Goal: Task Accomplishment & Management: Use online tool/utility

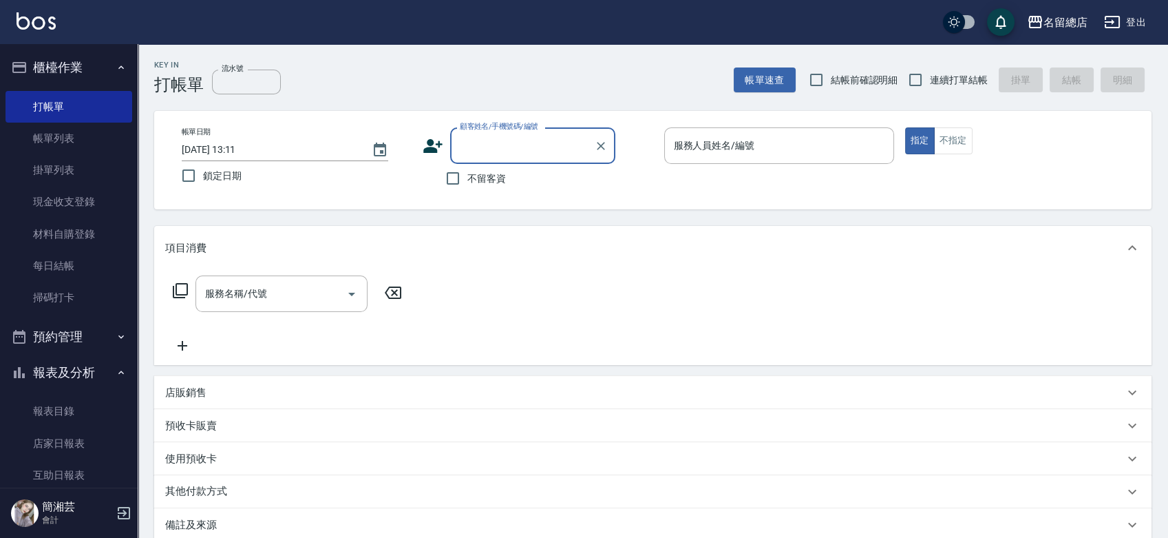
click at [938, 71] on label "連續打單結帳" at bounding box center [944, 79] width 87 height 29
click at [930, 71] on input "連續打單結帳" at bounding box center [915, 79] width 29 height 29
checkbox input "true"
click at [467, 168] on input "不留客資" at bounding box center [453, 178] width 29 height 29
checkbox input "true"
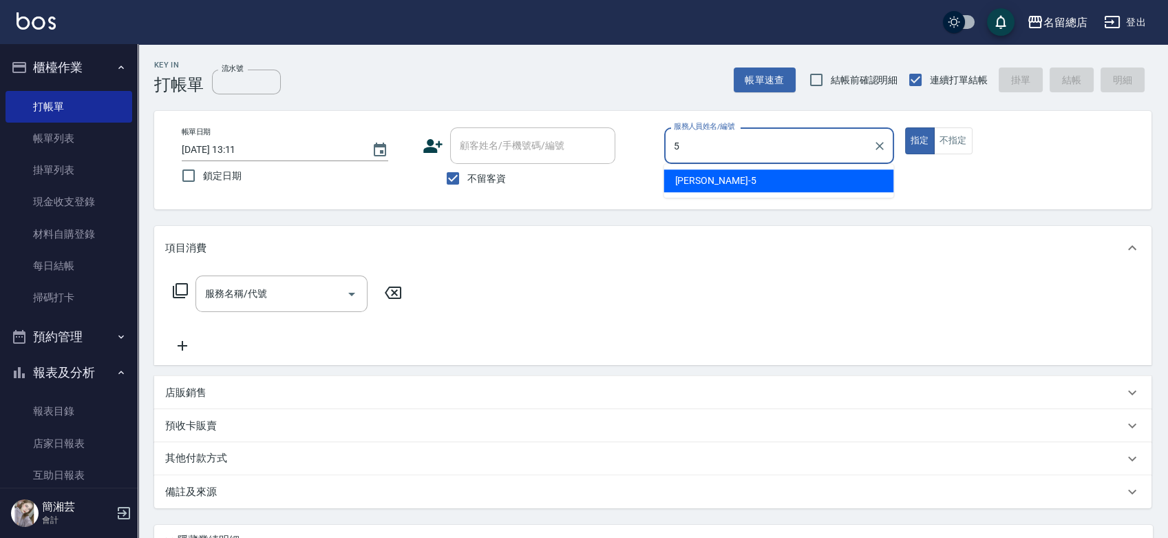
type input "[PERSON_NAME]-5"
type button "true"
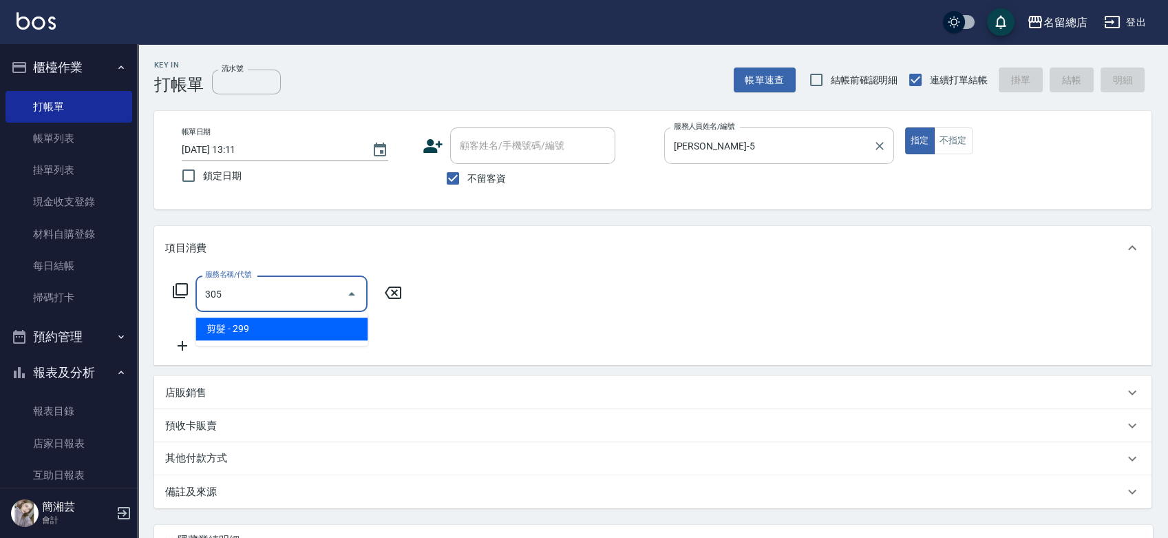
type input "剪髮(305)"
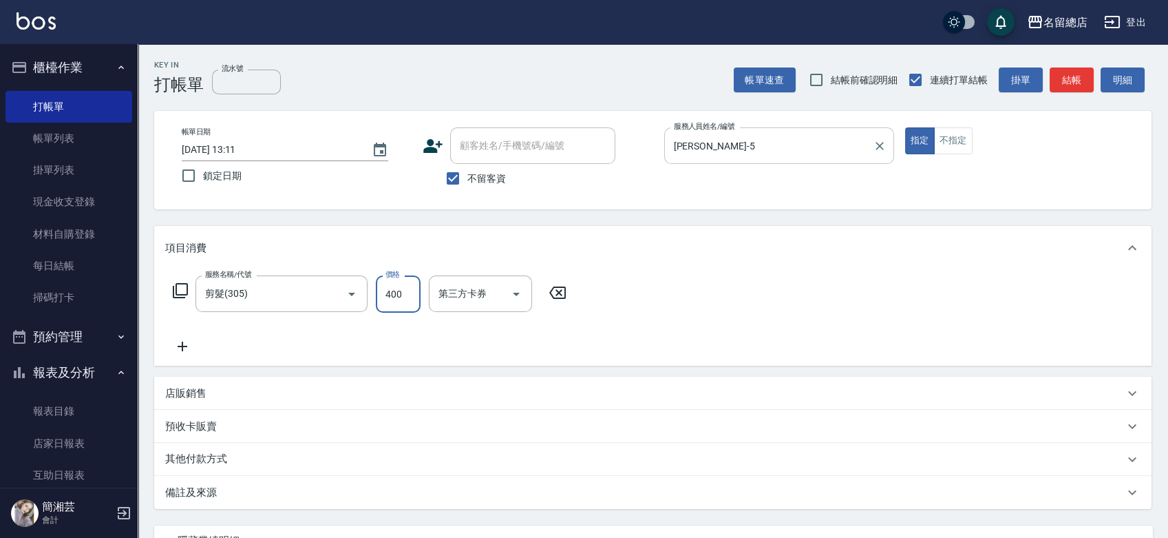
type input "400"
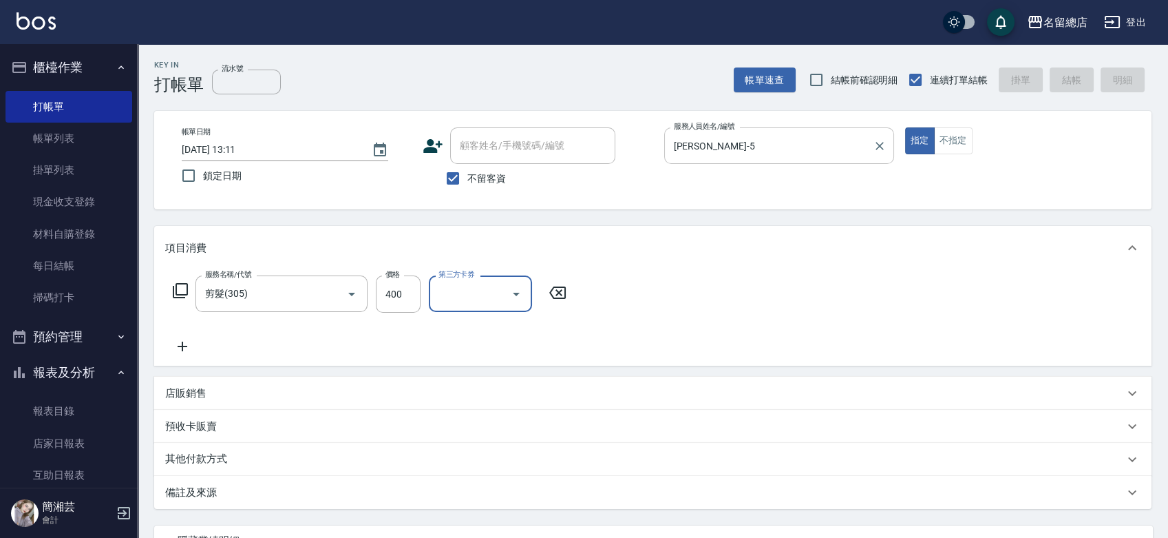
type input "[DATE] 14:07"
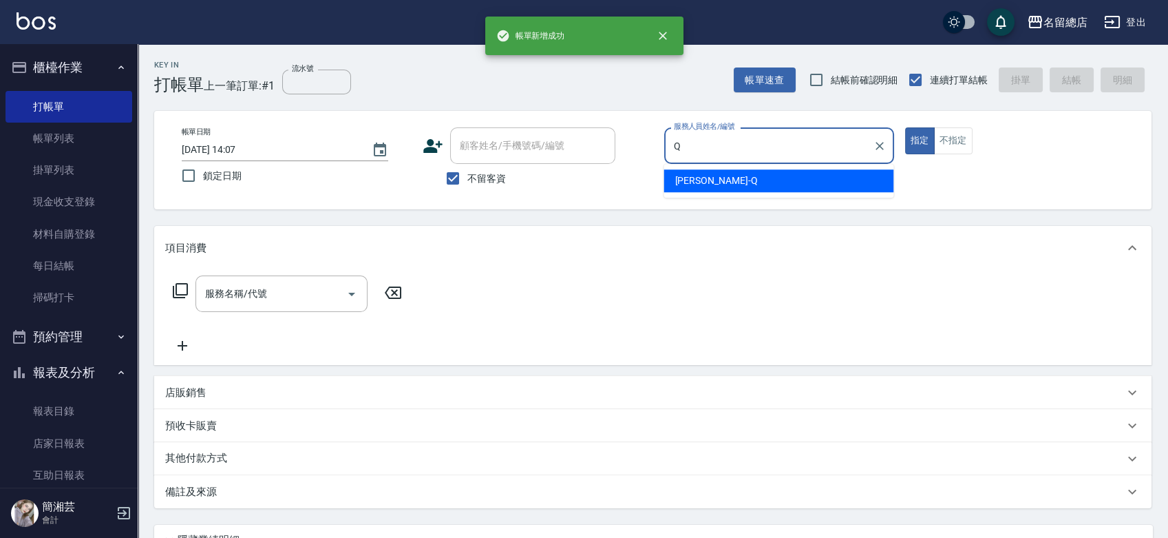
type input "[PERSON_NAME]"
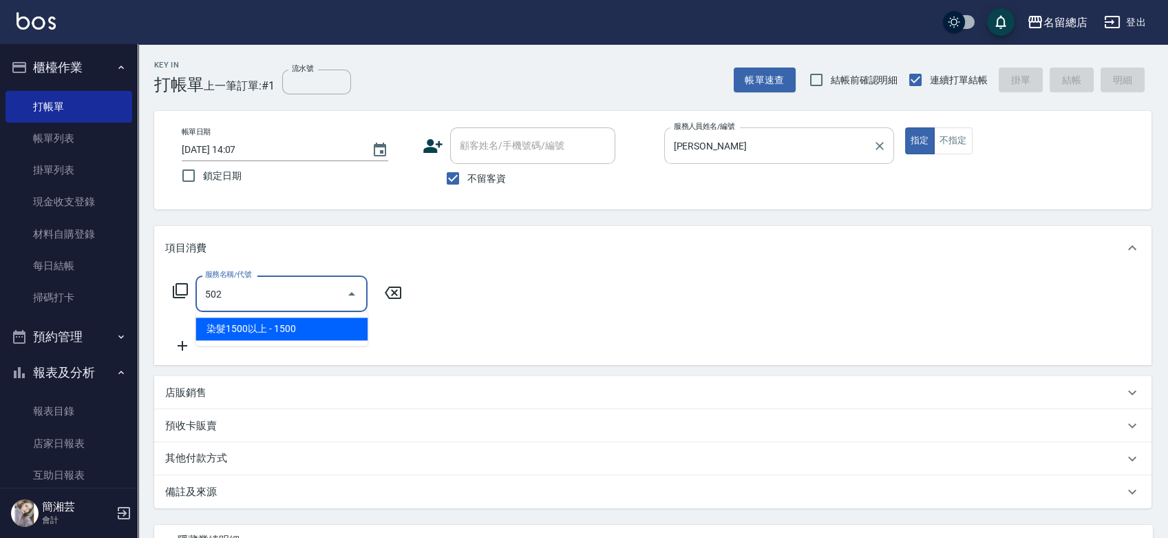
type input "染髮1500以上(502)"
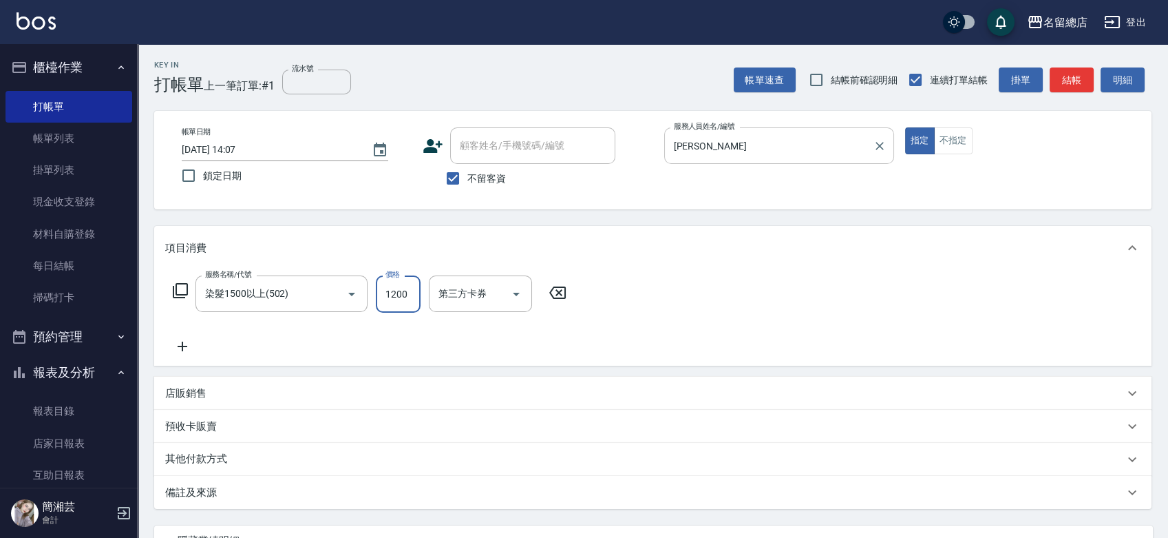
type input "1200"
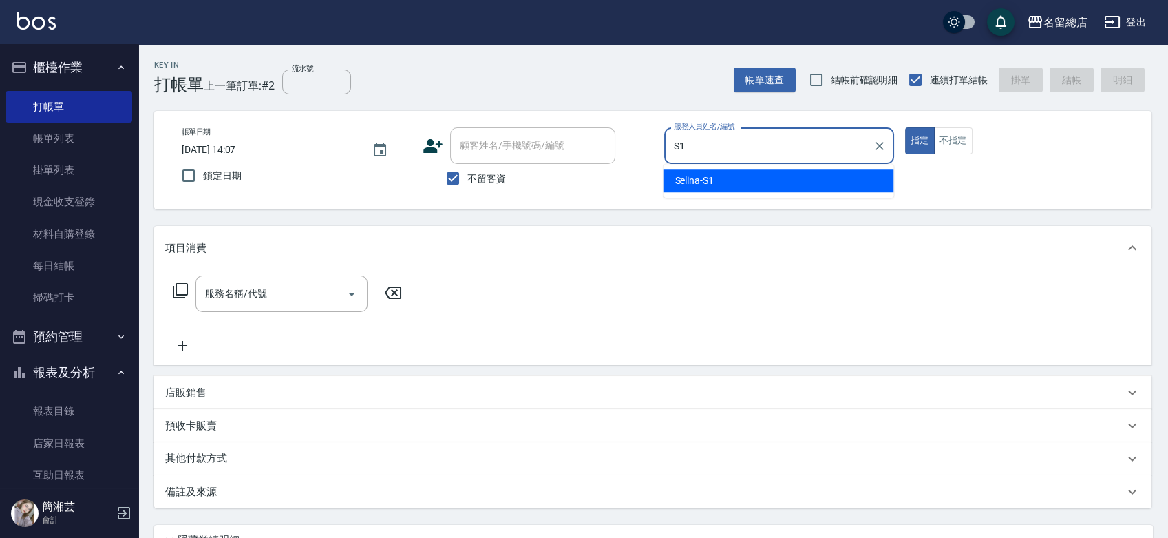
type input "Selina-S1"
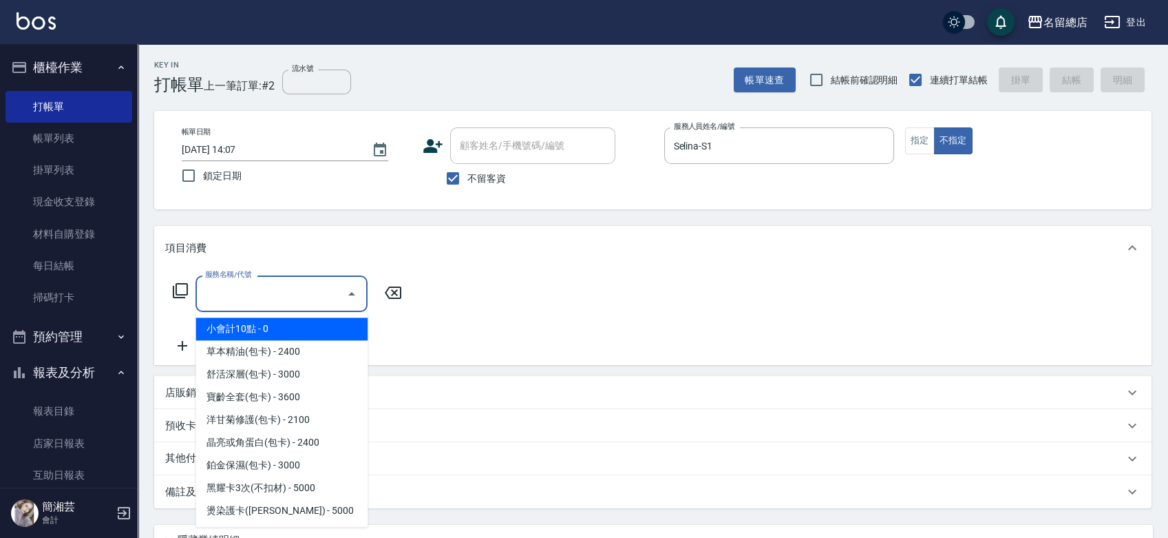
click at [258, 296] on input "服務名稱/代號" at bounding box center [271, 294] width 139 height 24
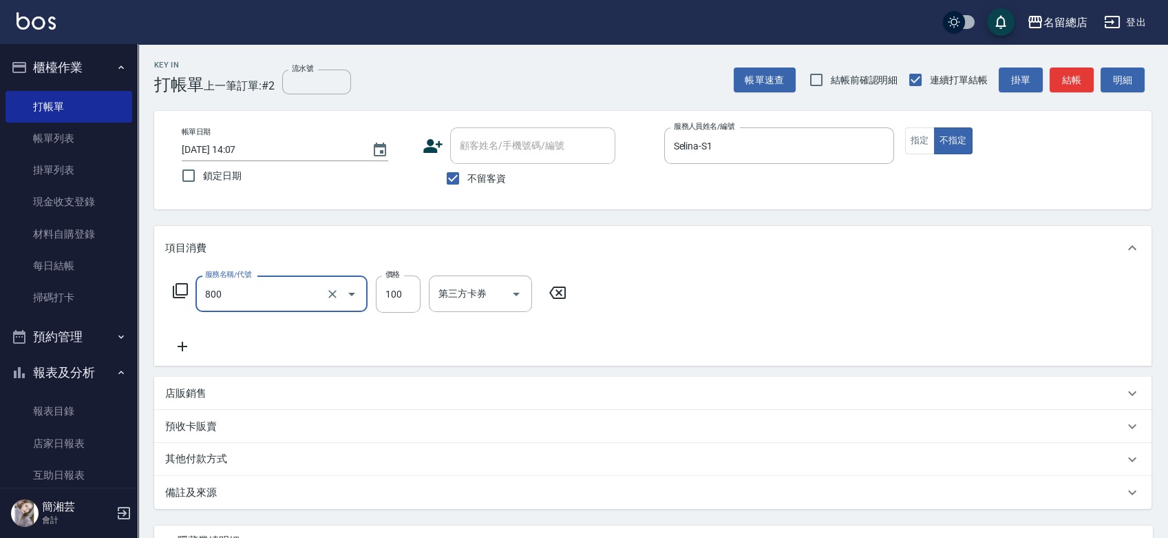
type input "梳髮(800)"
type input "300"
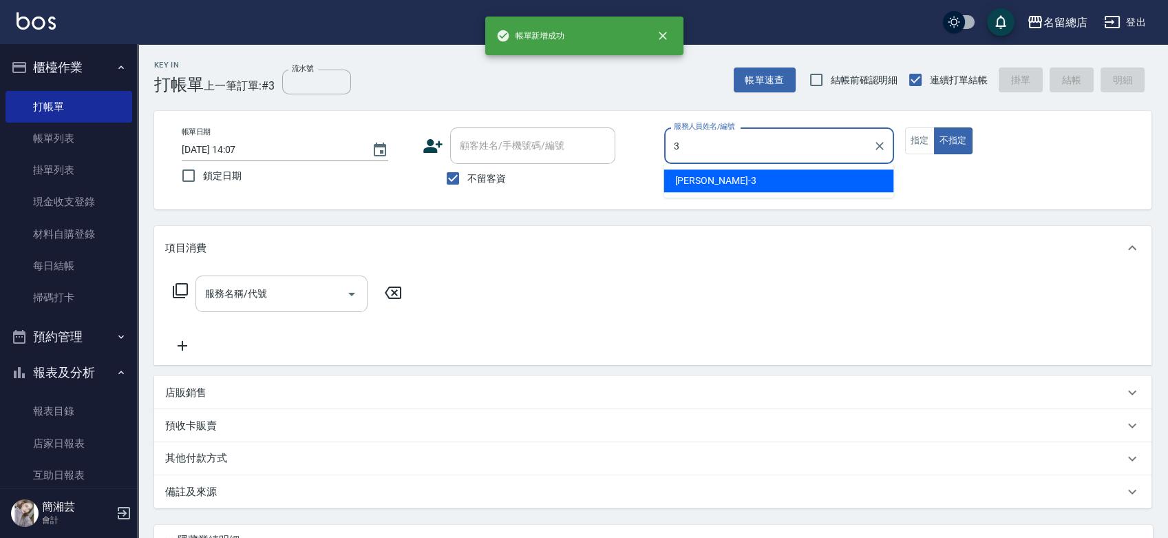
type input "芷涵-3"
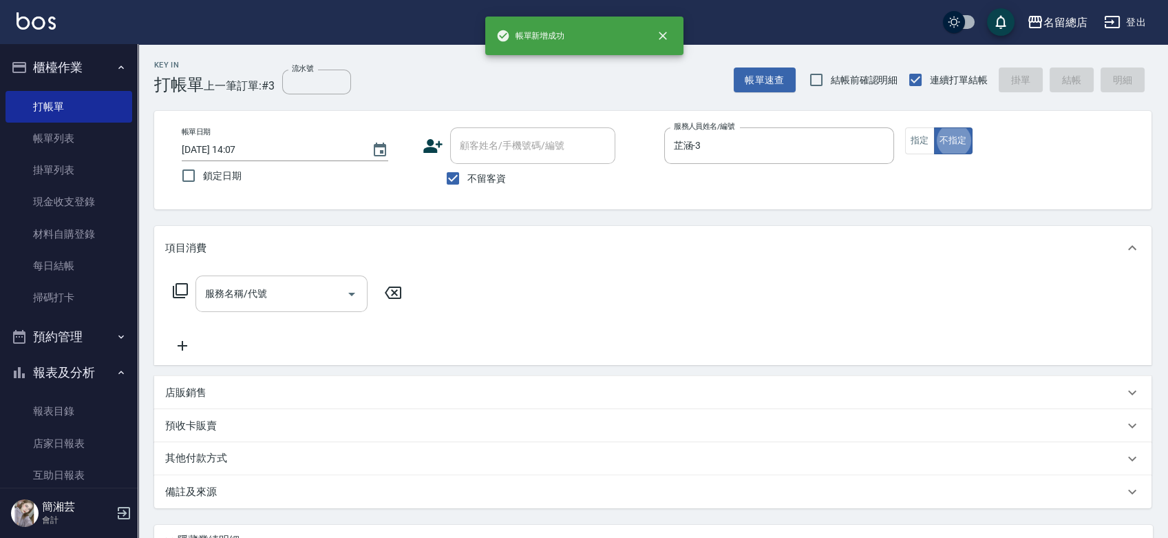
type button "false"
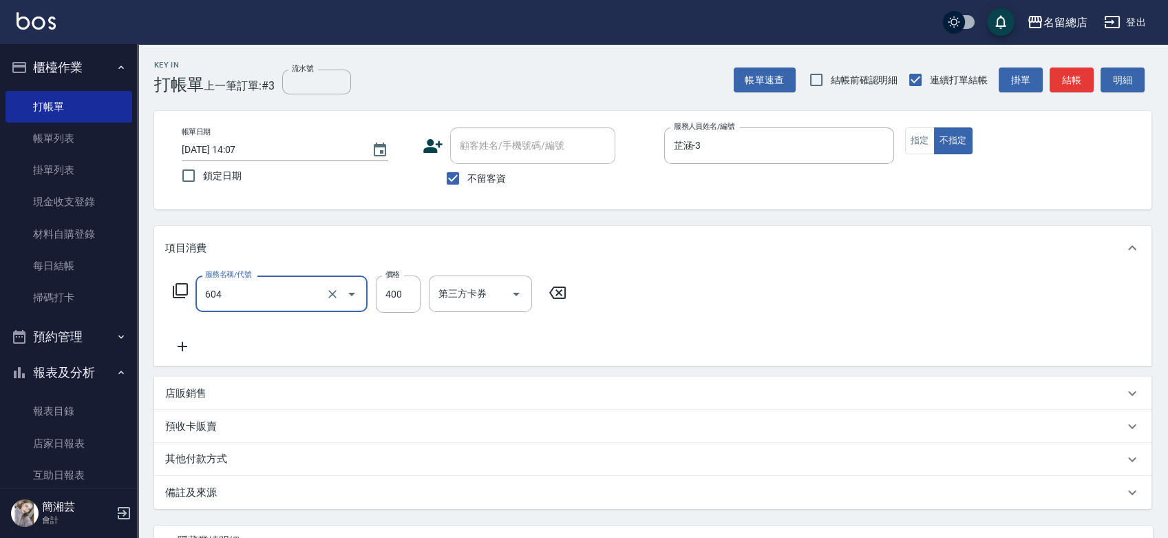
type input "健康洗髮(604)"
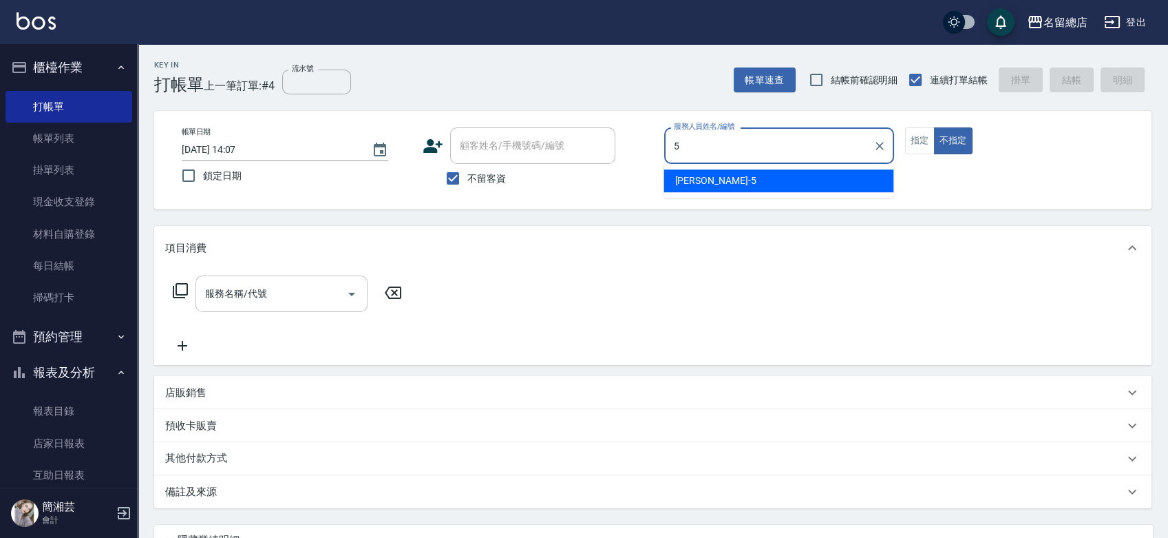
type input "Kelly-5"
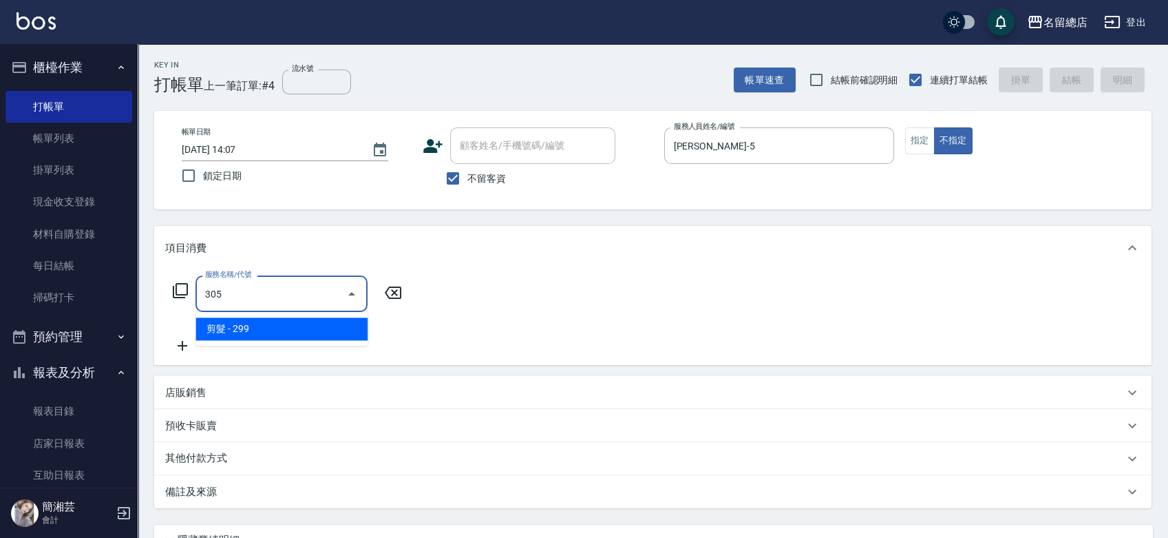
type input "剪髮(305)"
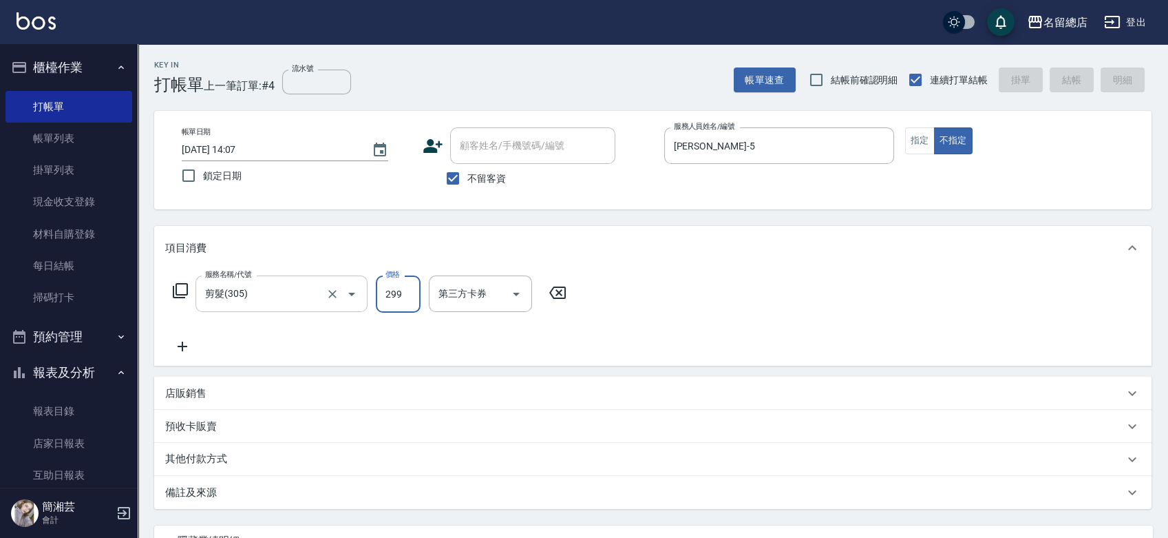
type input "2025/09/12 14:08"
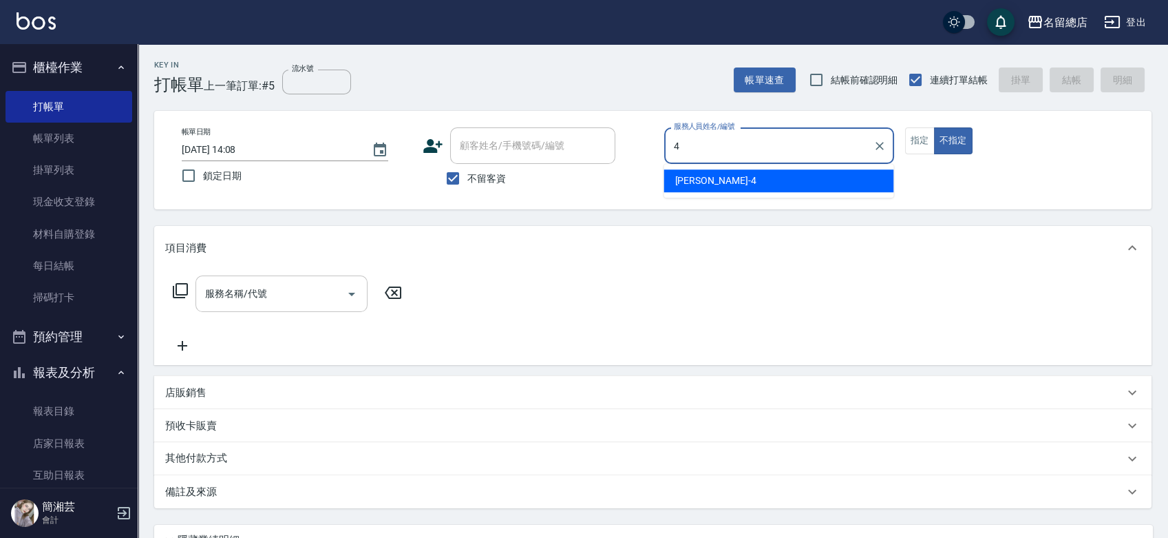
type input "[PERSON_NAME]-4"
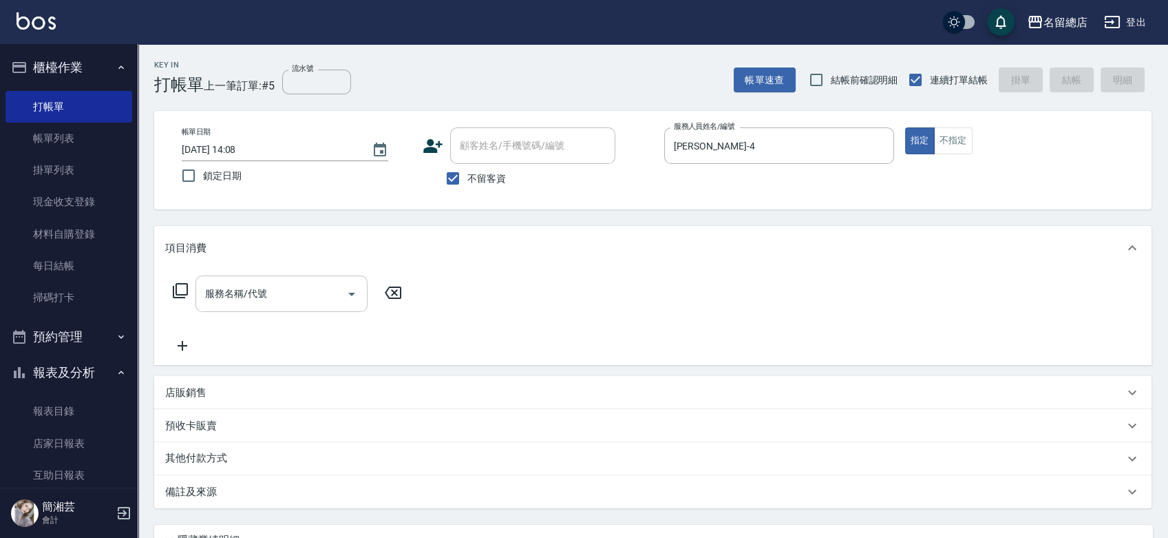
click at [259, 309] on div "服務名稱/代號" at bounding box center [282, 293] width 172 height 36
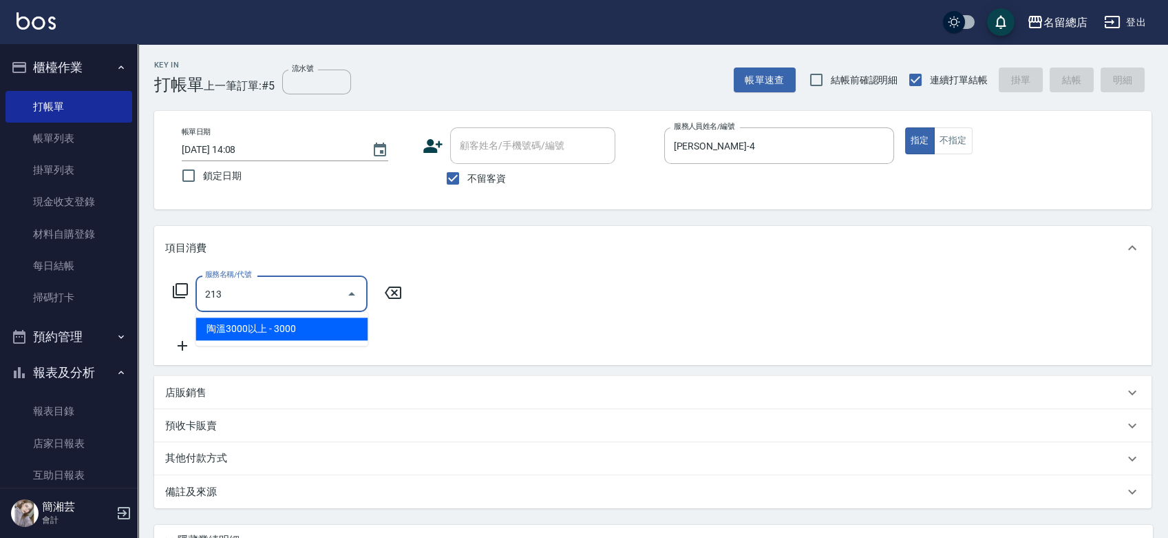
type input "陶溫3000以上(213)"
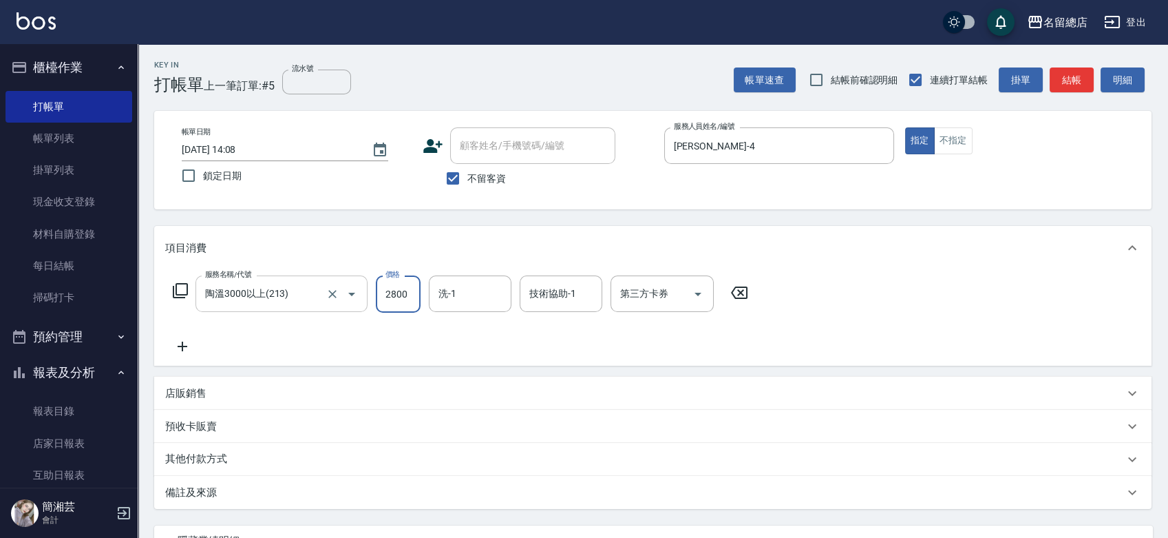
type input "2800"
type input "祥哥-98"
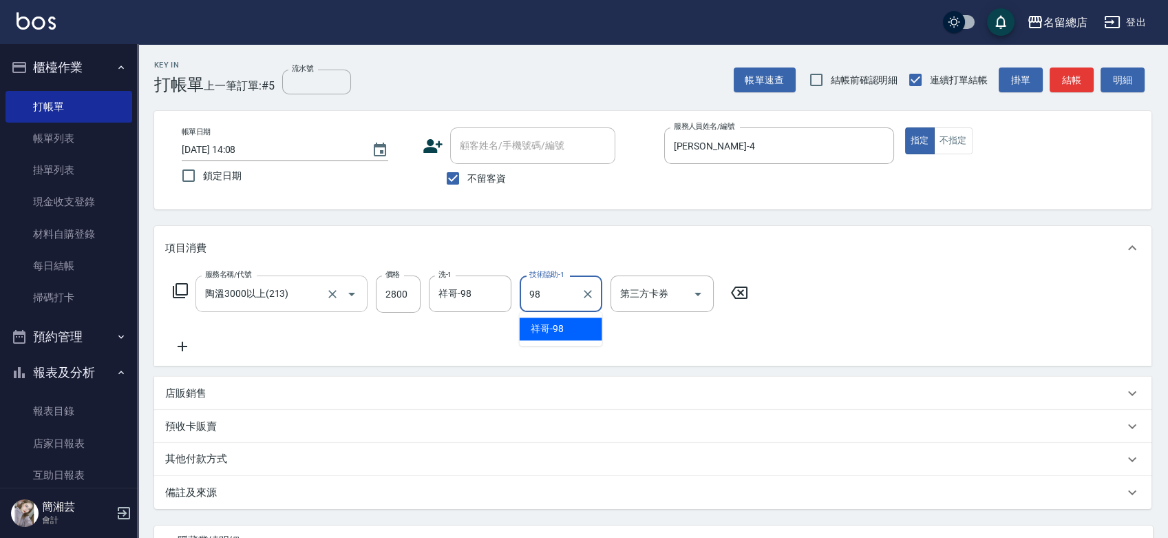
type input "祥哥-98"
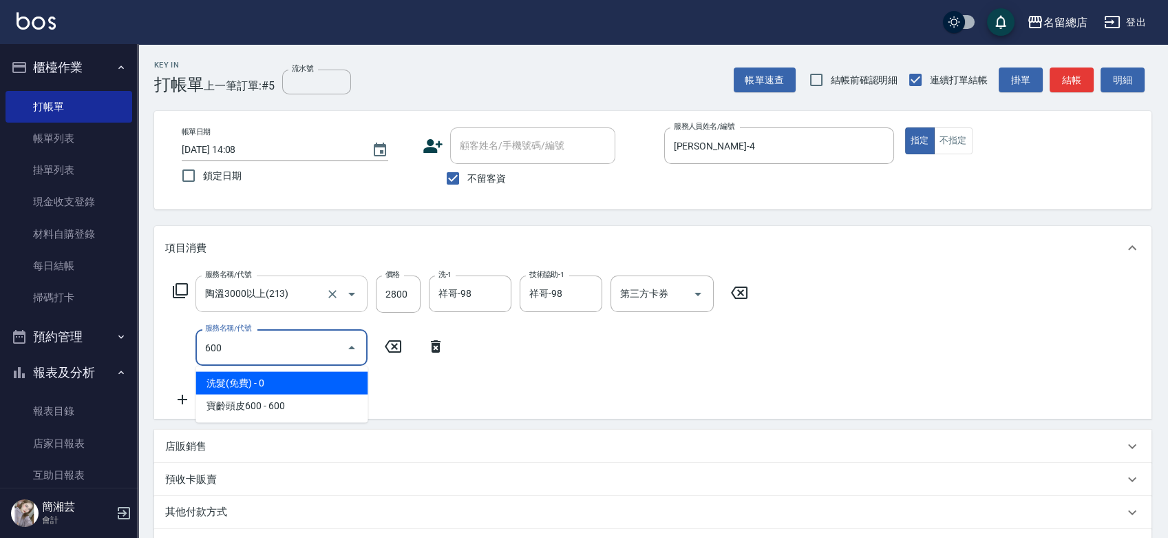
type input "洗髮(免費)(600)"
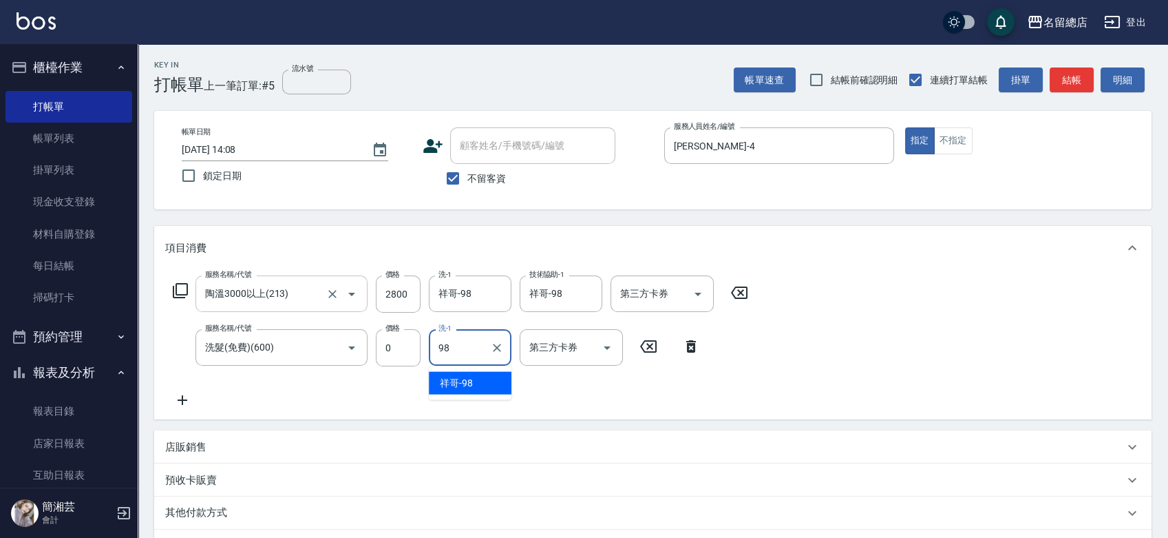
type input "祥哥-98"
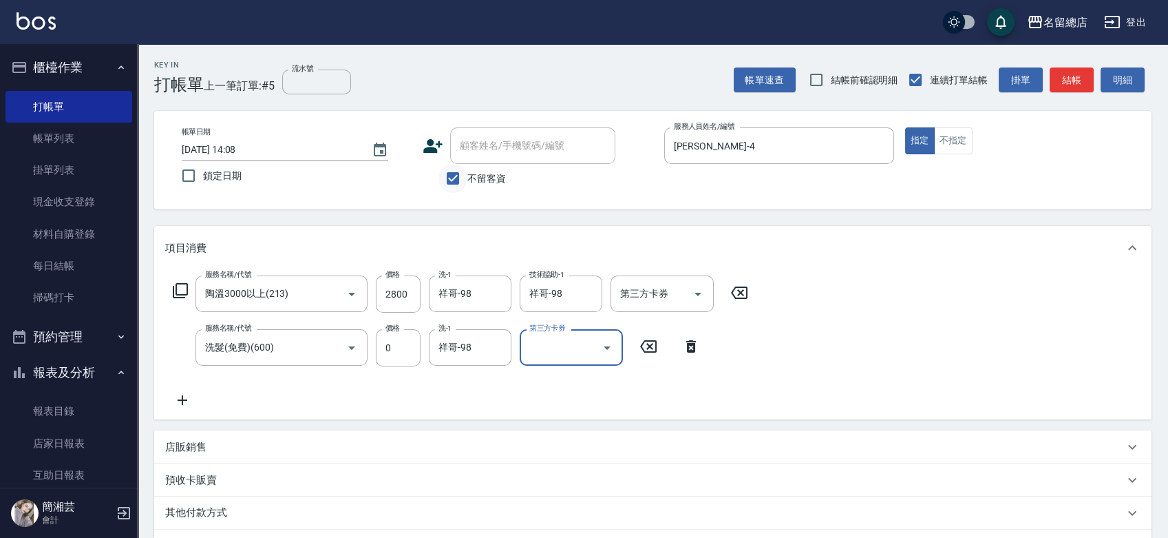
drag, startPoint x: 457, startPoint y: 178, endPoint x: 457, endPoint y: 170, distance: 8.3
click at [458, 170] on input "不留客資" at bounding box center [453, 178] width 29 height 29
checkbox input "false"
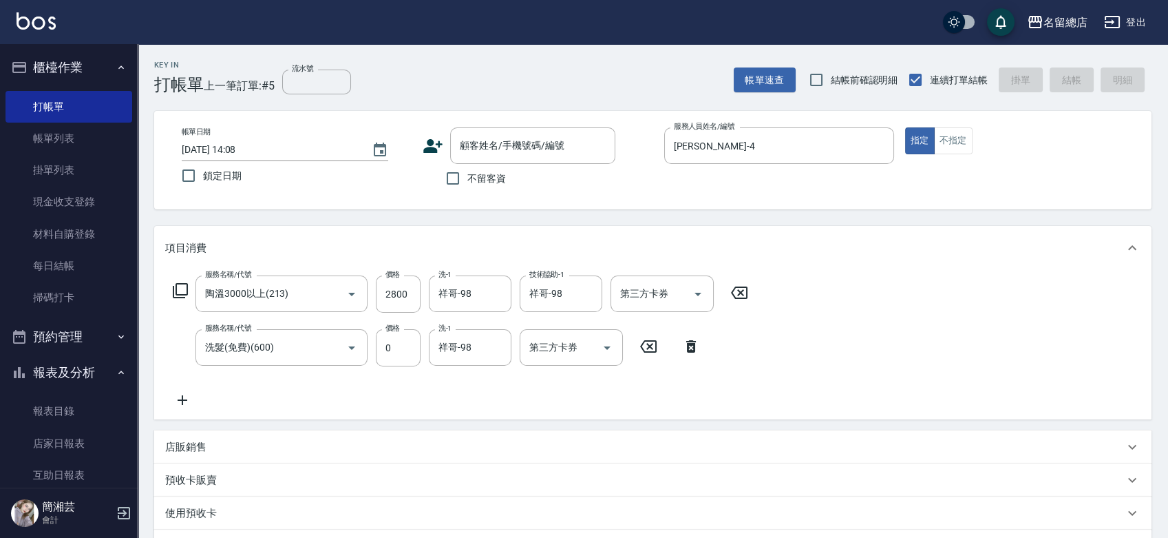
click at [336, 228] on div "項目消費" at bounding box center [653, 248] width 998 height 44
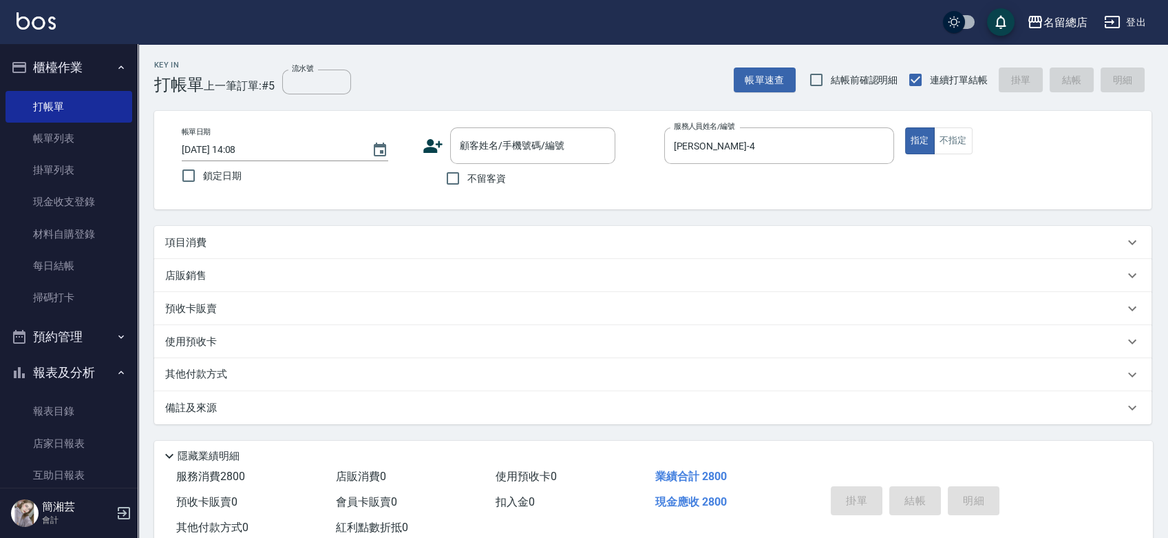
click at [377, 207] on div "帳單日期 2025/09/12 14:08 鎖定日期 顧客姓名/手機號碼/編號 顧客姓名/手機號碼/編號 不留客資 服務人員姓名/編號 Amy-4 服務人員姓…" at bounding box center [653, 160] width 998 height 98
click at [377, 170] on label "鎖定日期" at bounding box center [287, 175] width 226 height 29
click at [203, 170] on input "鎖定日期" at bounding box center [188, 175] width 29 height 29
drag, startPoint x: 367, startPoint y: 191, endPoint x: 359, endPoint y: 189, distance: 8.7
click at [368, 191] on div "帳單日期 2025/09/12 14:08 鎖定日期 顧客姓名/手機號碼/編號 顧客姓名/手機號碼/編號 不留客資 服務人員姓名/編號 Amy-4 服務人員姓…" at bounding box center [653, 159] width 964 height 65
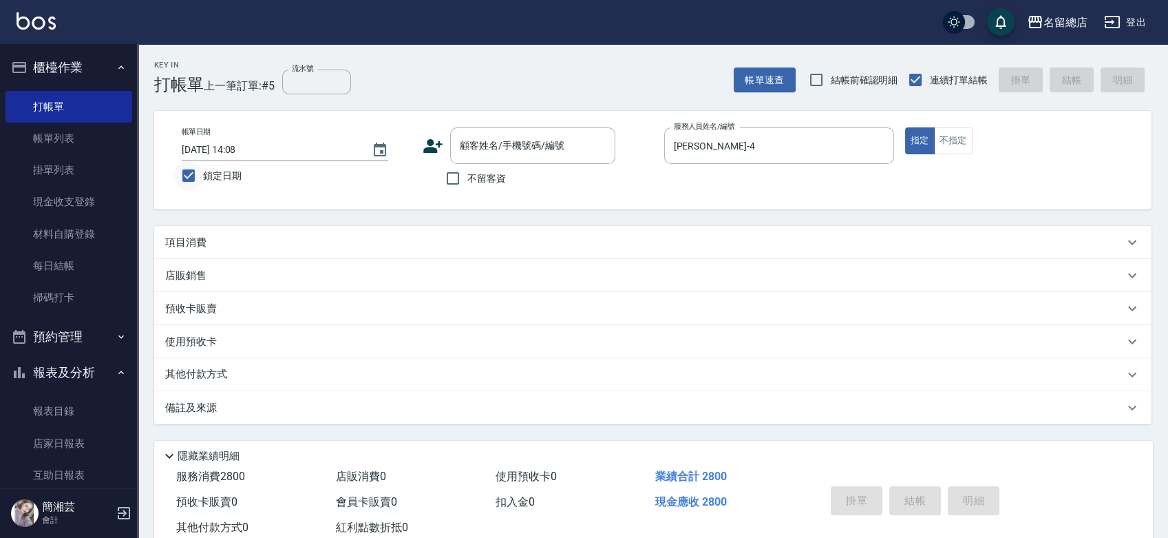
click at [175, 171] on input "鎖定日期" at bounding box center [188, 175] width 29 height 29
checkbox input "false"
type input "2025/09/12 14:09"
click at [226, 259] on div "店販銷售" at bounding box center [653, 275] width 998 height 33
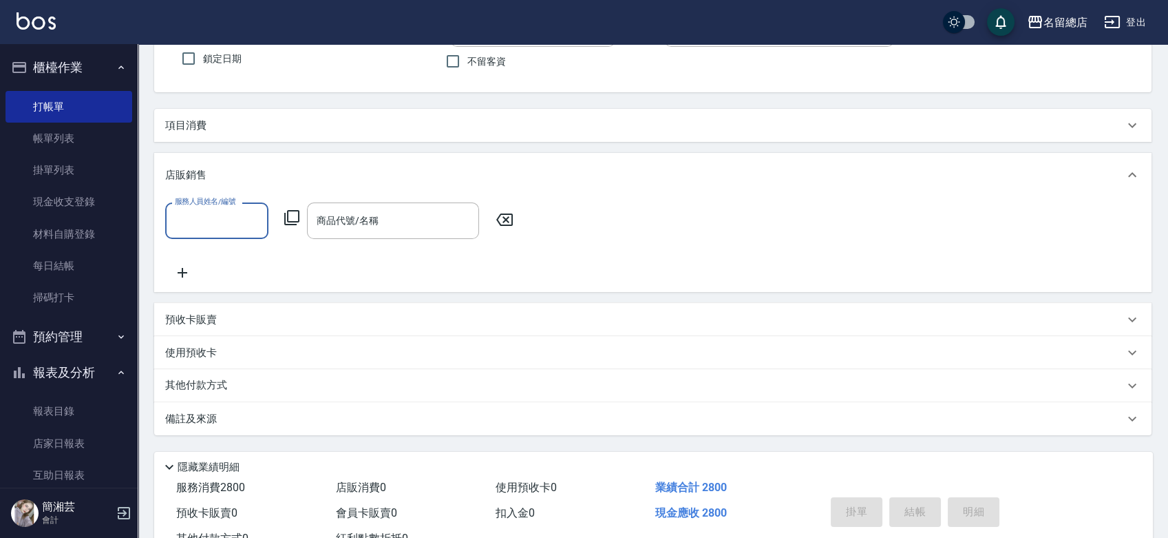
scroll to position [92, 0]
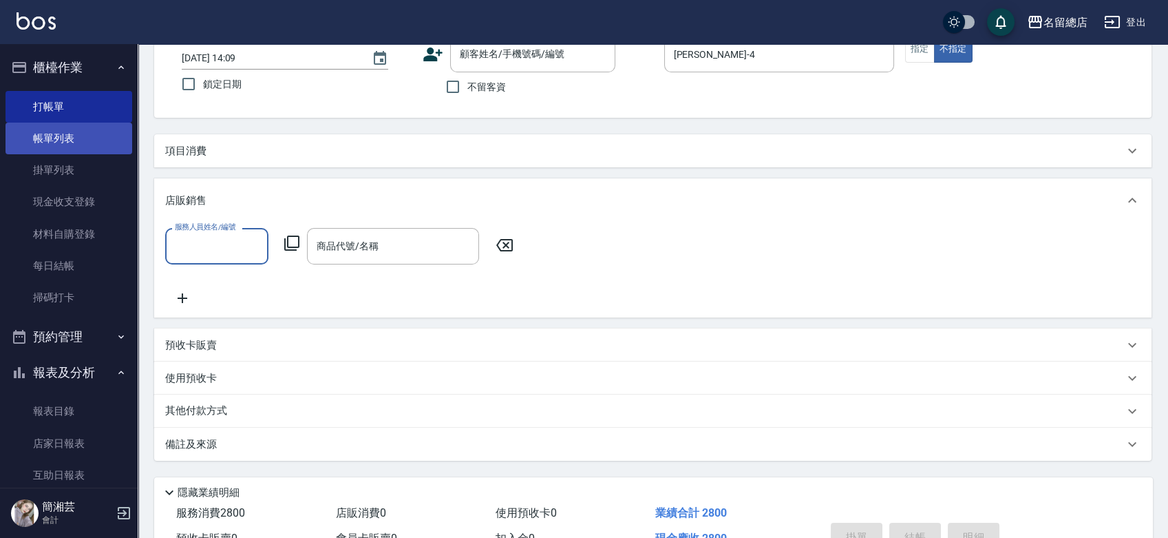
click at [71, 136] on link "帳單列表" at bounding box center [69, 139] width 127 height 32
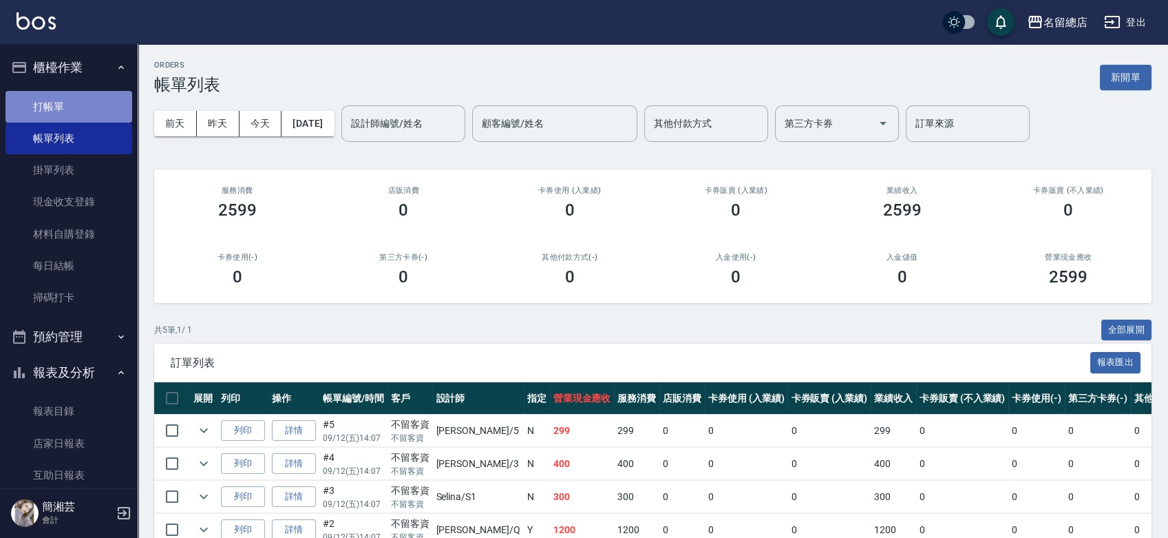
click at [85, 109] on link "打帳單" at bounding box center [69, 107] width 127 height 32
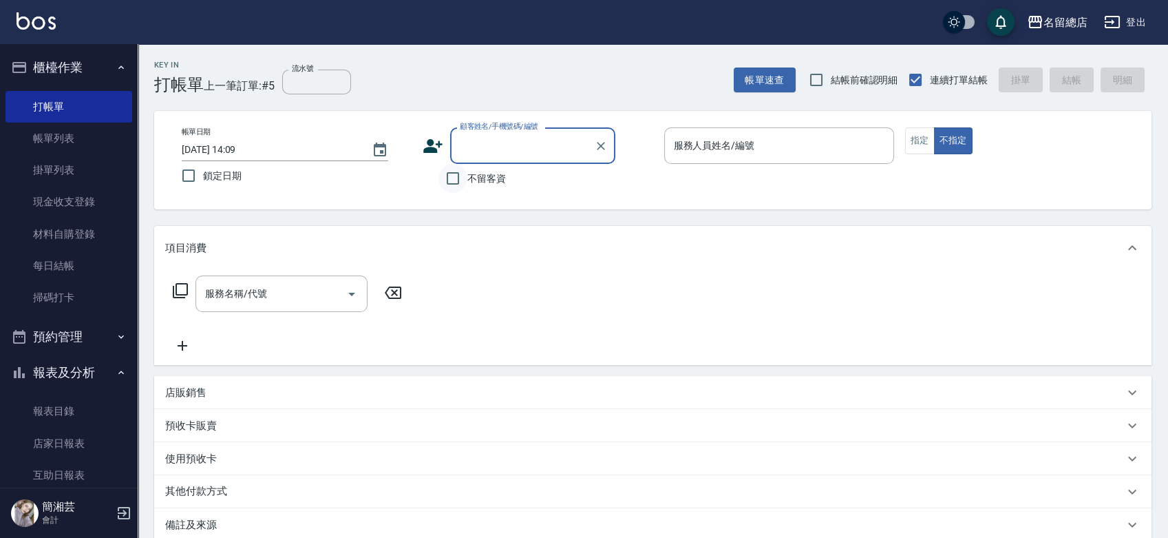
click at [450, 174] on input "不留客資" at bounding box center [453, 178] width 29 height 29
checkbox input "true"
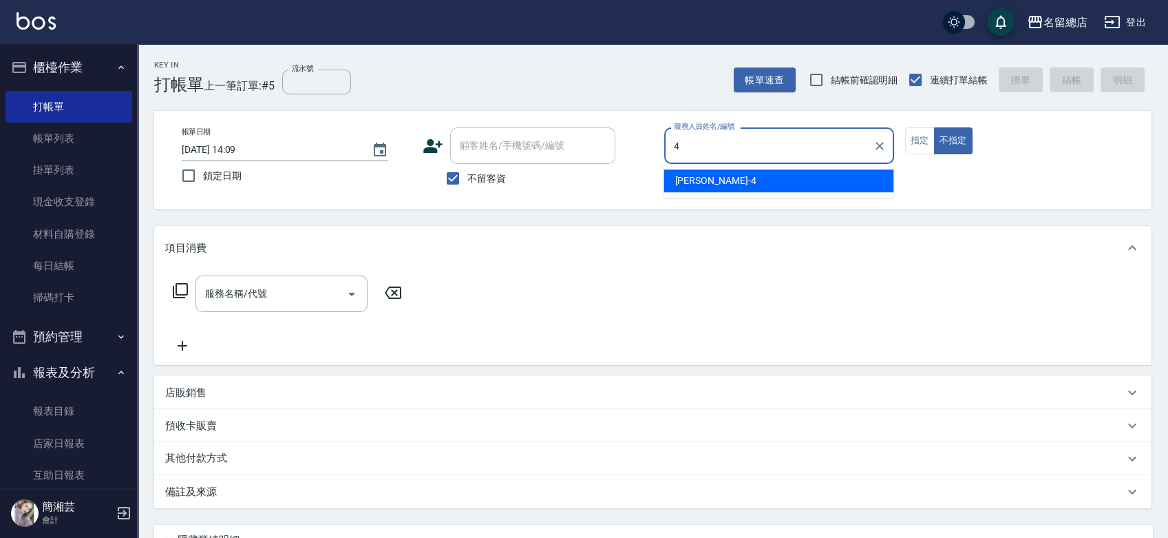
type input "[PERSON_NAME]-4"
type button "false"
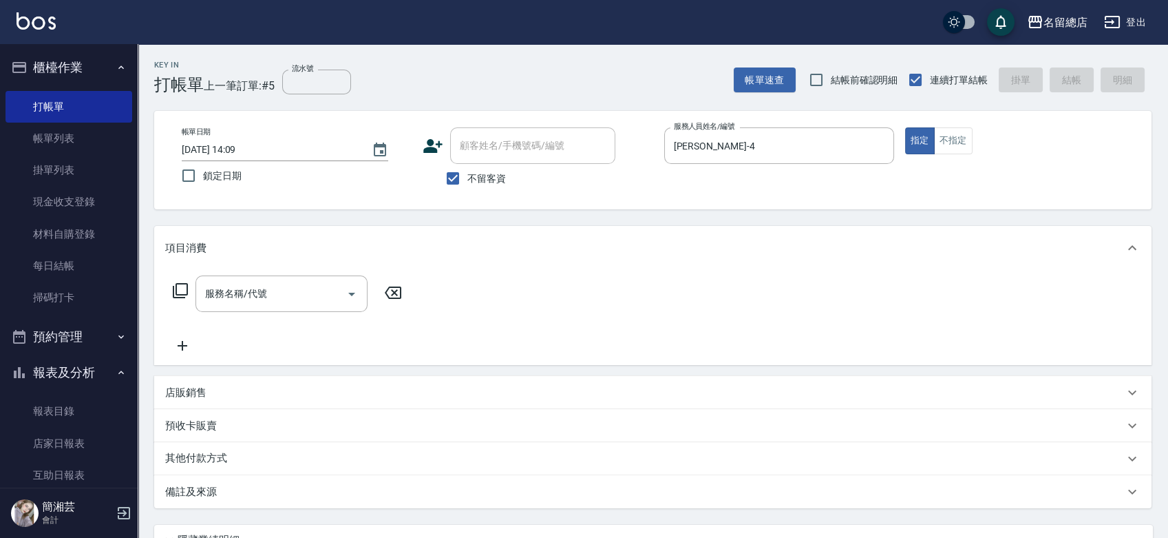
click at [329, 271] on div "服務名稱/代號 服務名稱/代號" at bounding box center [653, 317] width 998 height 95
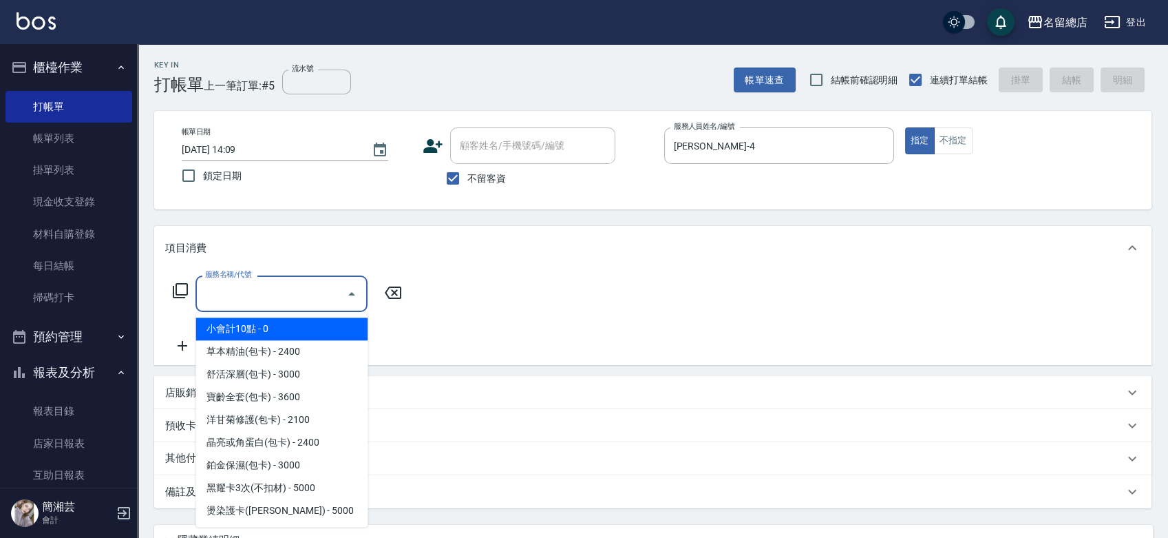
click at [283, 286] on input "服務名稱/代號" at bounding box center [271, 294] width 139 height 24
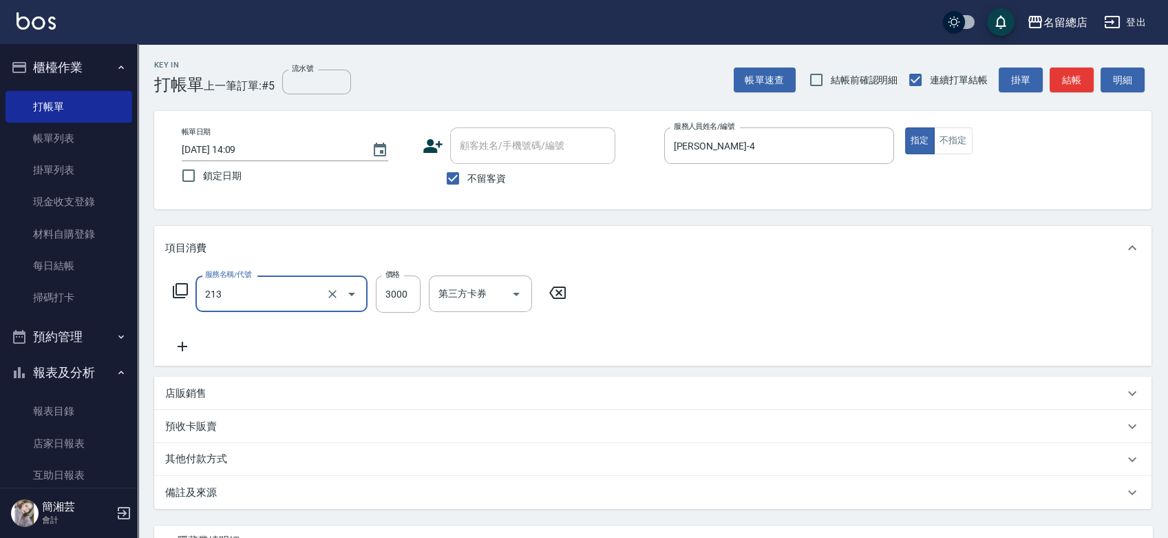
type input "陶溫3000以上(213)"
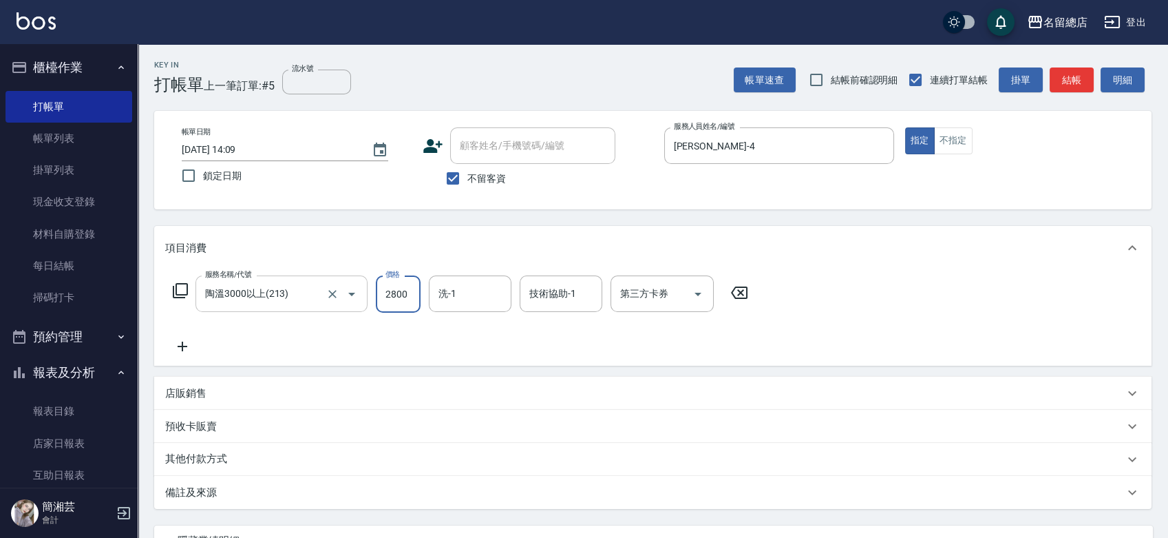
type input "2800"
type input "祥哥-98"
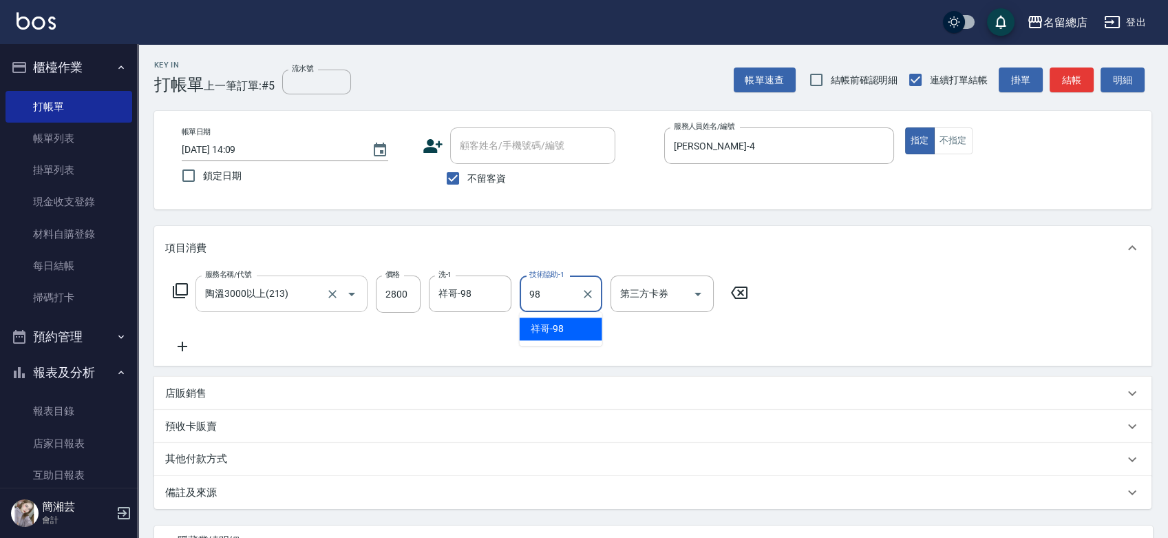
type input "祥哥-98"
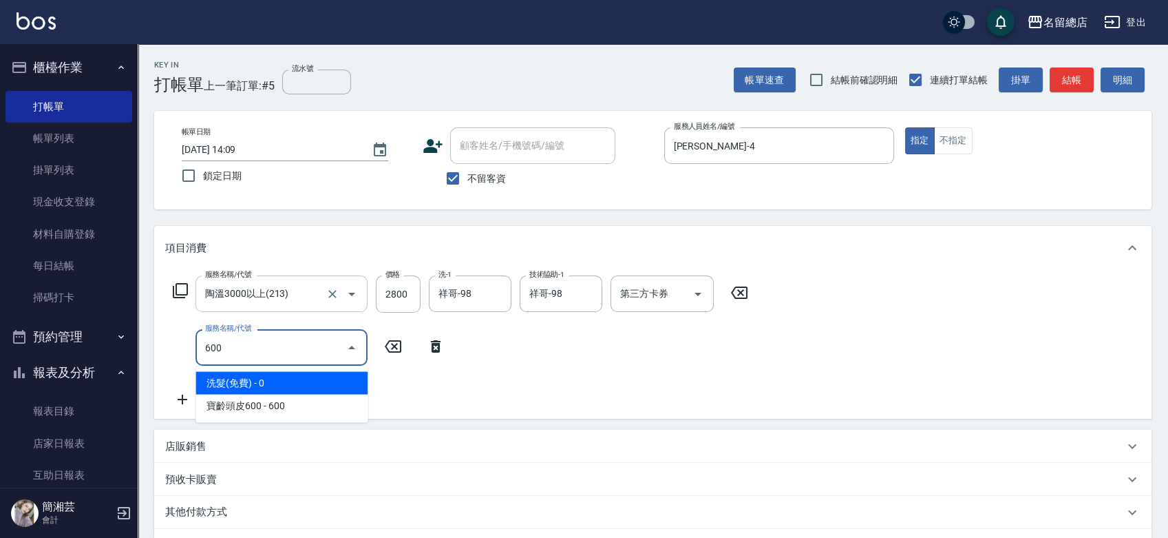
type input "洗髮(免費)(600)"
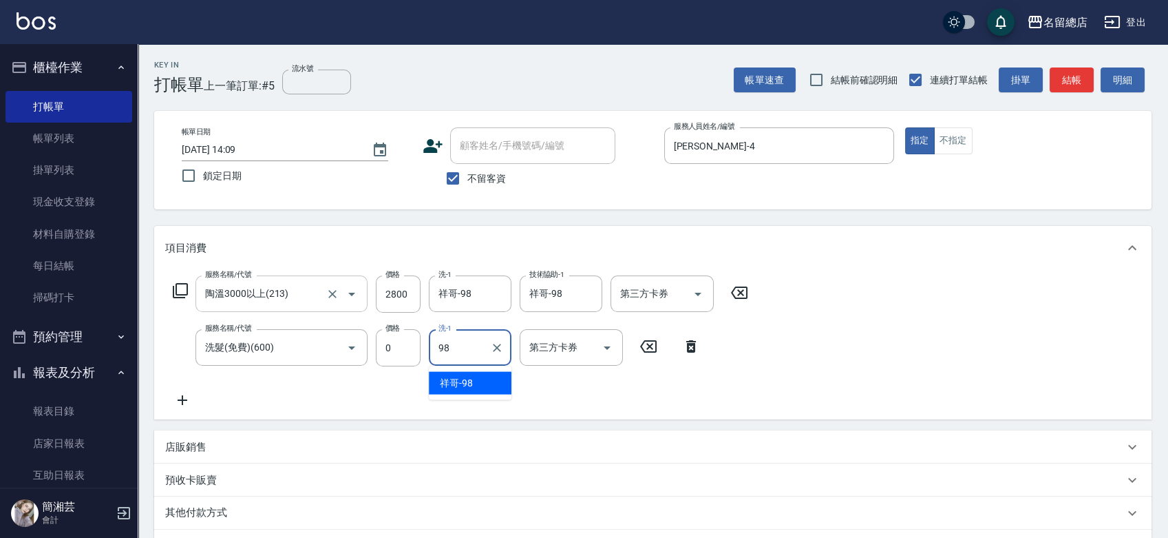
type input "祥哥-98"
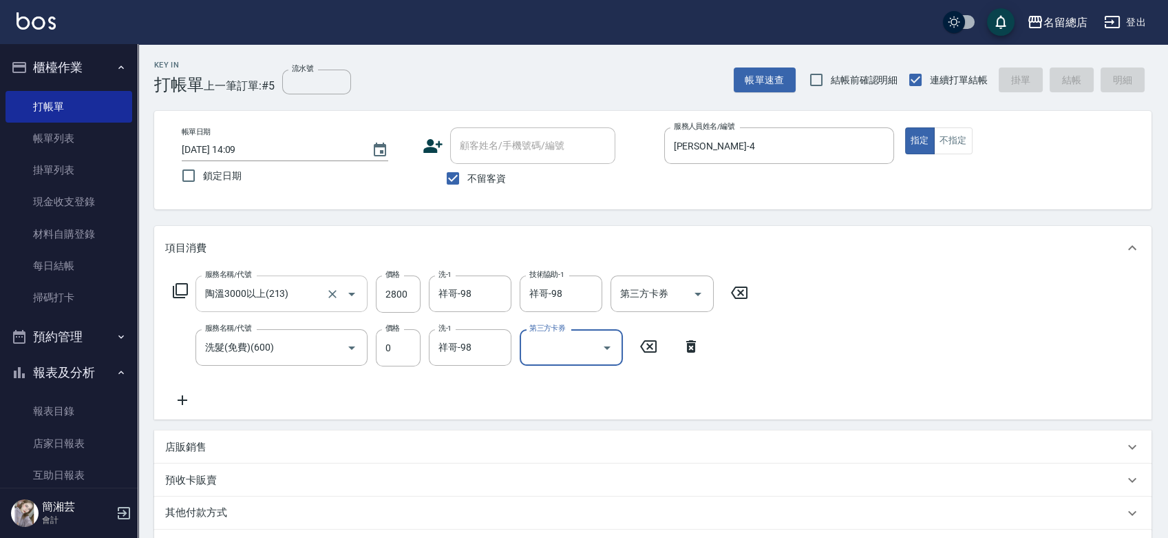
type input "2025/09/12 14:10"
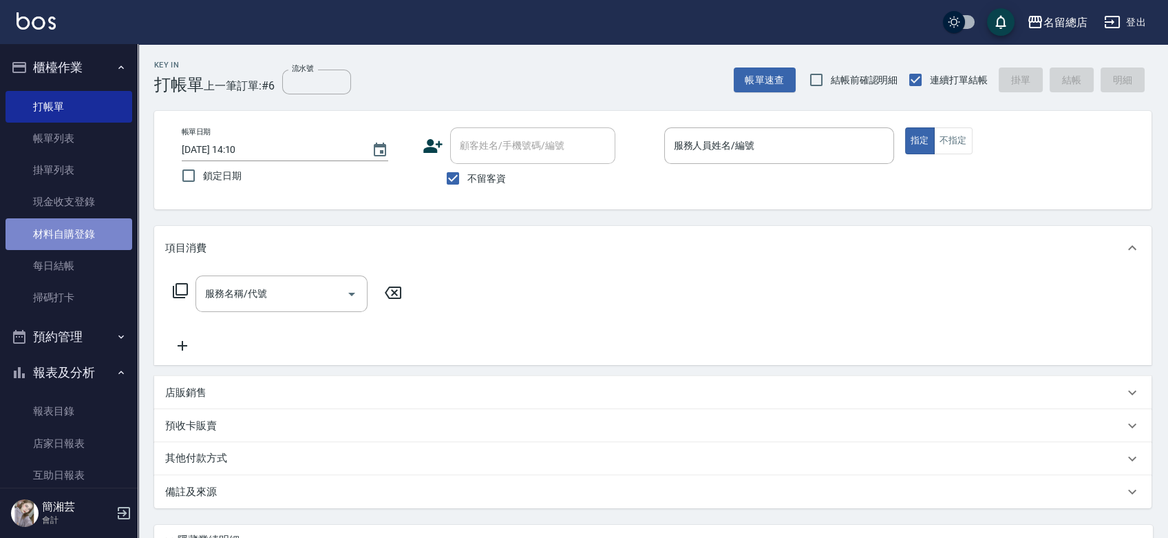
click at [72, 240] on link "材料自購登錄" at bounding box center [69, 234] width 127 height 32
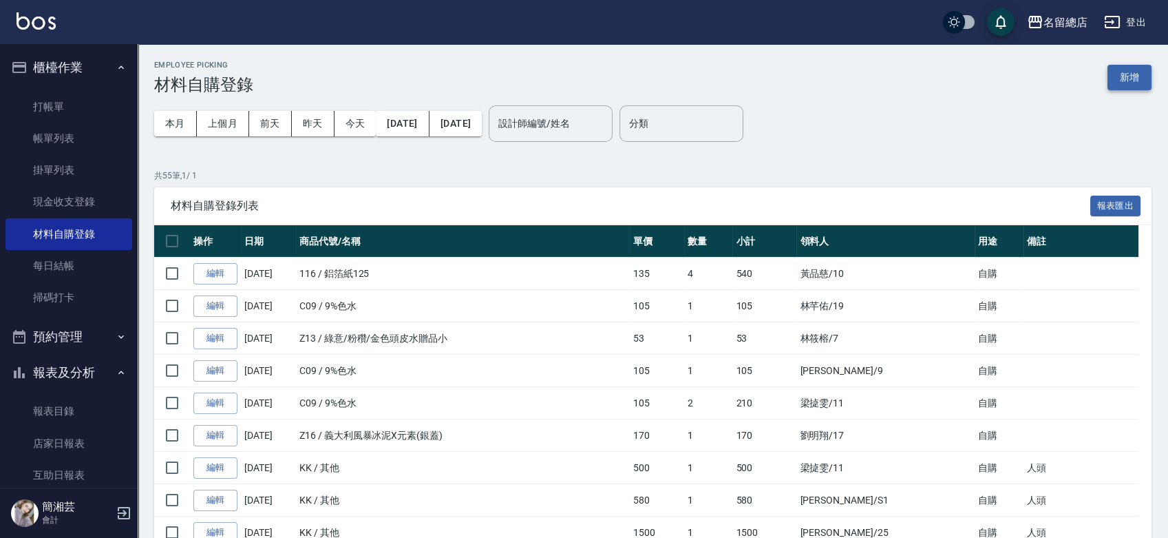
click at [1117, 80] on button "新增" at bounding box center [1130, 77] width 44 height 25
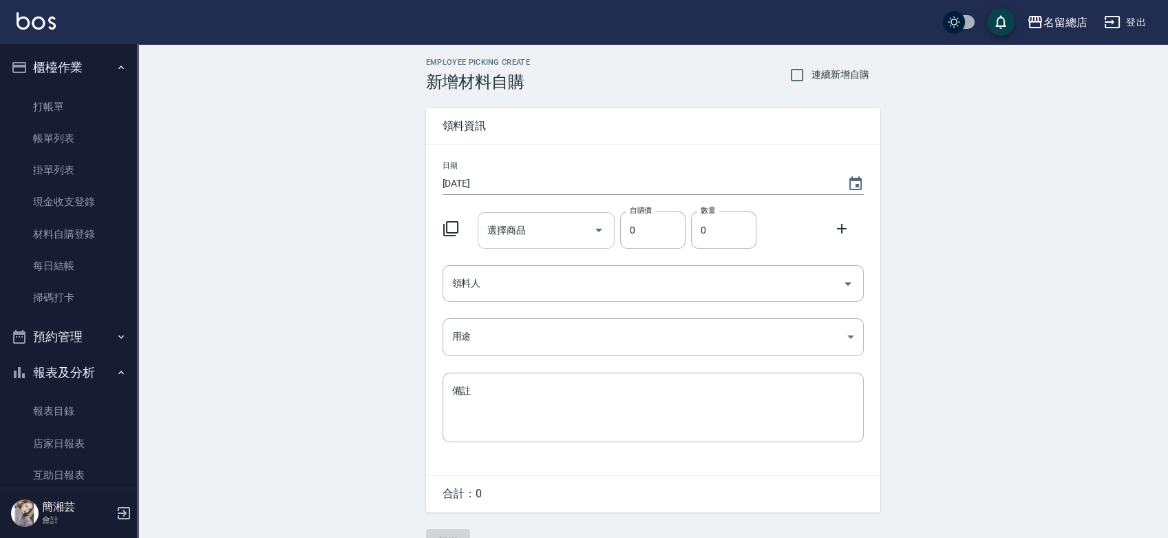
click at [530, 234] on input "選擇商品" at bounding box center [536, 230] width 104 height 24
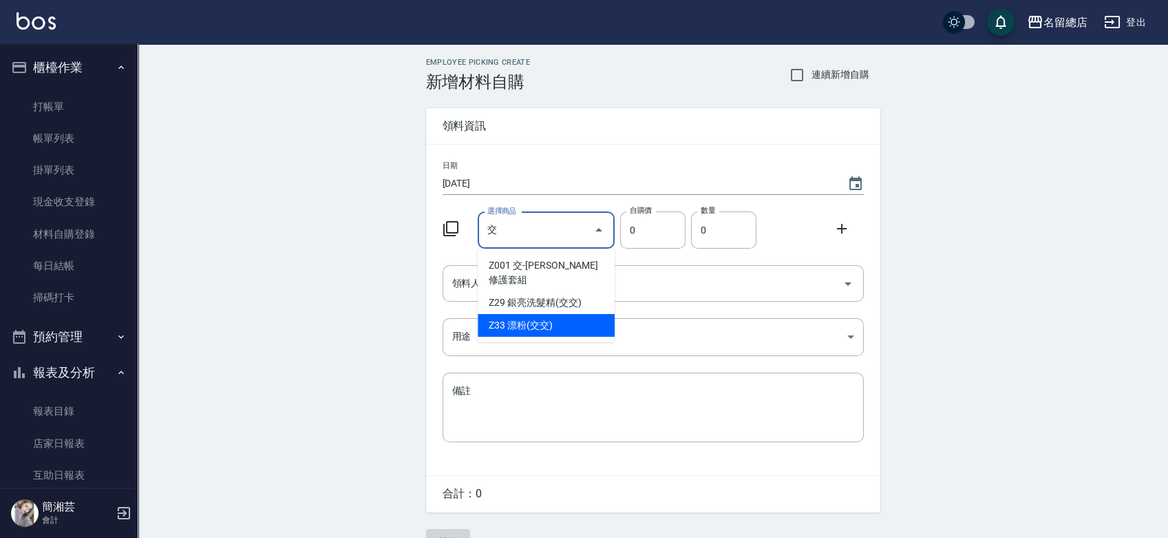
click at [553, 314] on li "Z33 漂粉(交交)" at bounding box center [546, 325] width 137 height 23
type input "漂粉(交交)"
type input "385"
type input "1"
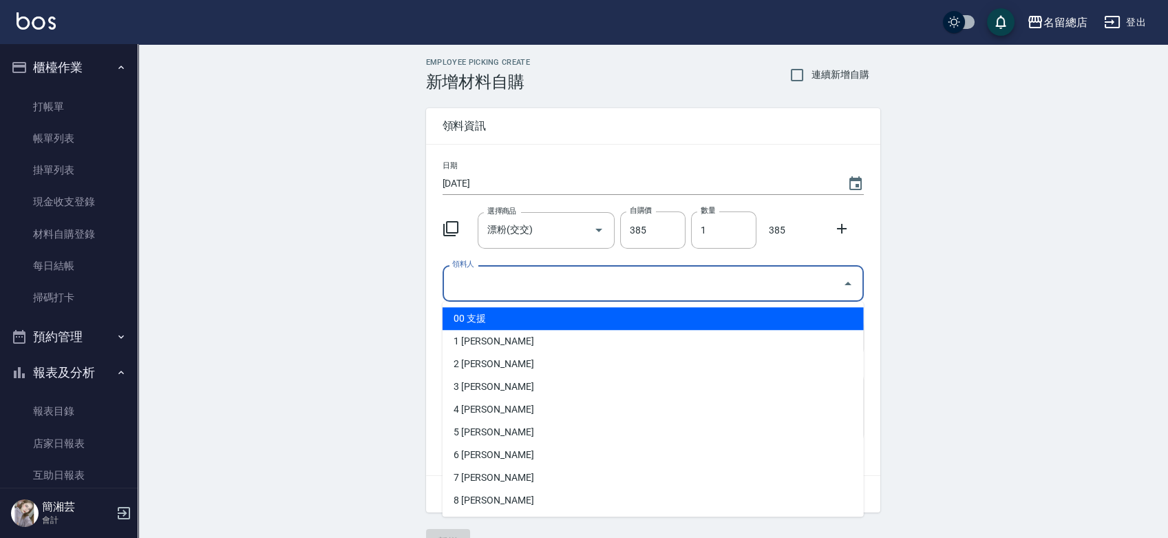
click at [568, 280] on input "領料人" at bounding box center [643, 283] width 388 height 24
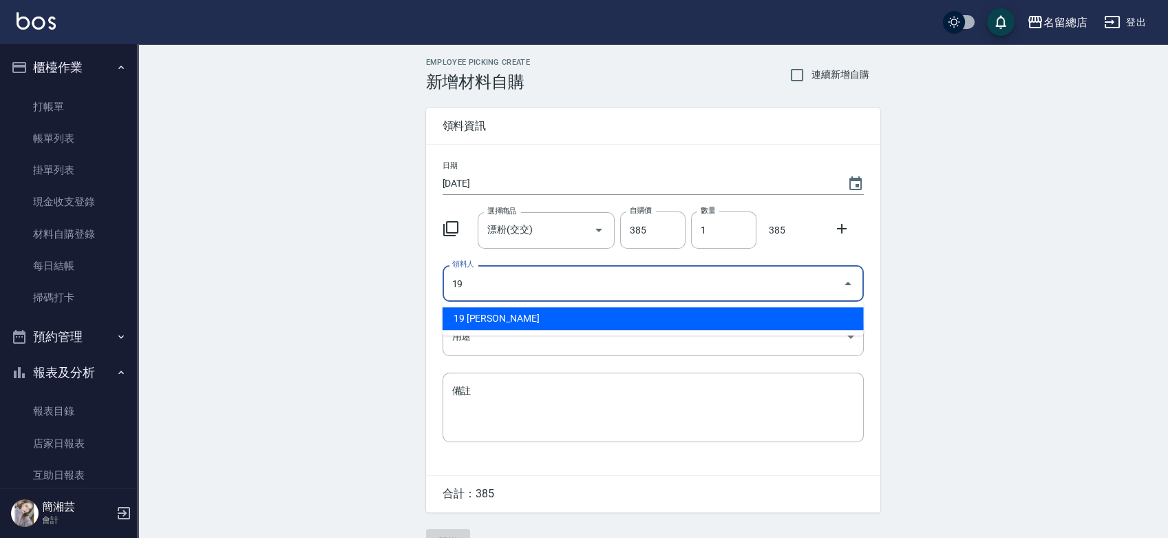
type input "19 [PERSON_NAME]"
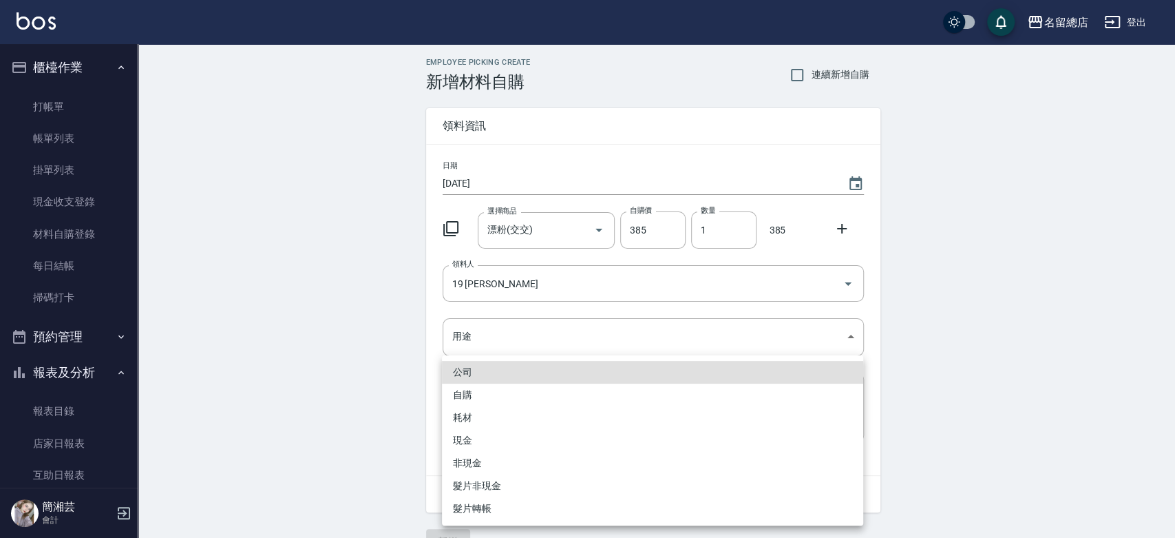
click at [485, 398] on li "自購" at bounding box center [652, 394] width 421 height 23
type input "自購"
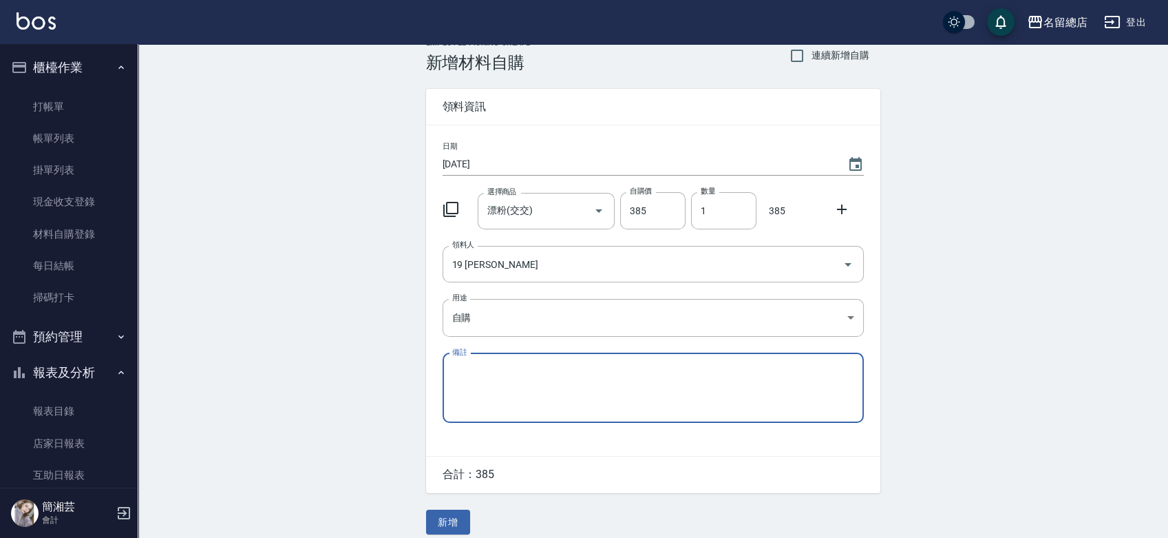
scroll to position [30, 0]
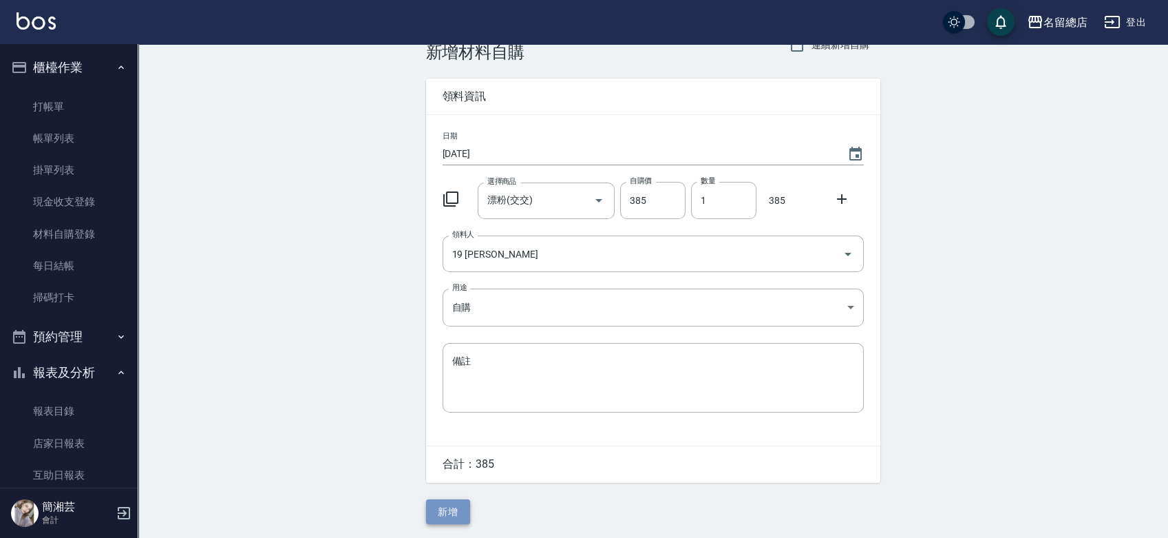
click at [457, 503] on button "新增" at bounding box center [448, 511] width 44 height 25
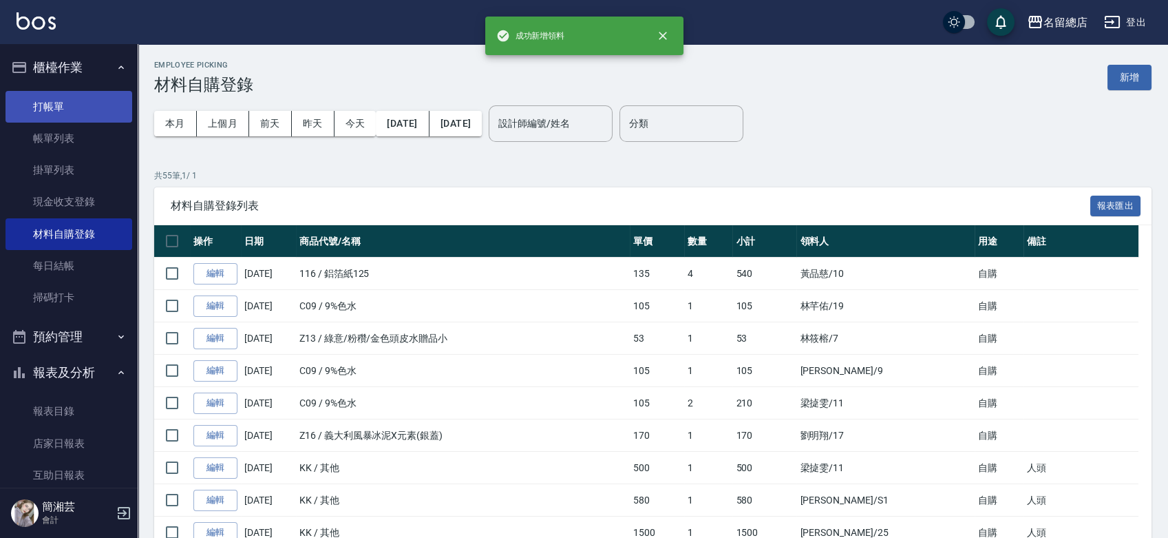
click at [67, 97] on link "打帳單" at bounding box center [69, 107] width 127 height 32
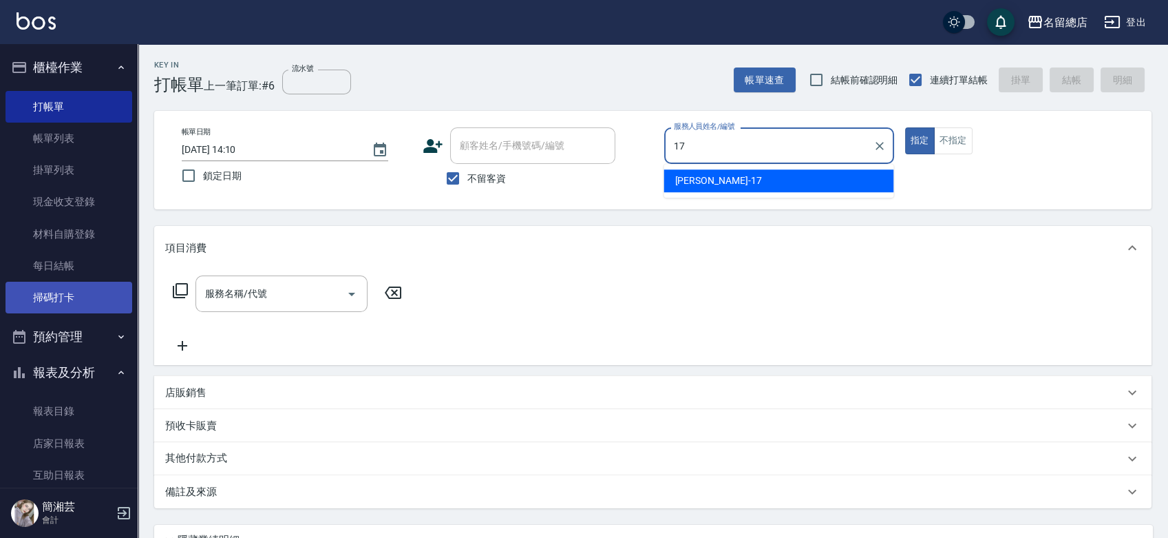
type input "Peter-17"
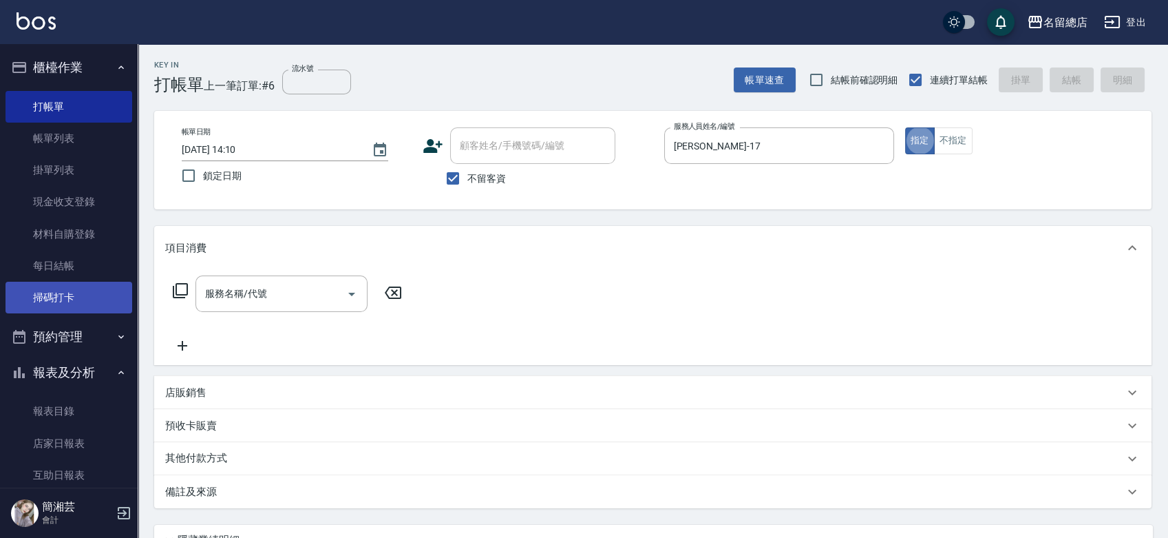
type button "true"
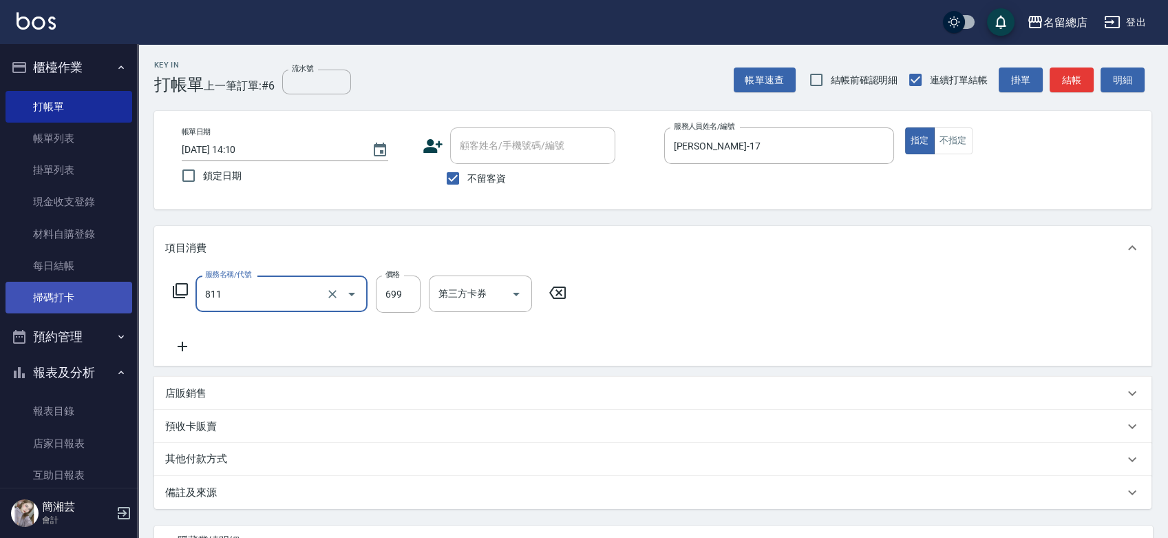
type input "洗+剪(811)"
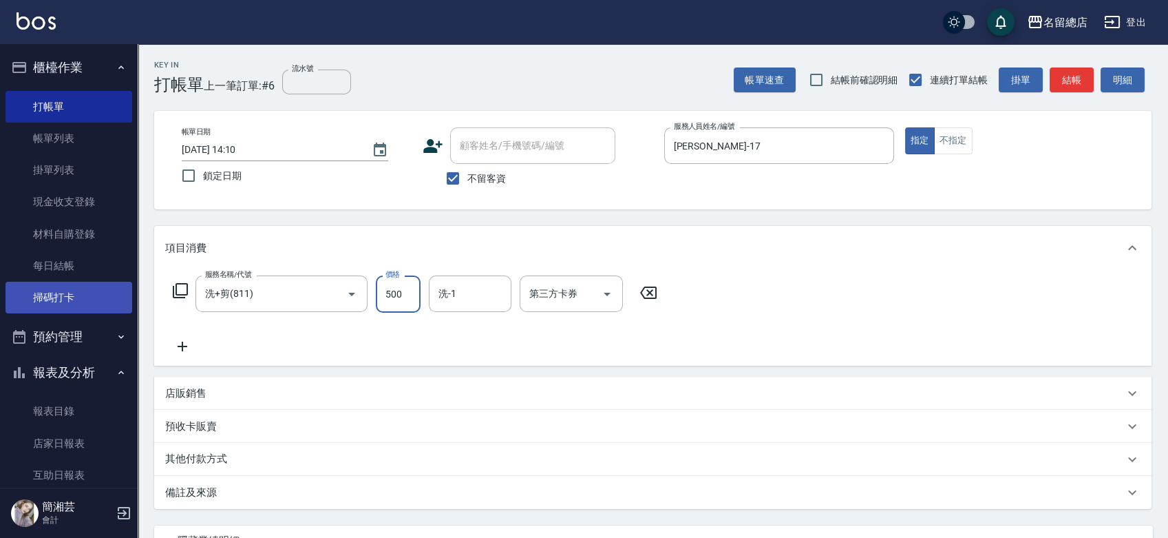
type input "500"
type input "sally-41"
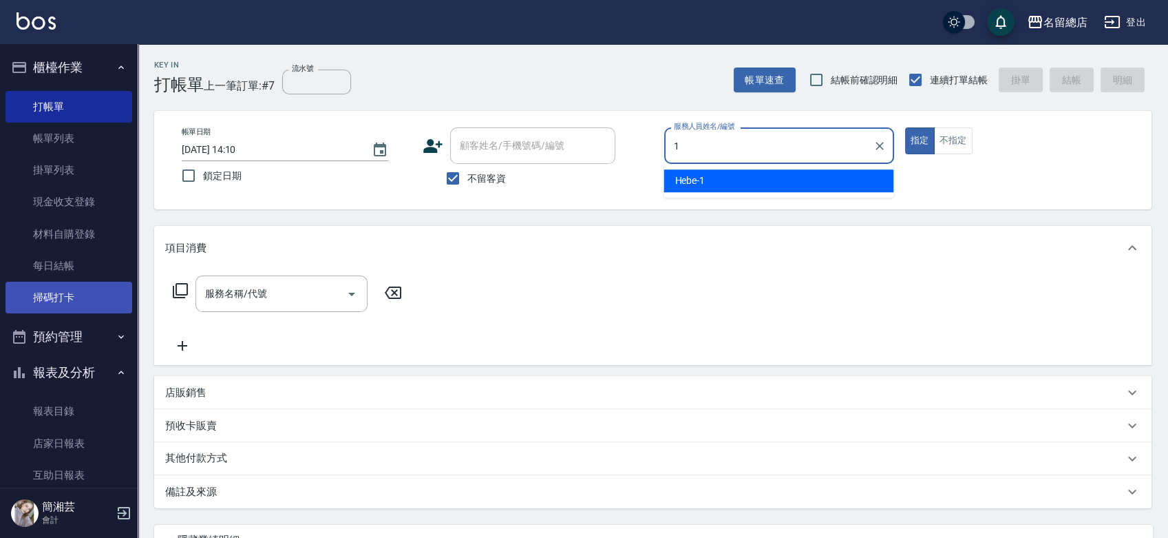
type input "Hebe-1"
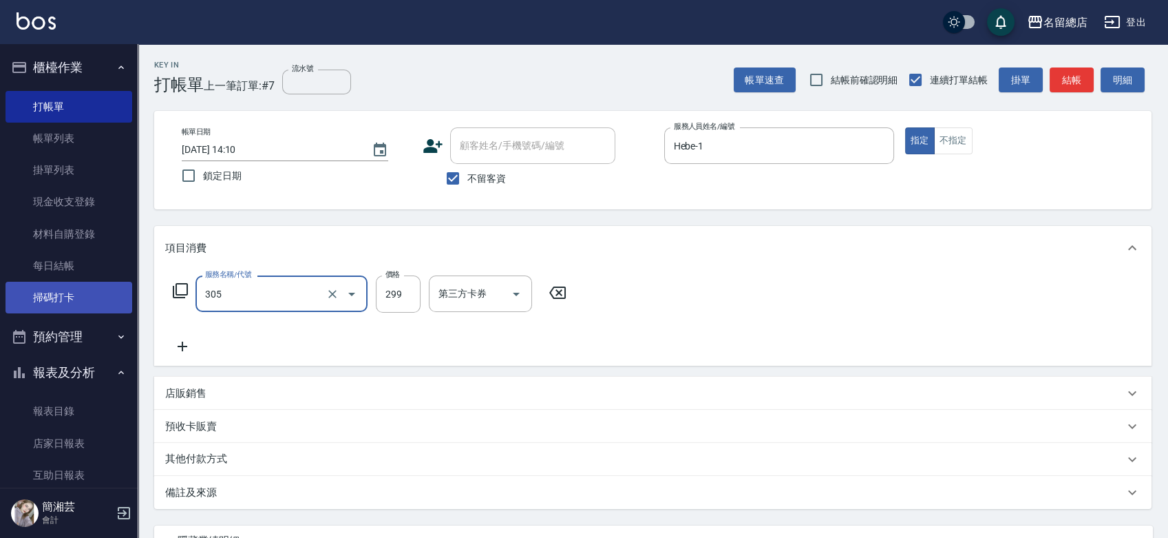
type input "剪髮(305)"
type input "400"
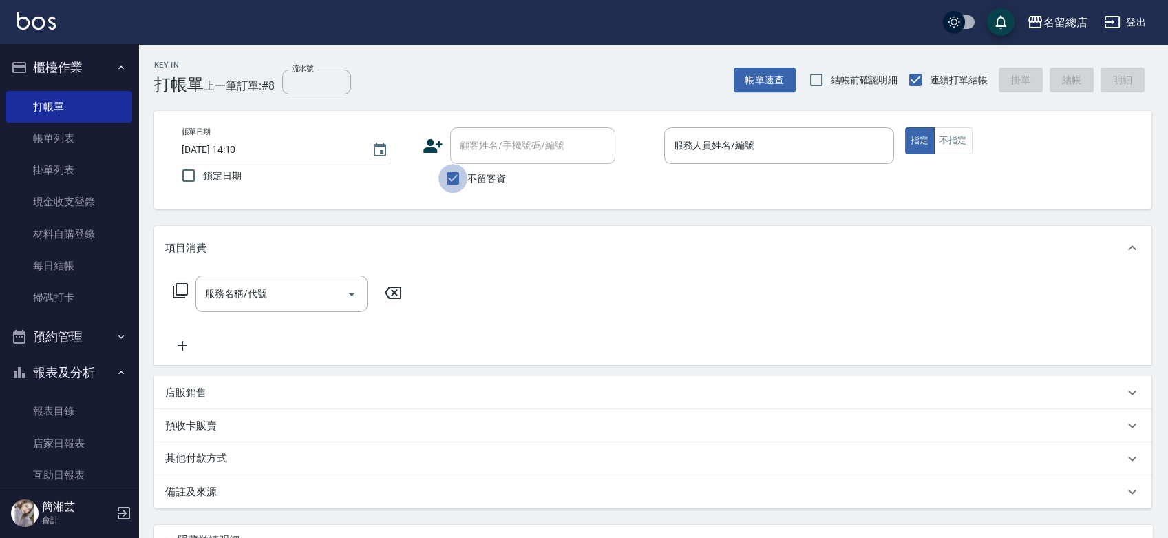
click at [450, 175] on input "不留客資" at bounding box center [453, 178] width 29 height 29
checkbox input "false"
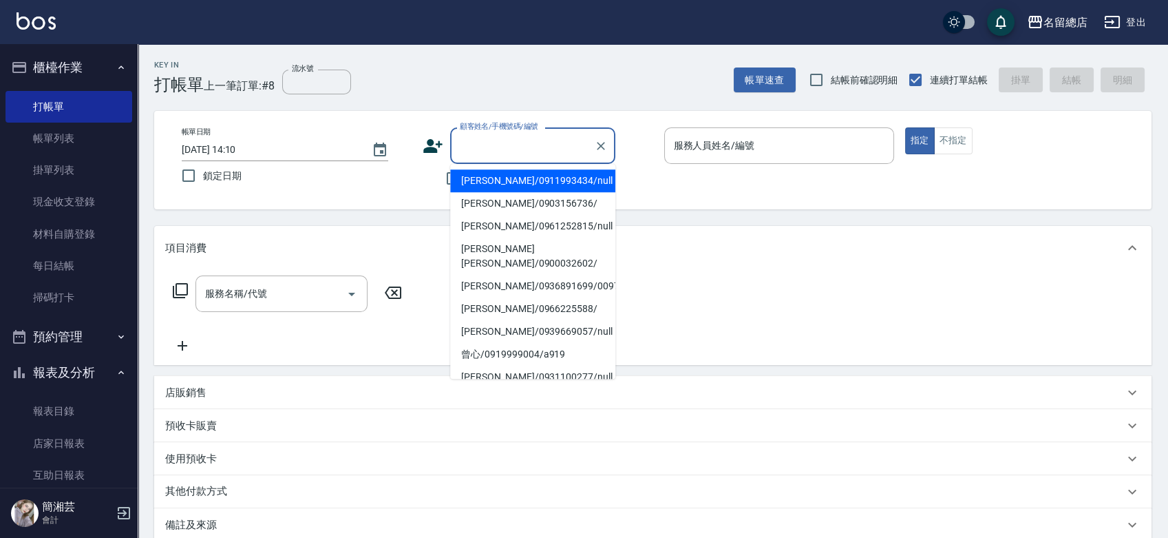
click at [477, 153] on input "顧客姓名/手機號碼/編號" at bounding box center [522, 146] width 132 height 24
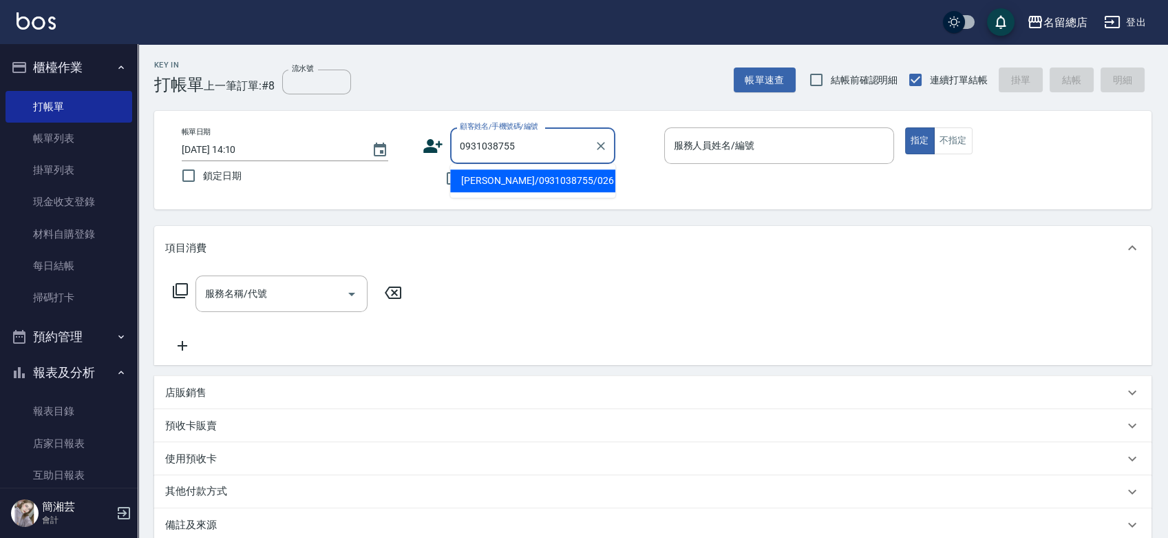
type input "[PERSON_NAME]/0931038755/026"
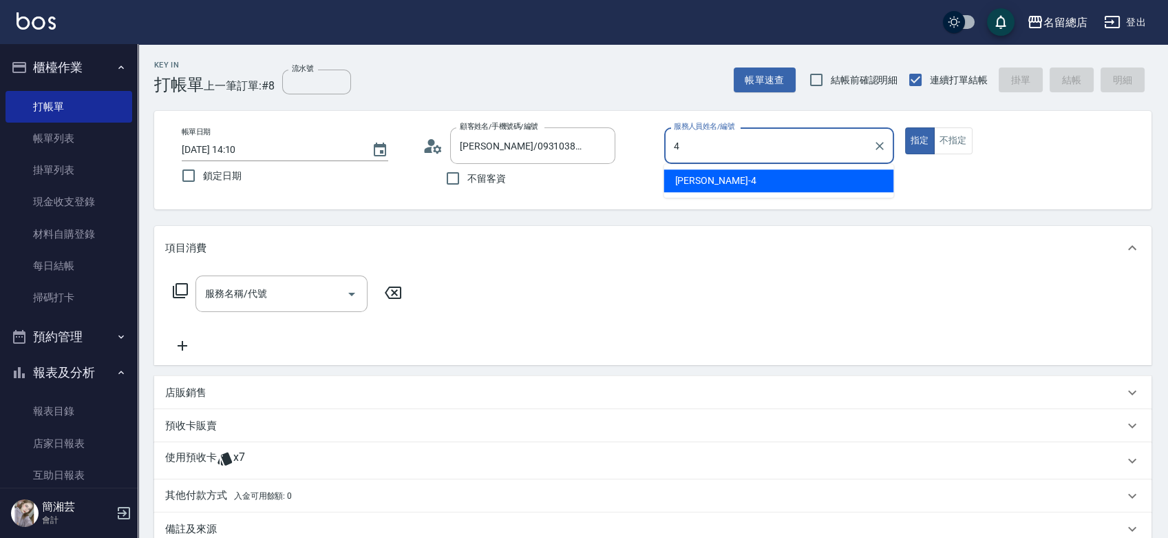
type input "[PERSON_NAME]-4"
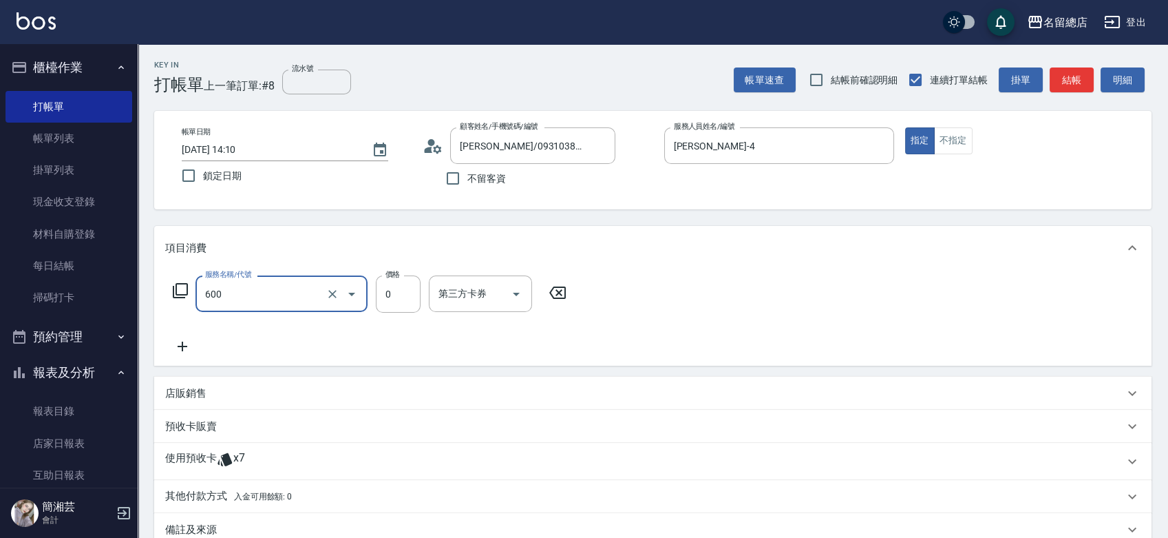
type input "洗髮(免費)(600)"
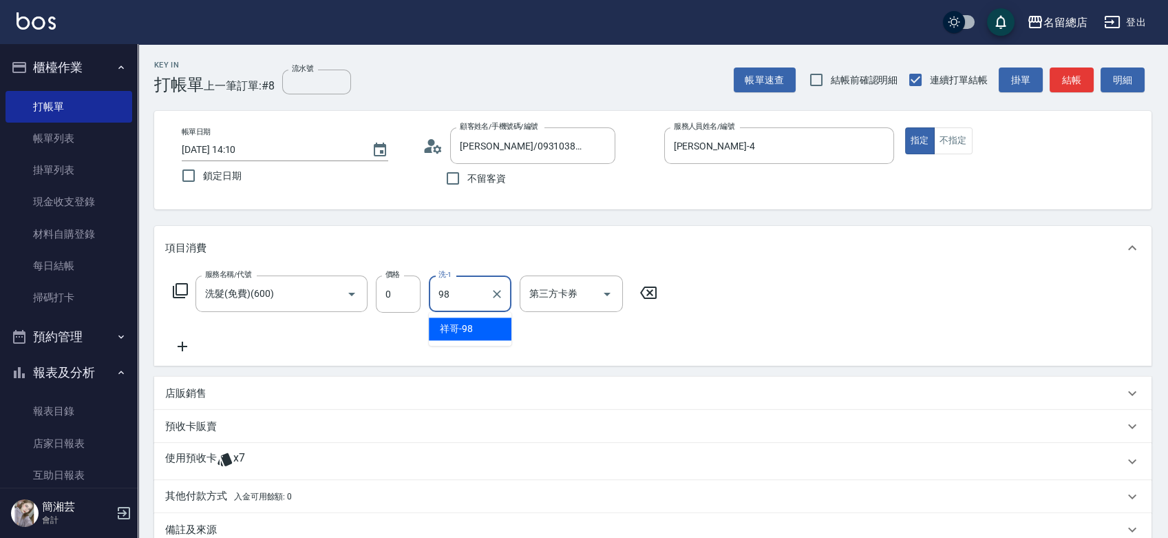
type input "祥哥-98"
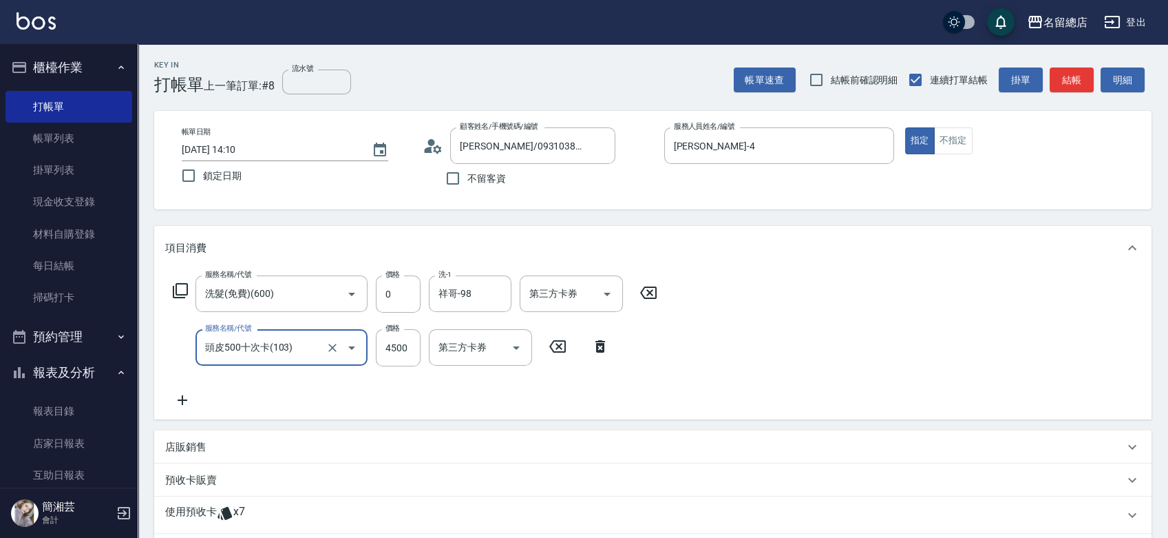
type input "頭皮500十次卡(103)"
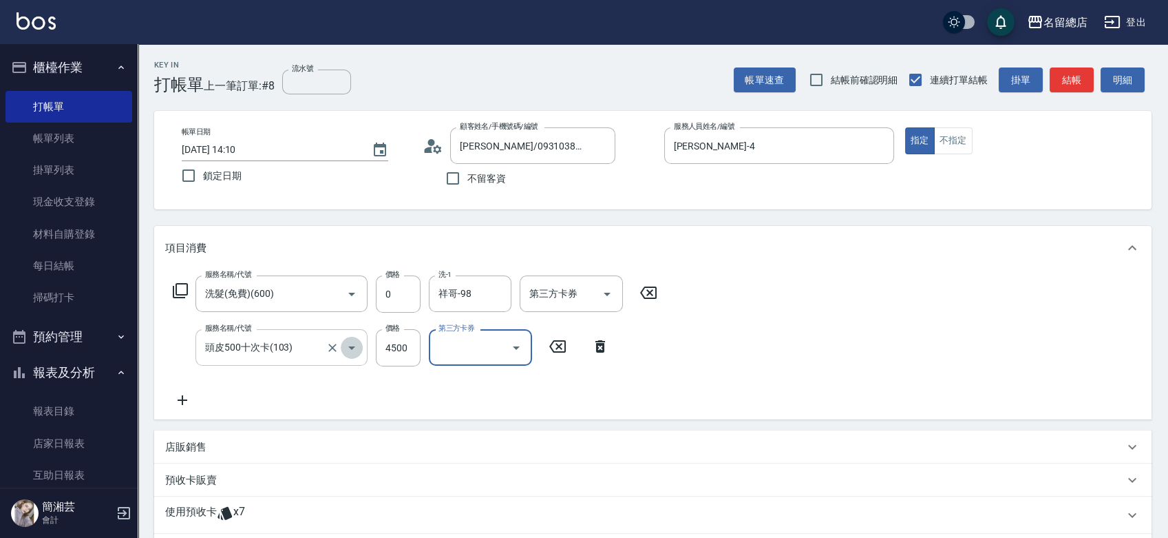
click at [341, 346] on button "Open" at bounding box center [352, 348] width 22 height 22
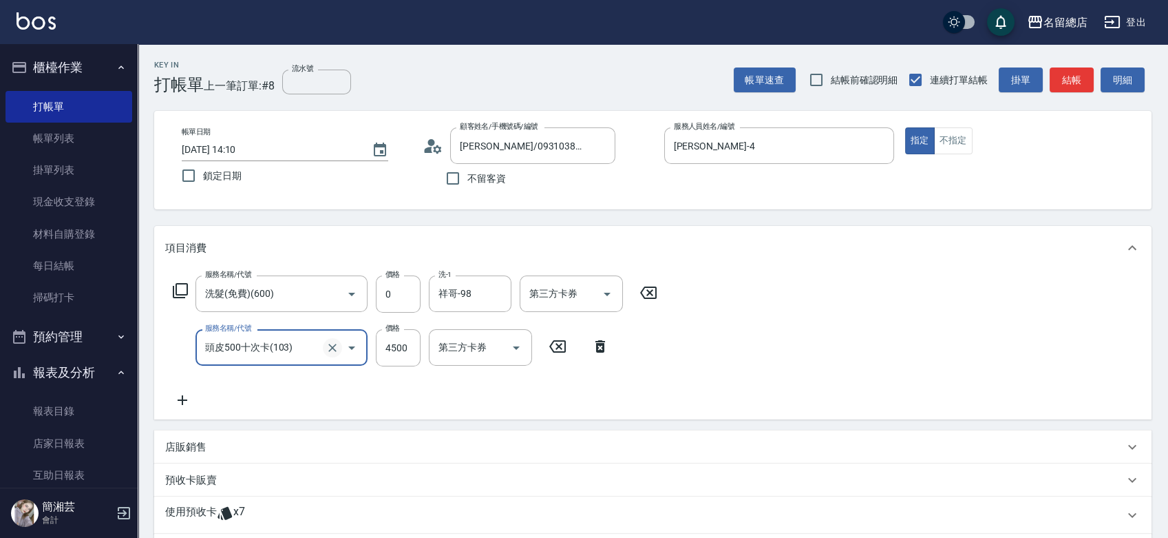
click at [335, 346] on icon "Clear" at bounding box center [333, 348] width 14 height 14
type input "2段蓋卡1300以上(501)"
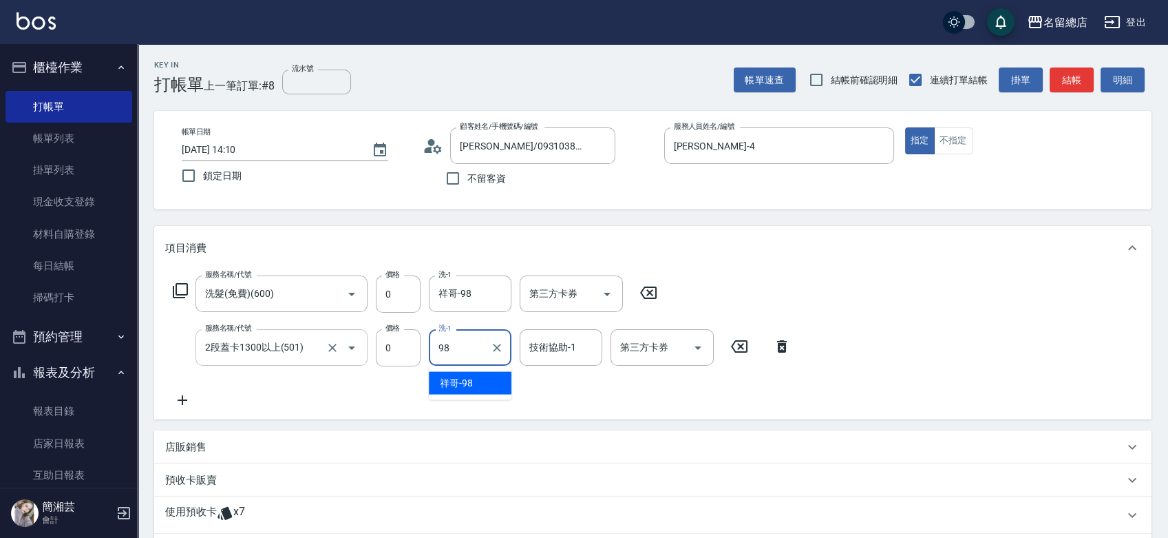
type input "祥哥-98"
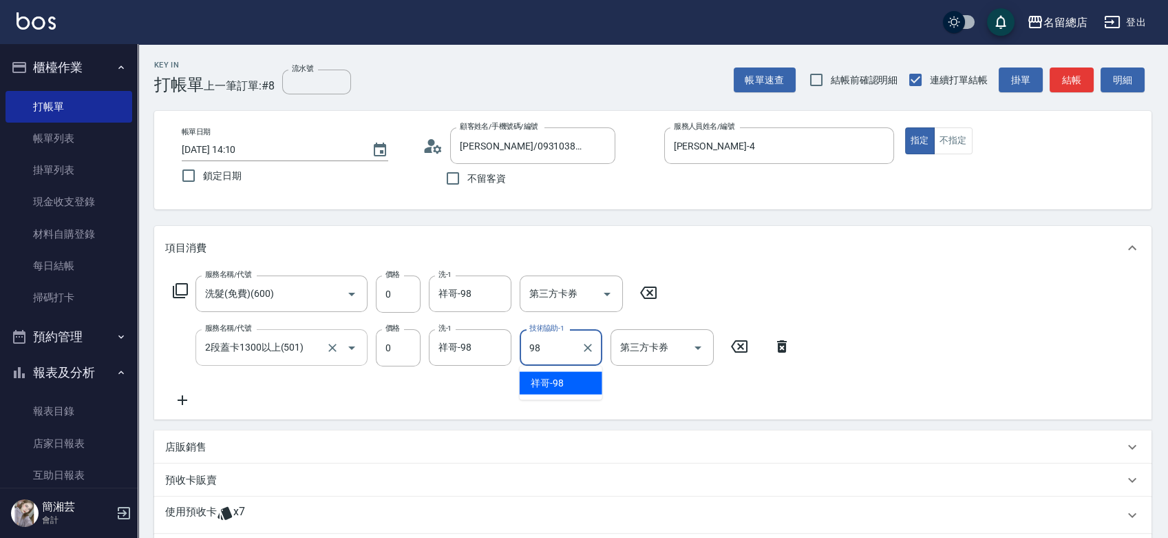
type input "祥哥-98"
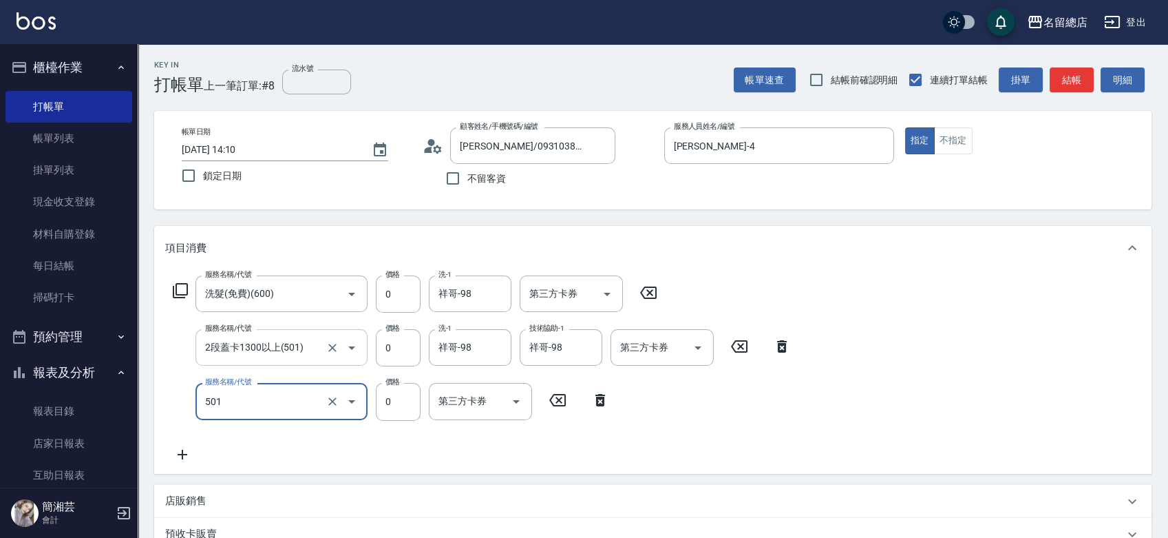
type input "2段蓋卡1300以上(501)"
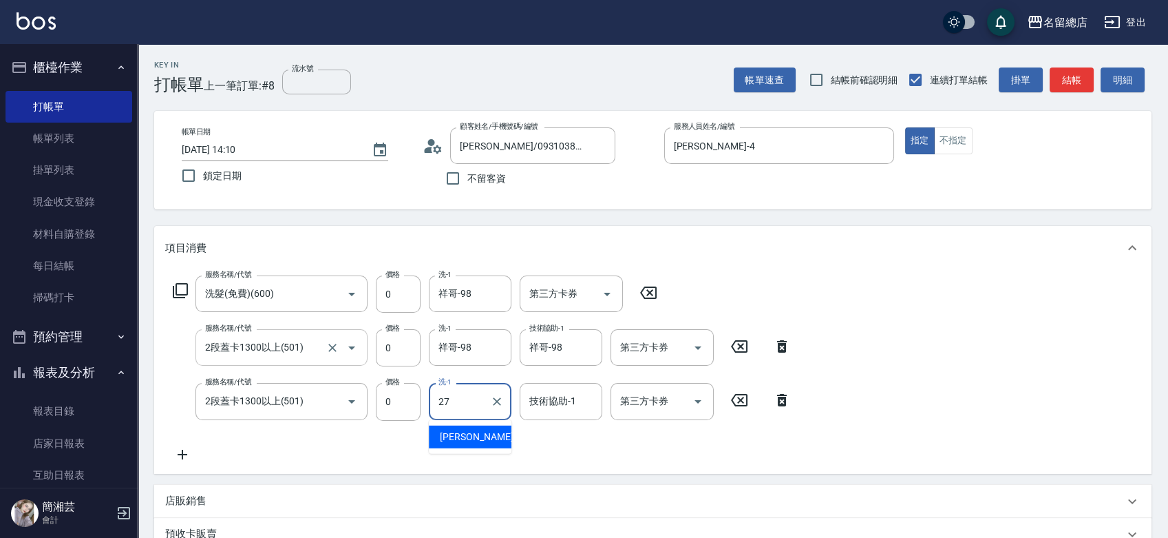
type input "黃意凌-27"
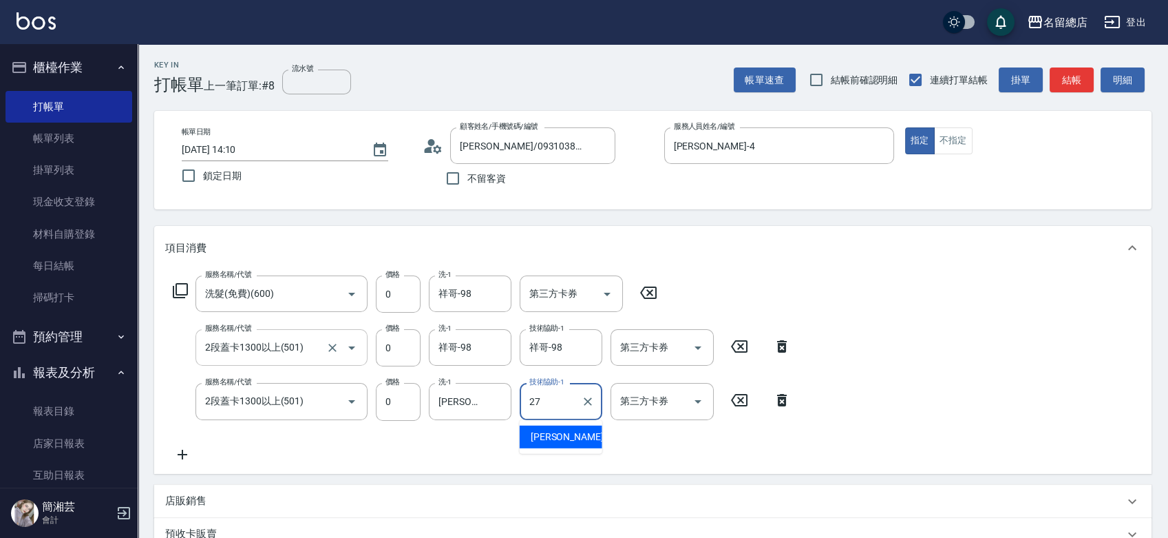
type input "黃意凌-27"
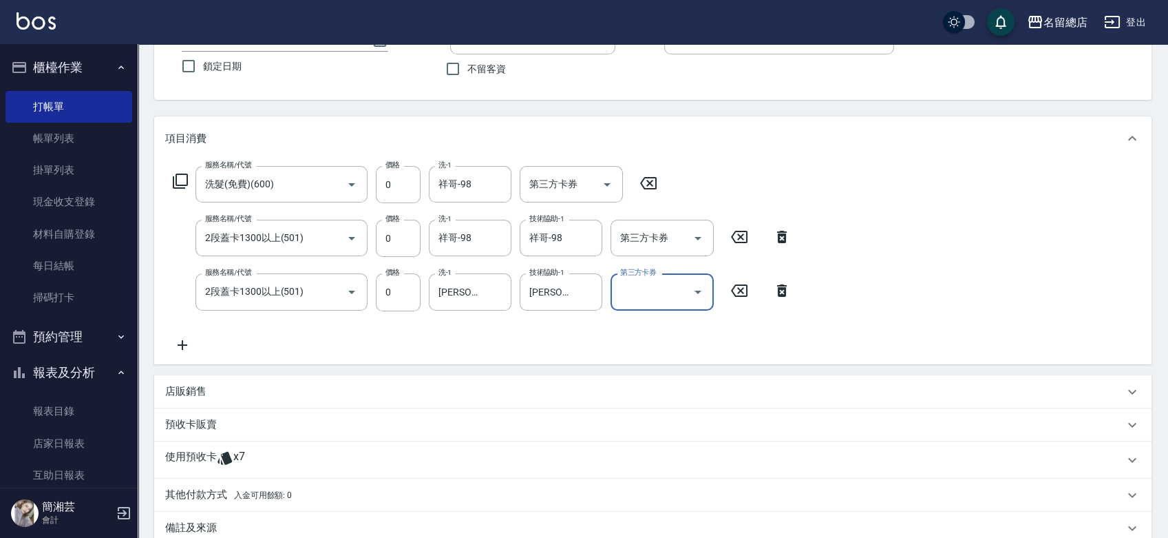
scroll to position [269, 0]
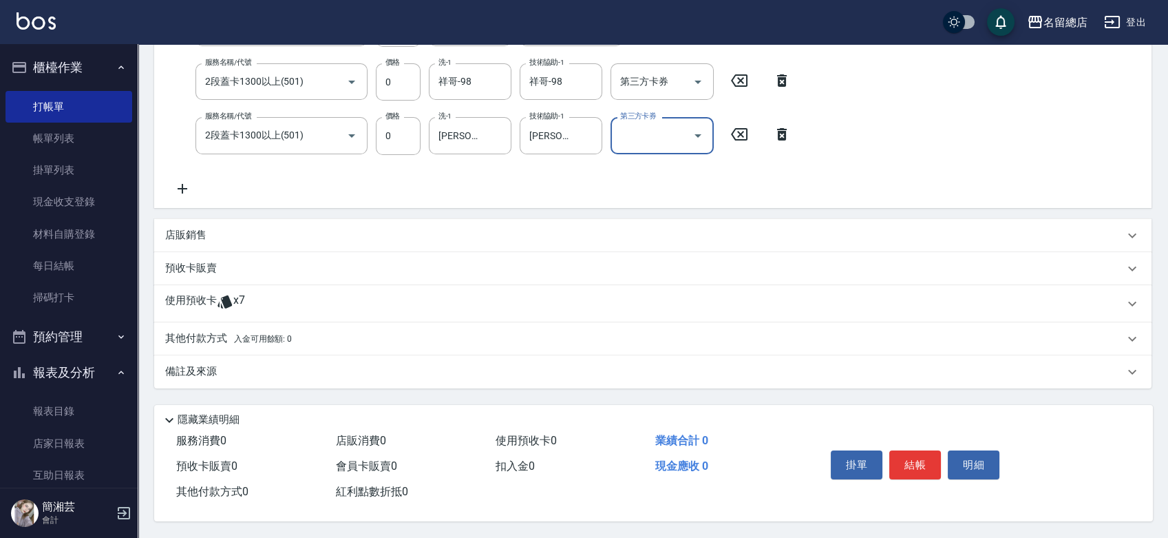
click at [231, 304] on icon at bounding box center [225, 301] width 17 height 17
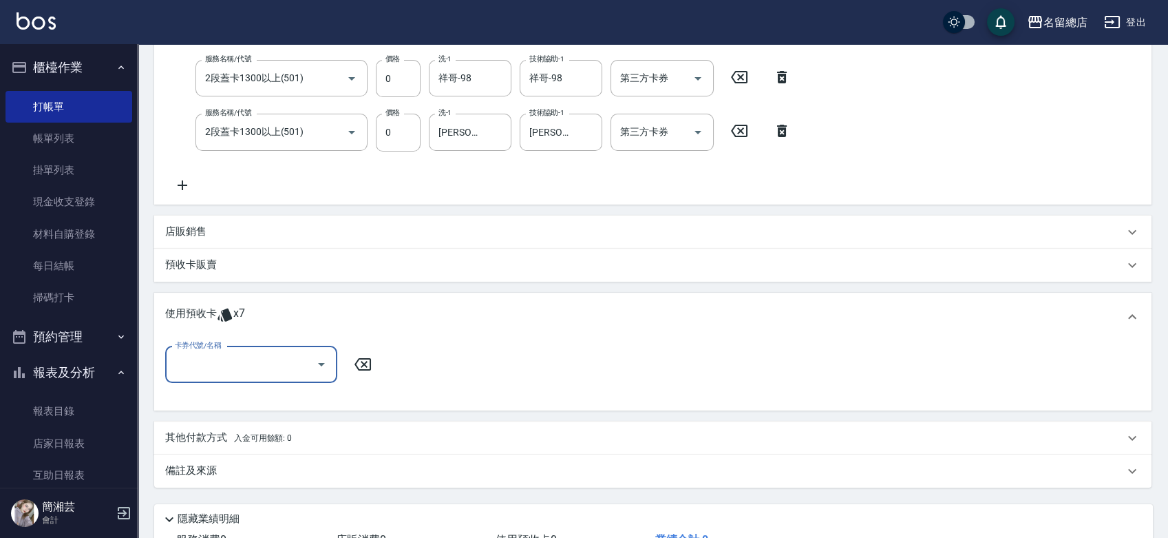
scroll to position [0, 0]
click at [239, 366] on input "卡券代號/名稱" at bounding box center [240, 364] width 139 height 24
click at [260, 419] on div "洗髮卡 剩餘4張 314" at bounding box center [251, 422] width 172 height 23
type input "洗髮卡 314"
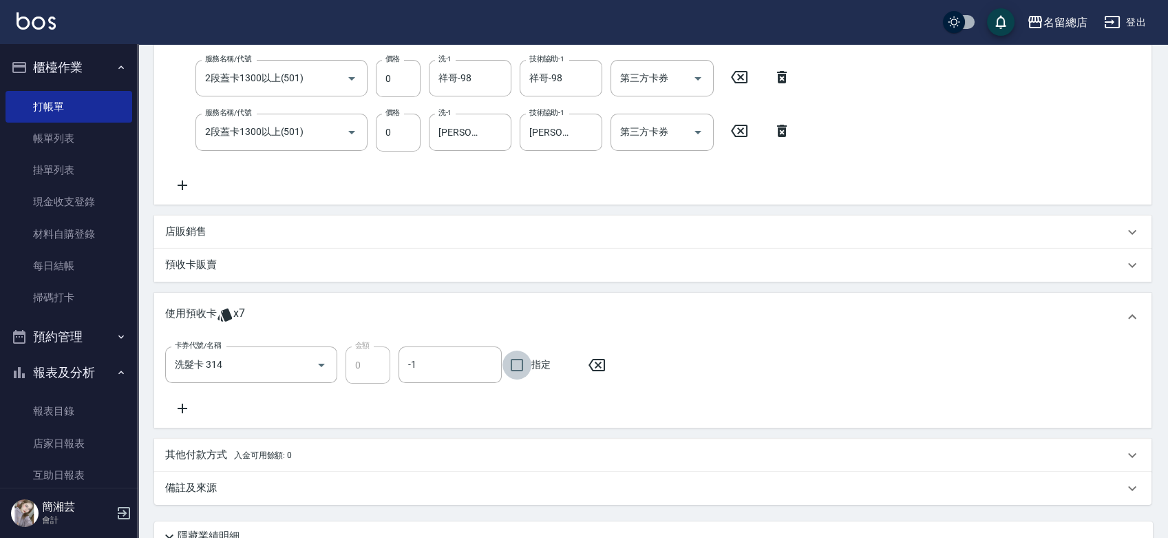
click at [511, 363] on input "指定" at bounding box center [517, 364] width 29 height 29
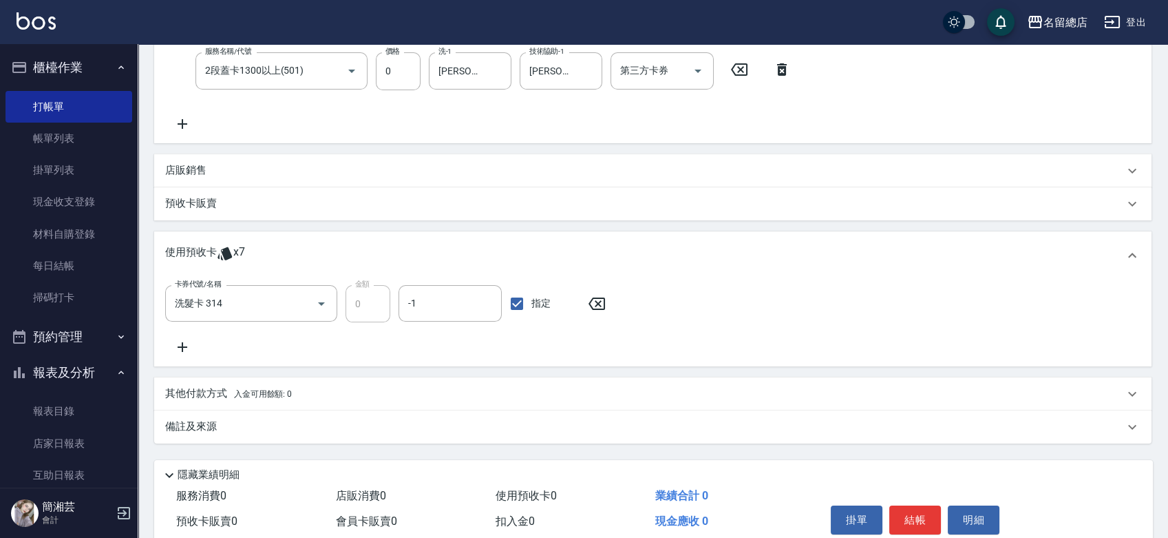
scroll to position [236, 0]
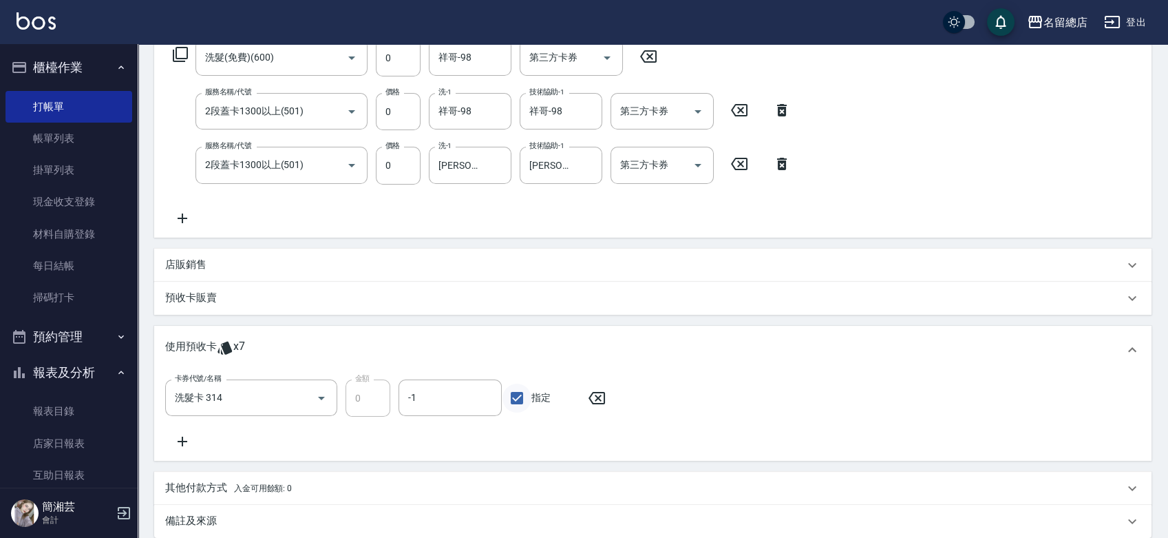
click at [527, 405] on input "指定" at bounding box center [517, 397] width 29 height 29
checkbox input "false"
click at [304, 397] on icon "Clear" at bounding box center [302, 398] width 14 height 14
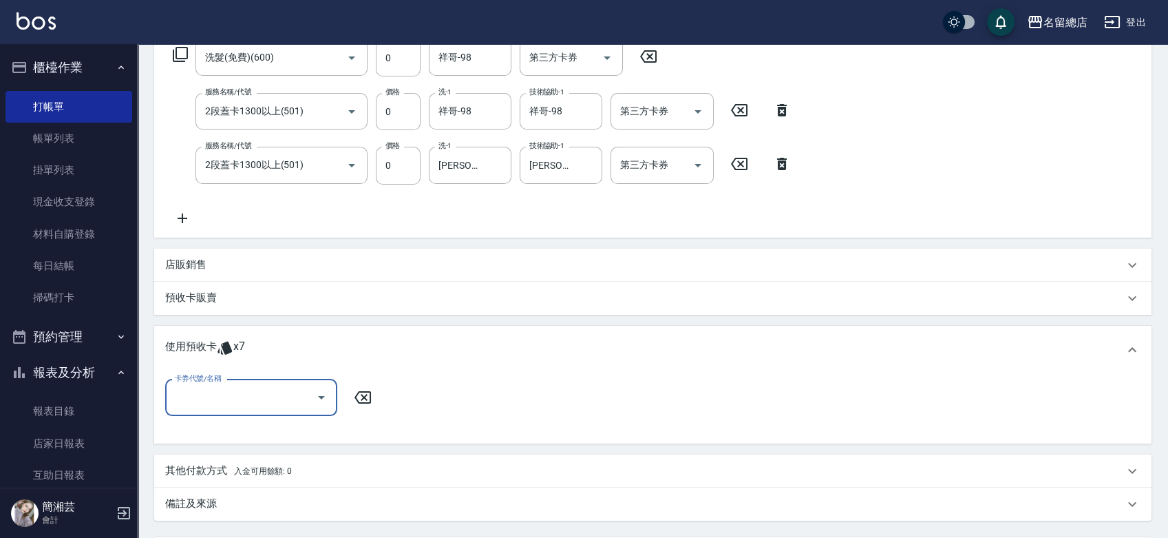
click at [268, 397] on input "卡券代號/名稱" at bounding box center [240, 398] width 139 height 24
click at [268, 456] on div "洗髮卡 剩餘4張 314" at bounding box center [251, 455] width 172 height 23
type input "洗髮卡 314"
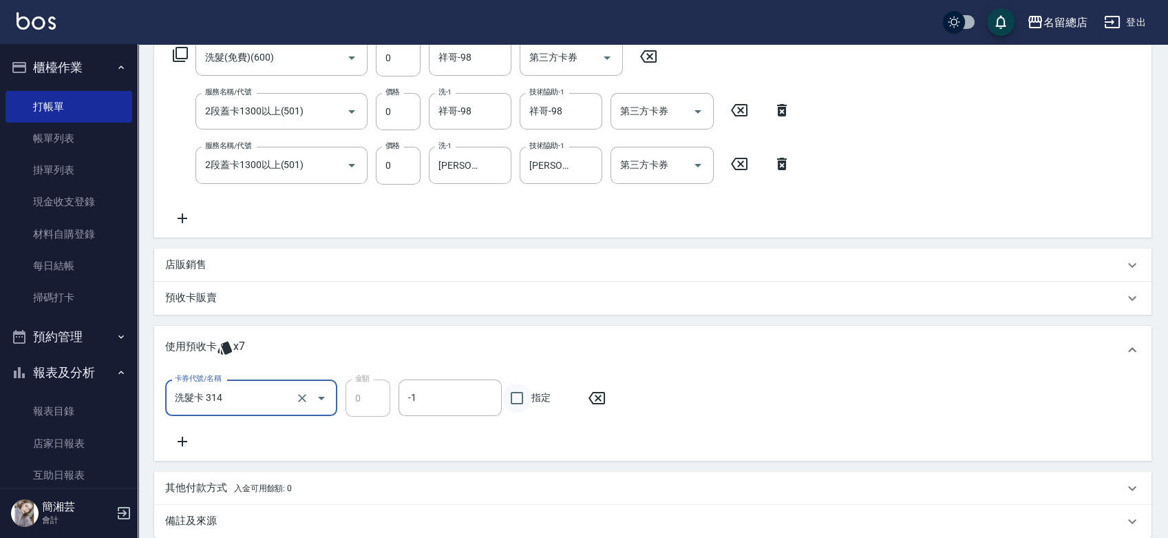
click at [516, 401] on input "指定" at bounding box center [517, 397] width 29 height 29
checkbox input "true"
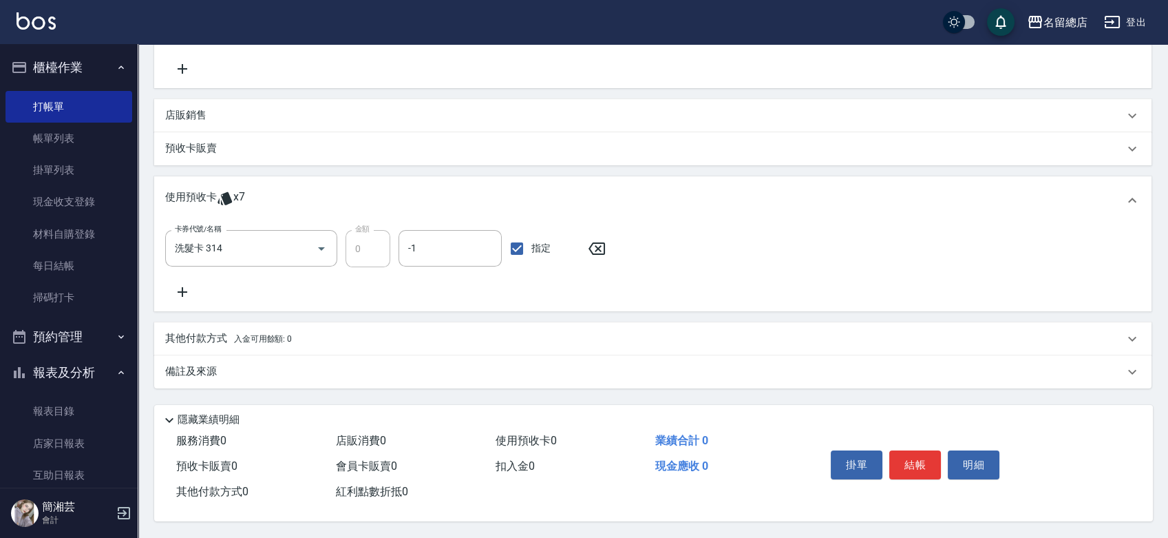
scroll to position [389, 0]
type input "2025/09/12 14:12"
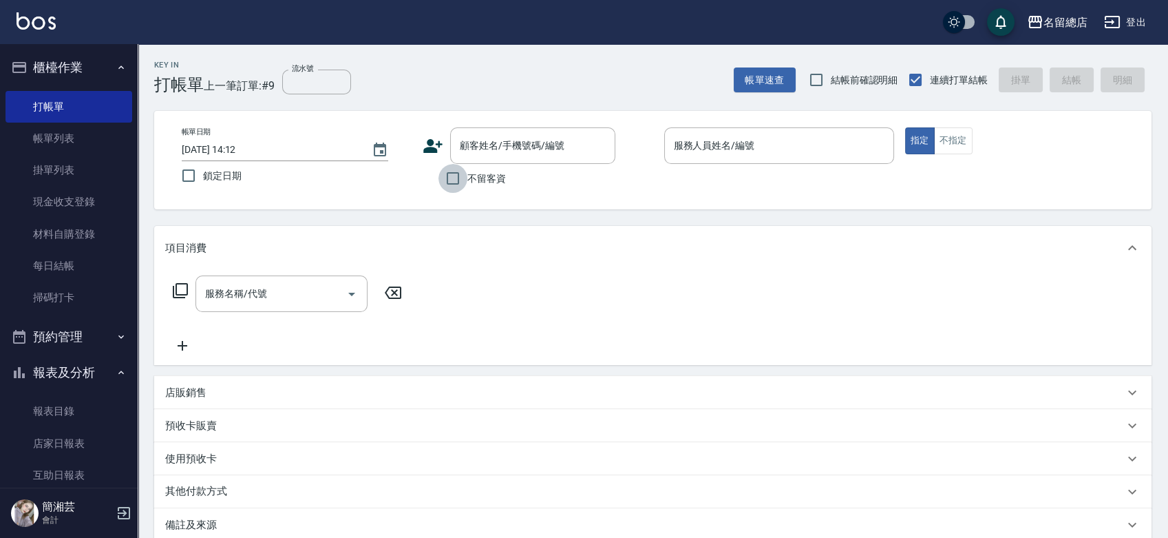
click at [441, 188] on input "不留客資" at bounding box center [453, 178] width 29 height 29
checkbox input "true"
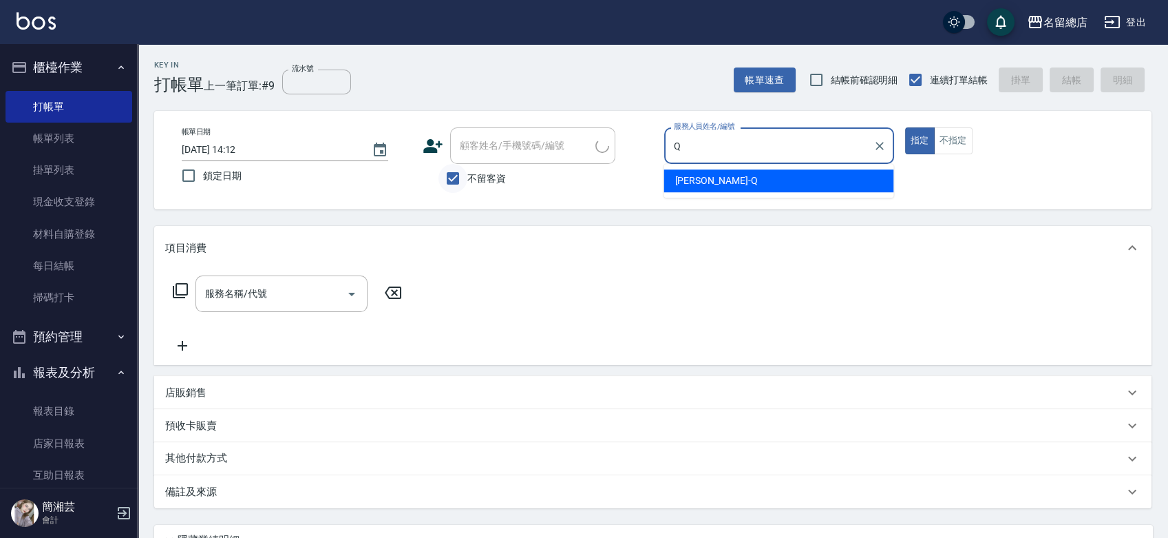
type input "[PERSON_NAME]"
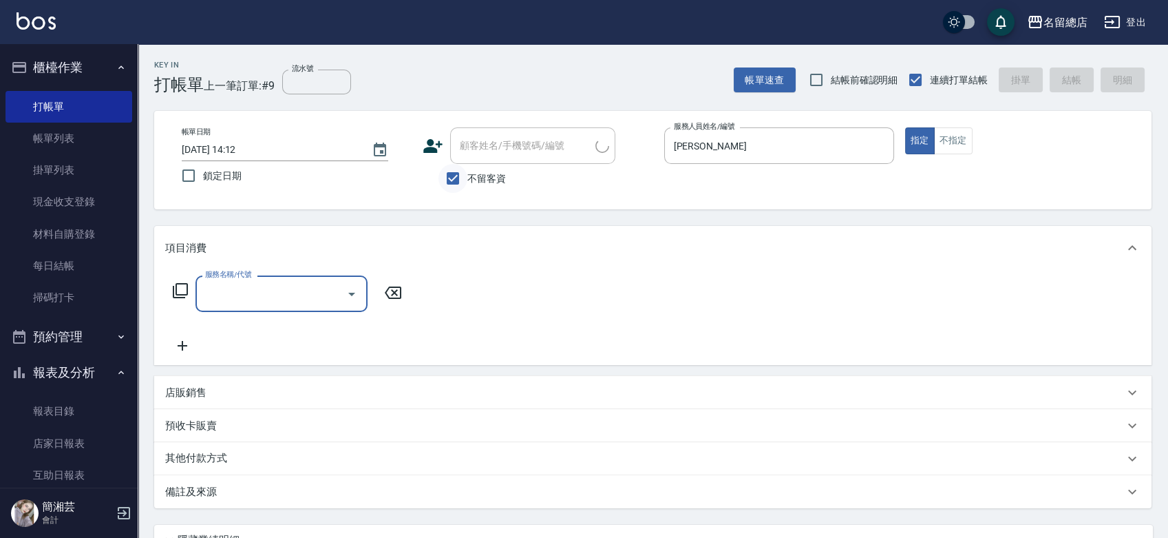
type input "蔡妮樺/0906644288/"
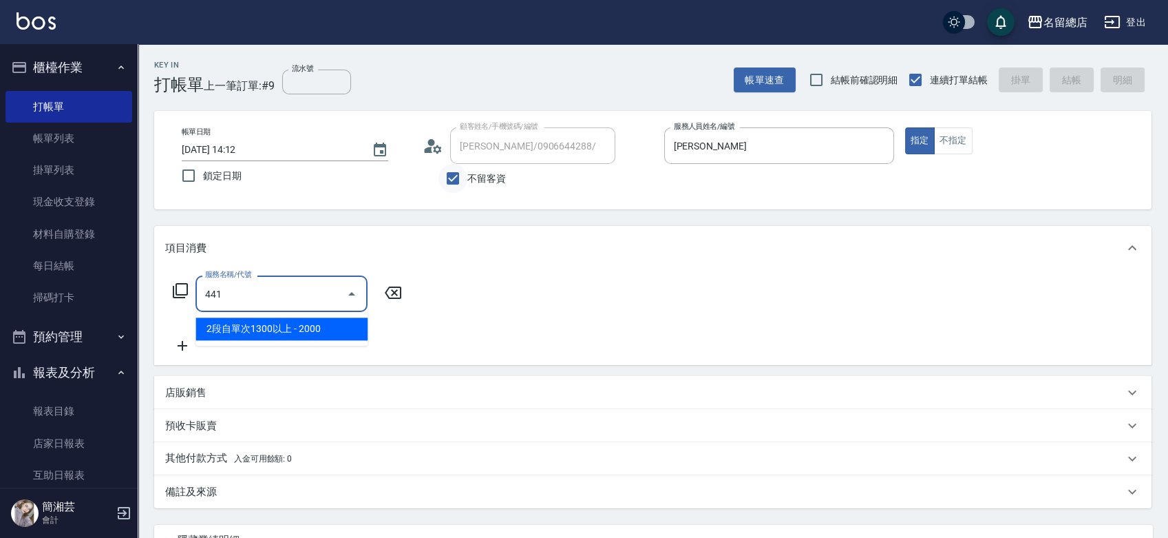
type input "2段自單次1300以上(441)"
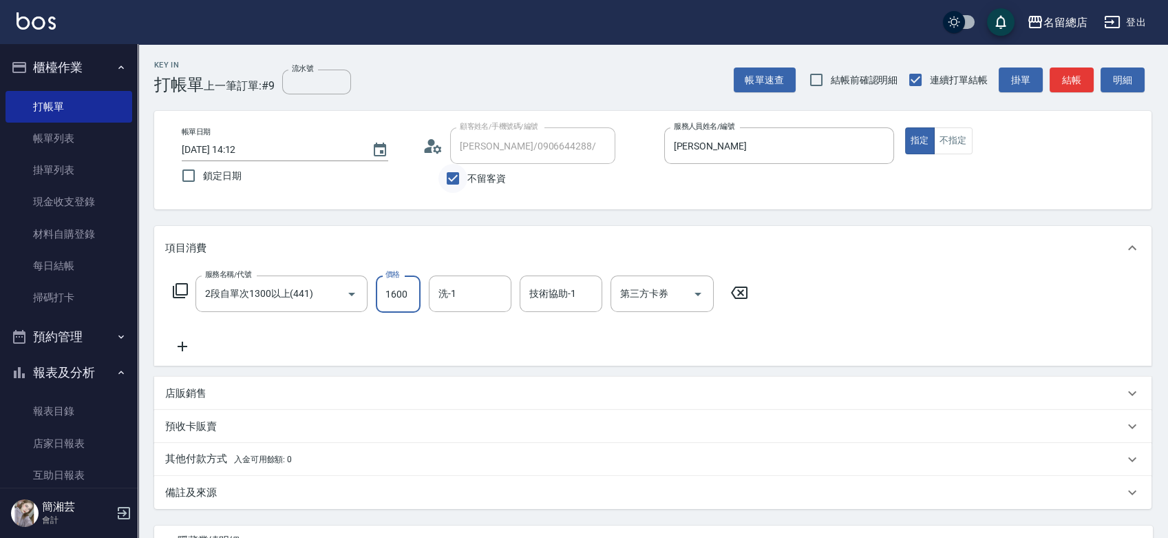
type input "1600"
click at [330, 294] on icon "Clear" at bounding box center [333, 294] width 14 height 14
type input "自備護髮(401)"
type input "1600"
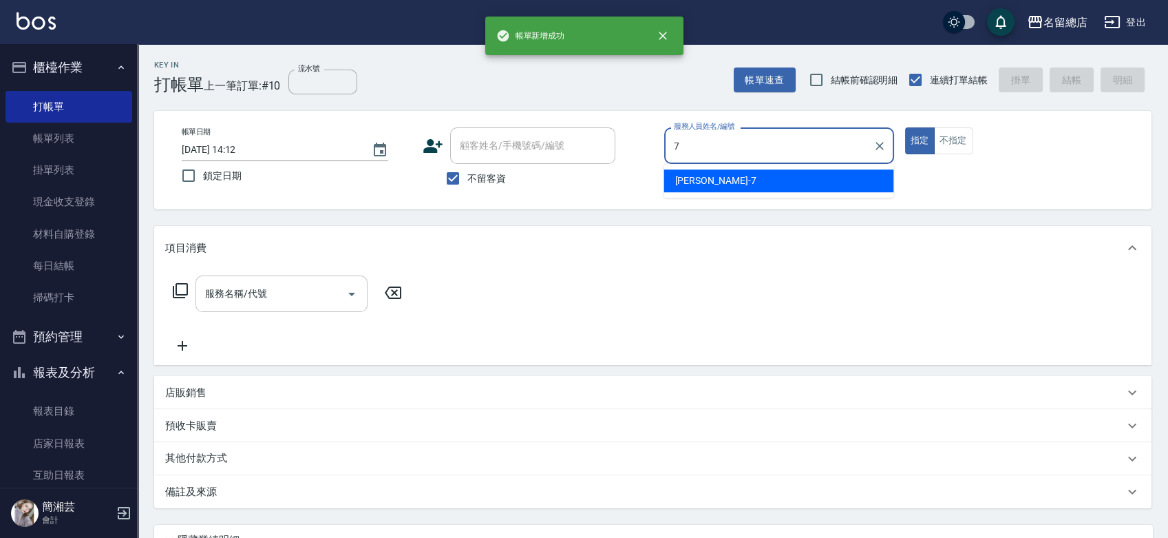
type input "Mick-7"
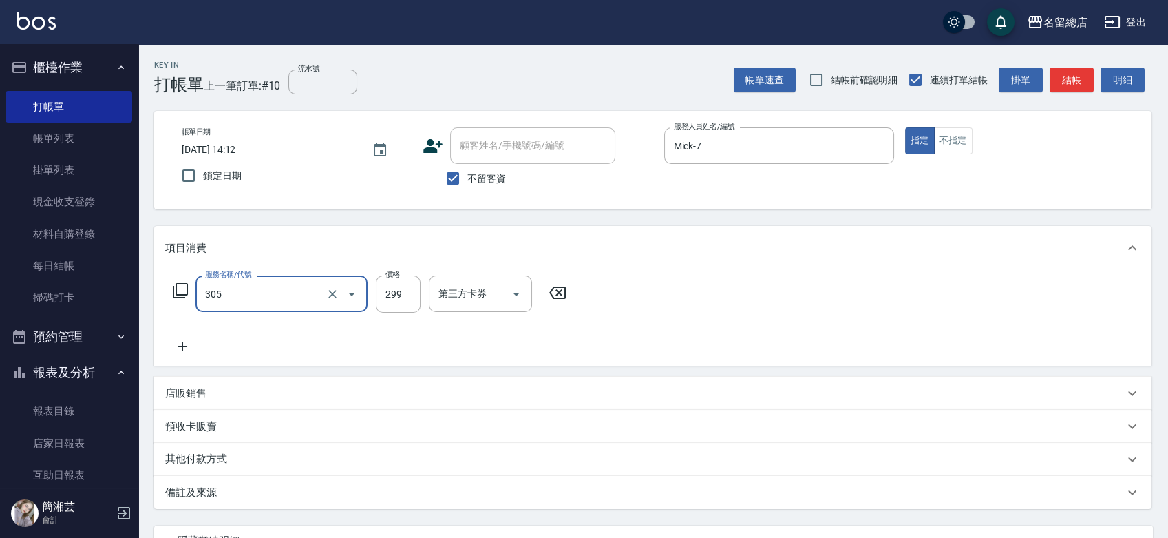
type input "剪髮(305)"
type input "500"
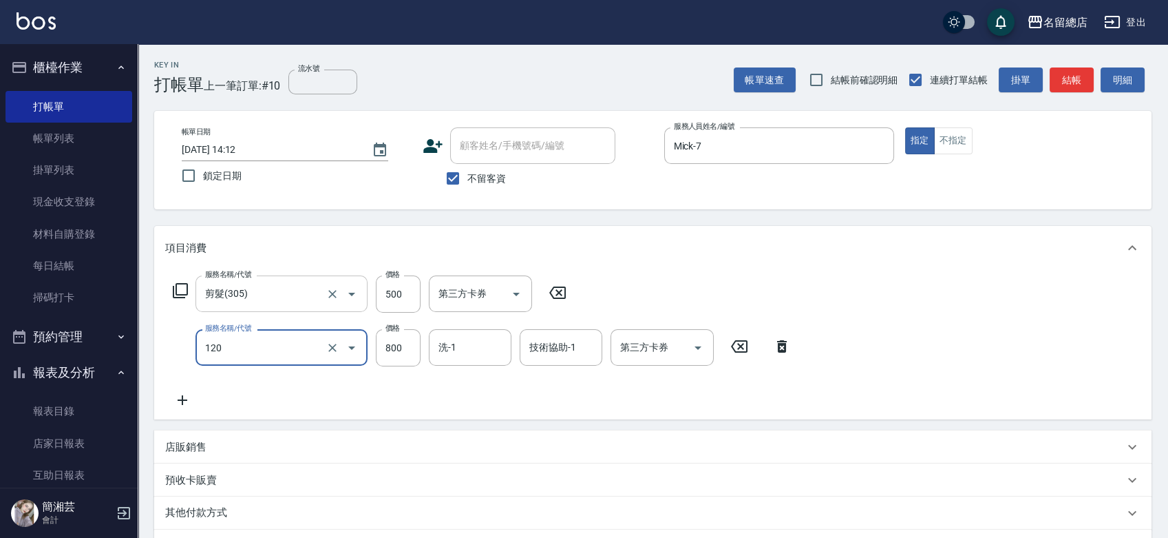
type input "自備頭皮(120)"
type input "1099"
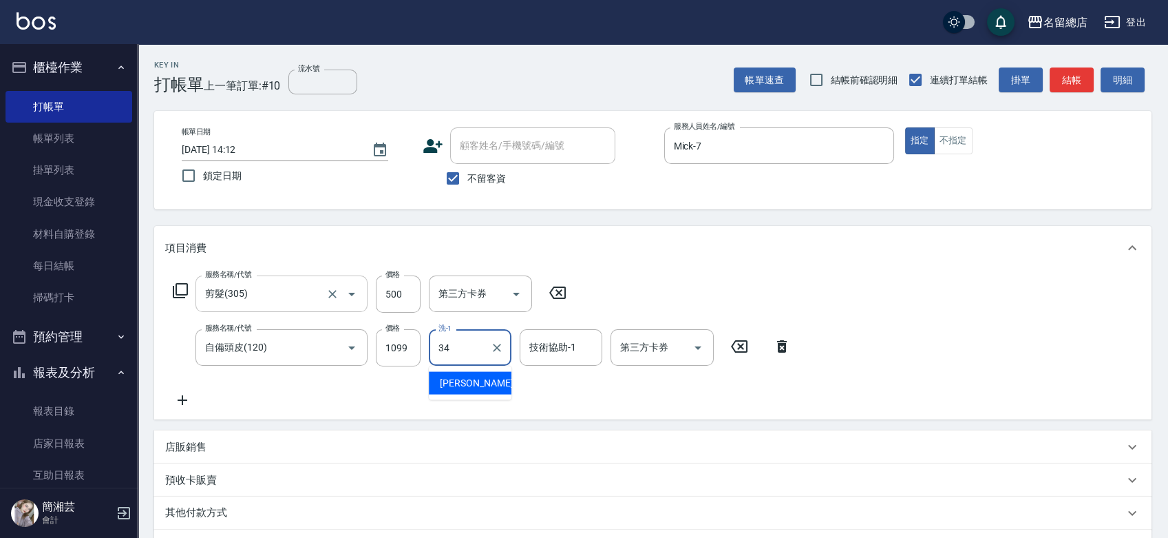
type input "黃楚云-34"
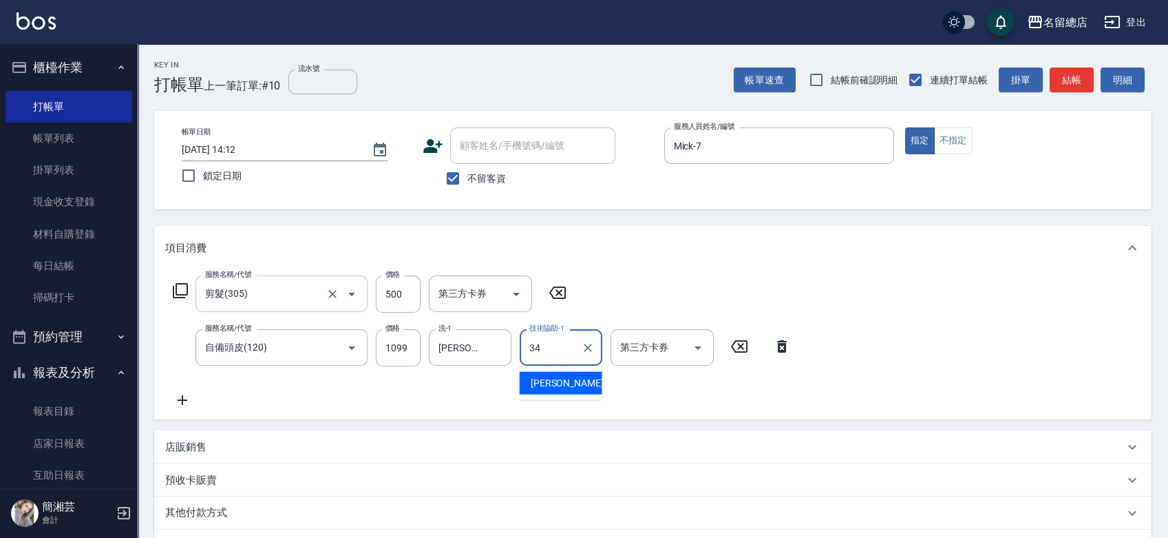
type input "黃楚云-34"
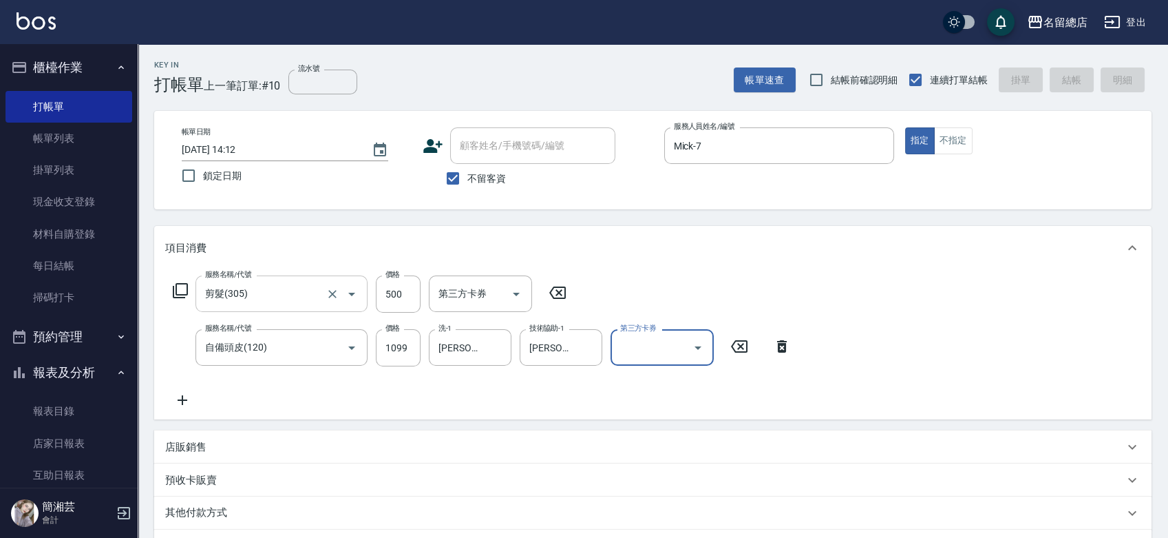
type input "2025/09/12 14:13"
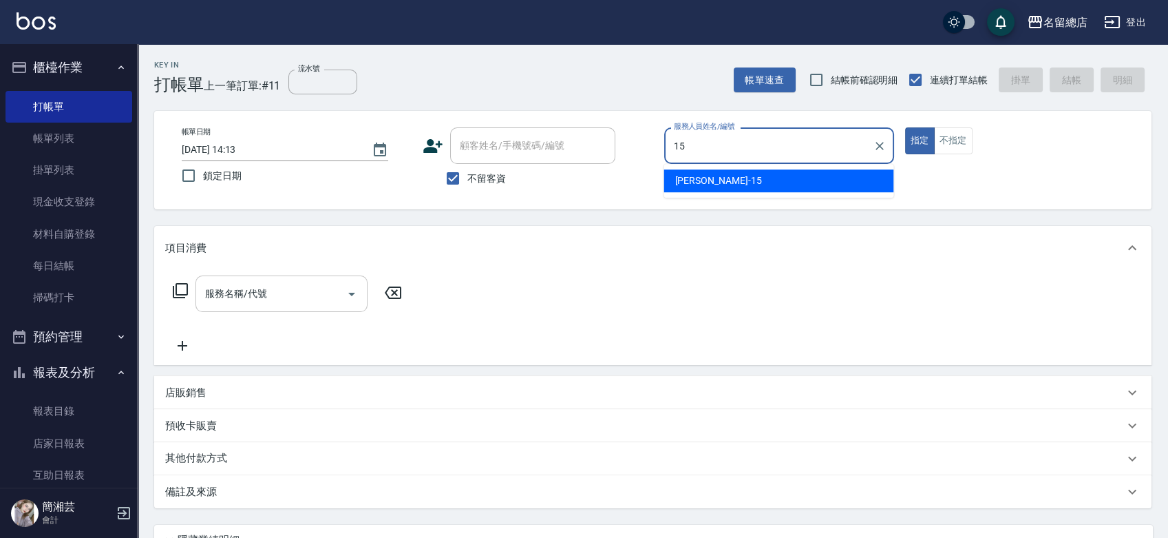
type input "Michelle-15"
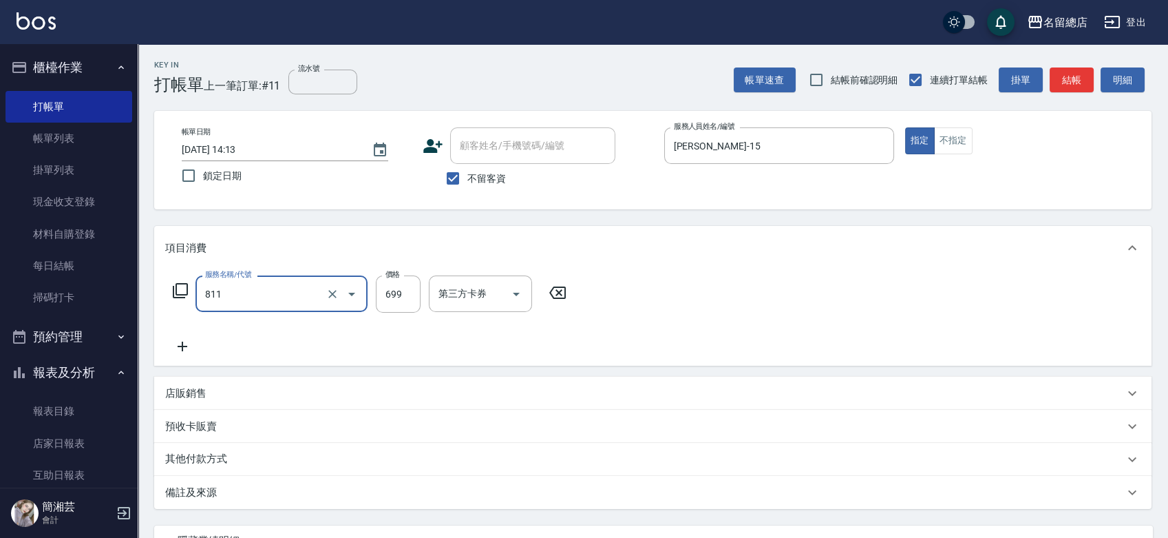
type input "洗+剪(811)"
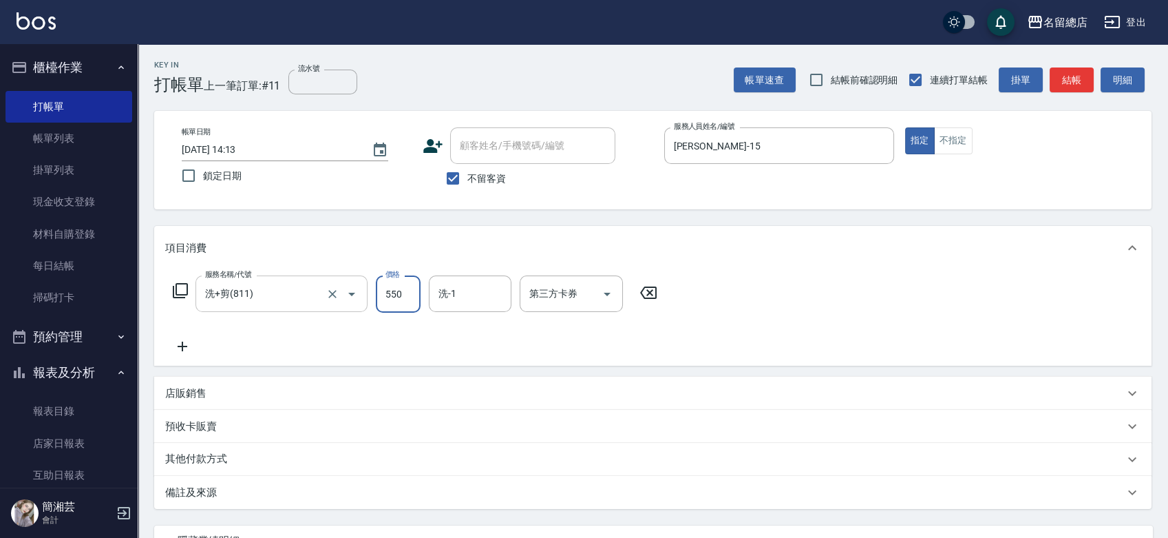
type input "550"
type input "王筱婷-32"
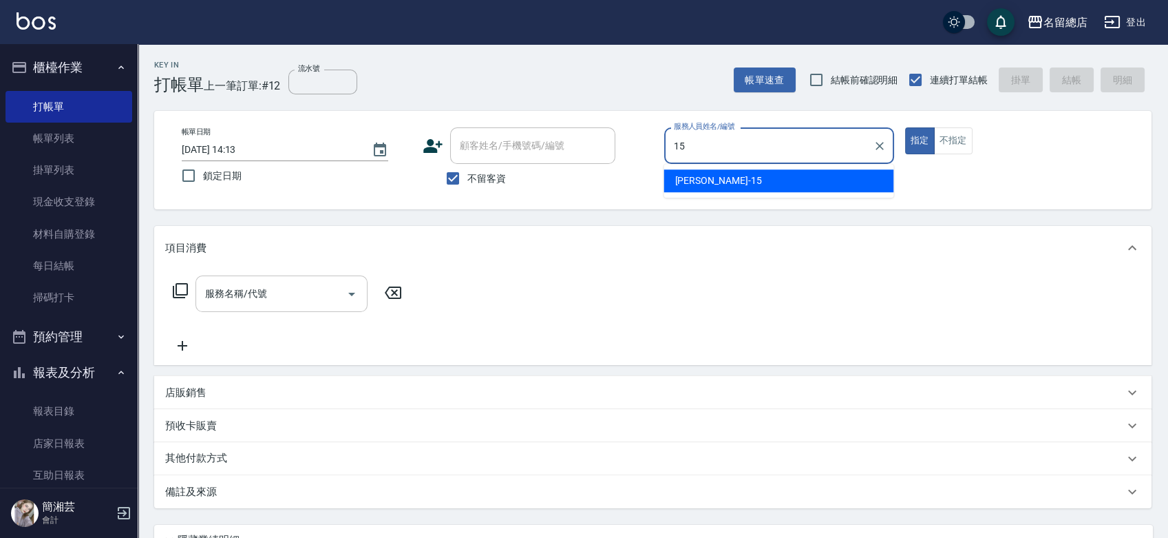
type input "Michelle-15"
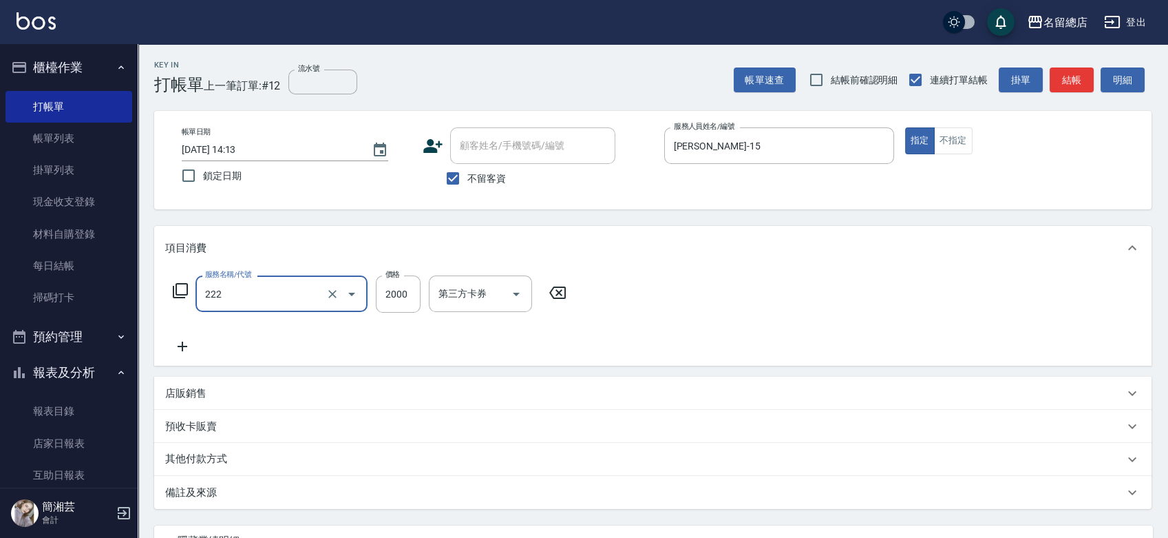
type input "燙髮2000以上(222)"
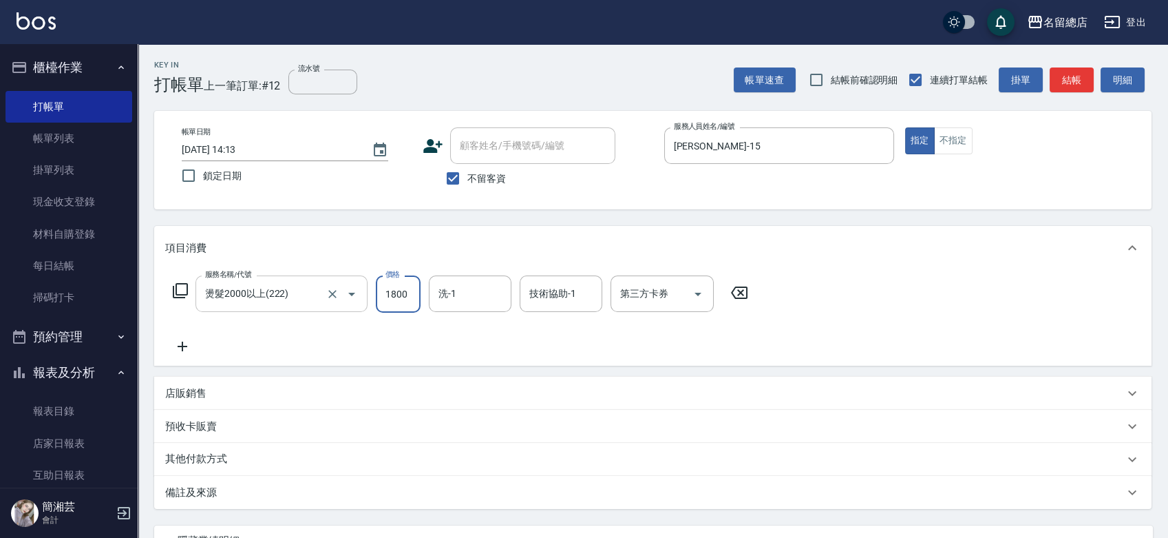
type input "1800"
type input "王筱婷-32"
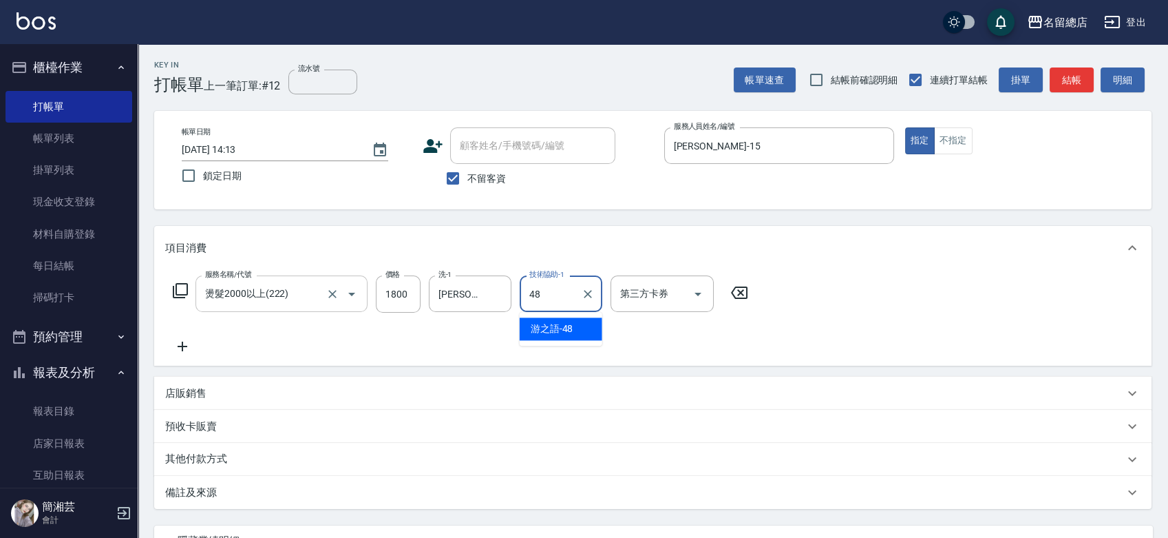
type input "游之語-48"
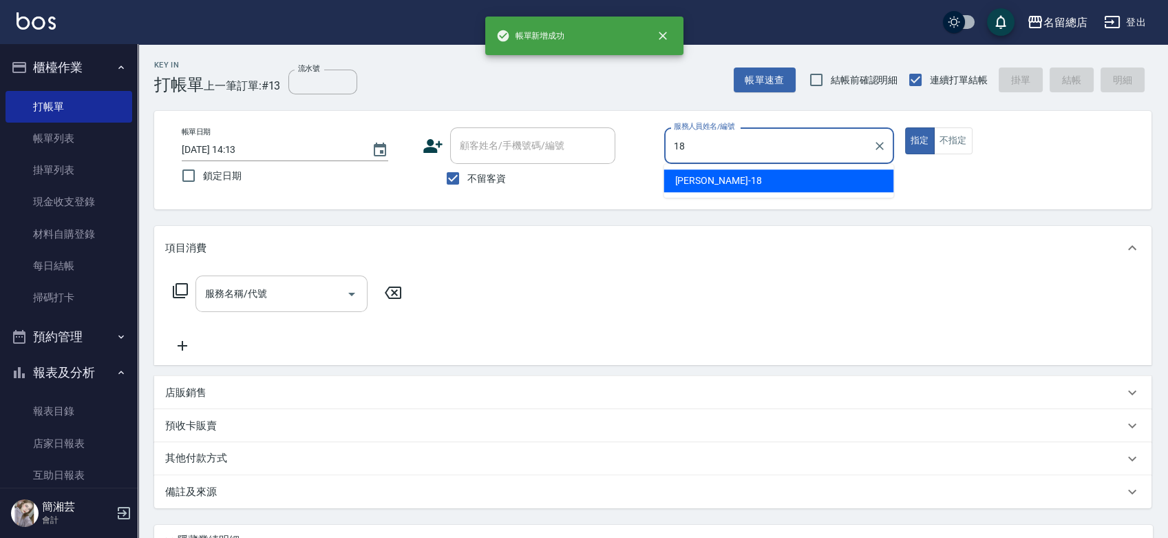
type input "[PERSON_NAME]-18"
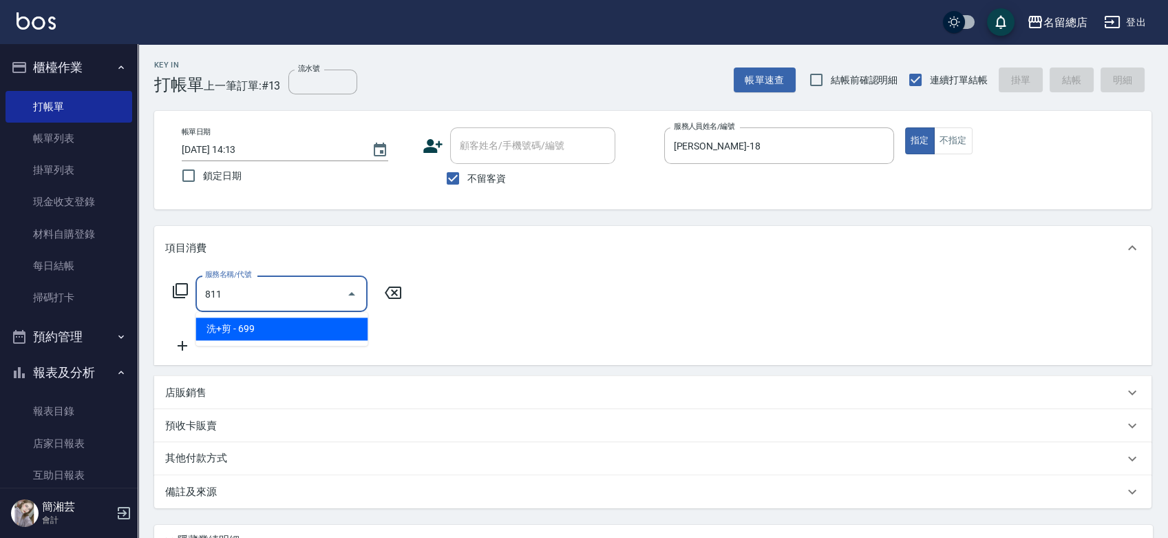
type input "洗+剪(811)"
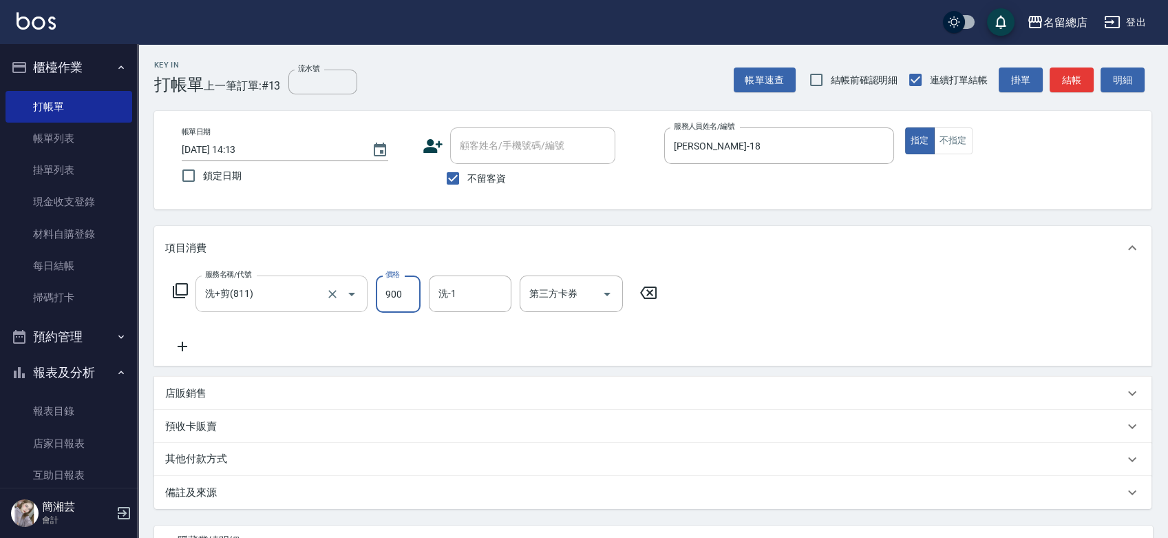
type input "900"
type input "[PERSON_NAME]-31"
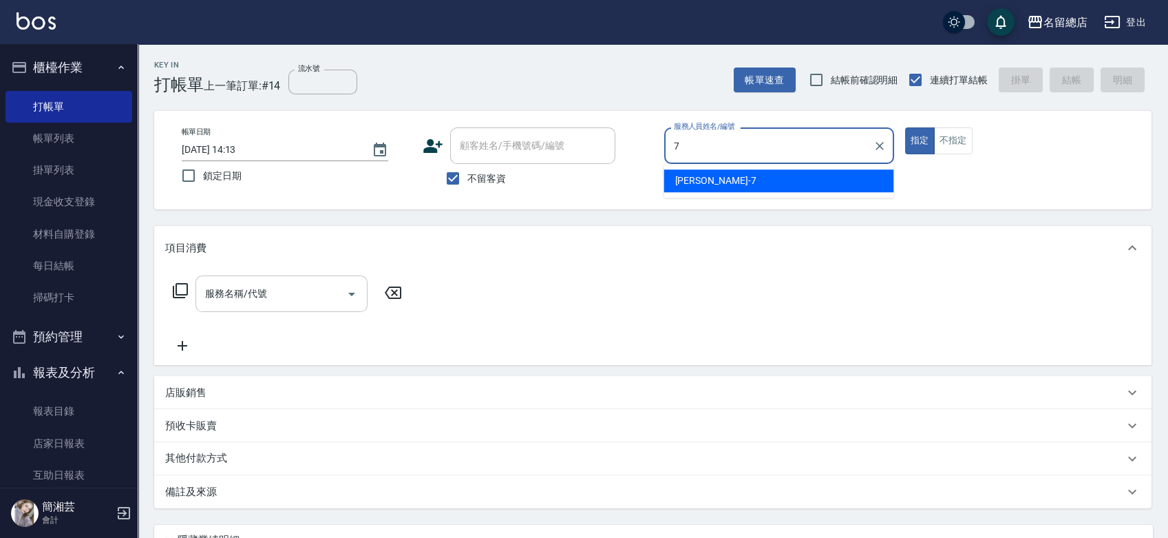
type input "Mick-7"
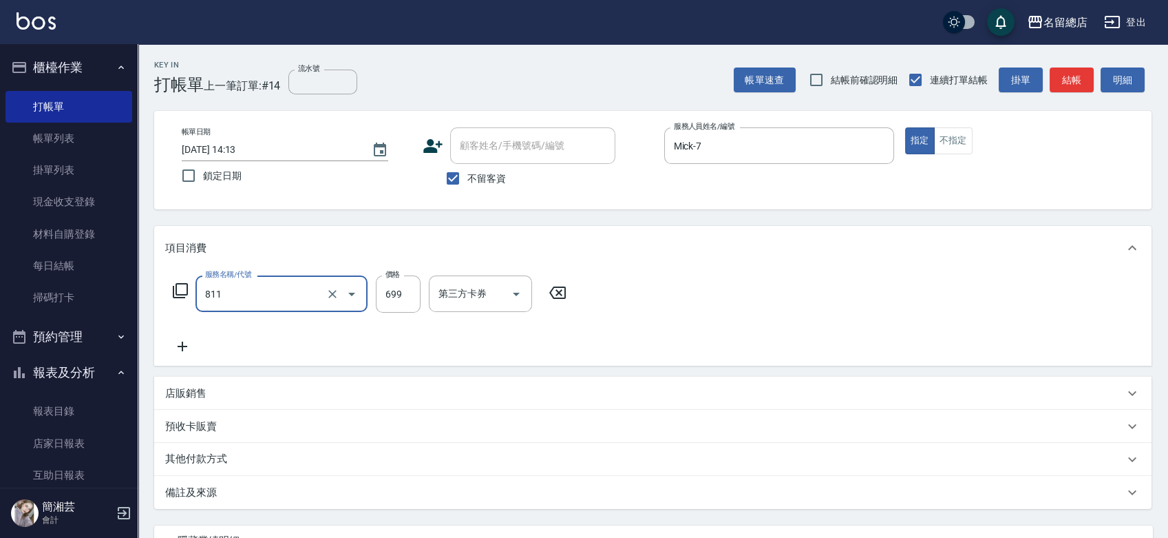
type input "洗+剪(811)"
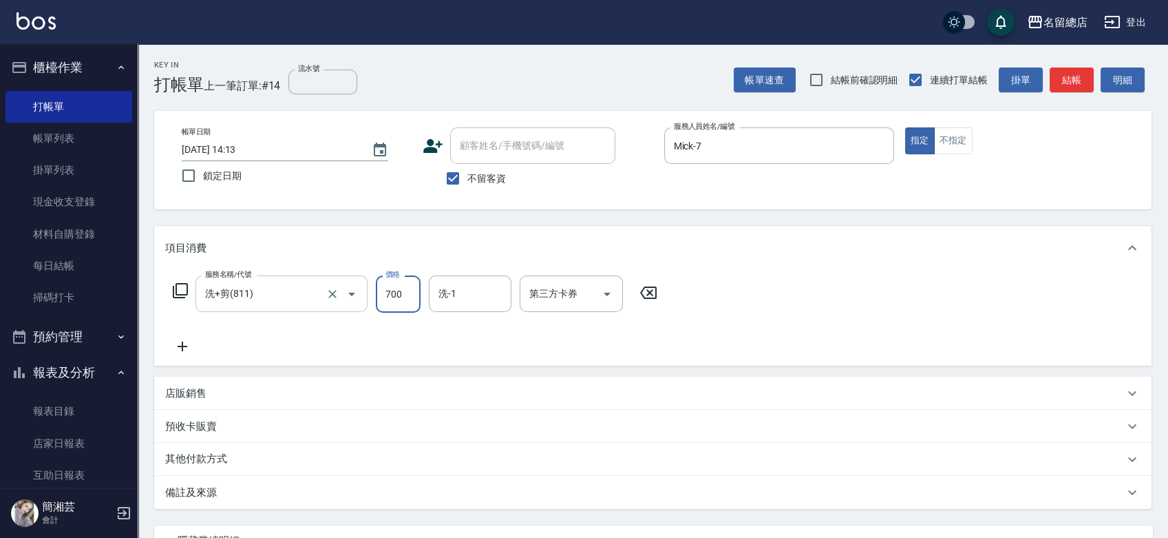
type input "700"
type input "黃楚云-34"
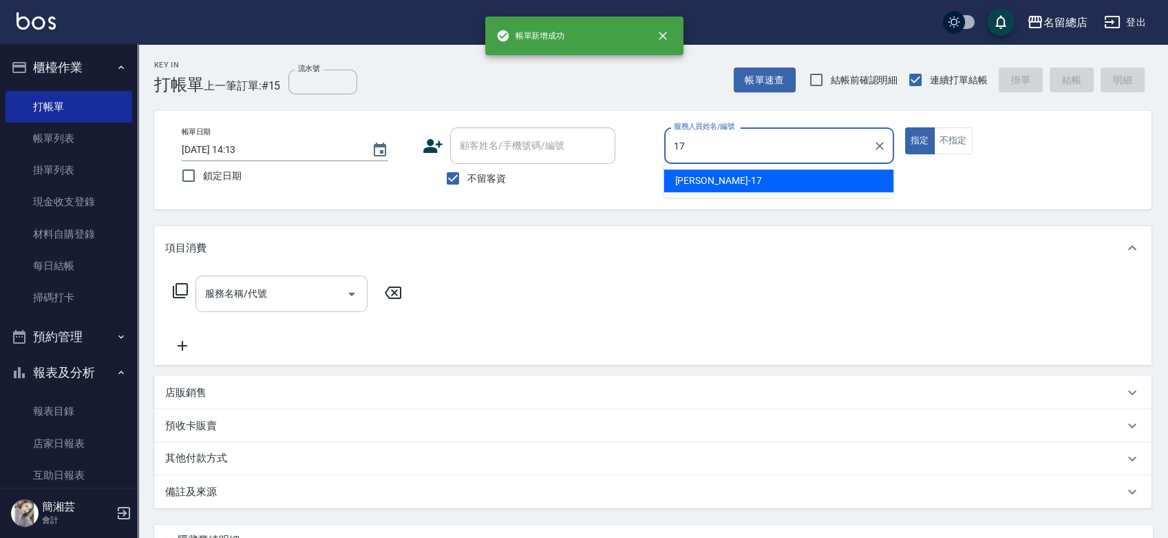
type input "Peter-17"
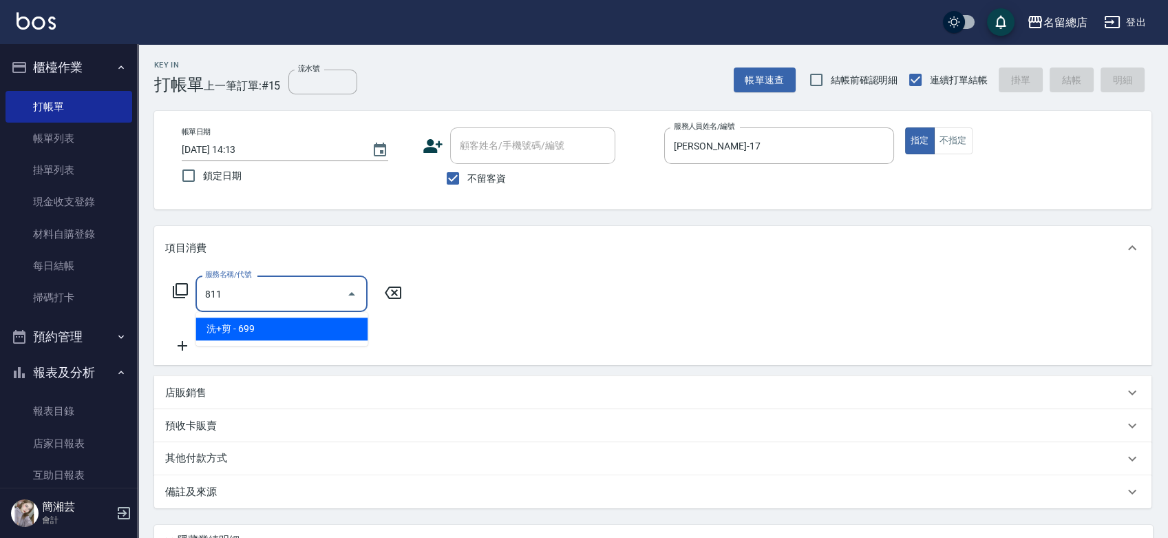
type input "洗+剪(811)"
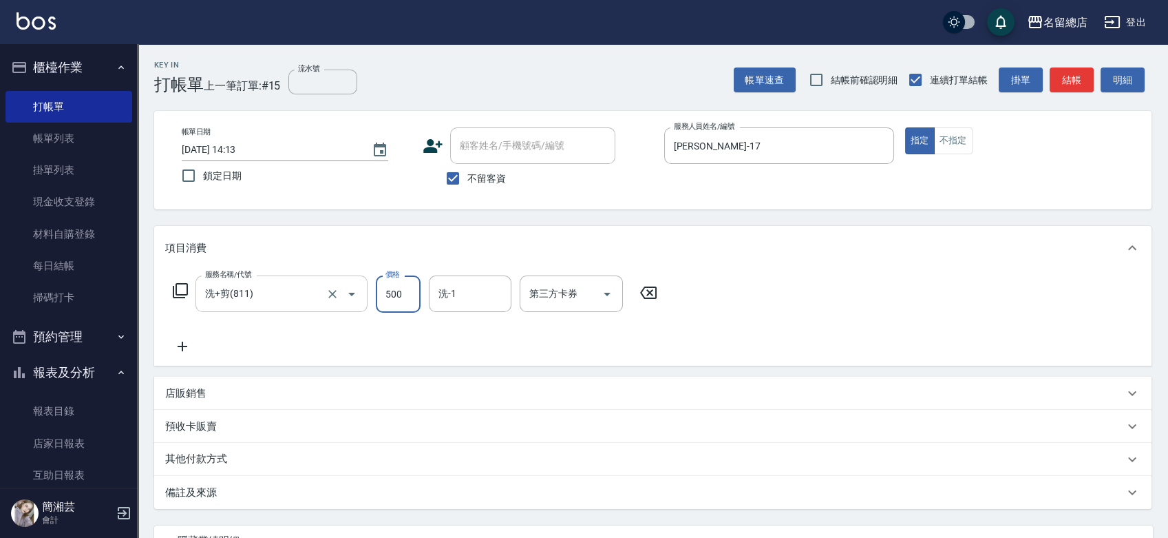
type input "500"
type input "瑄瑄-42"
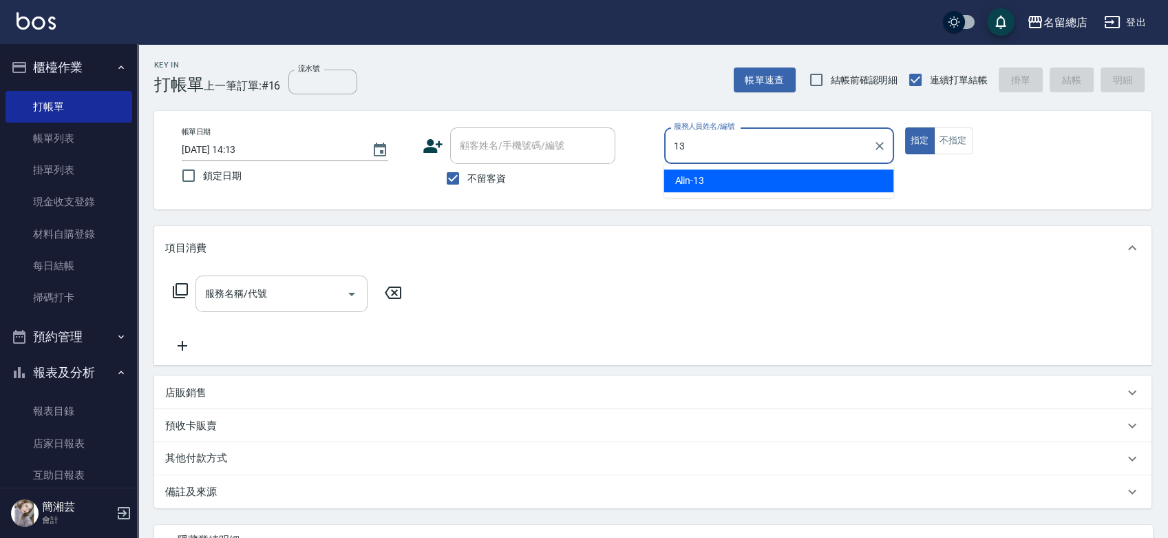
type input "Alin-13"
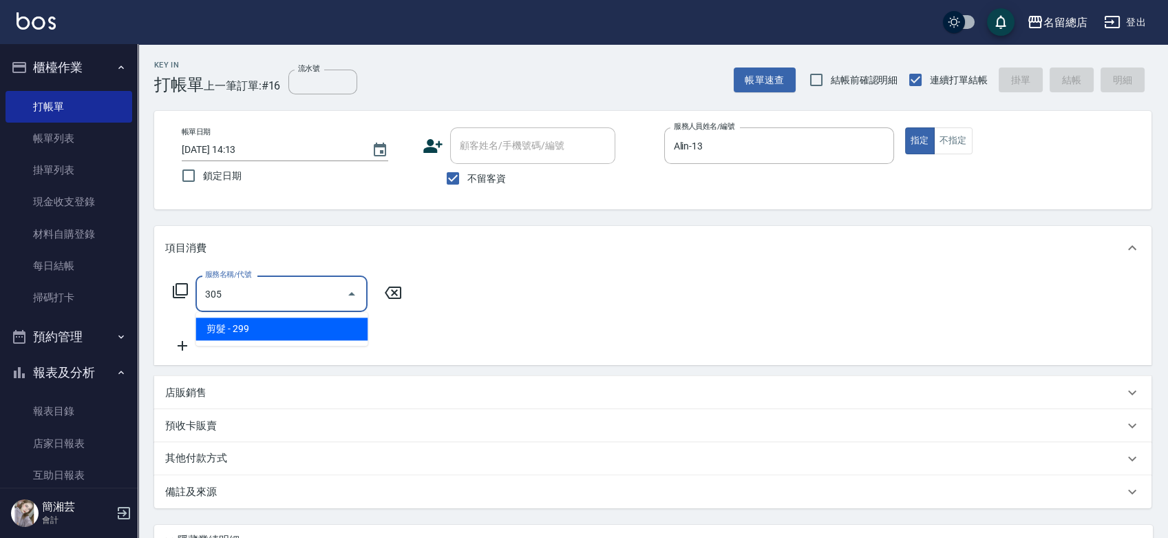
type input "剪髮(305)"
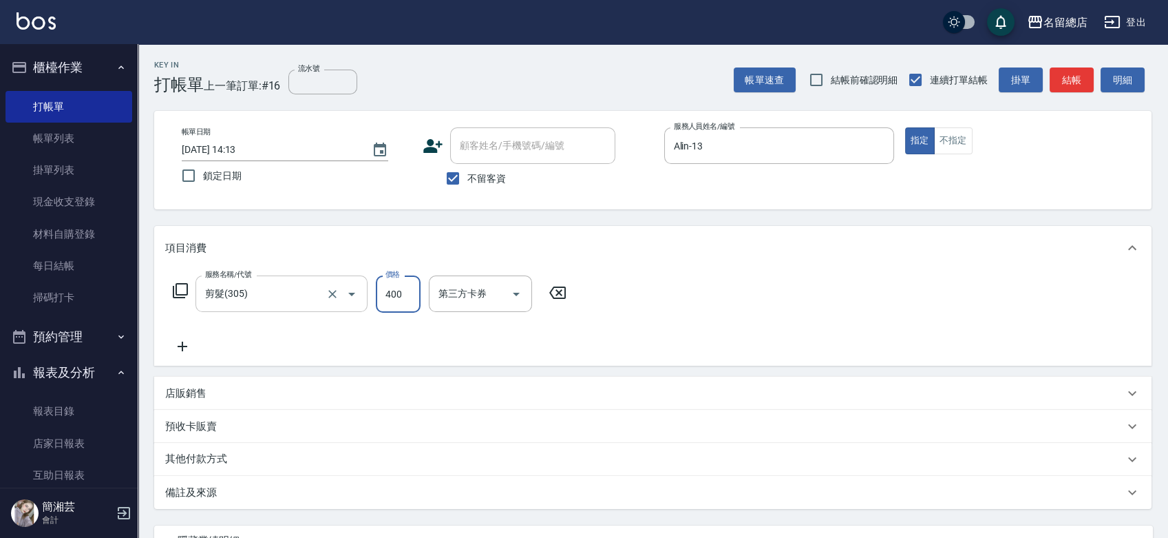
type input "400"
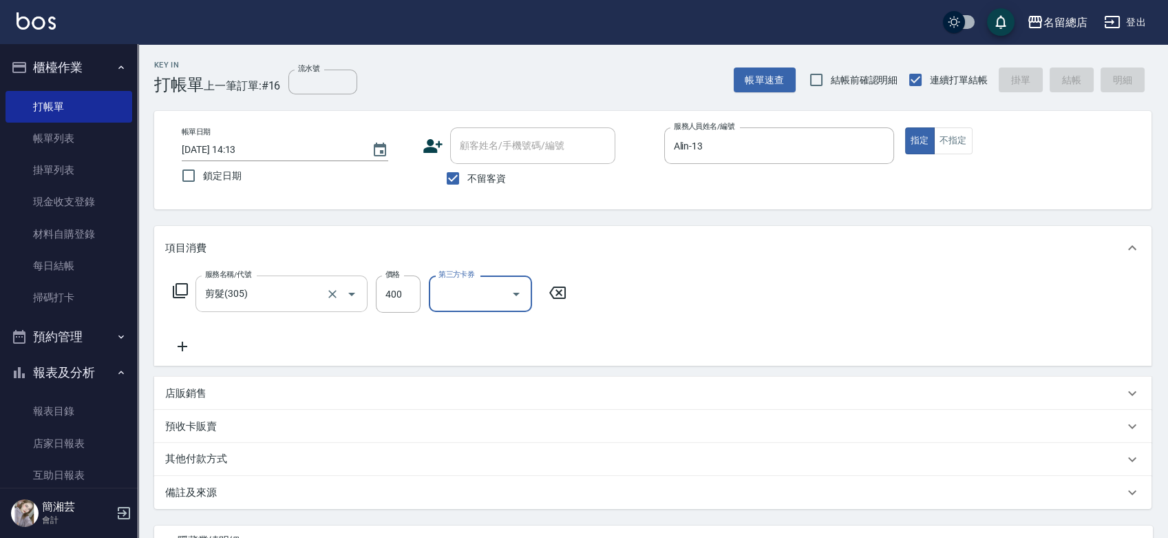
type input "2025/09/12 14:14"
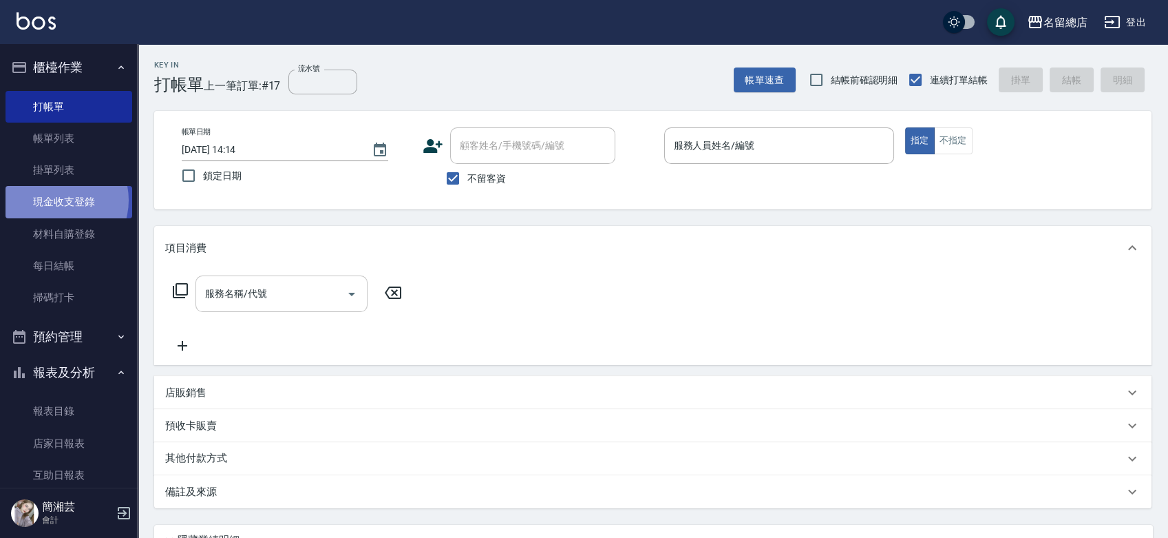
click at [56, 200] on link "現金收支登錄" at bounding box center [69, 202] width 127 height 32
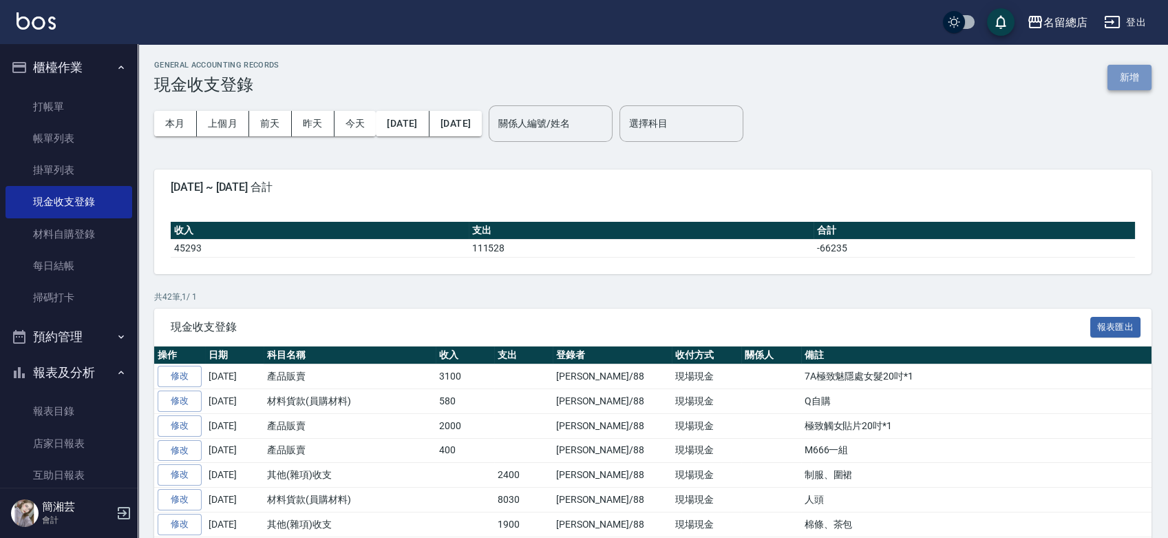
click at [1130, 72] on button "新增" at bounding box center [1130, 77] width 44 height 25
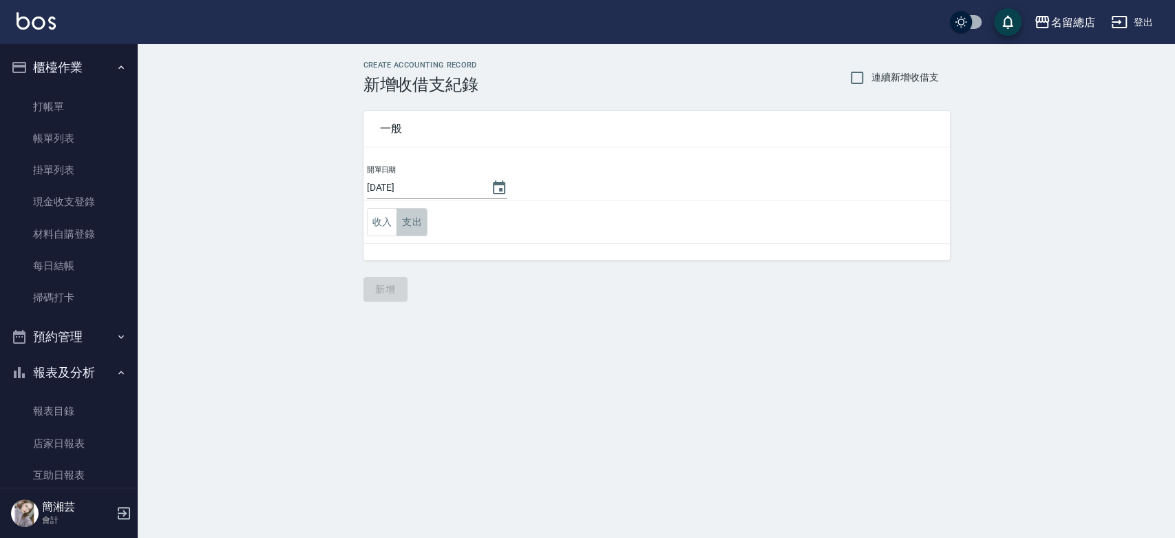
click at [399, 221] on button "支出" at bounding box center [412, 222] width 31 height 28
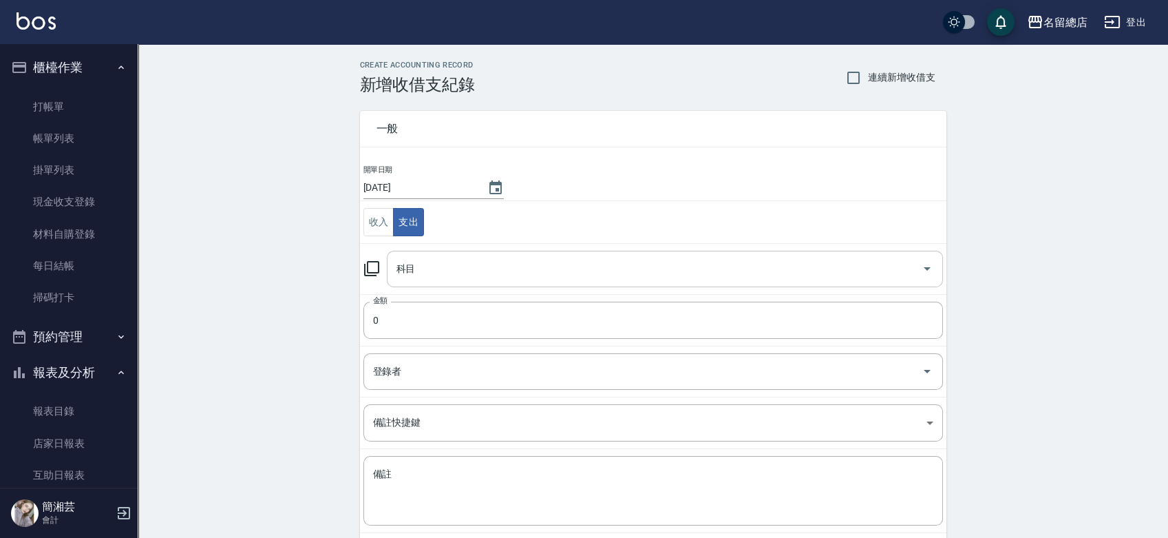
click at [424, 260] on input "科目" at bounding box center [654, 269] width 523 height 24
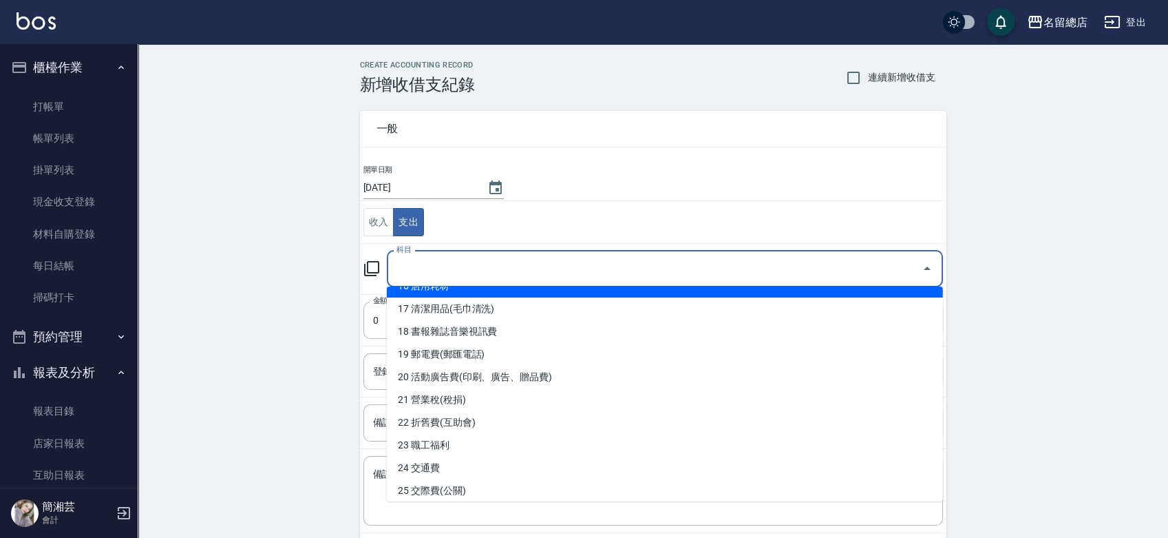
scroll to position [458, 0]
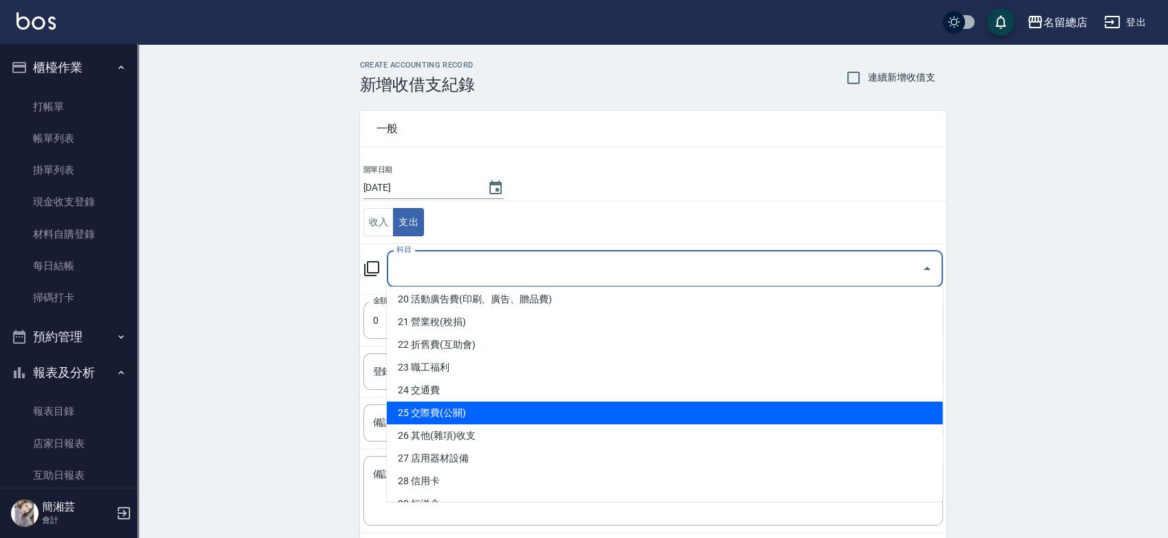
click at [449, 411] on li "25 交際費(公關)" at bounding box center [665, 412] width 556 height 23
type input "25 交際費(公關)"
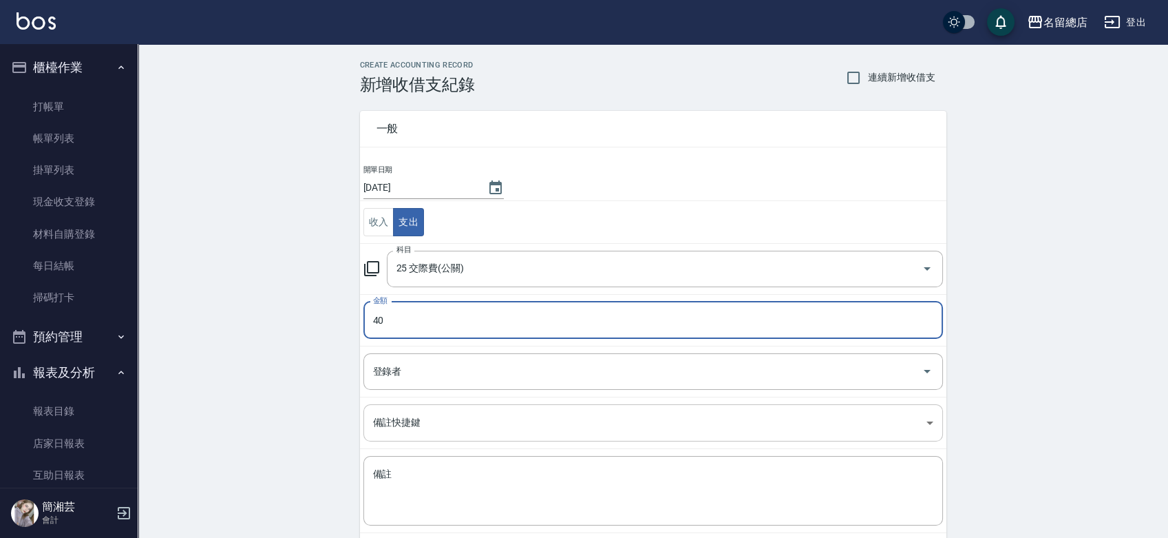
type input "40"
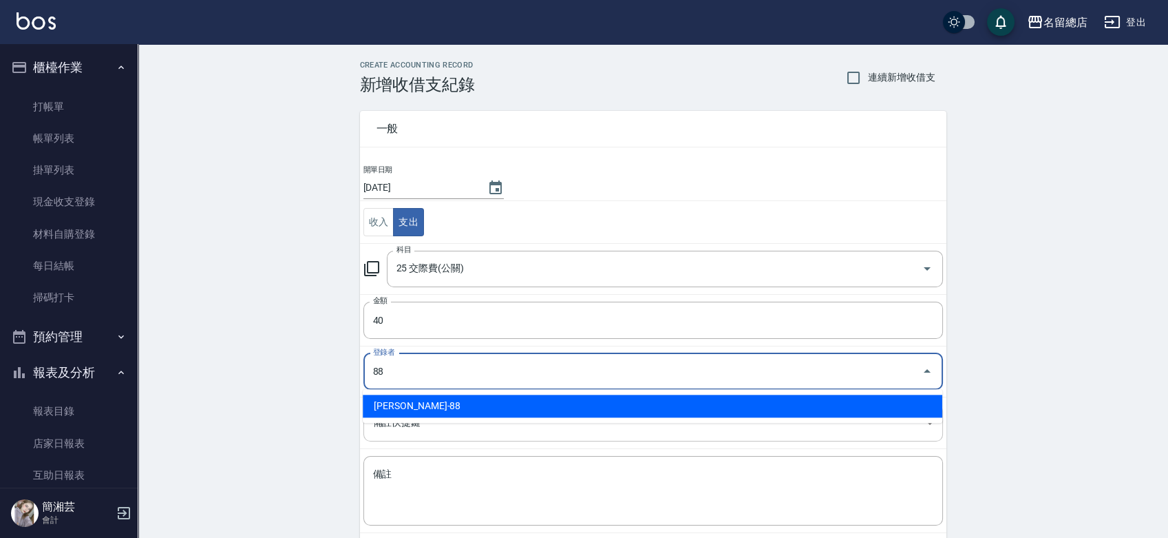
type input "簡湘芸-88"
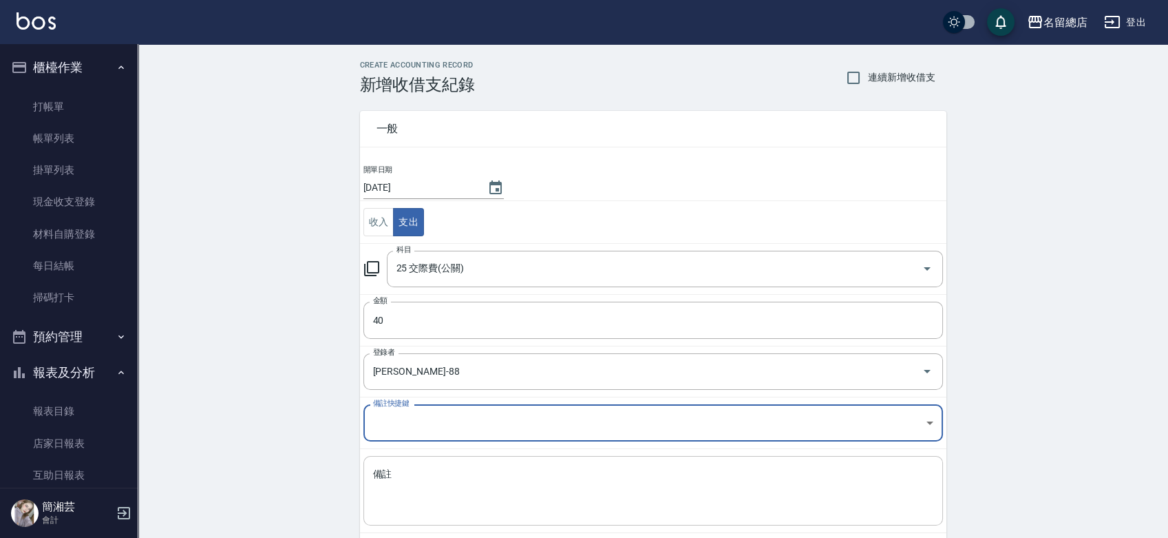
click at [417, 489] on textarea "備註" at bounding box center [653, 490] width 560 height 47
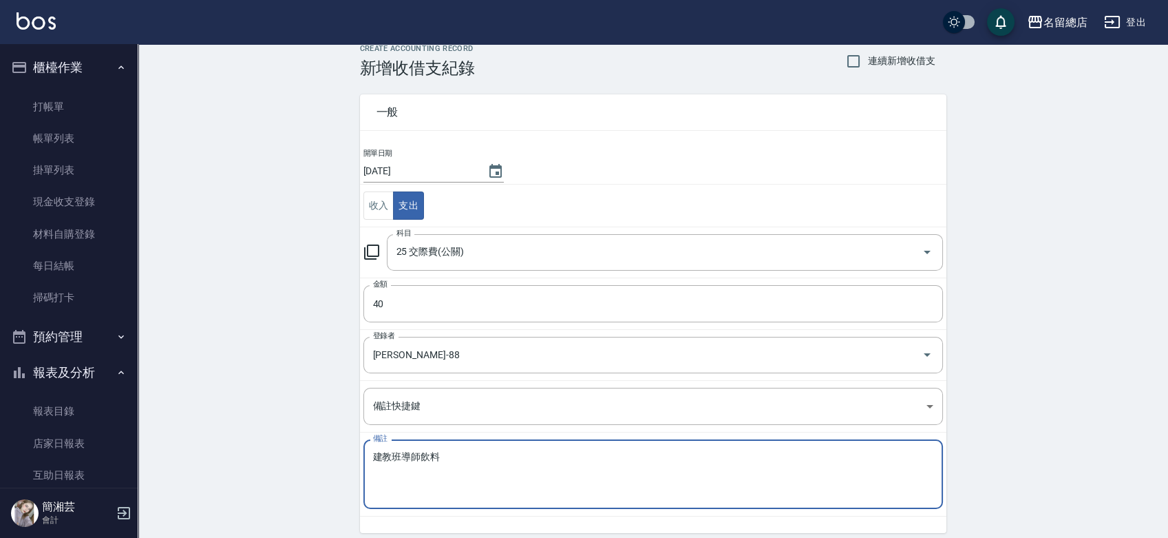
scroll to position [69, 0]
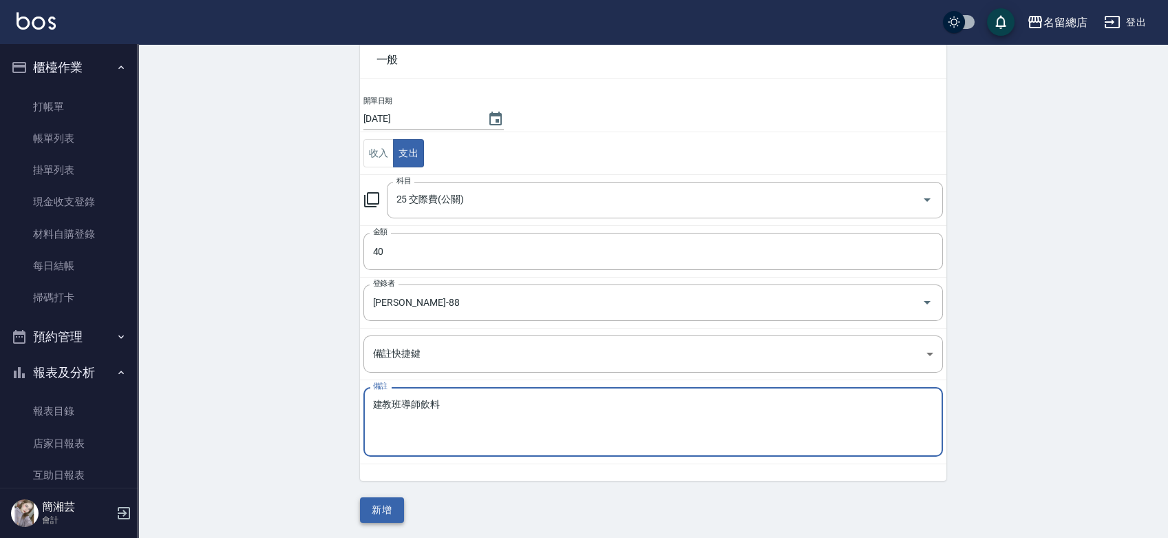
type textarea "建教班導師飲料"
click at [390, 514] on button "新增" at bounding box center [382, 509] width 44 height 25
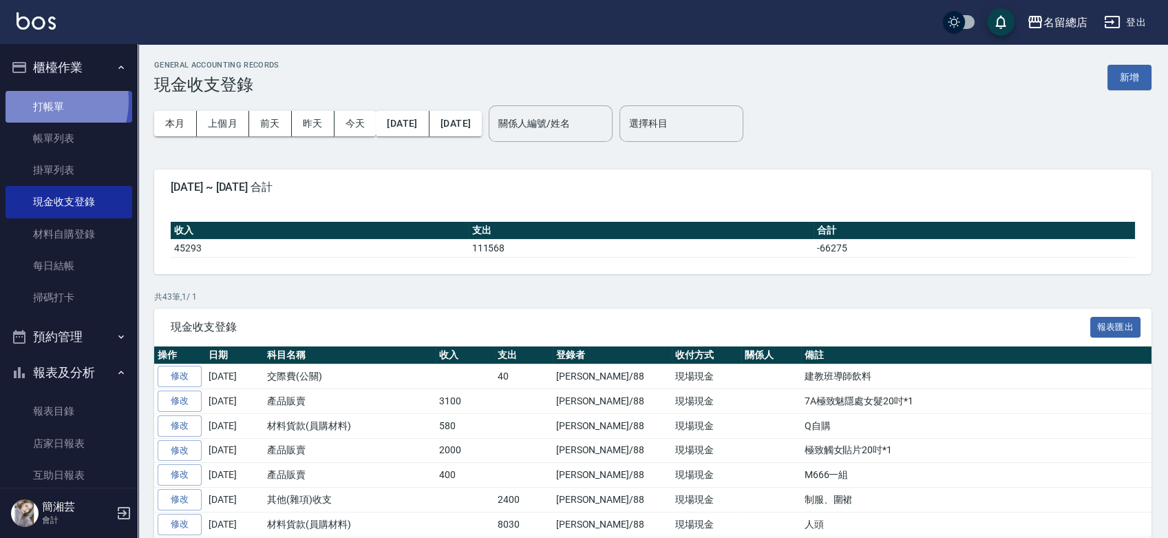
click at [43, 101] on link "打帳單" at bounding box center [69, 107] width 127 height 32
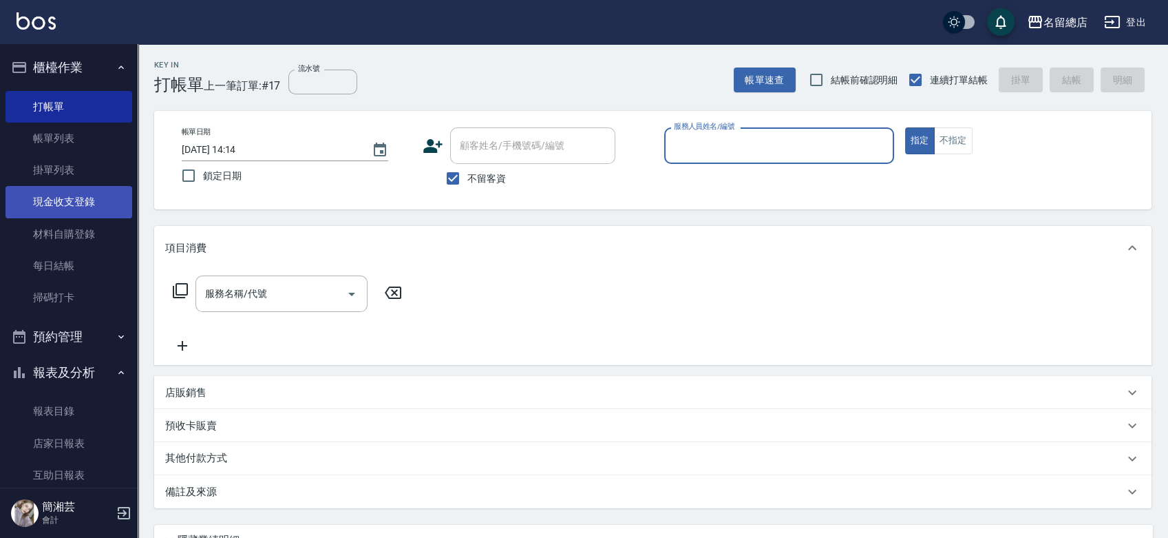
click at [72, 200] on link "現金收支登錄" at bounding box center [69, 202] width 127 height 32
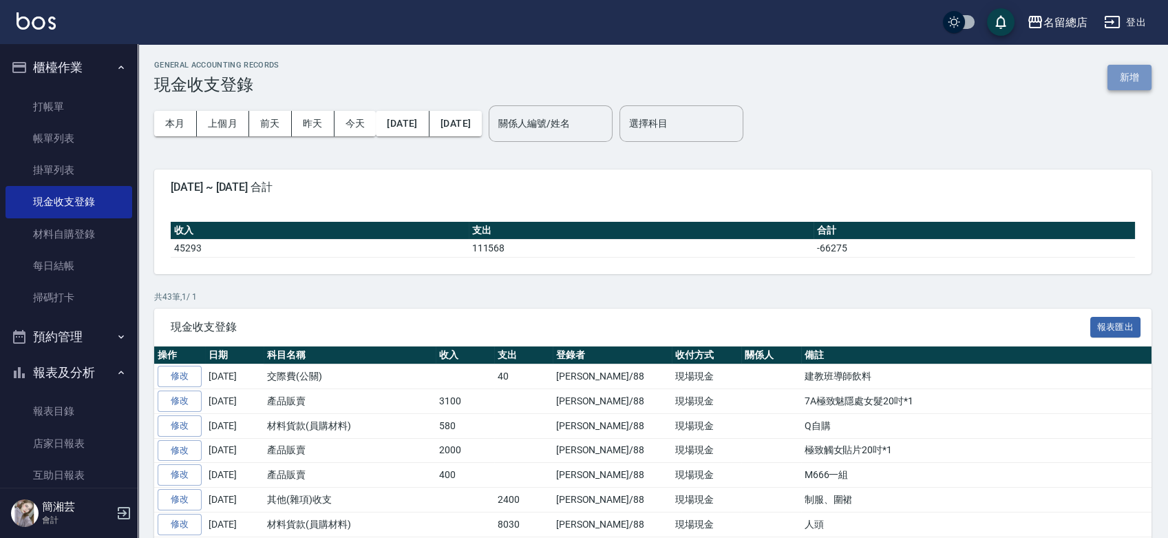
click at [1128, 70] on button "新增" at bounding box center [1130, 77] width 44 height 25
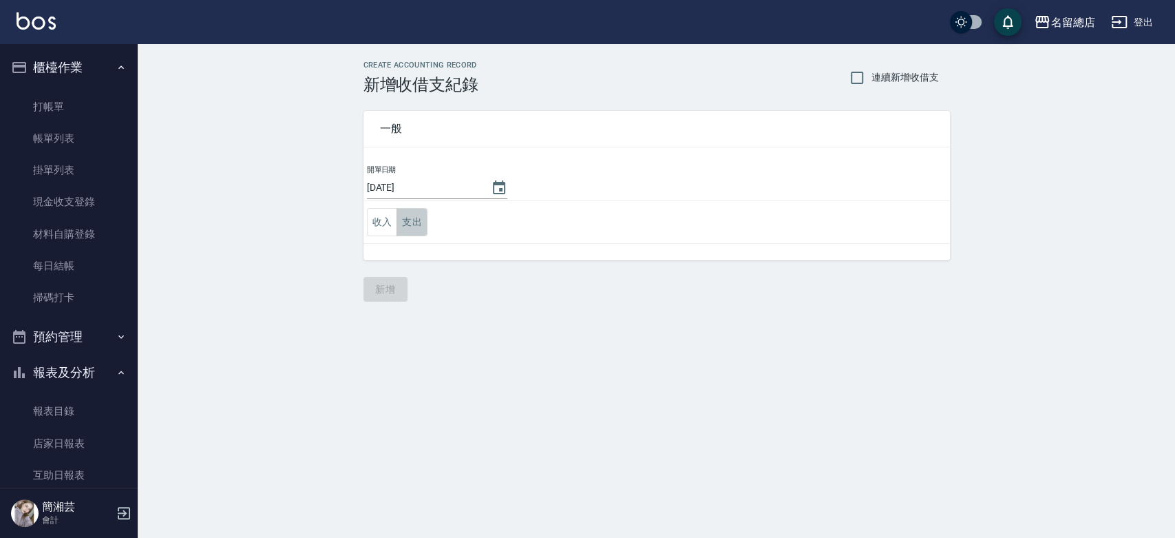
click at [399, 213] on button "支出" at bounding box center [412, 222] width 31 height 28
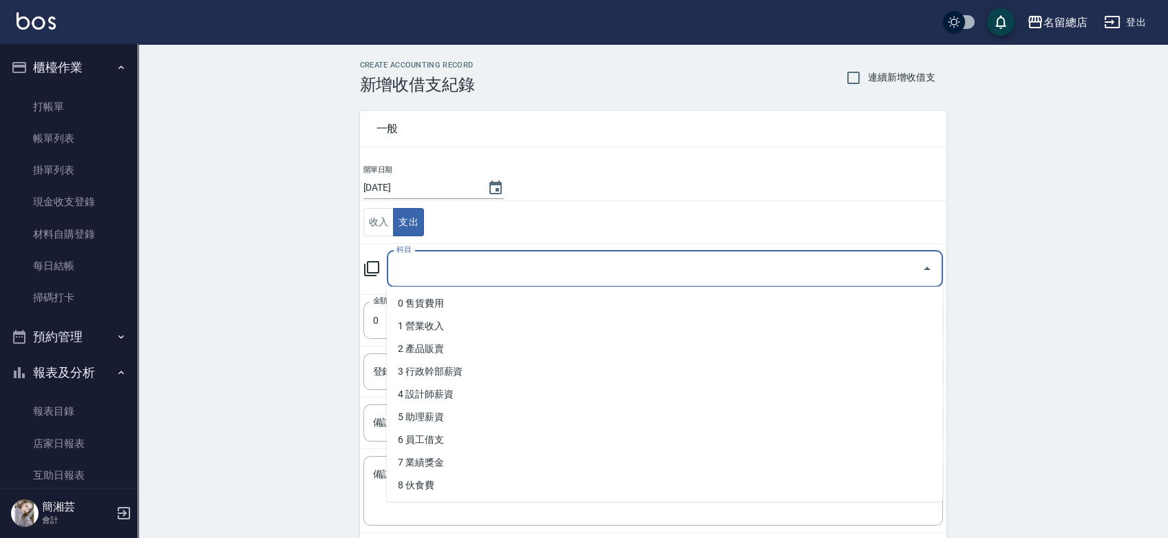
click at [454, 275] on input "科目" at bounding box center [654, 269] width 523 height 24
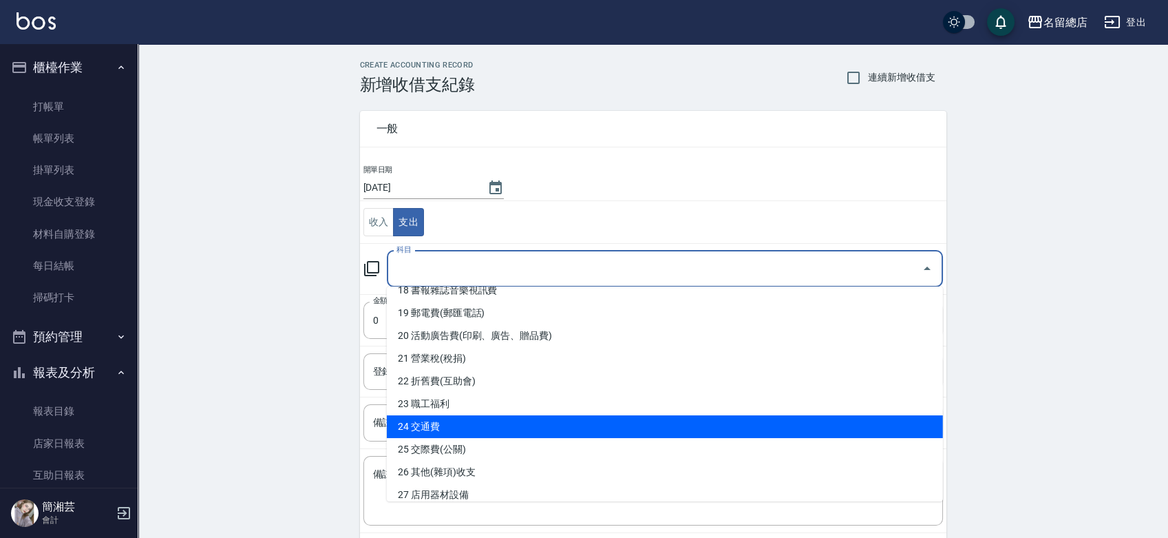
scroll to position [458, 0]
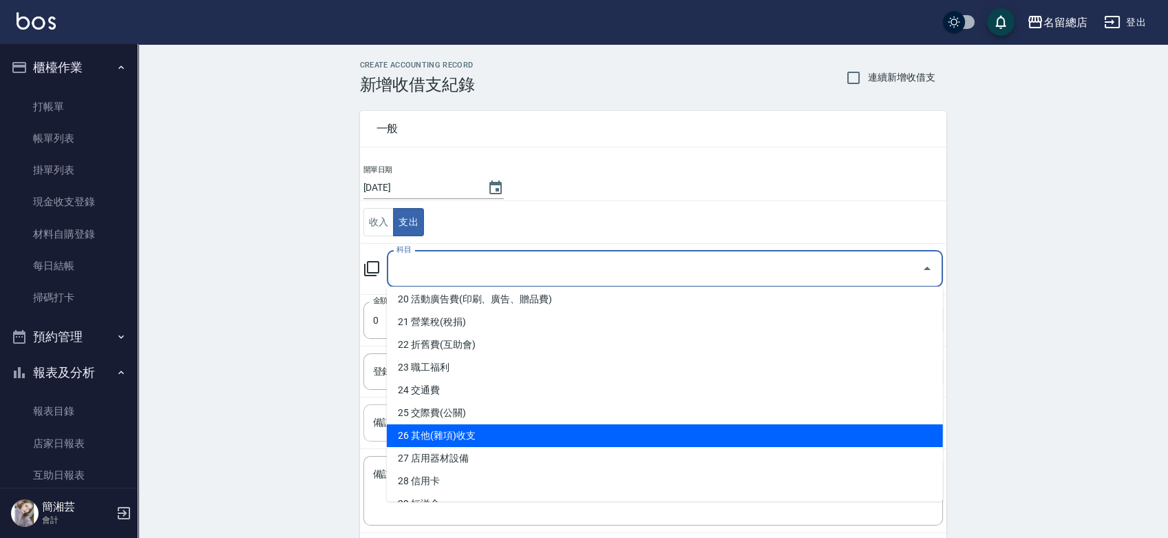
click at [467, 432] on li "26 其他(雜項)收支" at bounding box center [665, 435] width 556 height 23
type input "26 其他(雜項)收支"
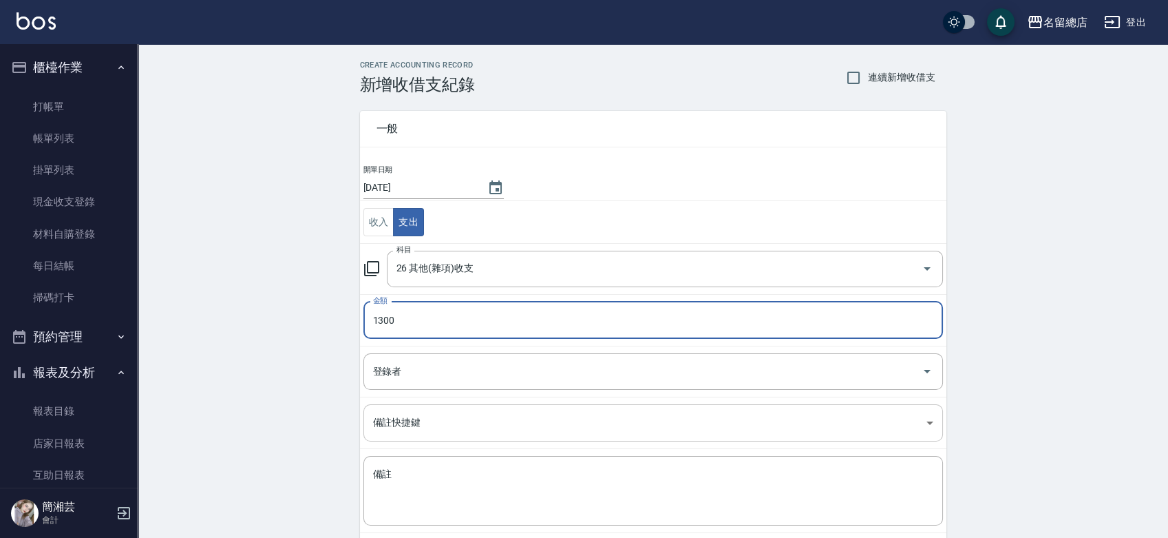
type input "1300"
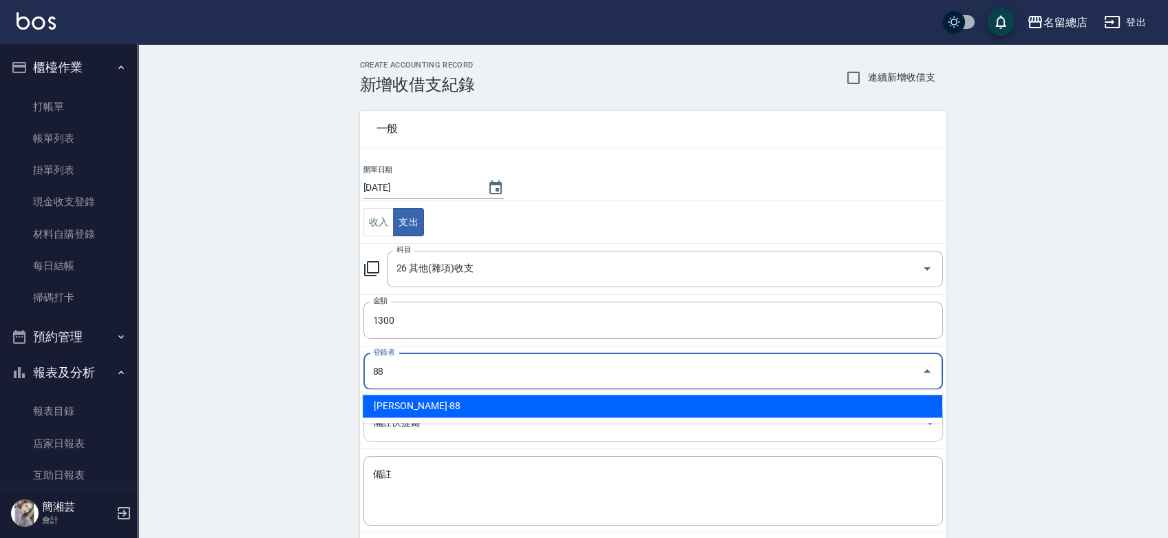
type input "簡湘芸-88"
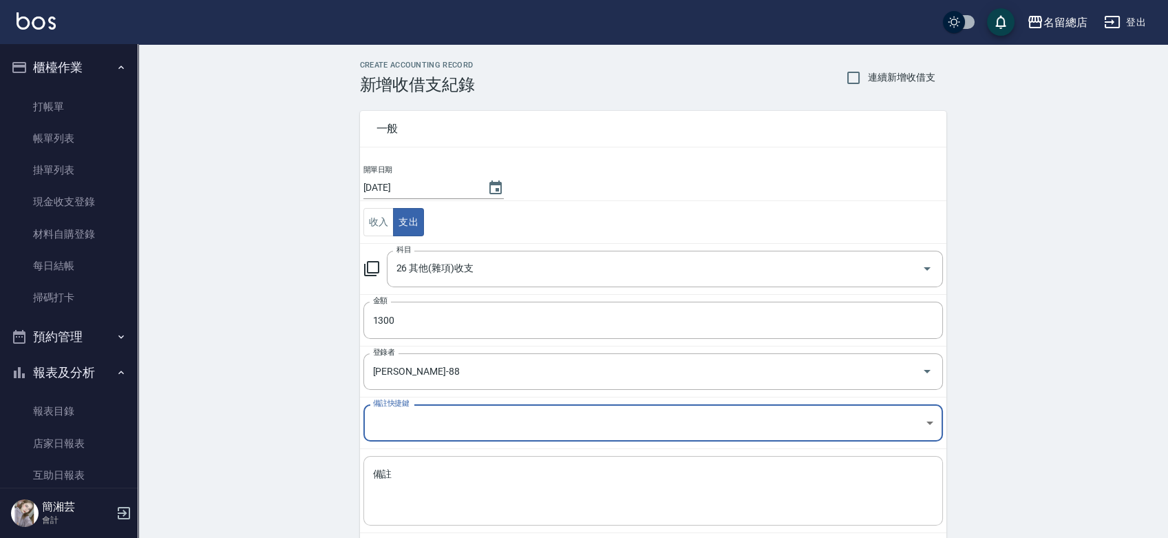
click at [435, 491] on textarea "備註" at bounding box center [653, 490] width 560 height 47
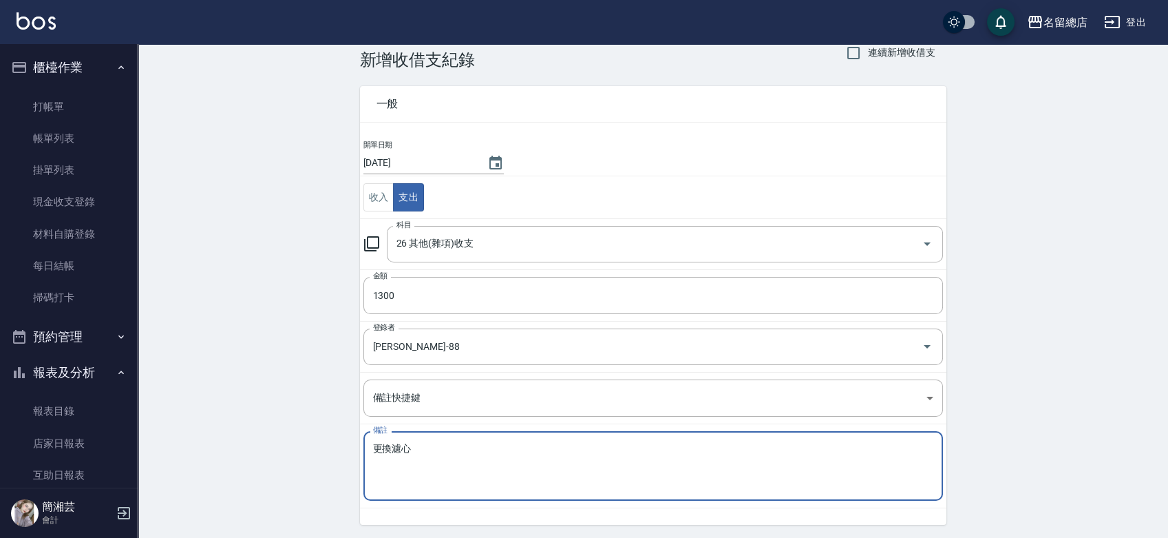
scroll to position [69, 0]
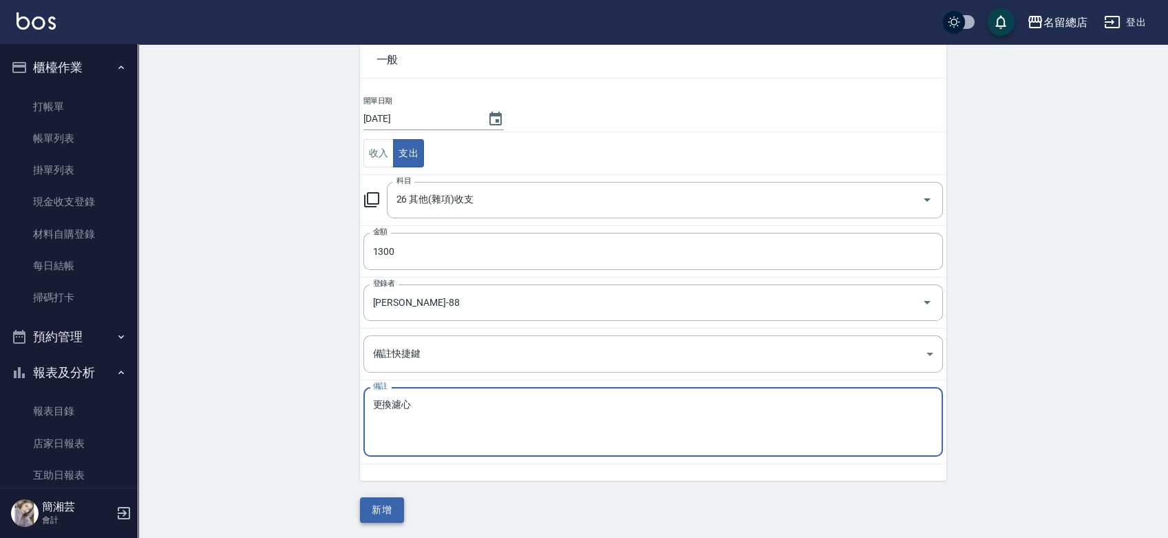
type textarea "更換濾心"
click at [365, 504] on button "新增" at bounding box center [382, 509] width 44 height 25
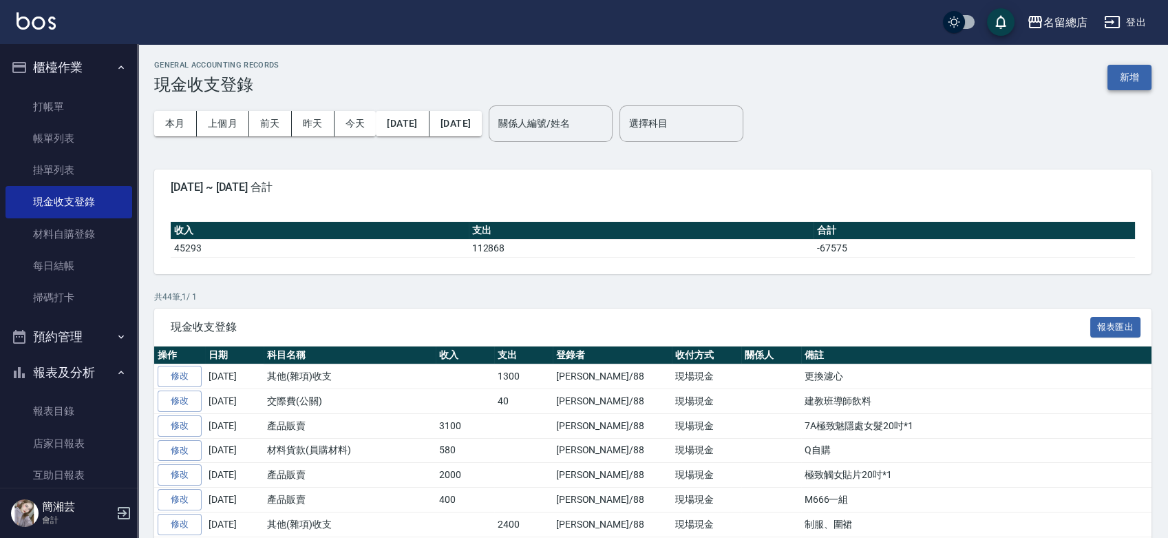
click at [1116, 82] on button "新增" at bounding box center [1130, 77] width 44 height 25
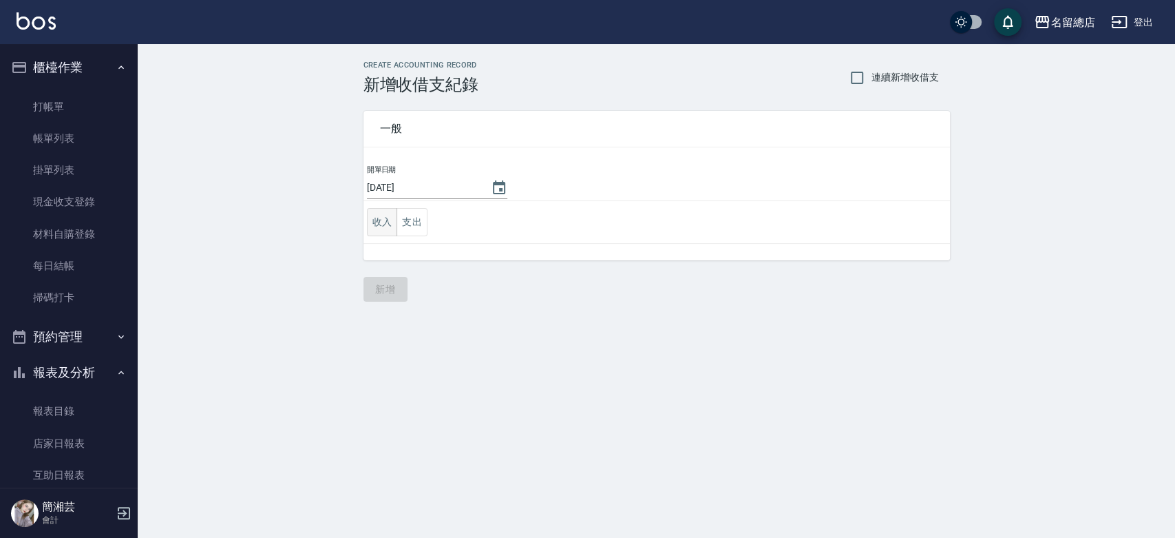
click at [394, 228] on button "收入" at bounding box center [382, 222] width 31 height 28
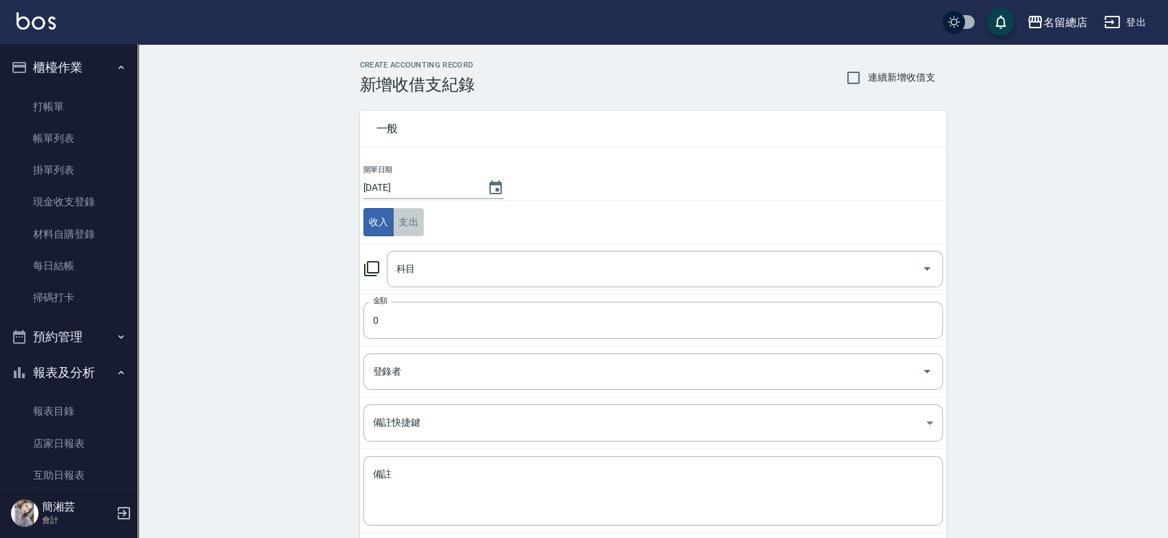
click at [417, 220] on button "支出" at bounding box center [408, 222] width 31 height 28
click at [417, 254] on div "科目" at bounding box center [665, 269] width 556 height 36
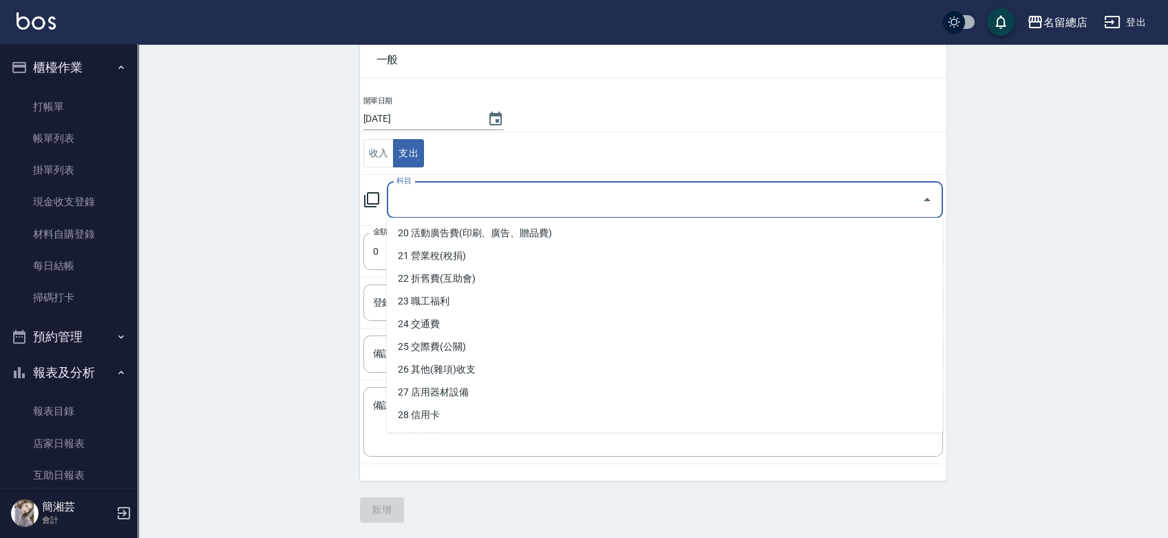
scroll to position [452, 0]
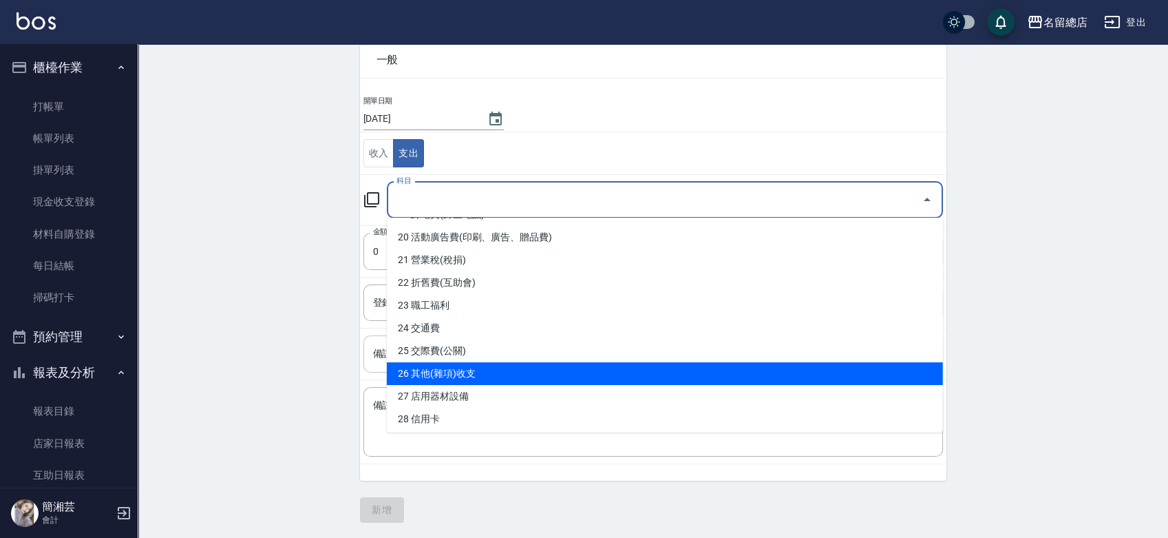
click at [460, 366] on li "26 其他(雜項)收支" at bounding box center [665, 373] width 556 height 23
type input "26 其他(雜項)收支"
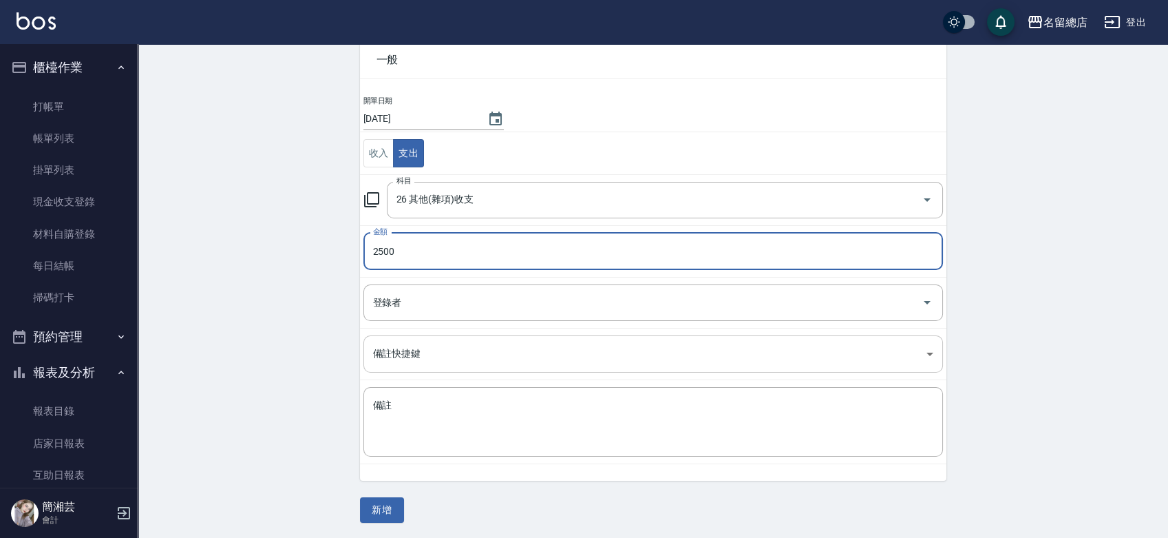
type input "2500"
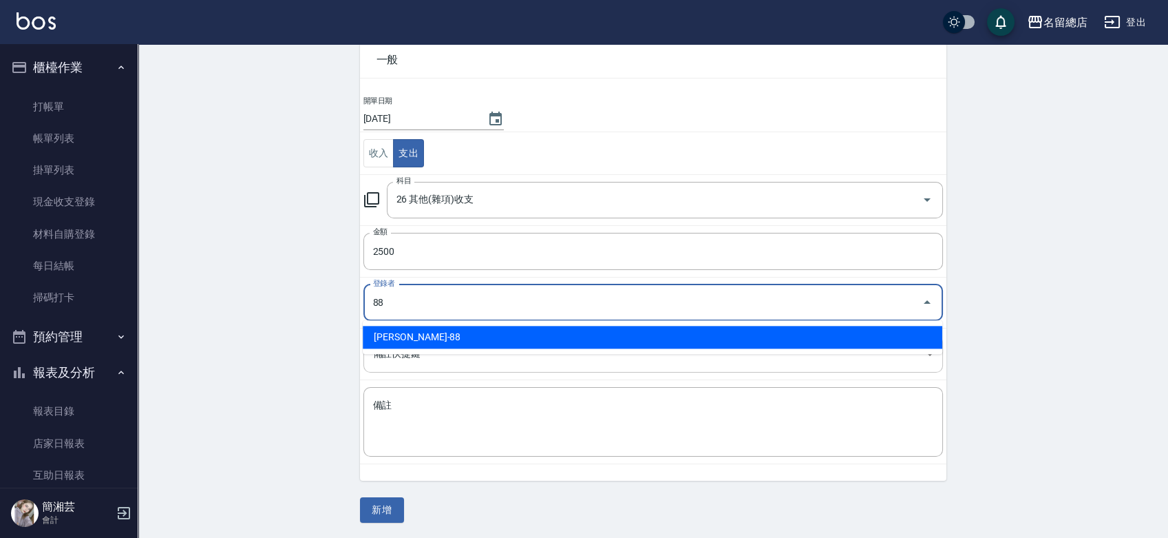
type input "簡湘芸-88"
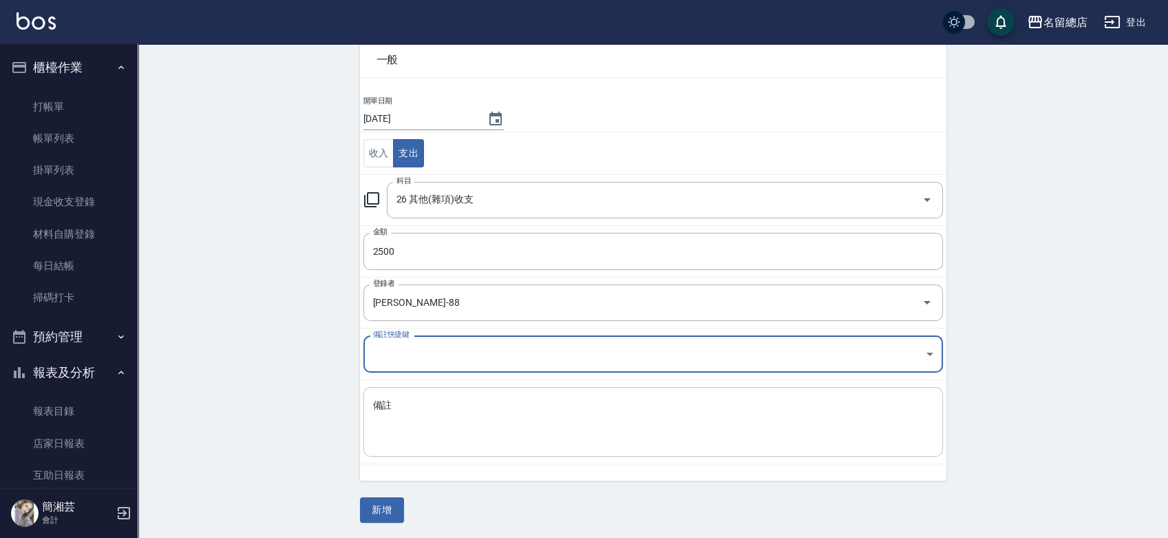
click at [454, 393] on div "x 備註" at bounding box center [653, 422] width 580 height 70
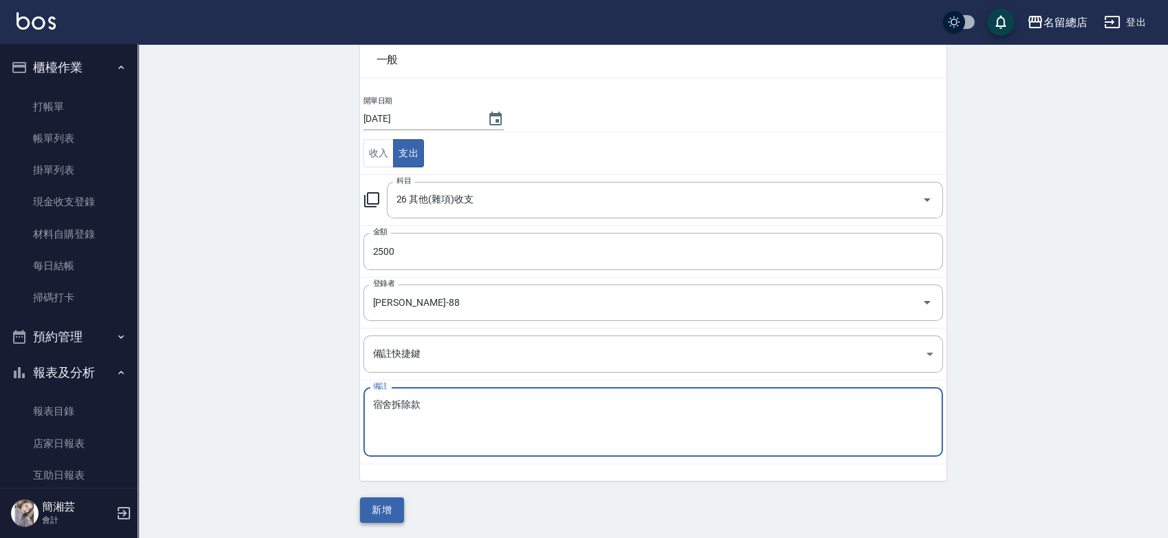
type textarea "宿舍拆除款"
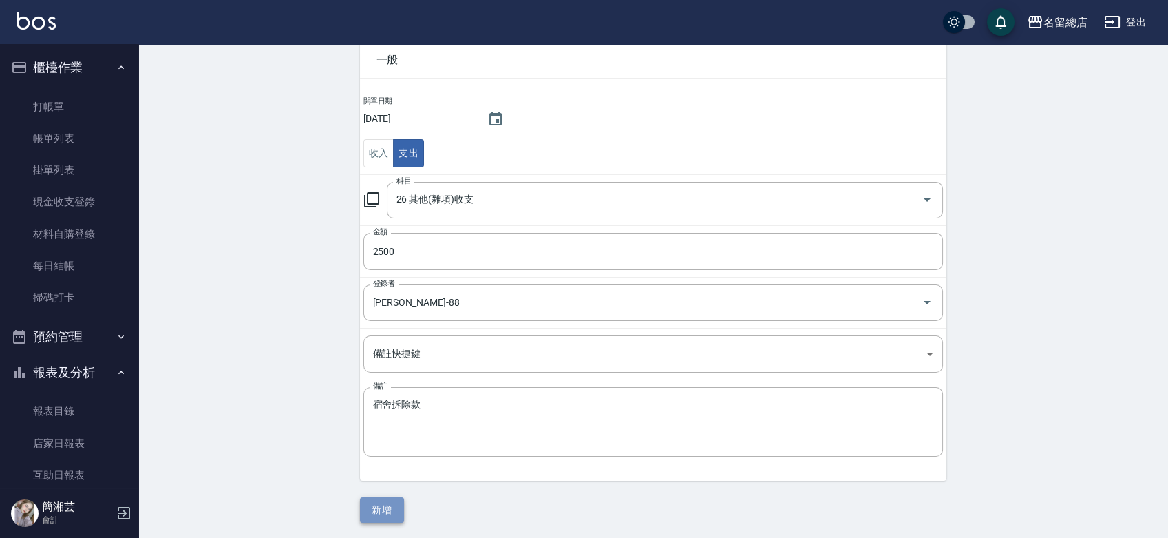
drag, startPoint x: 372, startPoint y: 513, endPoint x: 384, endPoint y: 510, distance: 12.7
click at [372, 513] on button "新增" at bounding box center [382, 509] width 44 height 25
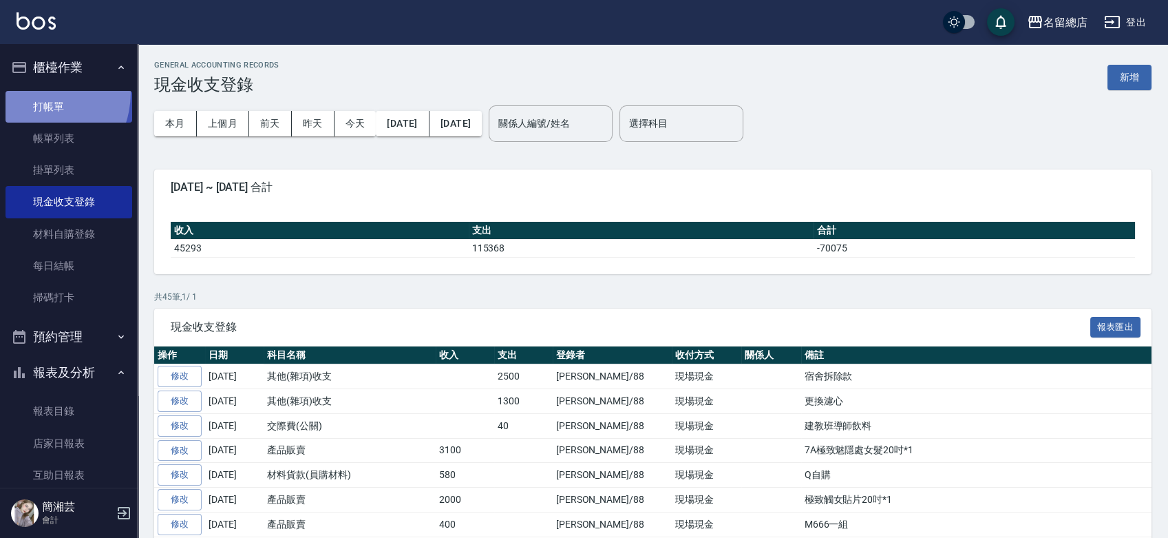
click at [31, 92] on link "打帳單" at bounding box center [69, 107] width 127 height 32
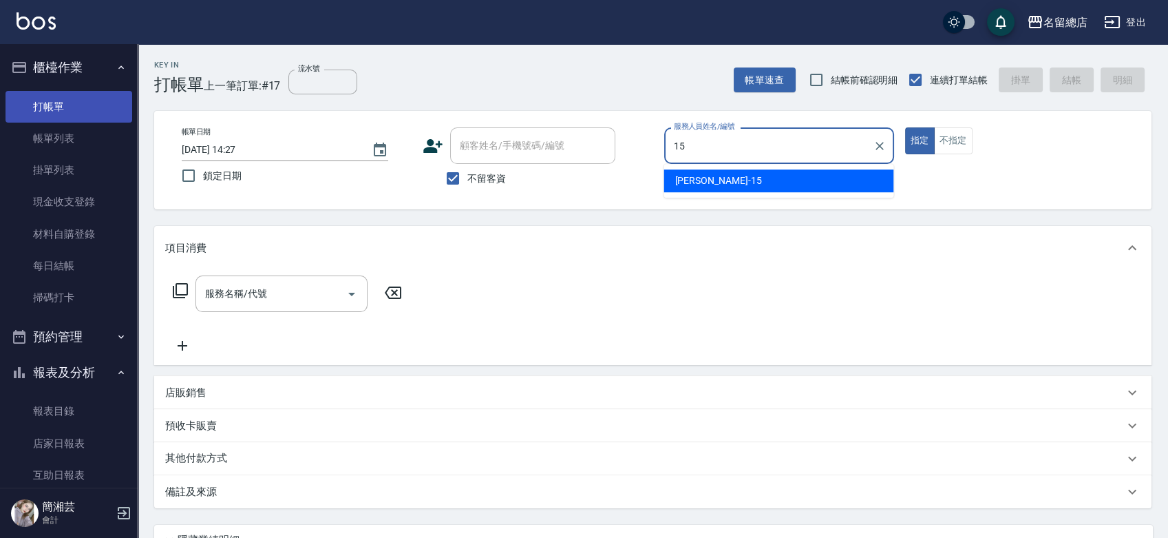
type input "Michelle-15"
type button "true"
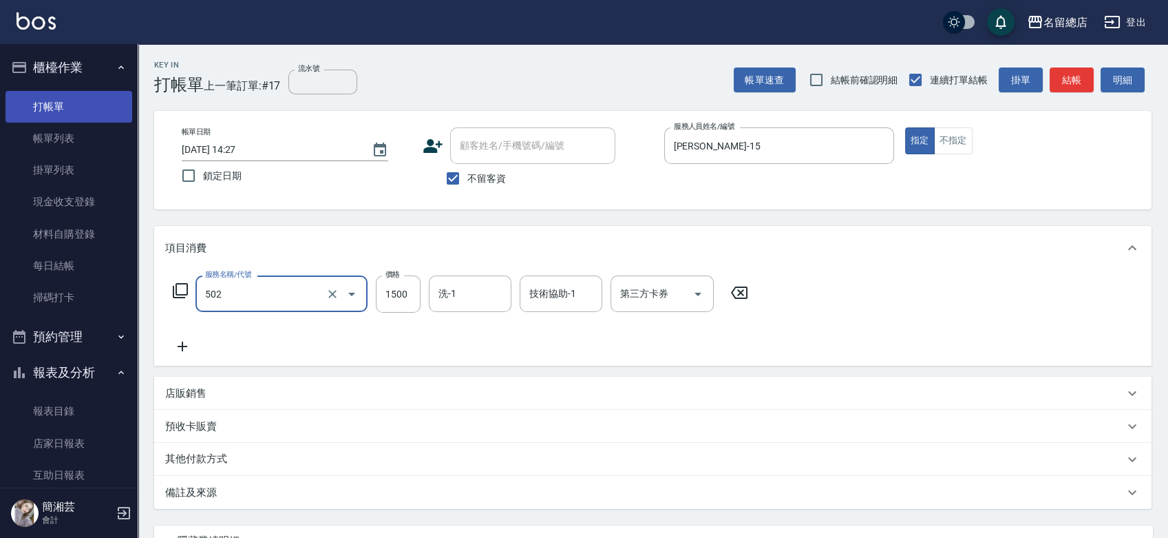
type input "染髮1500以上(502)"
type input "1300"
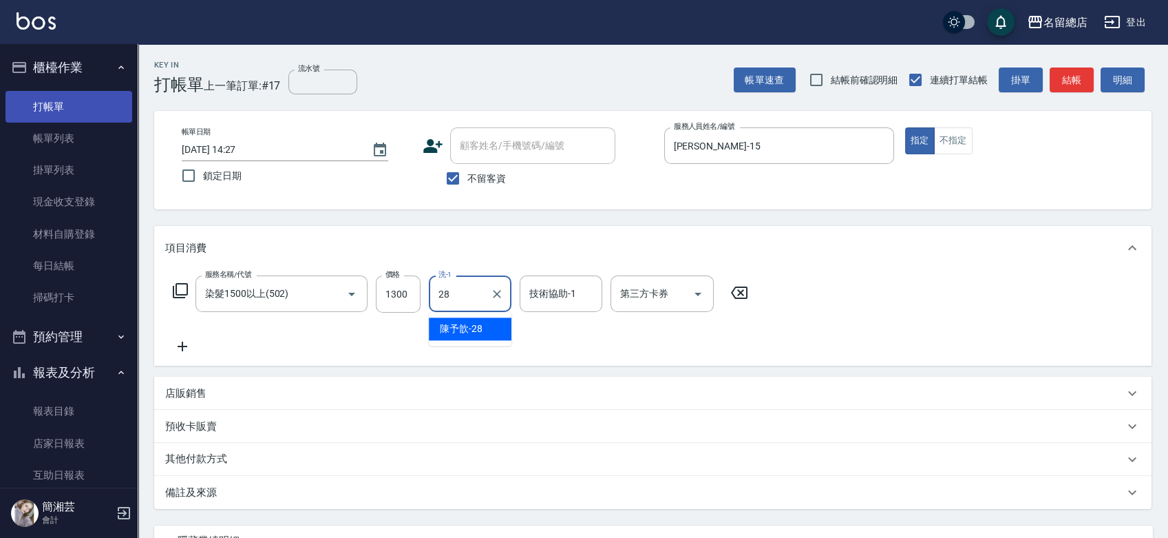
type input "陳予歆-28"
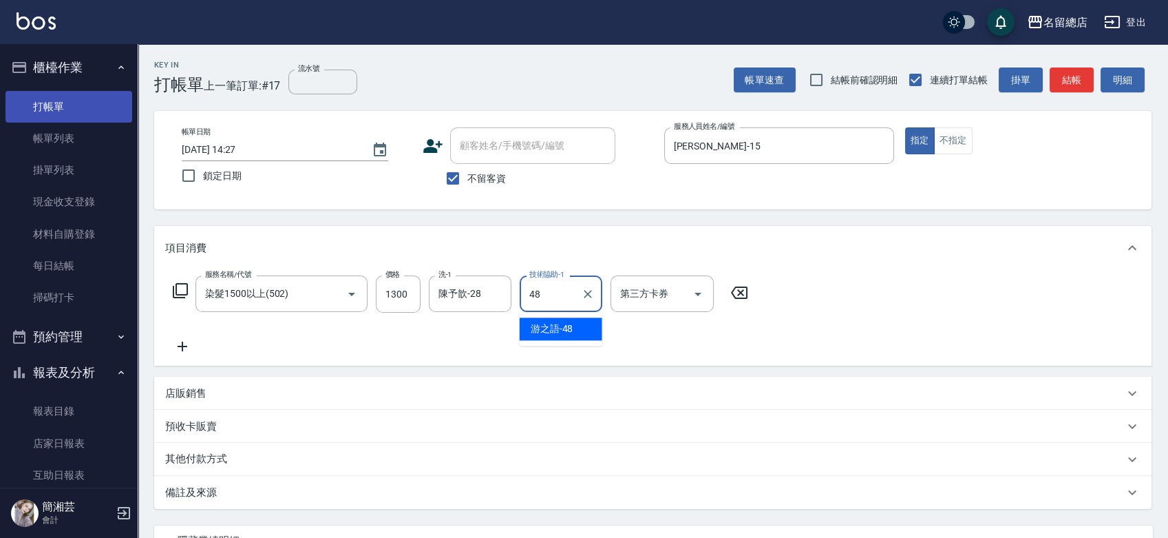
type input "游之語-48"
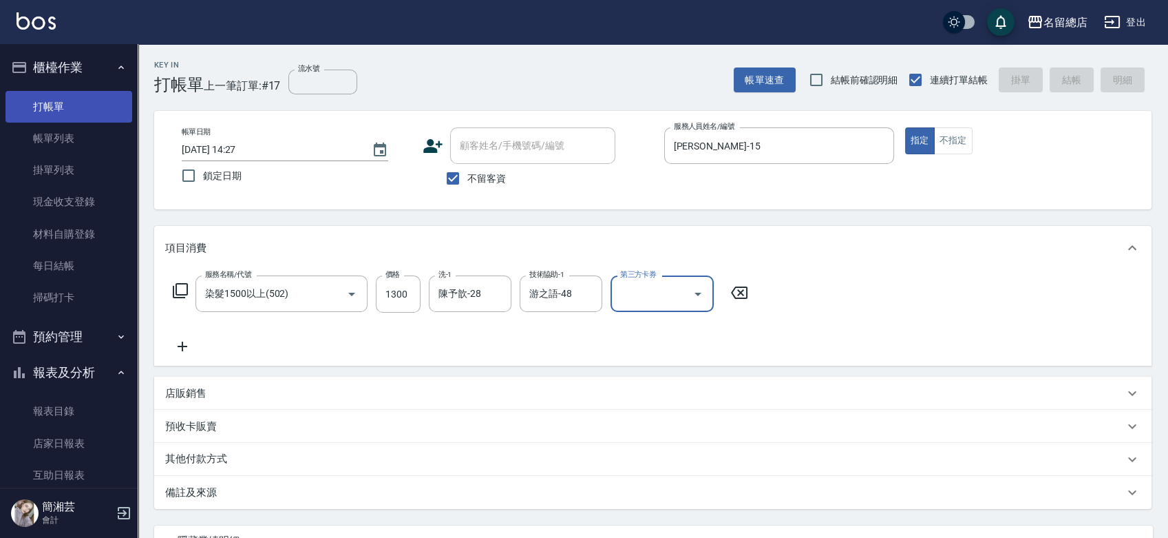
type input "2025/09/12 14:28"
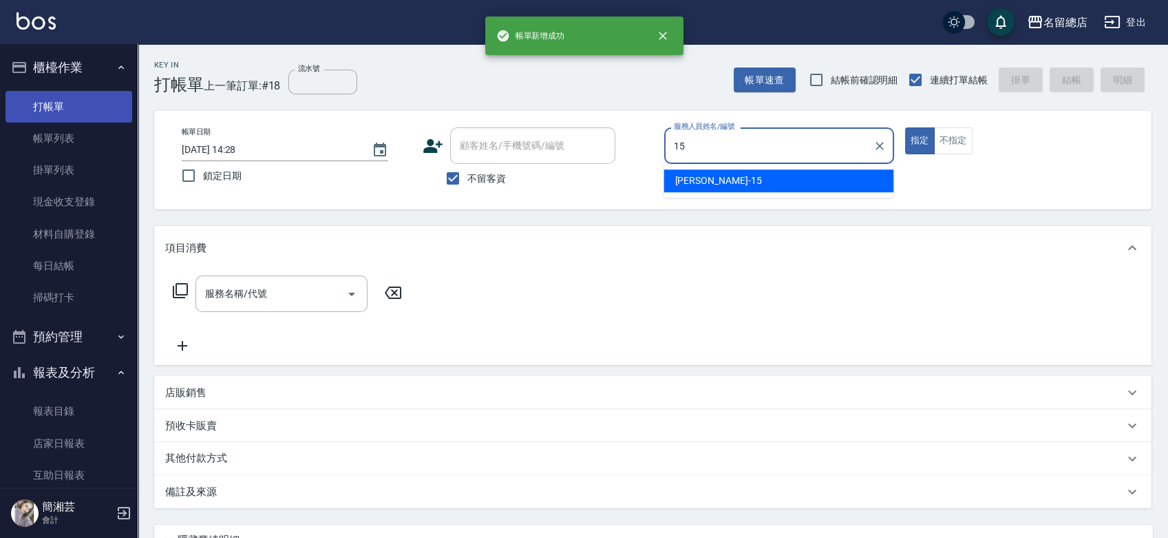
type input "Michelle-15"
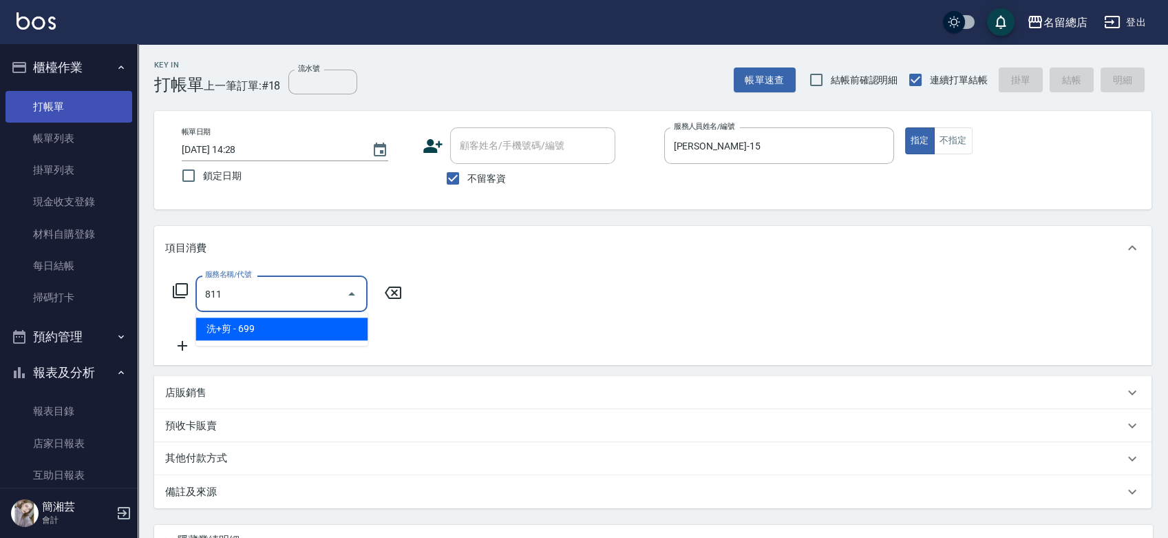
type input "洗+剪(811)"
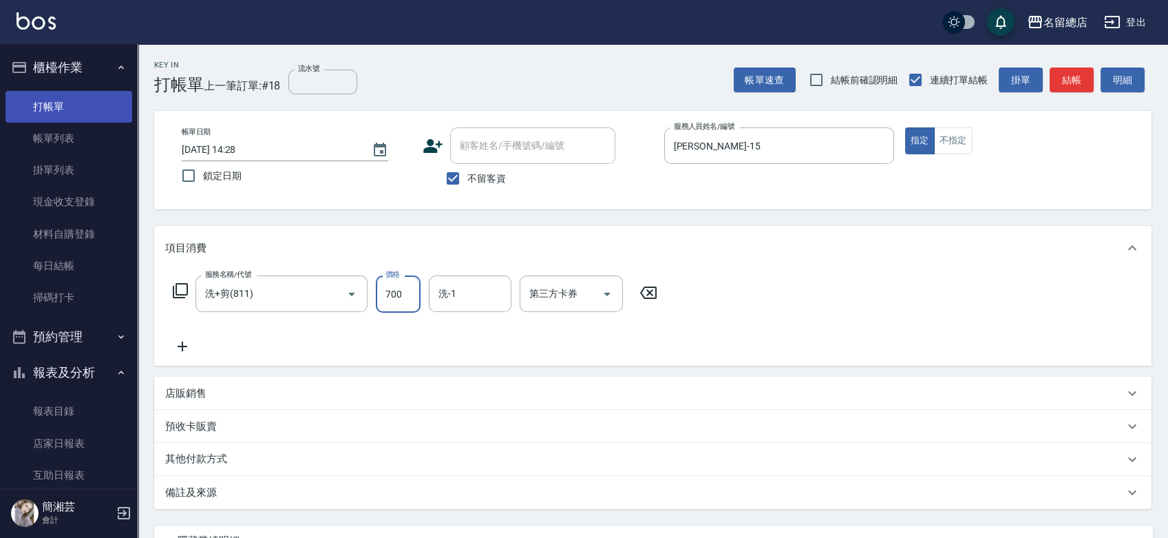
type input "700"
type input "游之語-48"
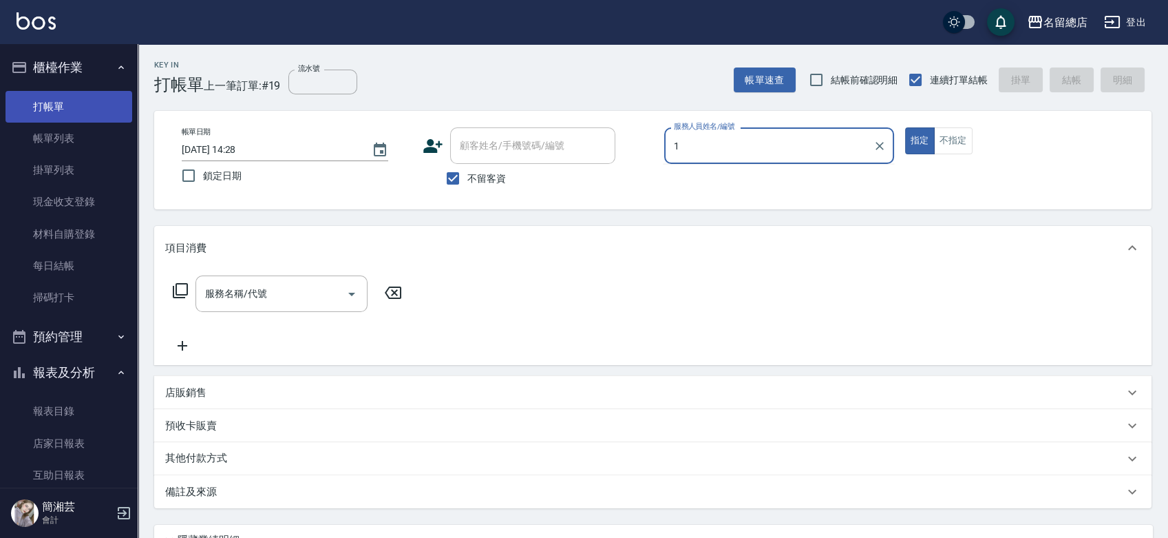
type input "Hebe-1"
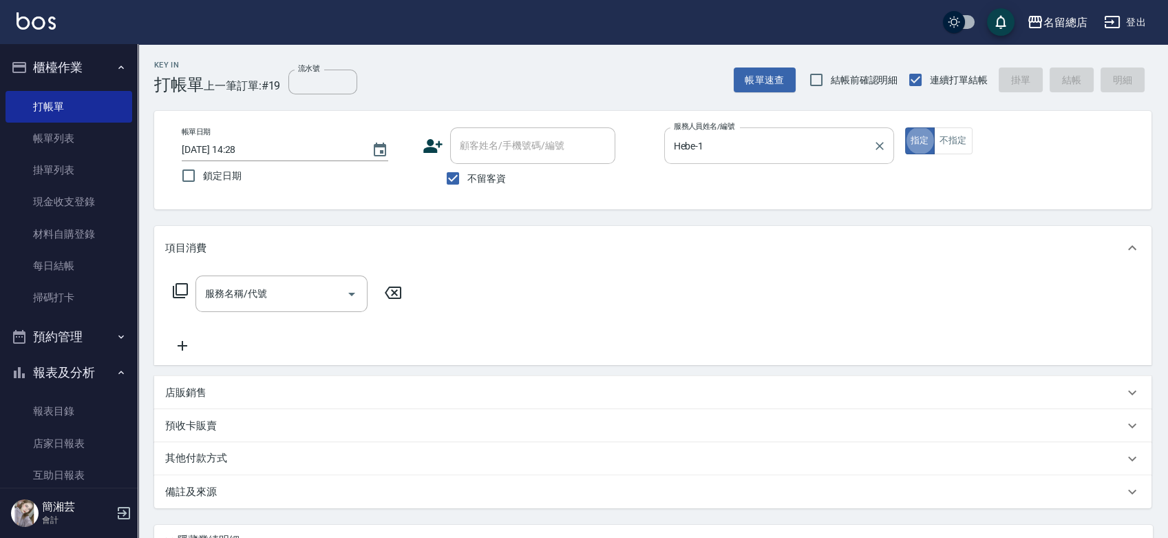
click at [882, 140] on icon "Clear" at bounding box center [880, 146] width 14 height 14
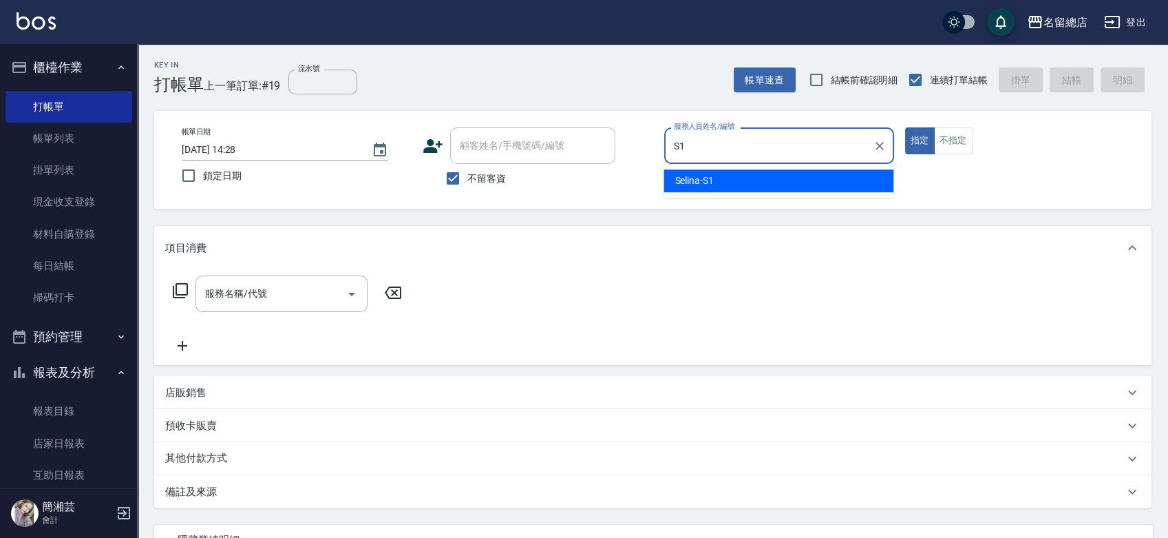
type input "Selina-S1"
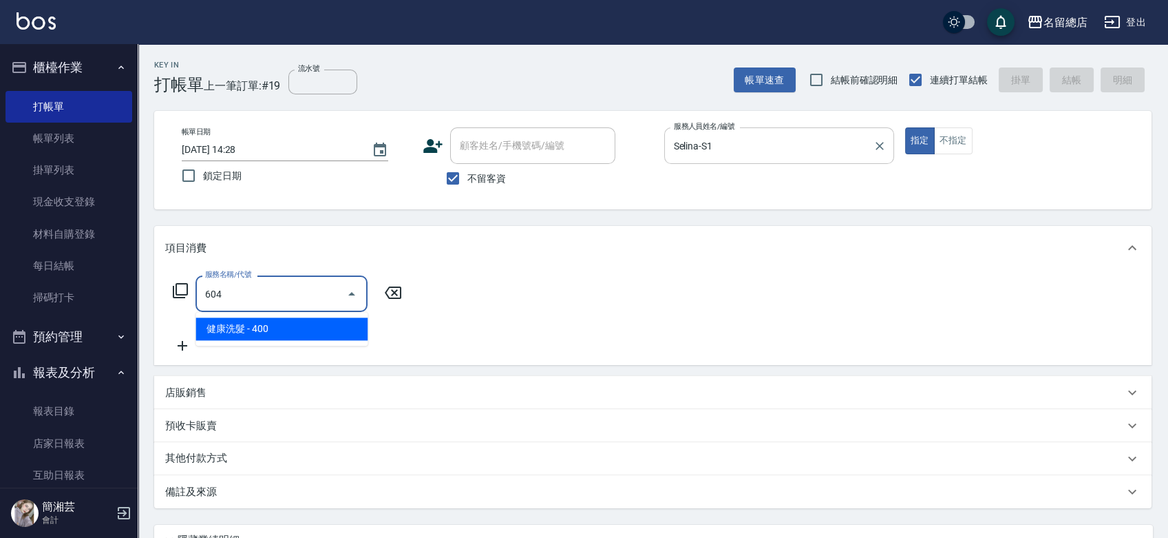
type input "健康洗髮(604)"
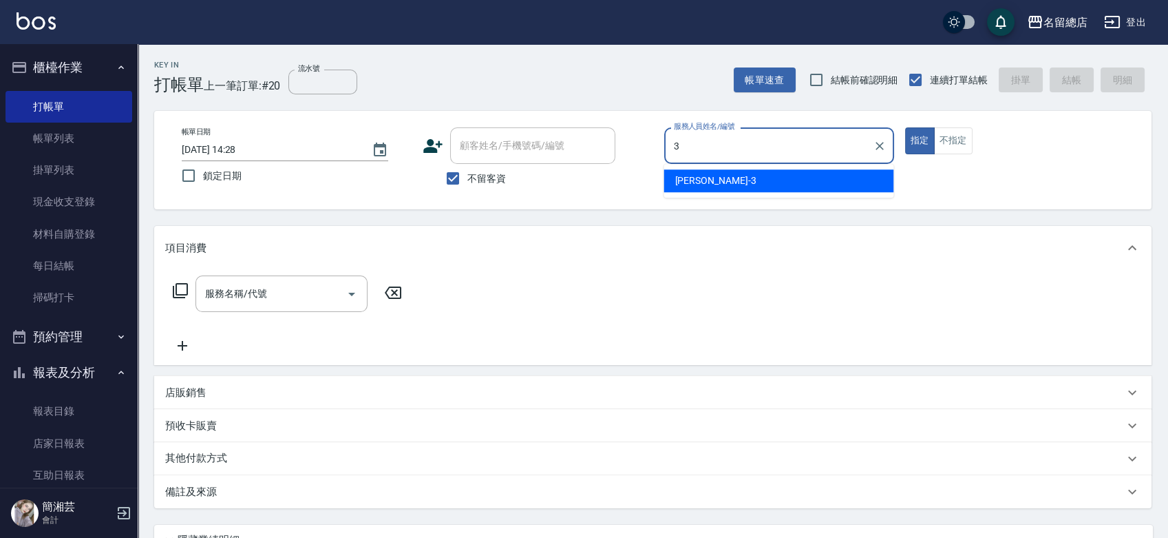
type input "芷涵-3"
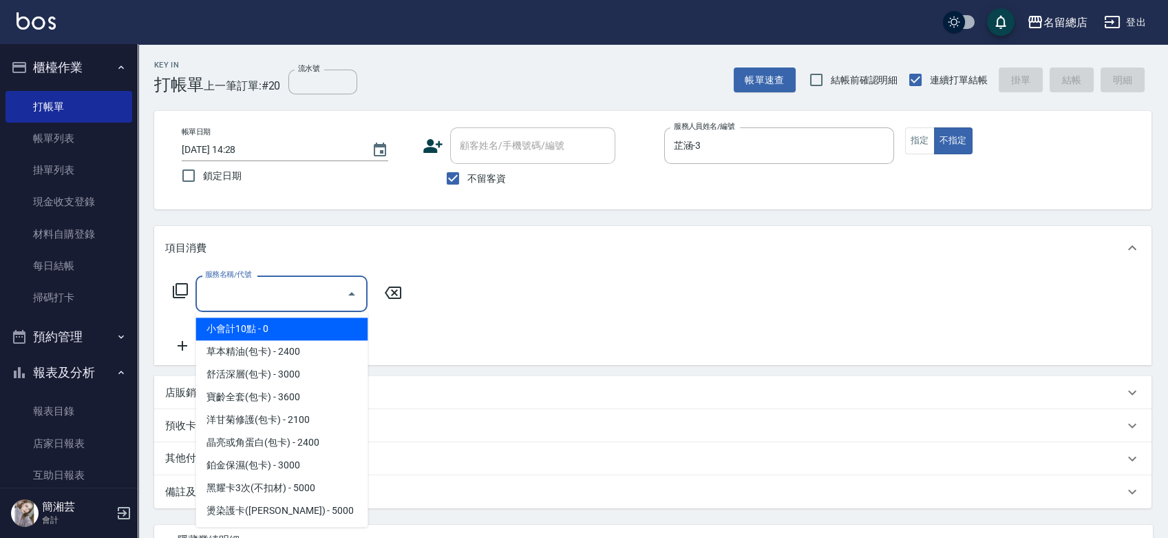
click at [307, 297] on input "服務名稱/代號" at bounding box center [271, 294] width 139 height 24
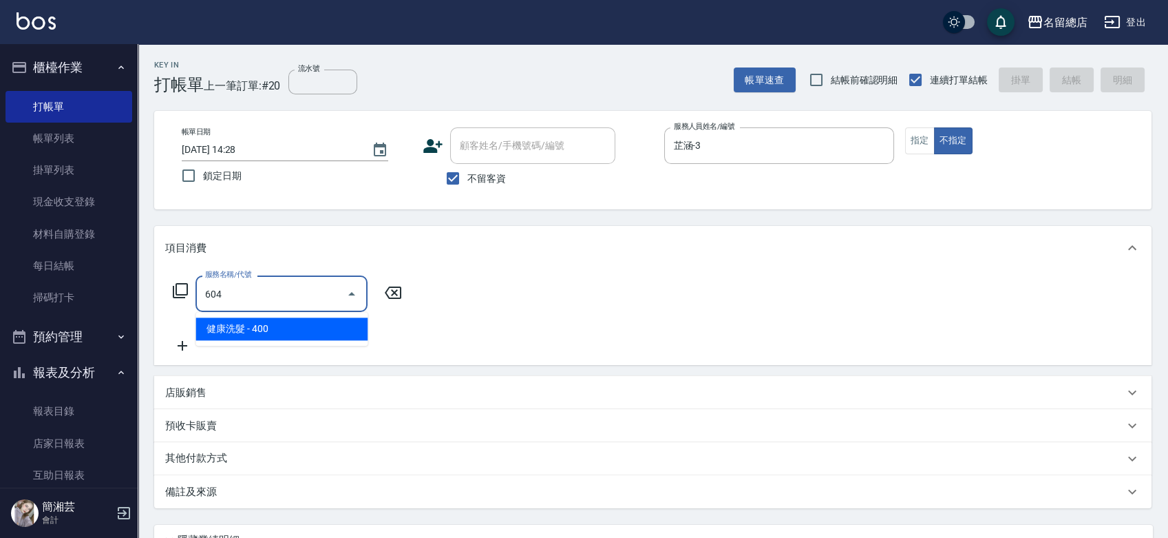
type input "健康洗髮(604)"
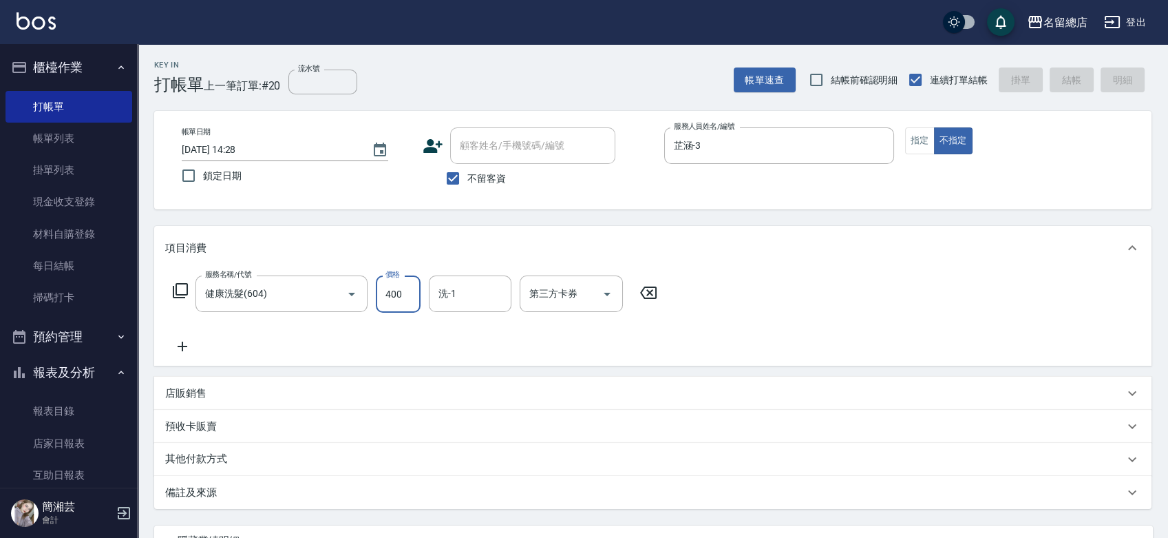
type input "2025/09/12 14:29"
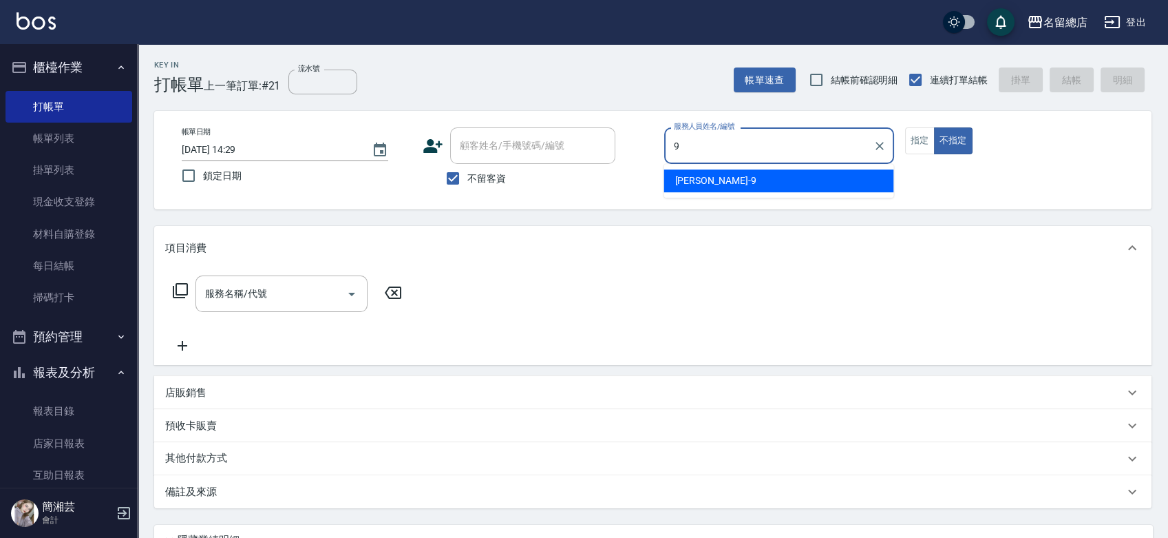
type input "[PERSON_NAME]-9"
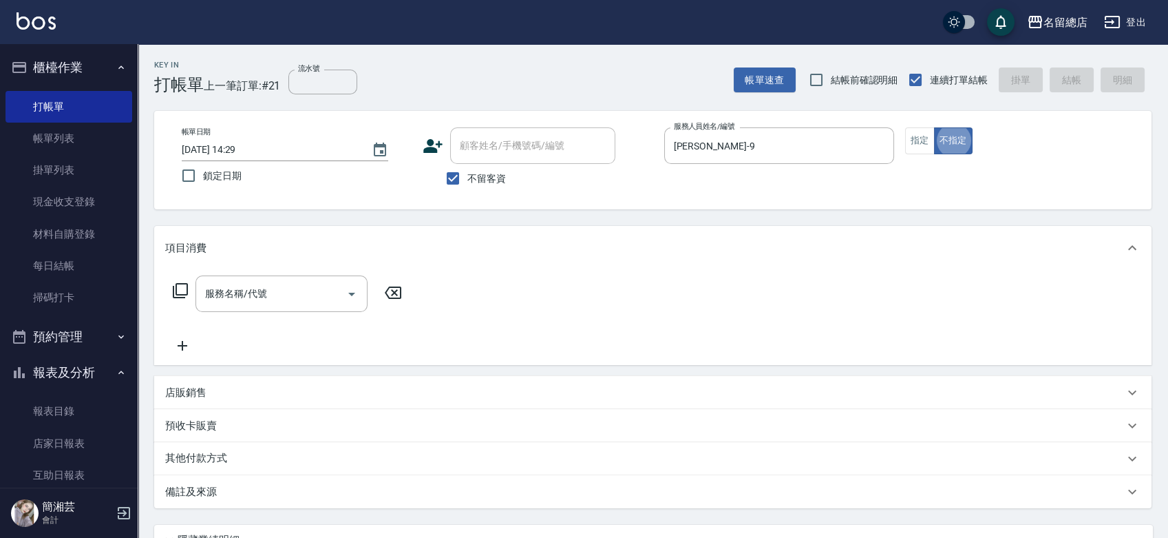
type button "false"
click at [239, 304] on input "服務名稱/代號" at bounding box center [271, 294] width 139 height 24
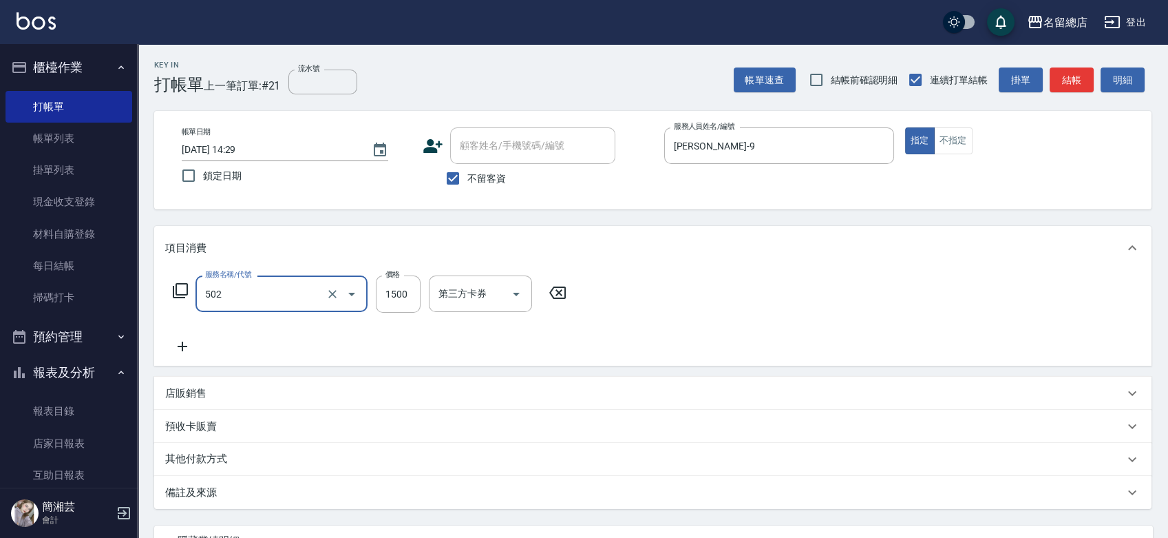
type input "染髮1500以上(502)"
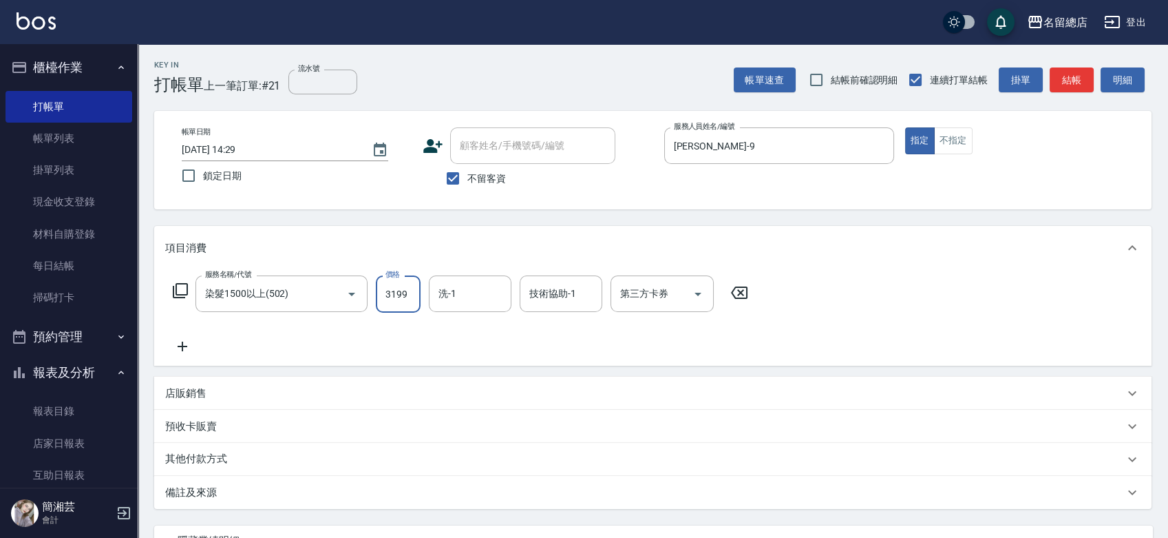
type input "3199"
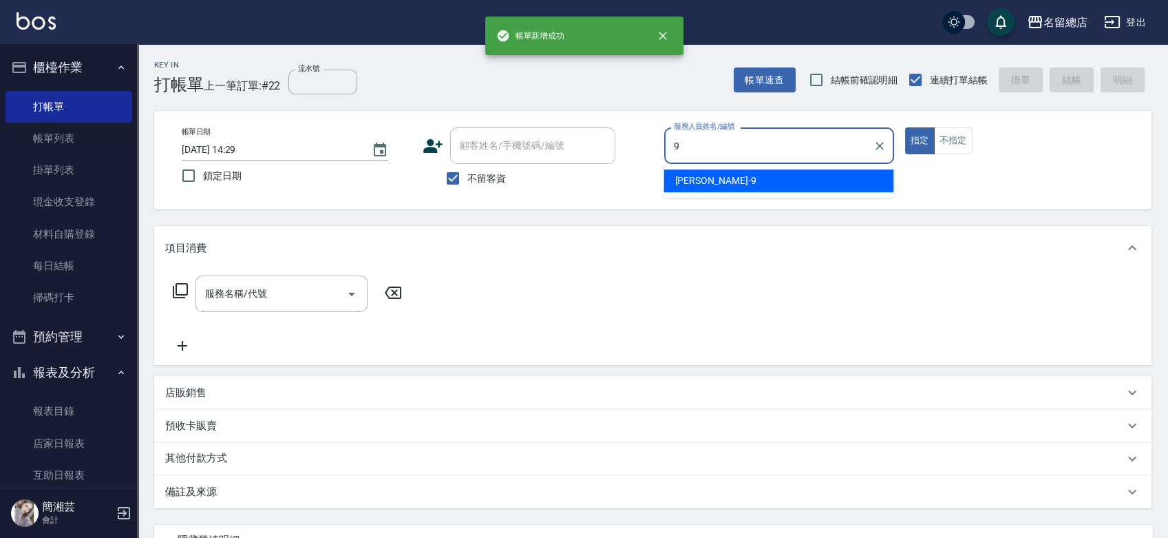
type input "[PERSON_NAME]-9"
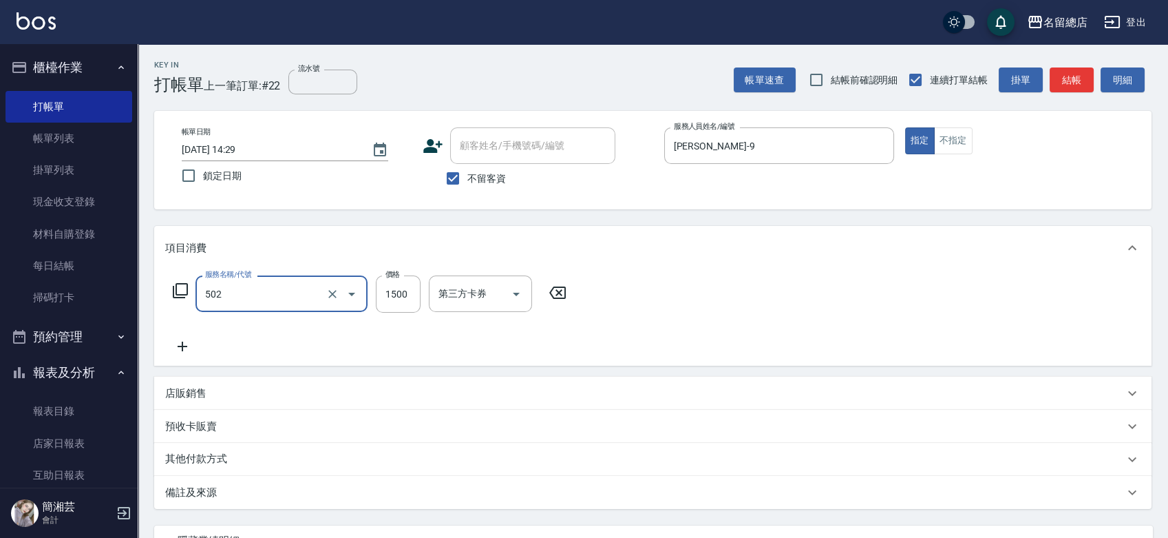
type input "染髮1500以上(502)"
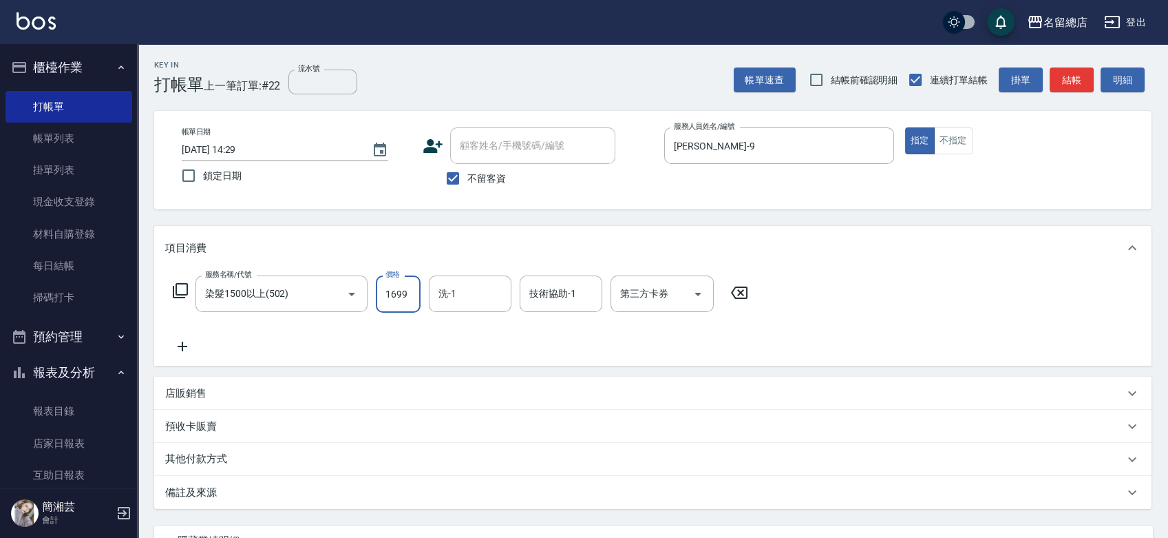
type input "1699"
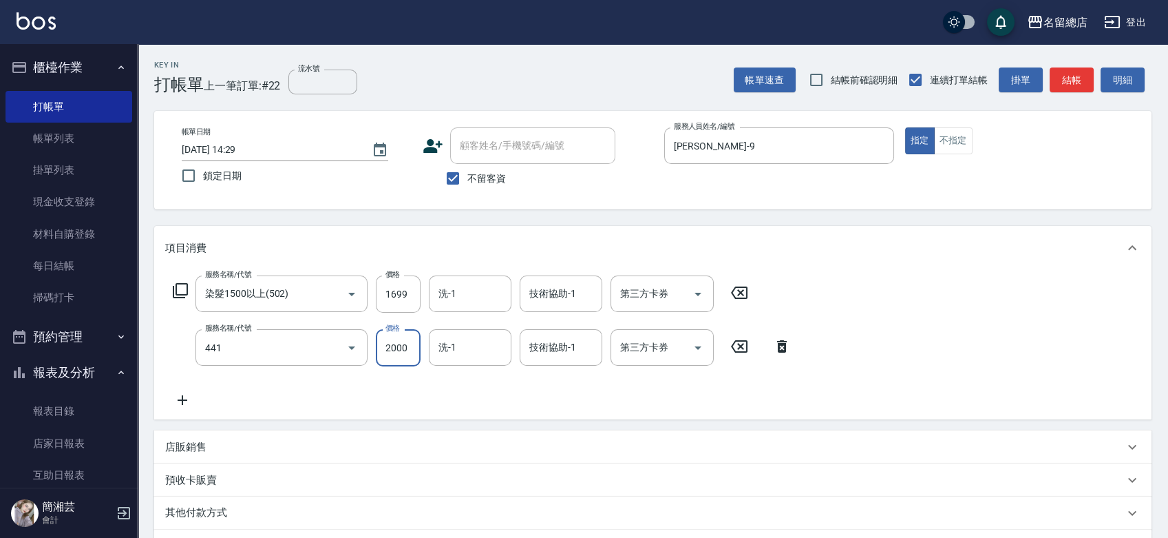
type input "2段自單次1300以上(441)"
type input "1500"
type input "吳爭錡-36"
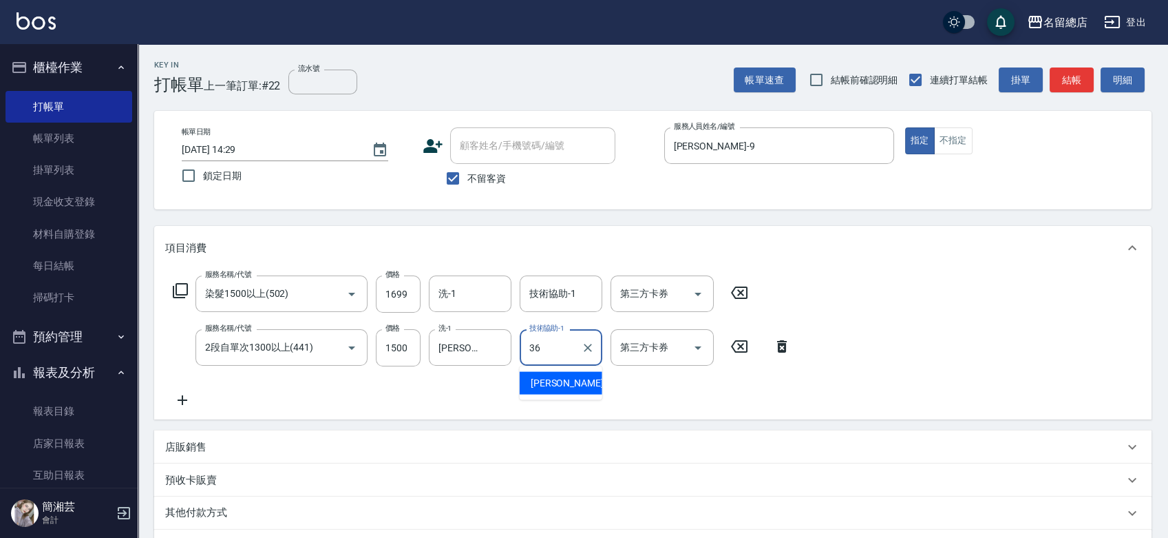
type input "吳爭錡-36"
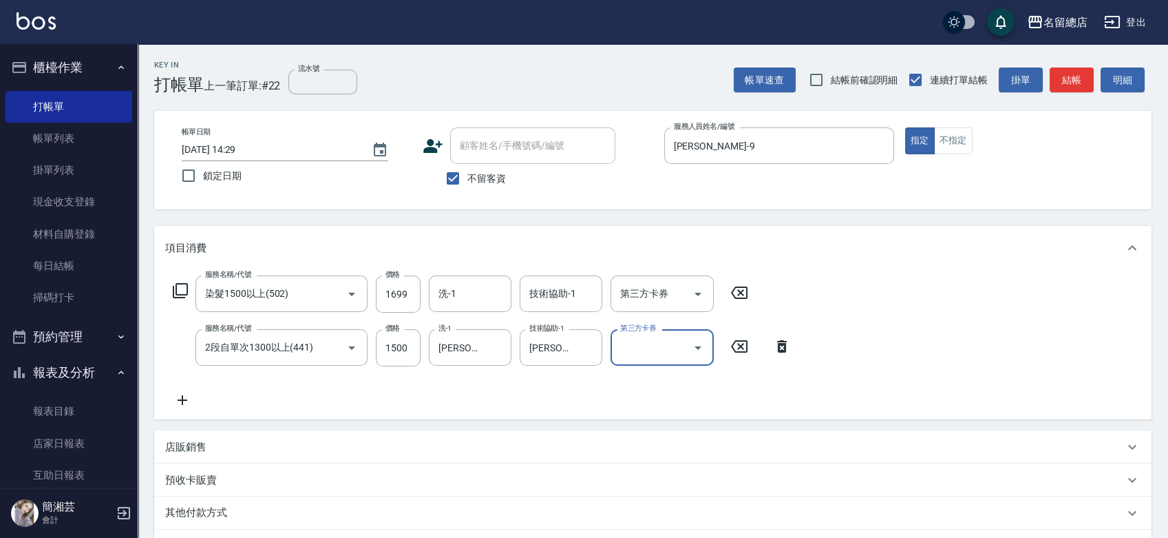
click at [226, 499] on div "其他付款方式" at bounding box center [653, 512] width 998 height 33
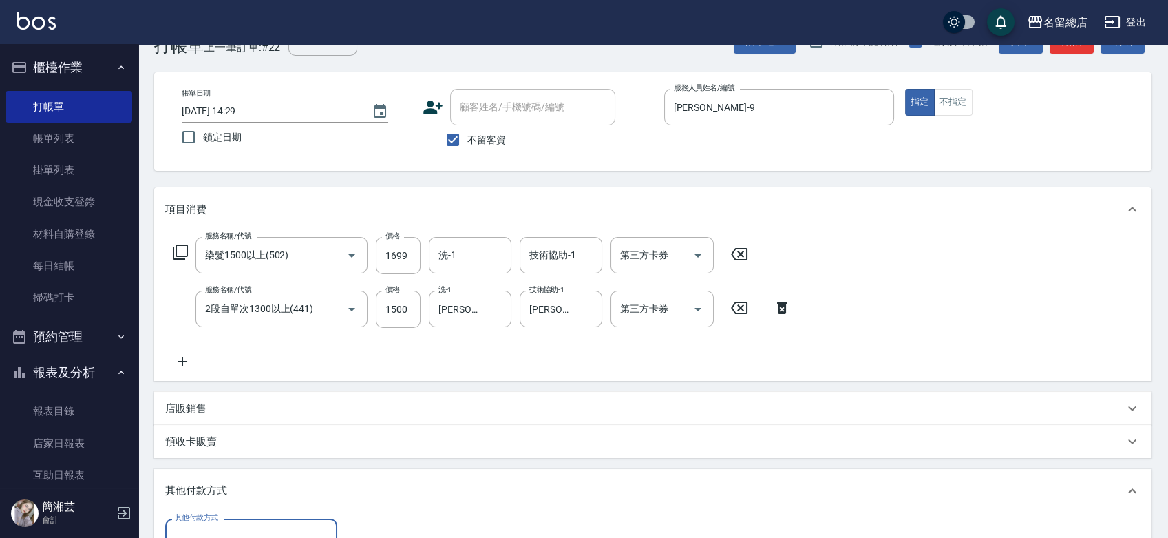
scroll to position [76, 0]
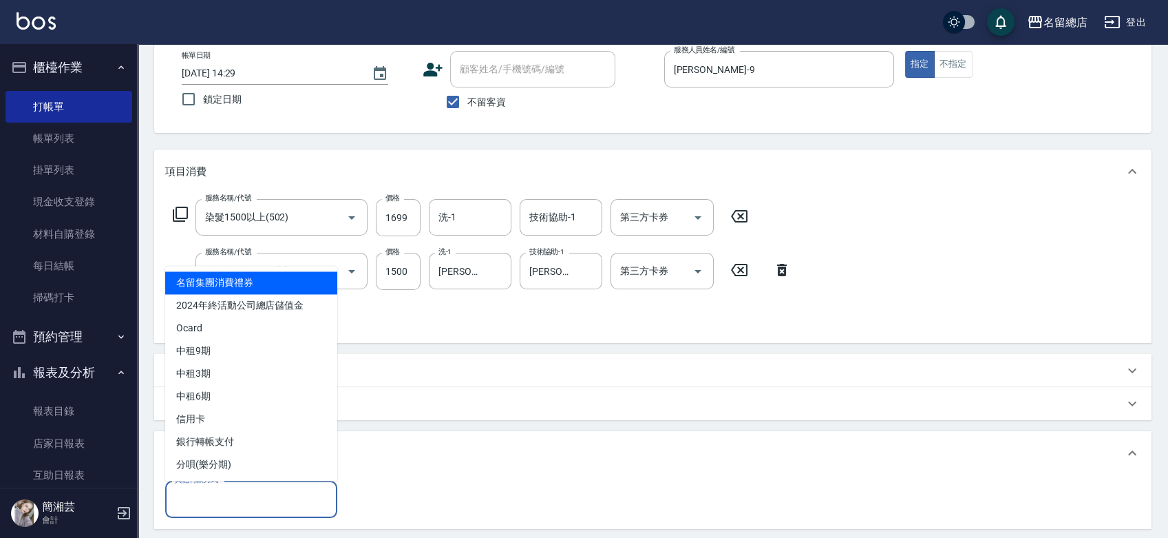
click at [240, 489] on input "其他付款方式" at bounding box center [251, 499] width 160 height 24
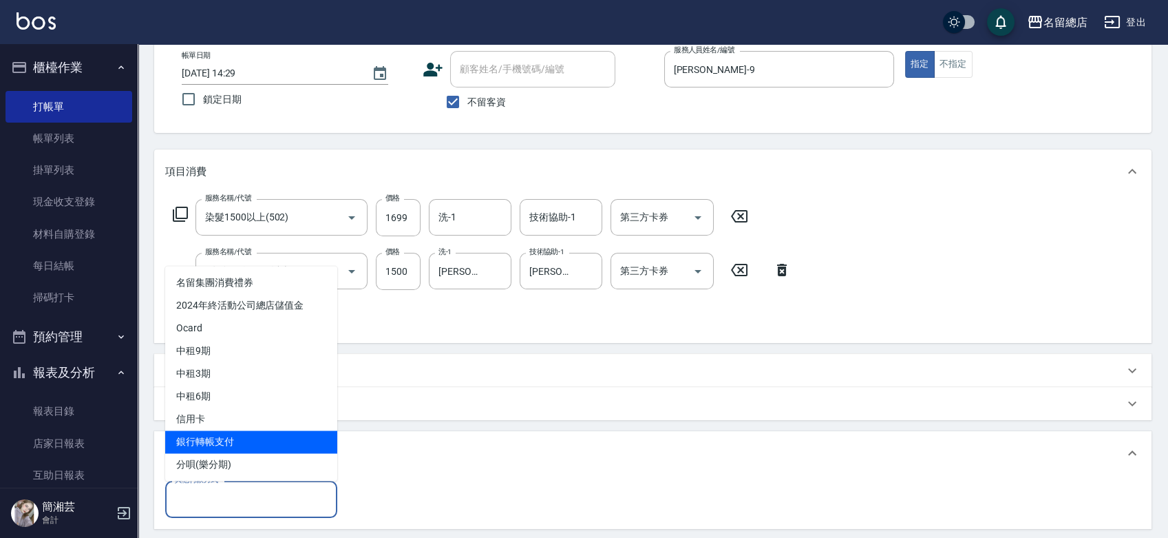
click at [226, 448] on span "銀行轉帳支付" at bounding box center [251, 441] width 172 height 23
type input "銀行轉帳支付"
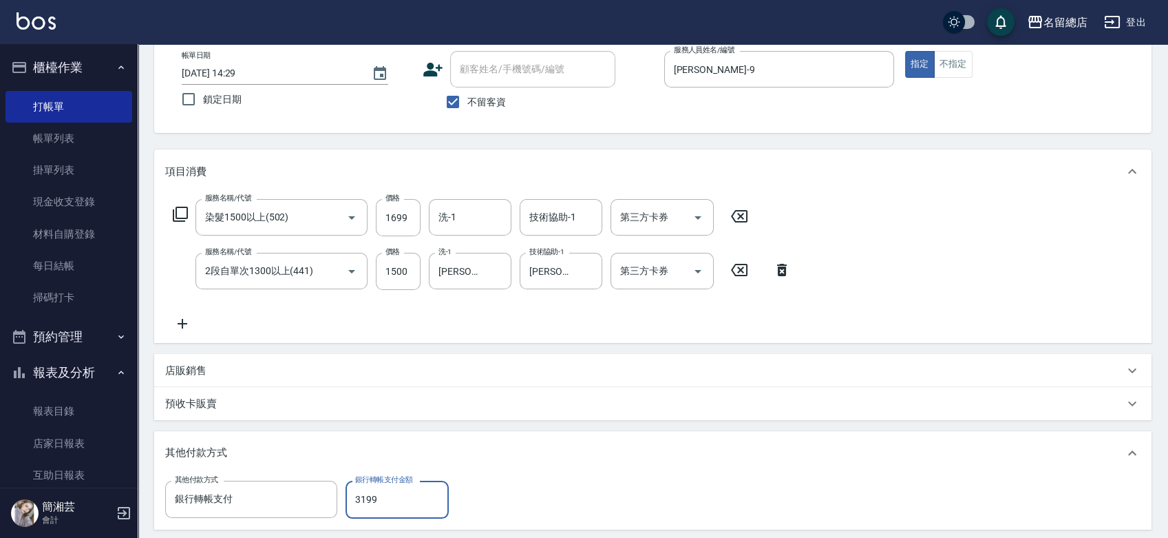
type input "3199"
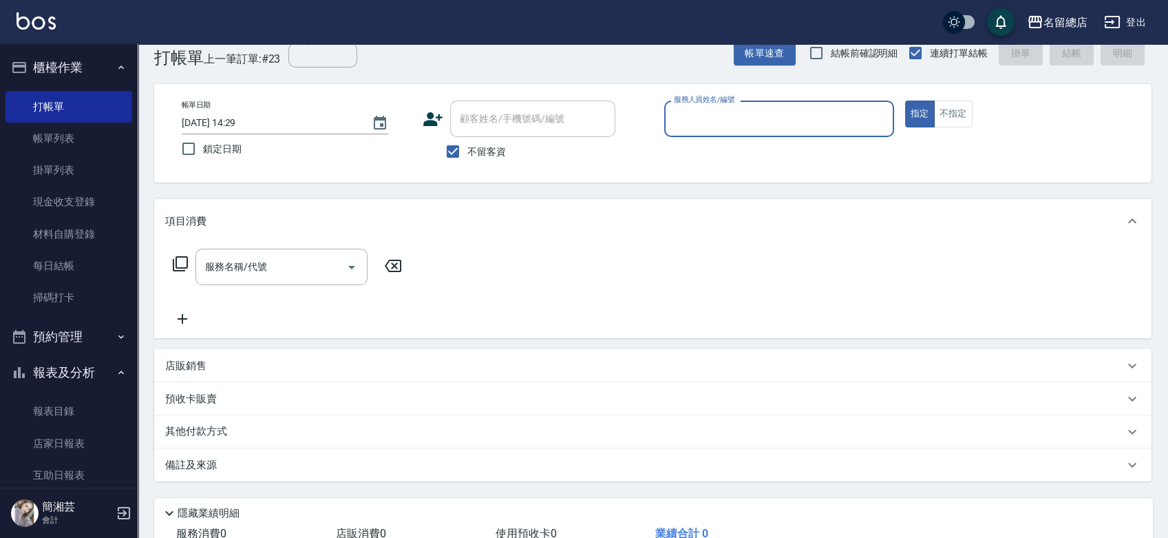
scroll to position [0, 0]
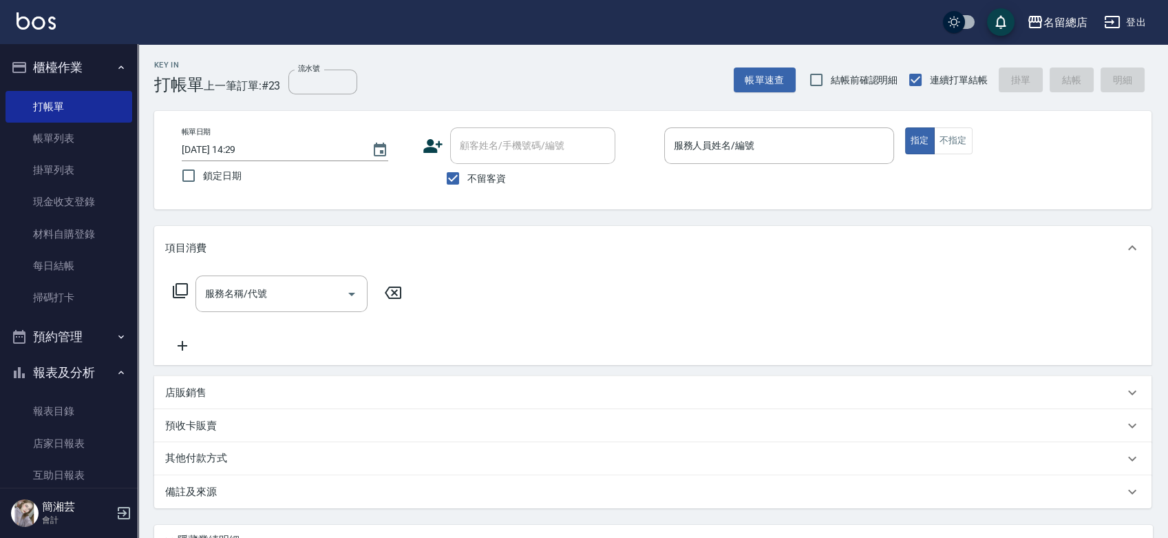
click at [469, 179] on span "不留客資" at bounding box center [486, 178] width 39 height 14
click at [467, 179] on input "不留客資" at bounding box center [453, 178] width 29 height 29
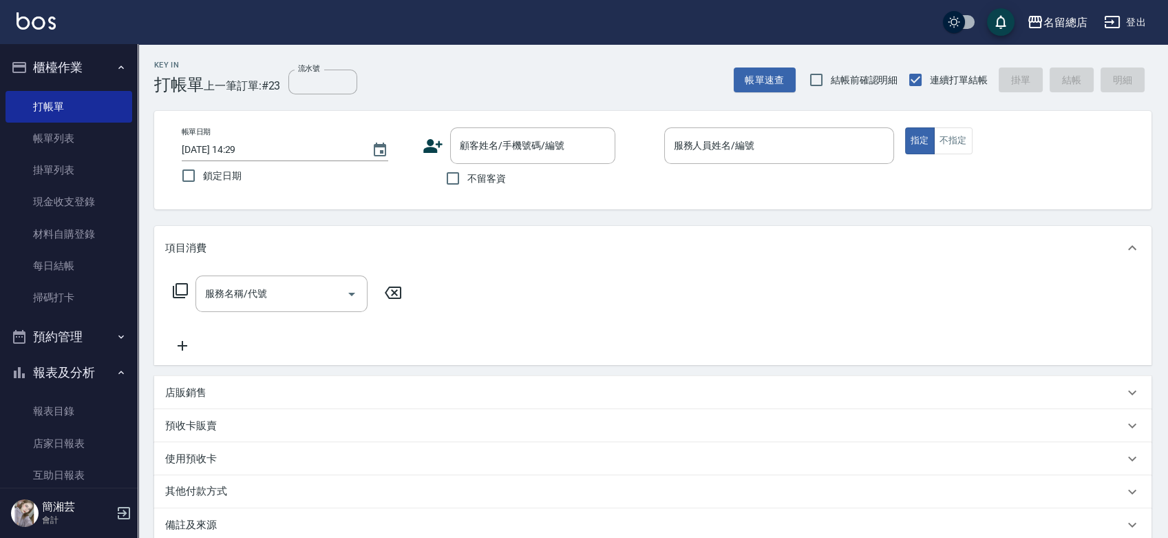
click at [491, 125] on div "帳單日期 2025/09/12 14:29 鎖定日期 顧客姓名/手機號碼/編號 顧客姓名/手機號碼/編號 不留客資 服務人員姓名/編號 服務人員姓名/編號 指…" at bounding box center [653, 160] width 998 height 98
click at [514, 153] on input "顧客姓名/手機號碼/編號" at bounding box center [522, 146] width 132 height 24
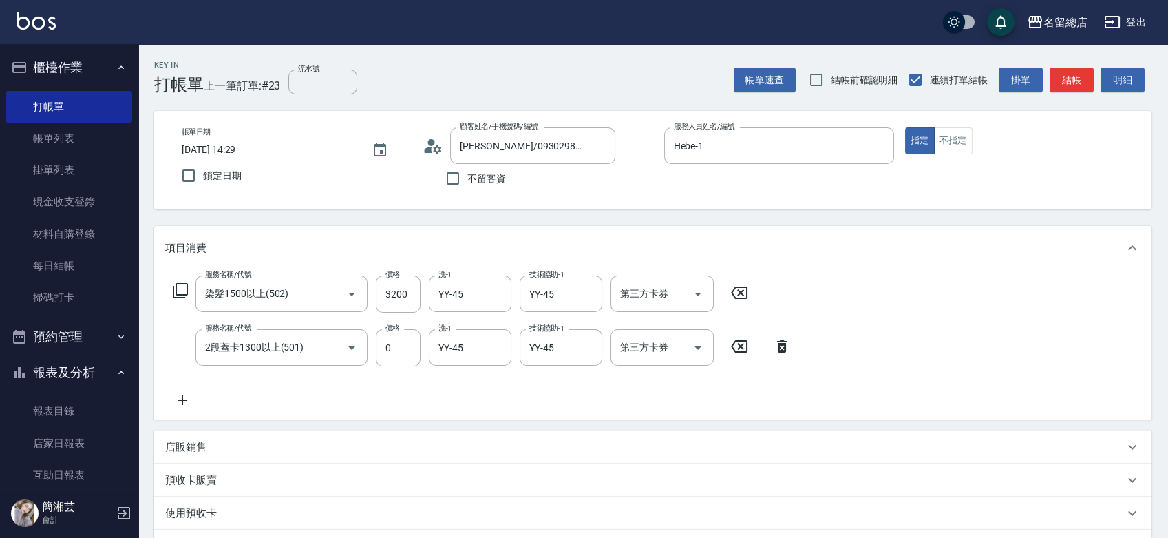
click at [248, 486] on div "預收卡販賣" at bounding box center [644, 480] width 959 height 14
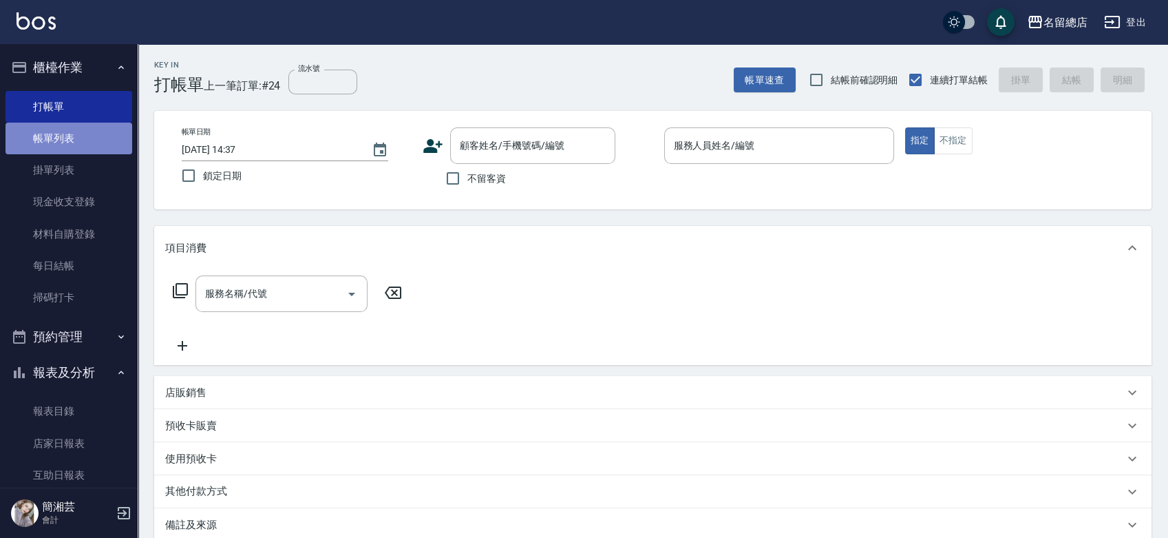
click at [72, 129] on link "帳單列表" at bounding box center [69, 139] width 127 height 32
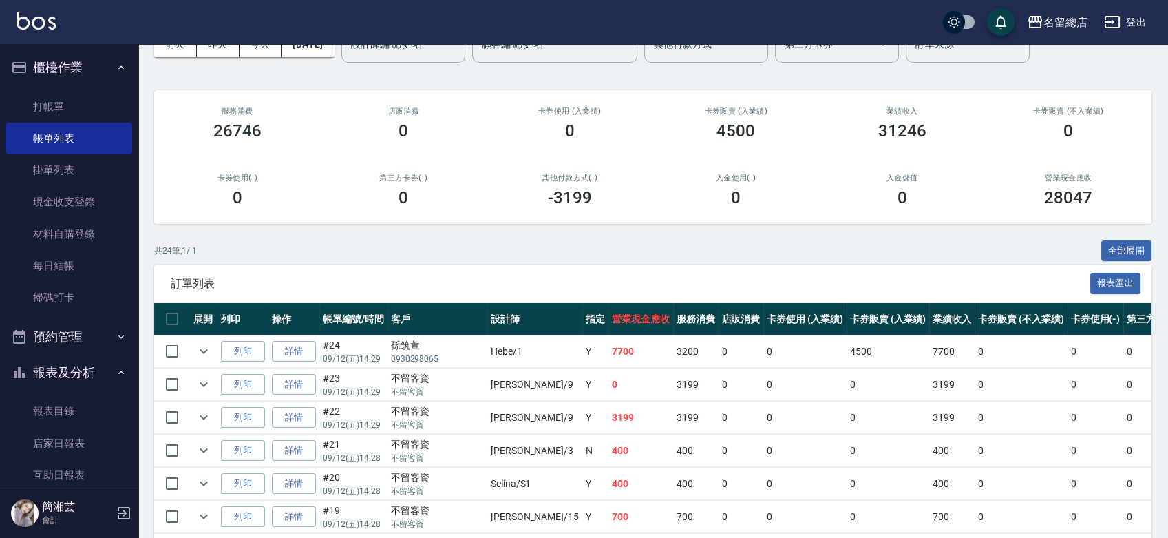
scroll to position [153, 0]
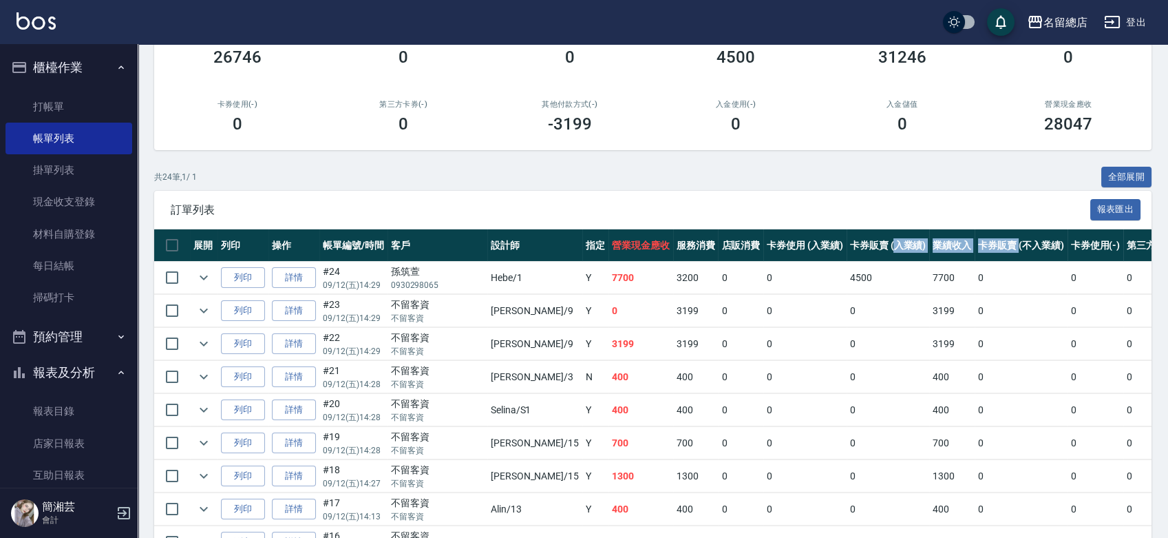
drag, startPoint x: 947, startPoint y: 246, endPoint x: 825, endPoint y: 255, distance: 122.2
click at [825, 255] on tr "展開 列印 操作 帳單編號/時間 客戶 設計師 指定 營業現金應收 服務消費 店販消費 卡券使用 (入業績) 卡券販賣 (入業績) 業績收入 卡券販賣 (不入…" at bounding box center [773, 245] width 1238 height 32
click at [975, 273] on td "0" at bounding box center [1021, 278] width 92 height 32
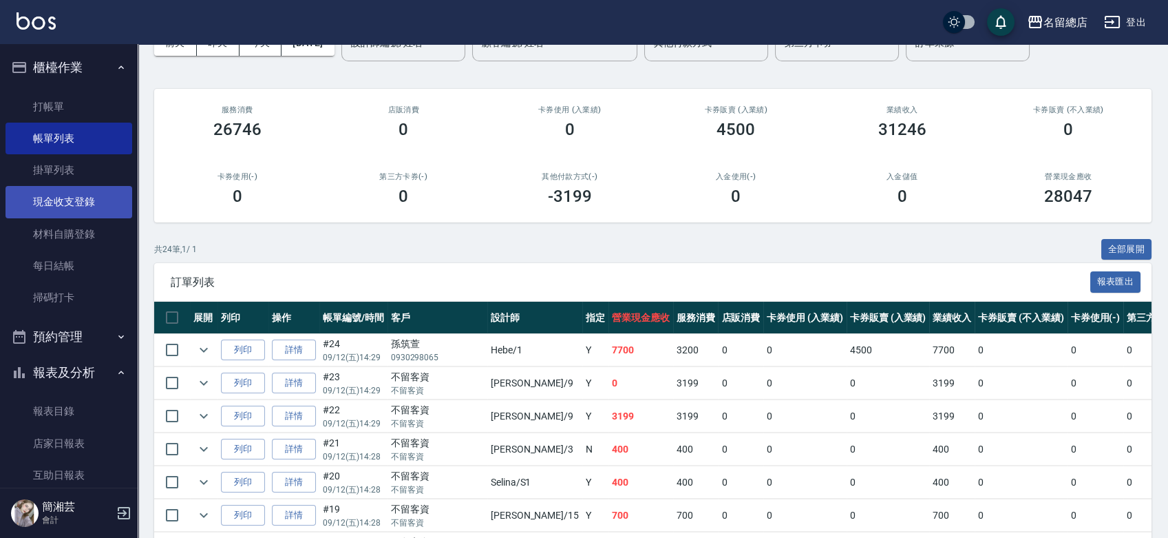
scroll to position [0, 0]
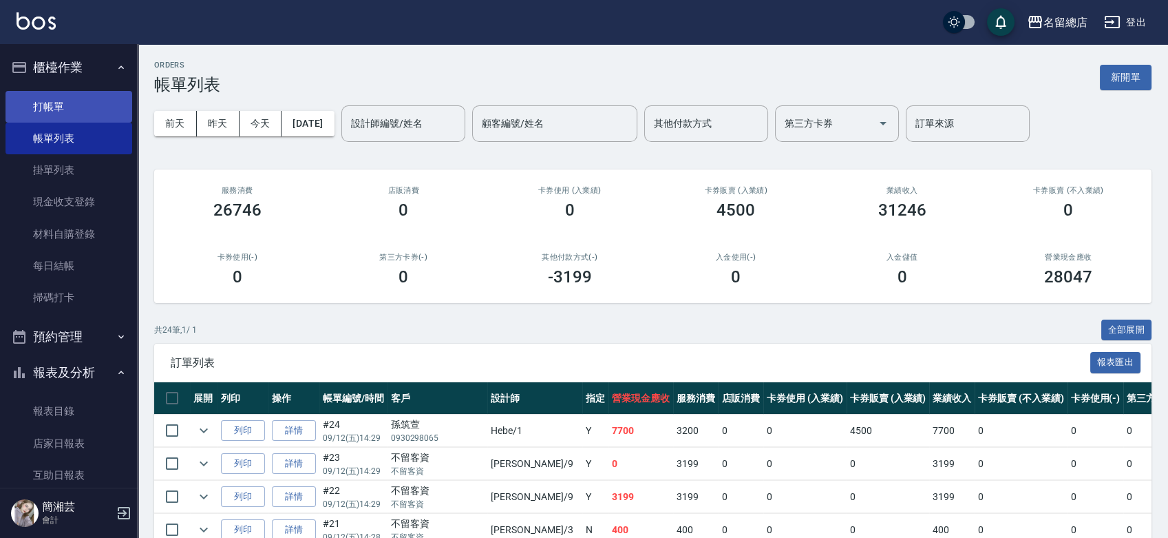
click at [43, 111] on link "打帳單" at bounding box center [69, 107] width 127 height 32
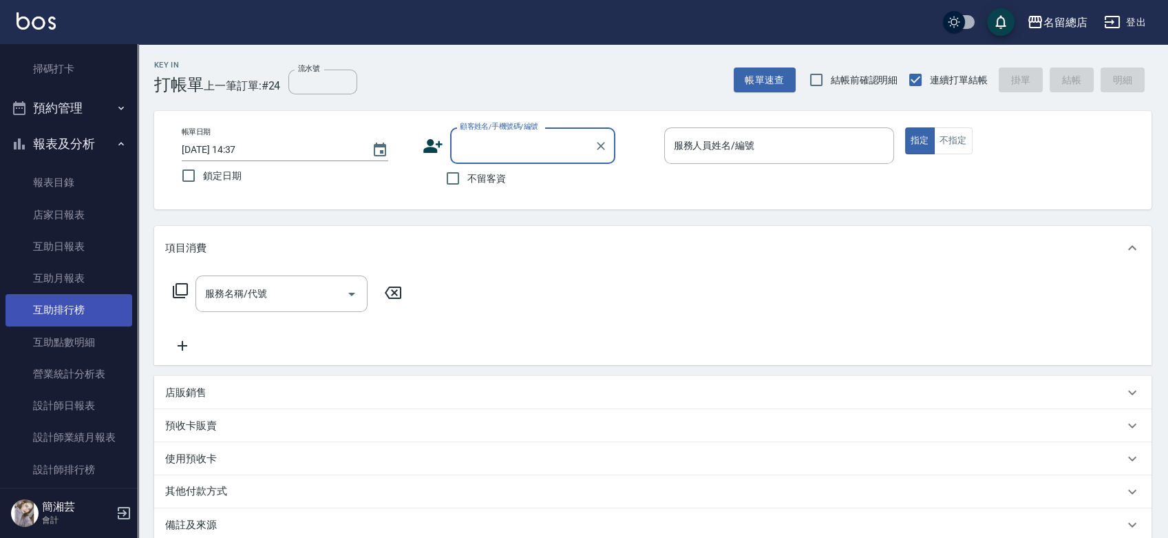
scroll to position [229, 0]
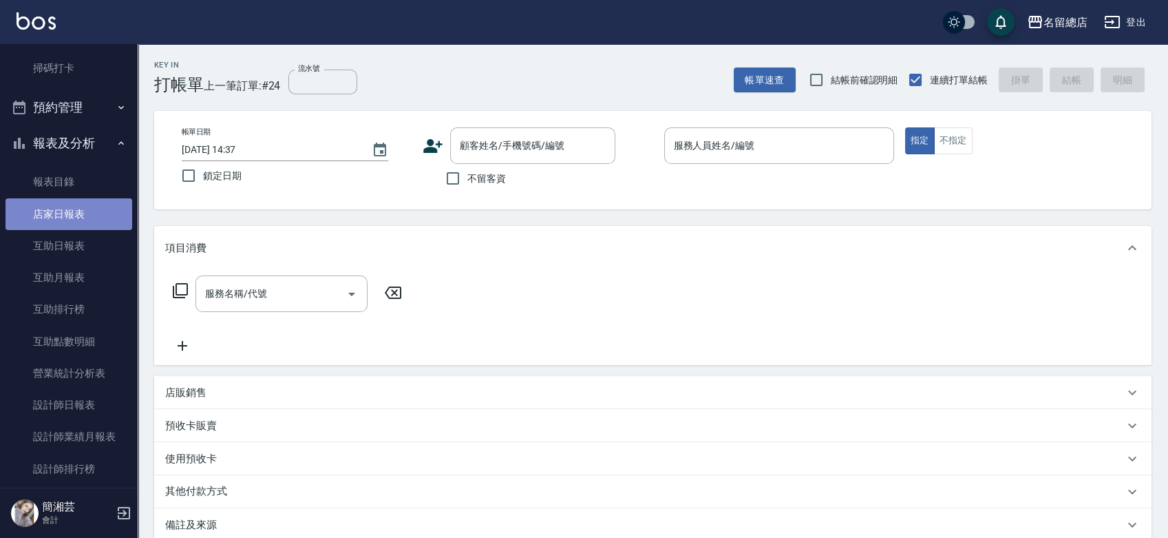
click at [73, 218] on link "店家日報表" at bounding box center [69, 214] width 127 height 32
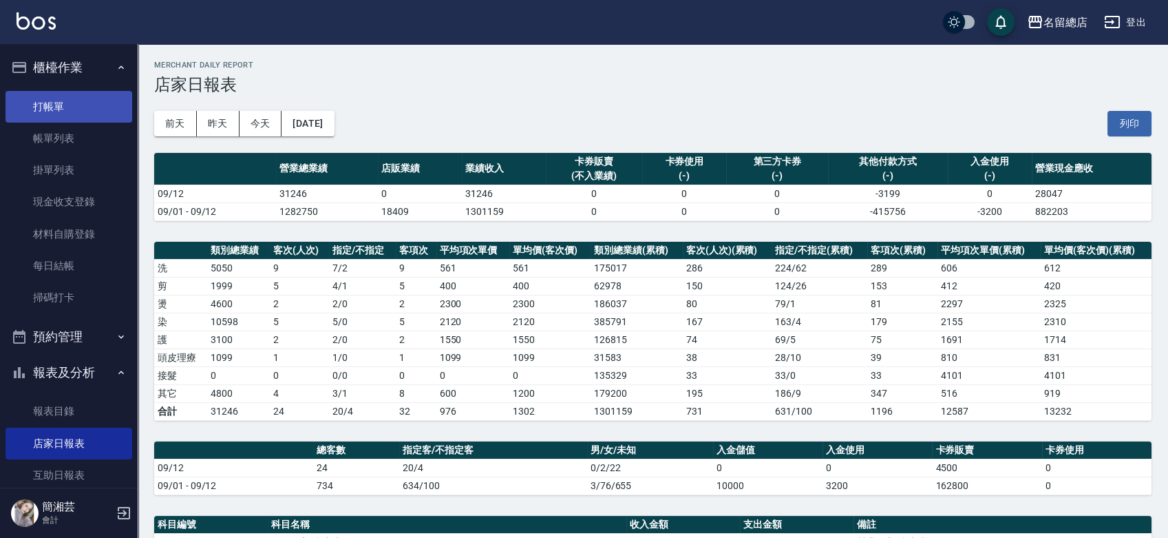
click at [68, 104] on link "打帳單" at bounding box center [69, 107] width 127 height 32
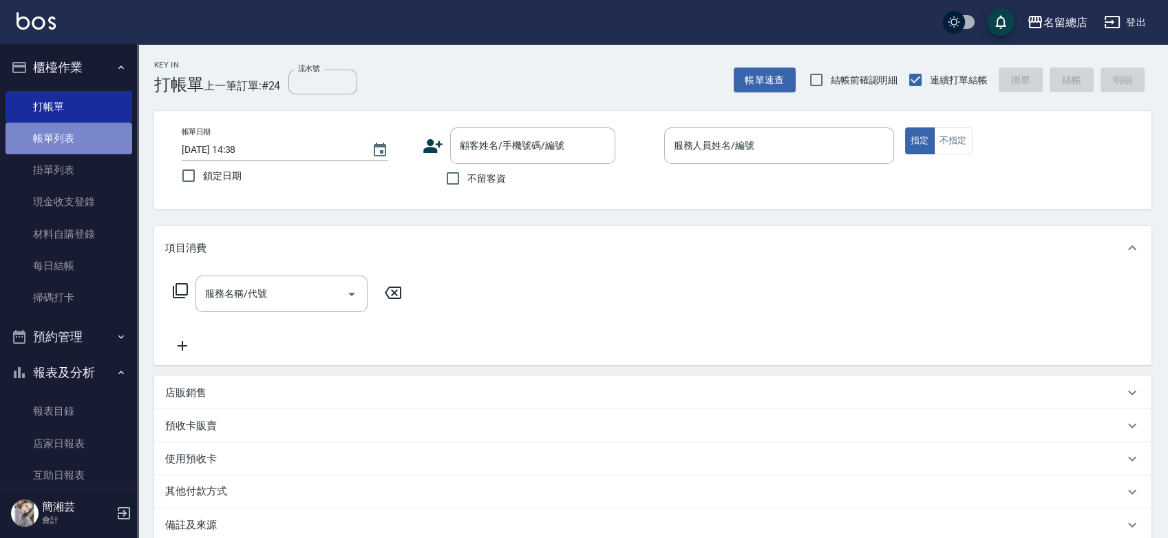
click at [69, 134] on link "帳單列表" at bounding box center [69, 139] width 127 height 32
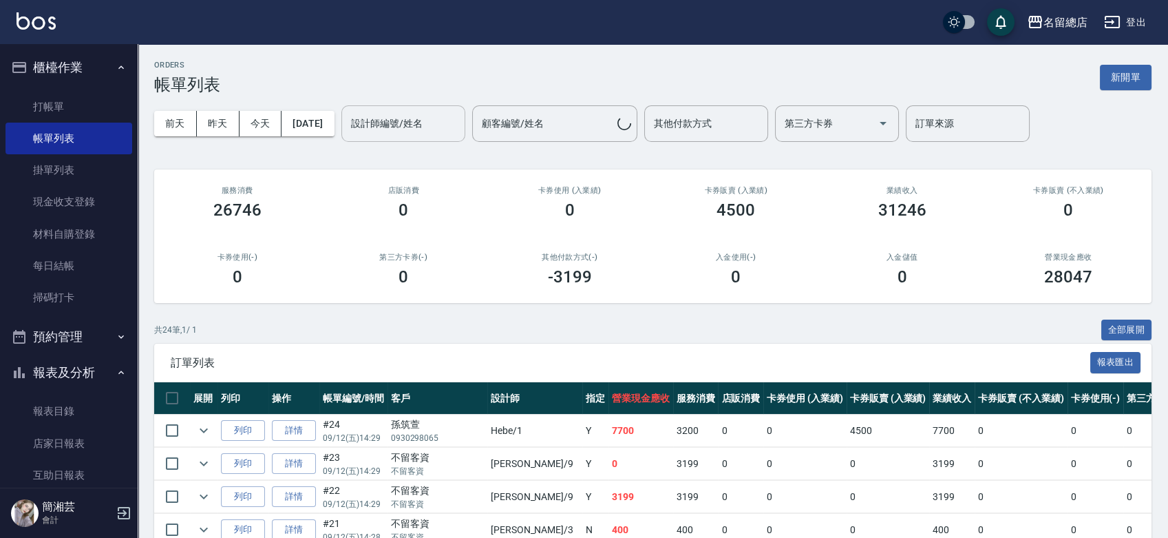
click at [440, 114] on input "設計師編號/姓名" at bounding box center [404, 124] width 112 height 24
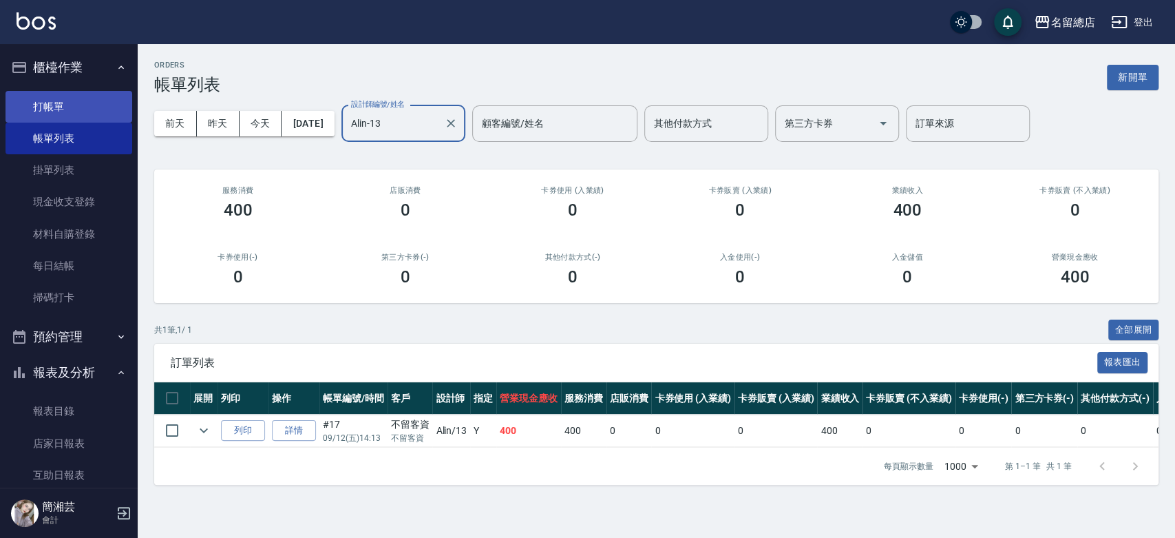
click at [61, 101] on link "打帳單" at bounding box center [69, 107] width 127 height 32
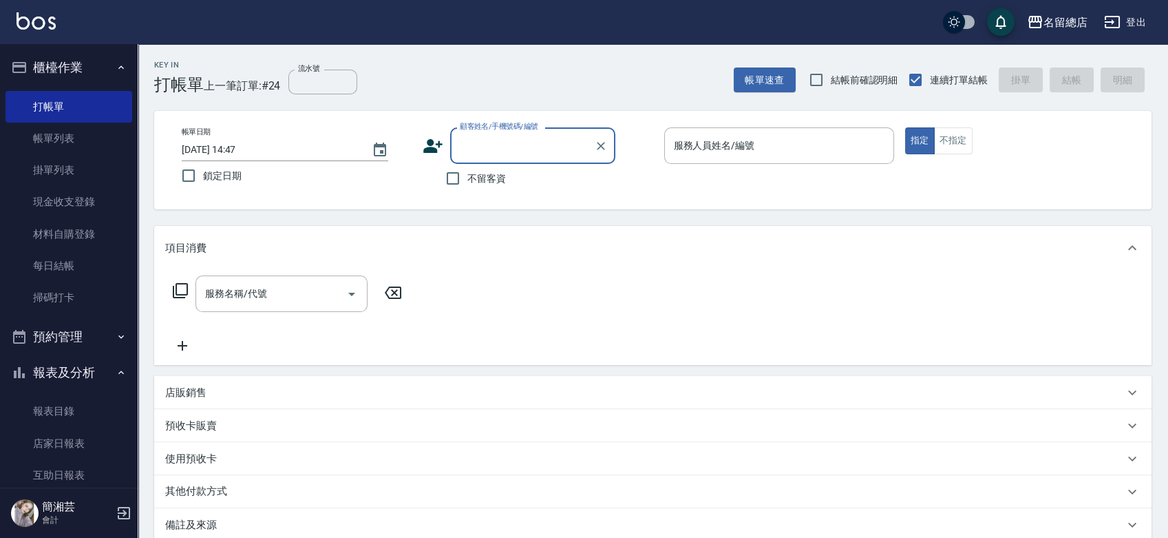
click at [496, 173] on span "不留客資" at bounding box center [486, 178] width 39 height 14
click at [467, 173] on input "不留客資" at bounding box center [453, 178] width 29 height 29
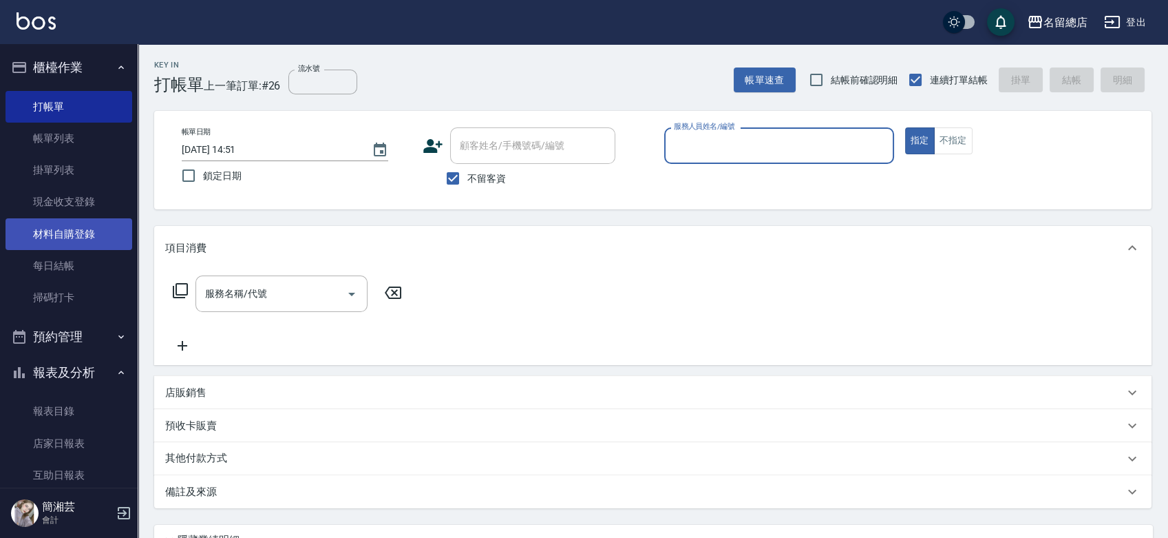
click at [45, 232] on link "材料自購登錄" at bounding box center [69, 234] width 127 height 32
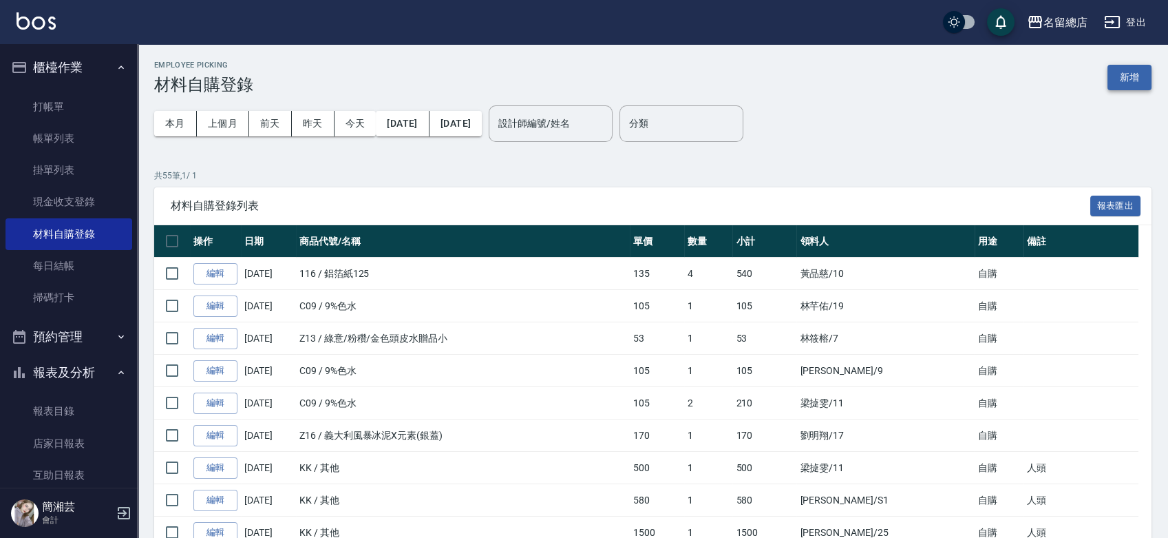
click at [1132, 74] on button "新增" at bounding box center [1130, 77] width 44 height 25
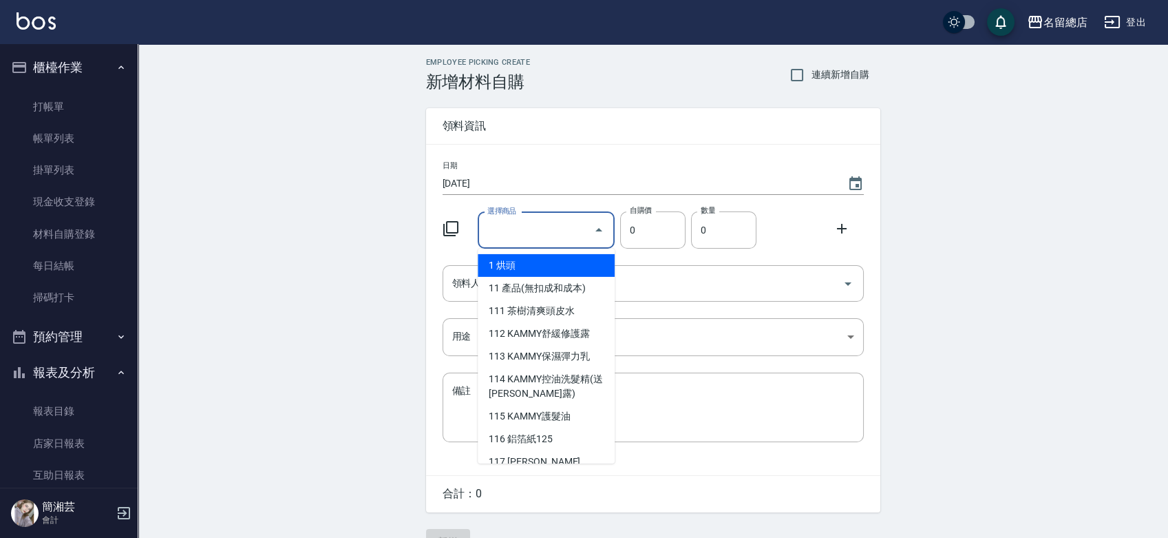
click at [511, 235] on input "選擇商品" at bounding box center [536, 230] width 104 height 24
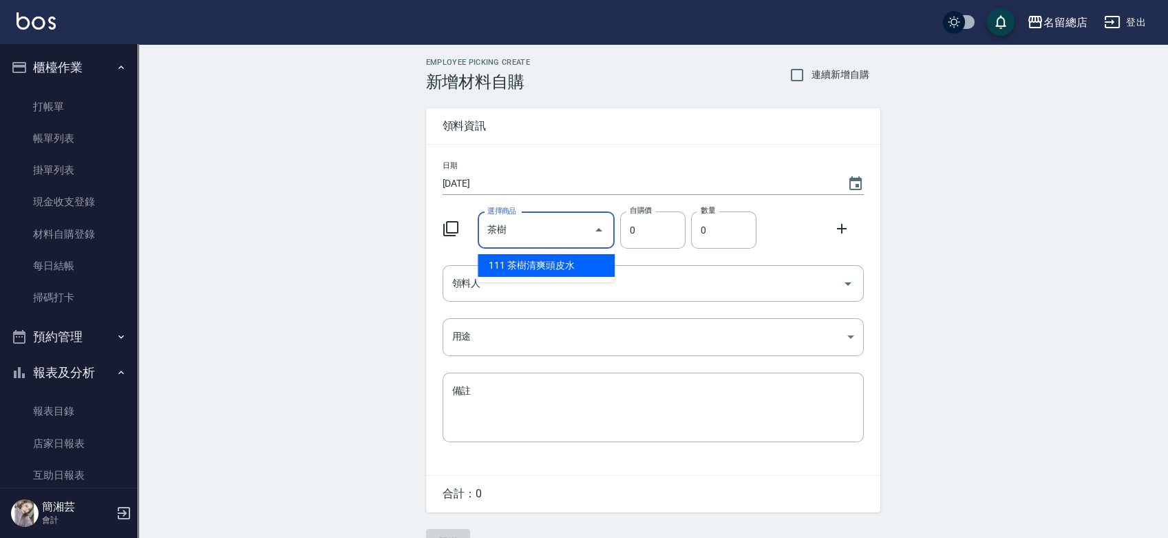
click at [556, 266] on li "111 茶樹清爽頭皮水" at bounding box center [546, 265] width 137 height 23
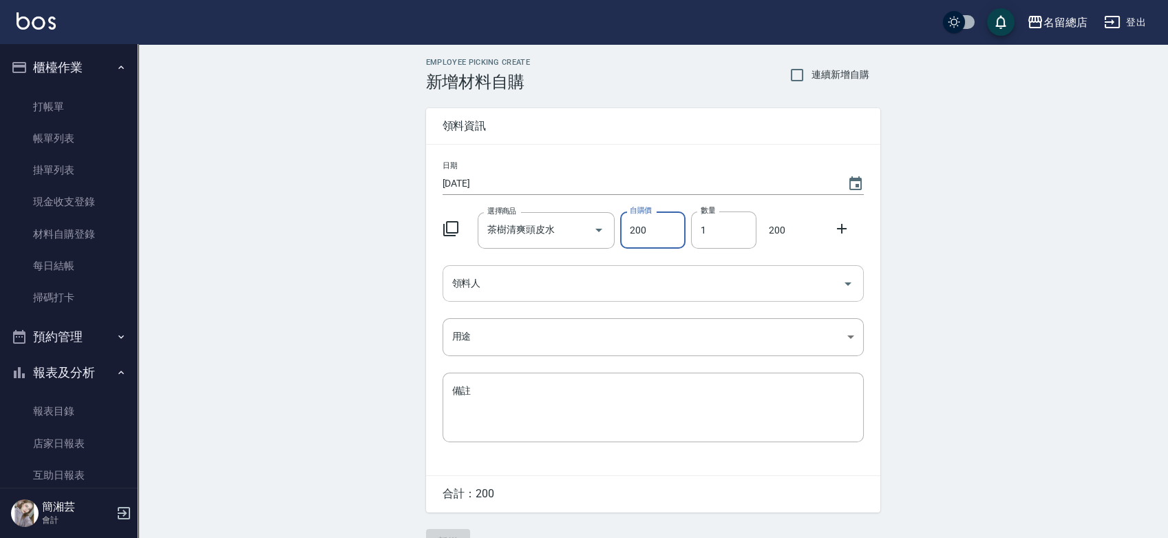
click at [549, 289] on input "領料人" at bounding box center [643, 283] width 388 height 24
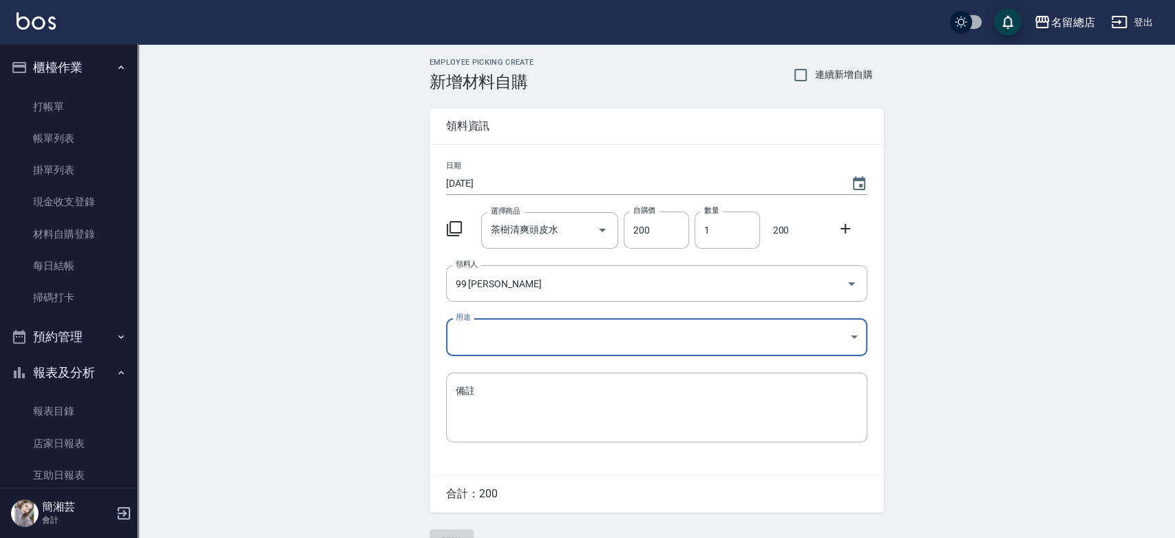
click at [524, 324] on body "名留總店 登出 櫃檯作業 打帳單 帳單列表 掛單列表 現金收支登錄 材料自購登錄 每日結帳 掃碼打卡 預約管理 預約管理 單日預約紀錄 單週預約紀錄 報表及分…" at bounding box center [587, 283] width 1175 height 567
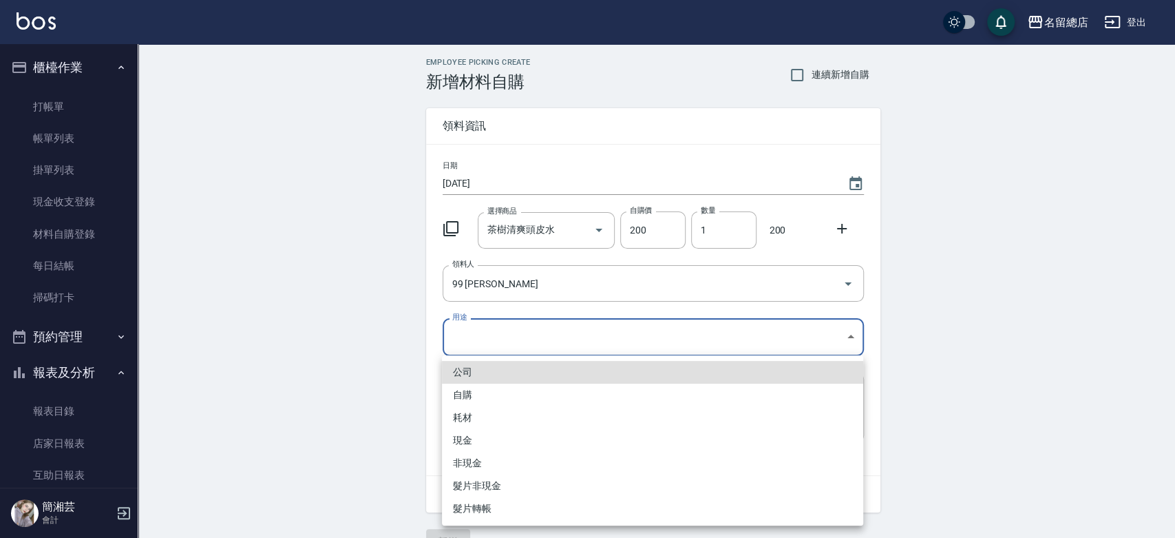
click at [476, 392] on li "自購" at bounding box center [652, 394] width 421 height 23
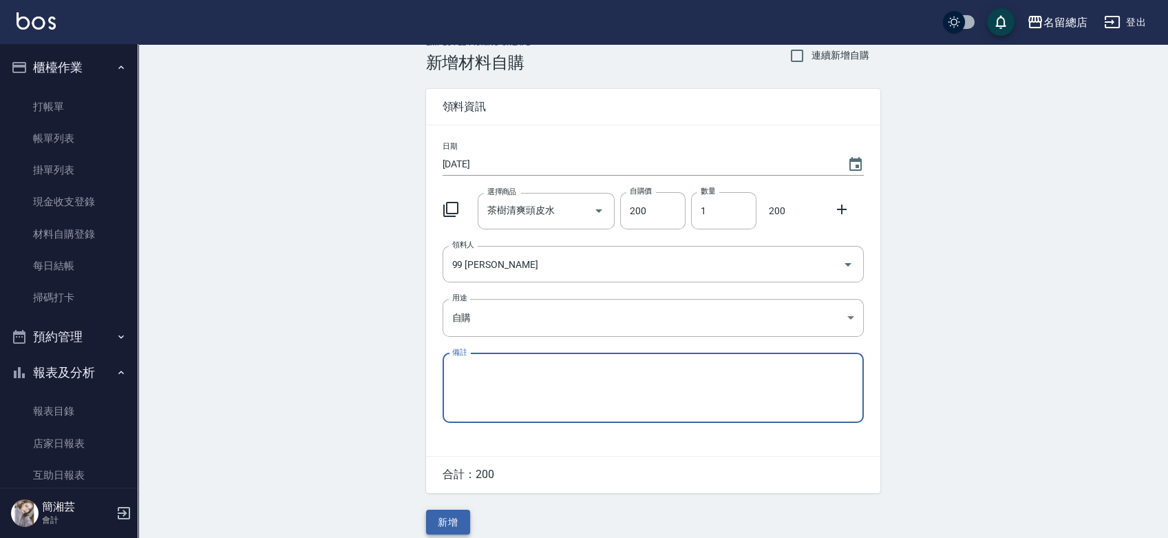
scroll to position [30, 0]
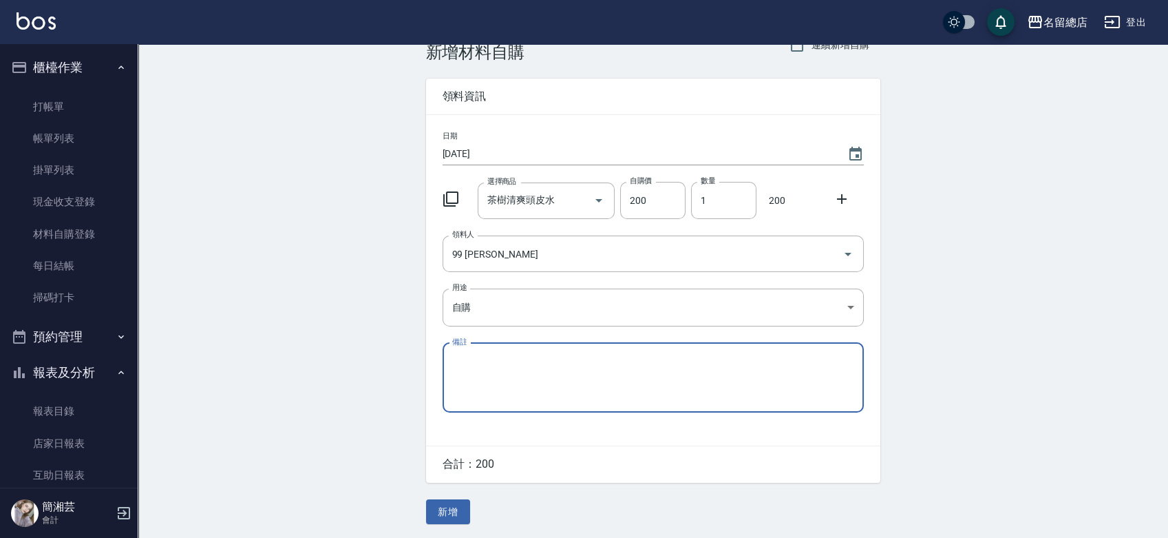
click at [447, 514] on button "新增" at bounding box center [448, 511] width 44 height 25
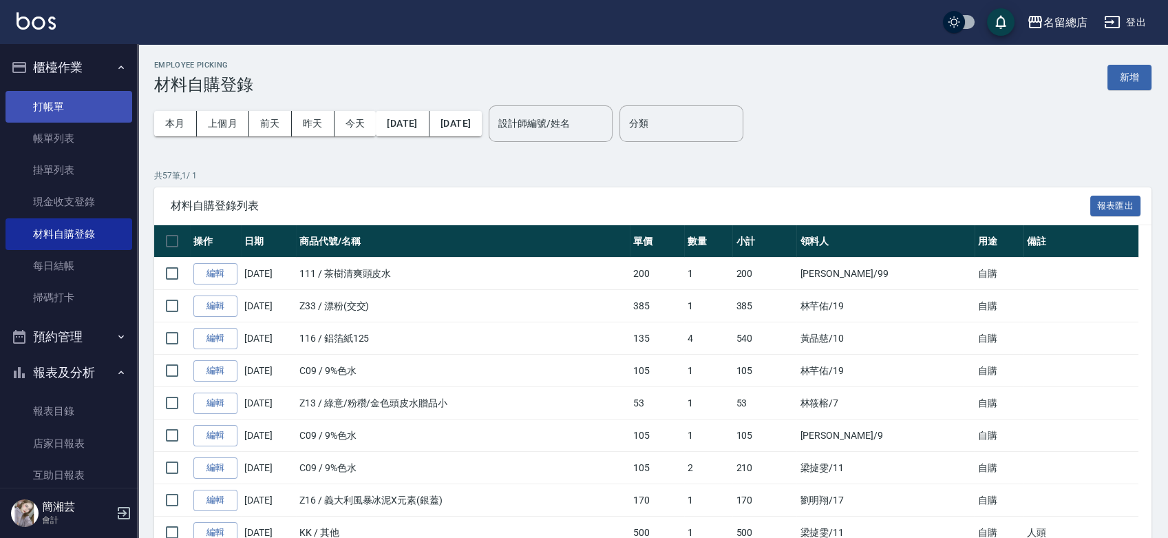
click at [82, 120] on link "打帳單" at bounding box center [69, 107] width 127 height 32
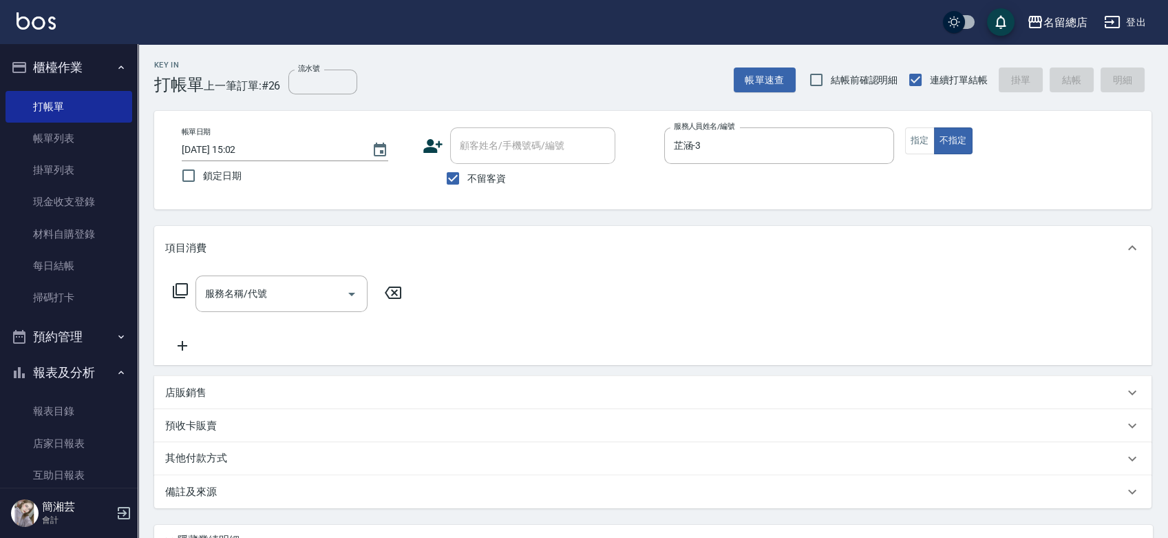
click at [249, 284] on div "服務名稱/代號 服務名稱/代號" at bounding box center [282, 293] width 172 height 36
click at [56, 455] on link "店家日報表" at bounding box center [69, 444] width 127 height 32
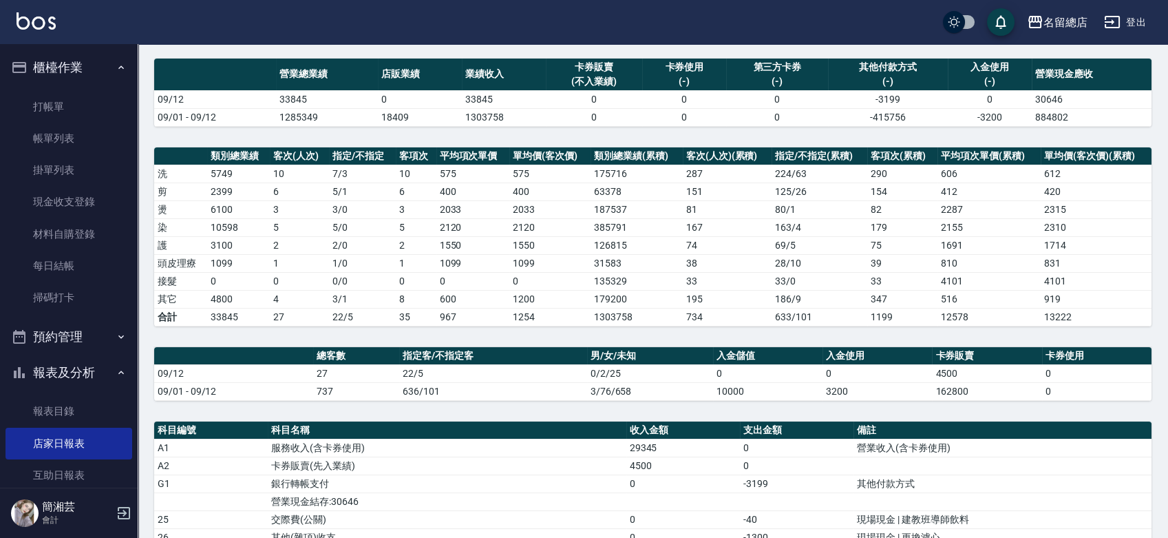
scroll to position [229, 0]
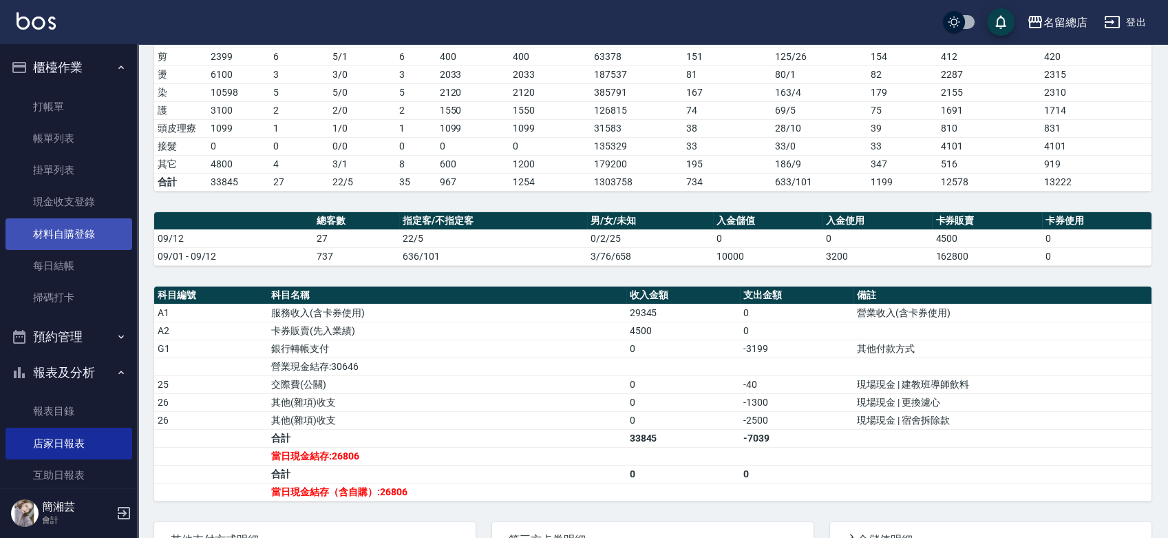
click at [63, 235] on link "材料自購登錄" at bounding box center [69, 234] width 127 height 32
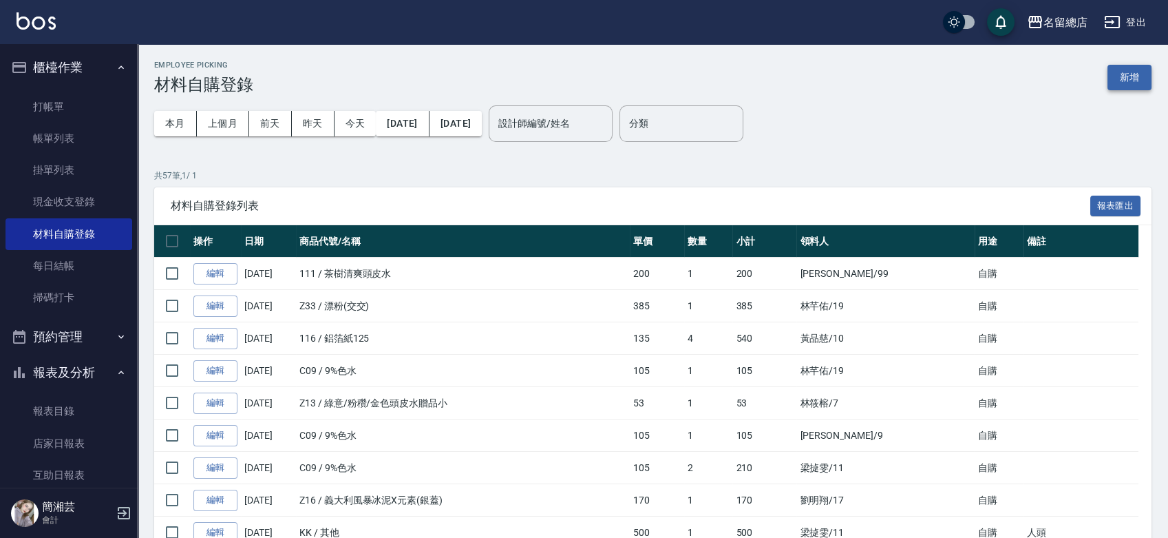
click at [1142, 76] on button "新增" at bounding box center [1130, 77] width 44 height 25
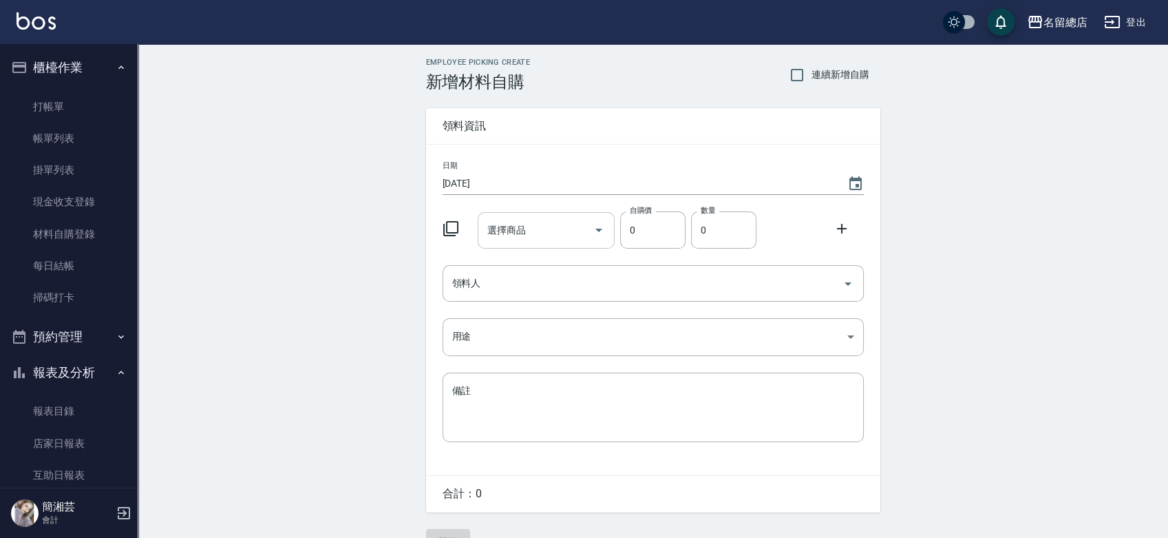
click at [531, 246] on div "選擇商品" at bounding box center [546, 230] width 137 height 36
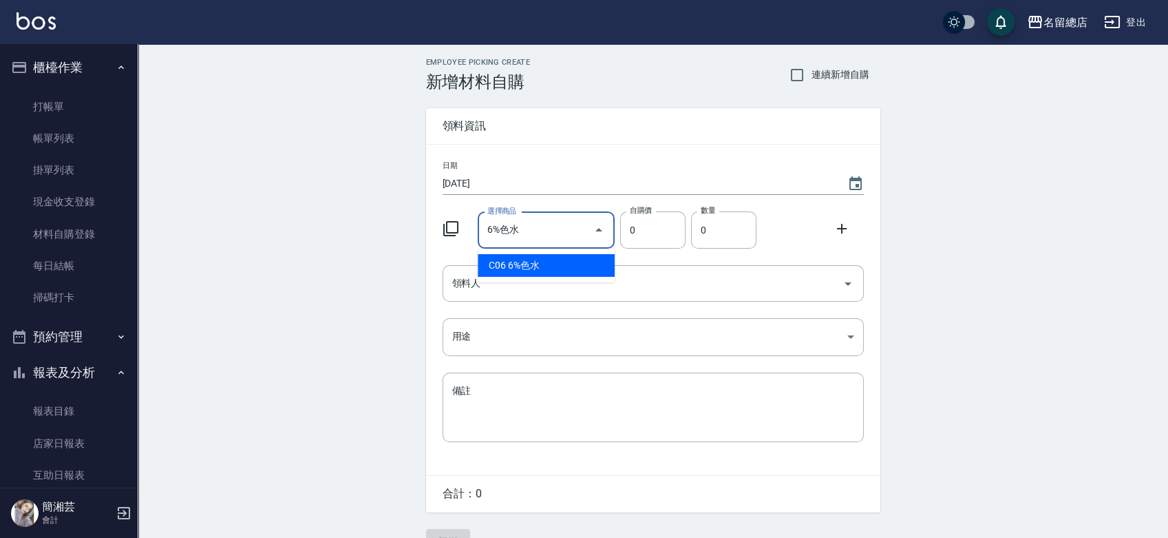
click at [527, 265] on li "C06 6%色水" at bounding box center [546, 265] width 137 height 23
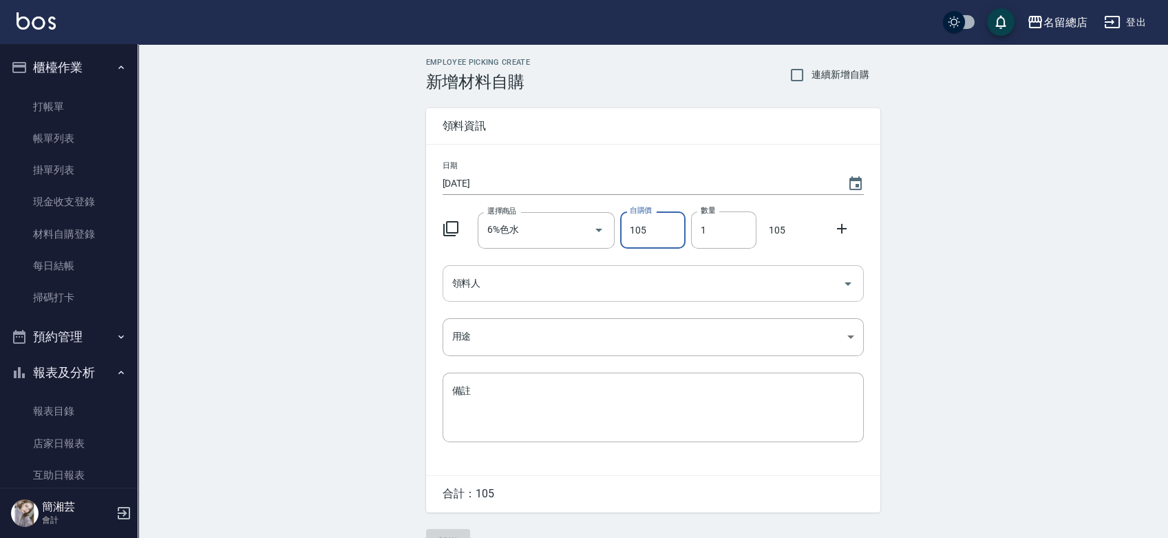
click at [518, 280] on input "領料人" at bounding box center [643, 283] width 388 height 24
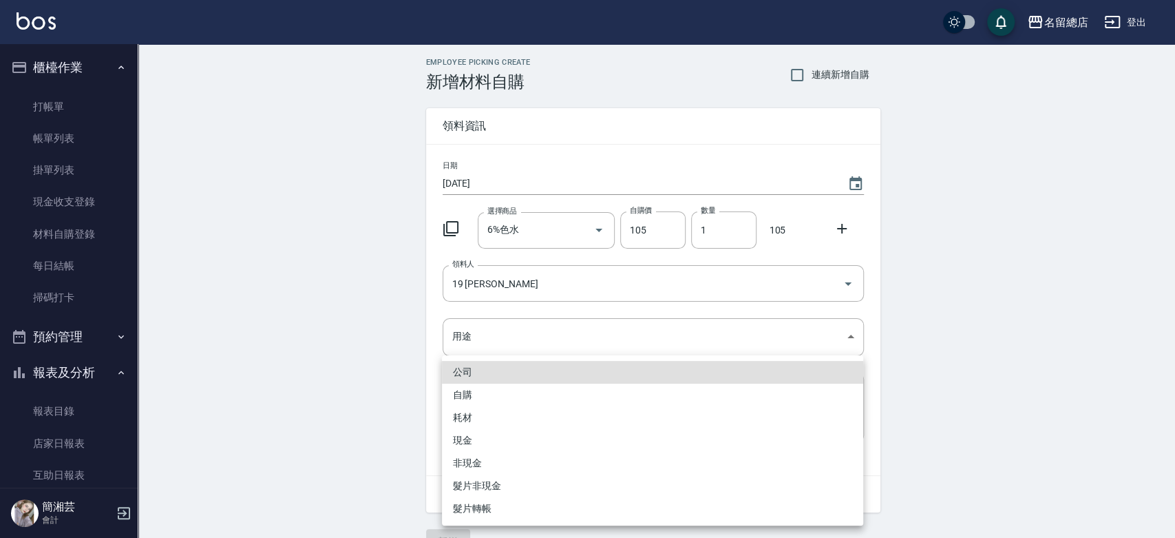
click at [487, 398] on li "自購" at bounding box center [652, 394] width 421 height 23
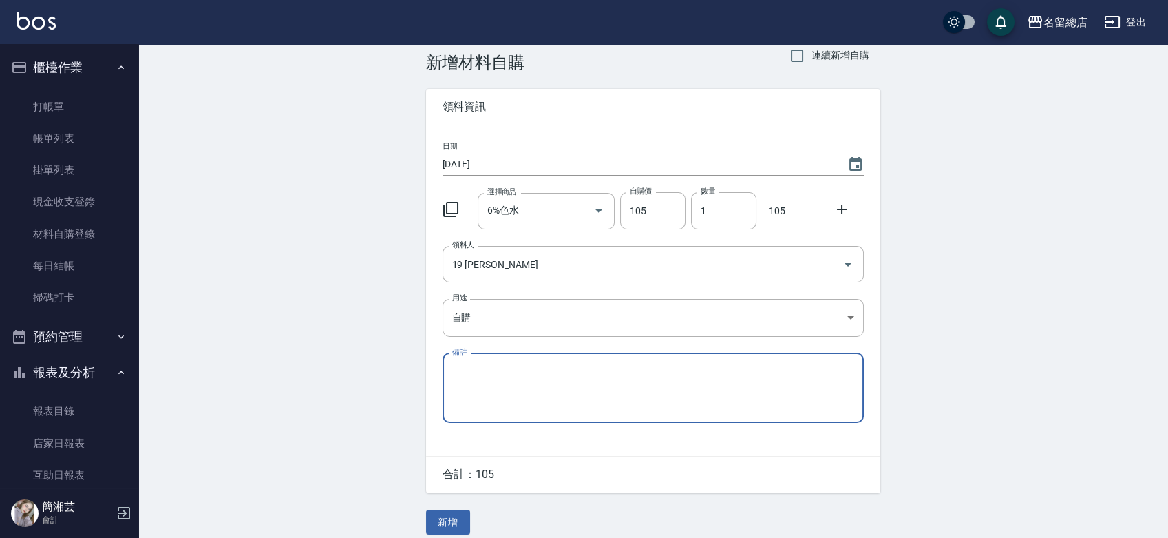
scroll to position [30, 0]
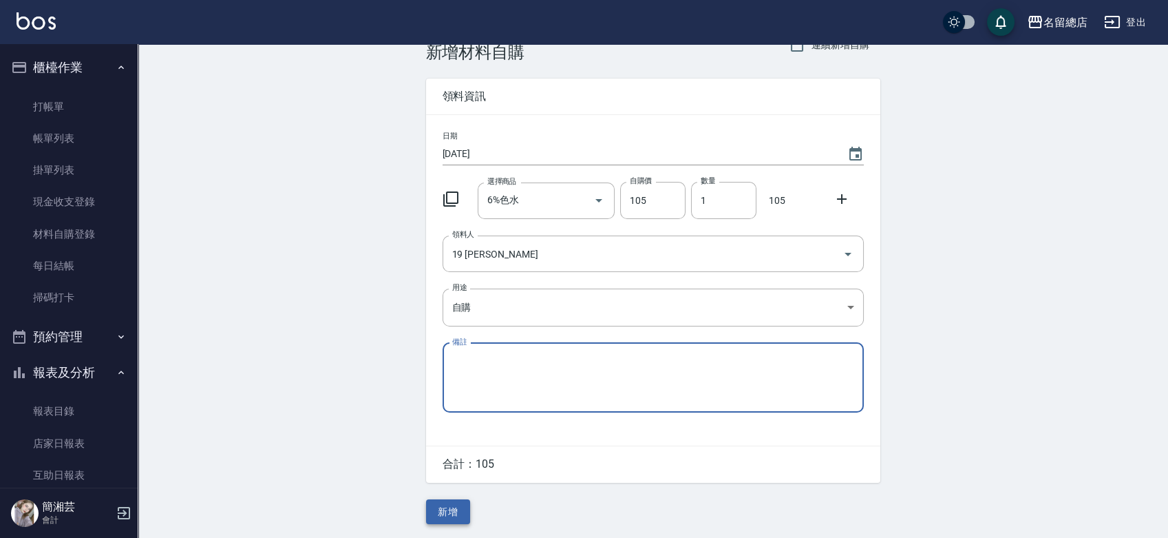
click at [455, 518] on button "新增" at bounding box center [448, 511] width 44 height 25
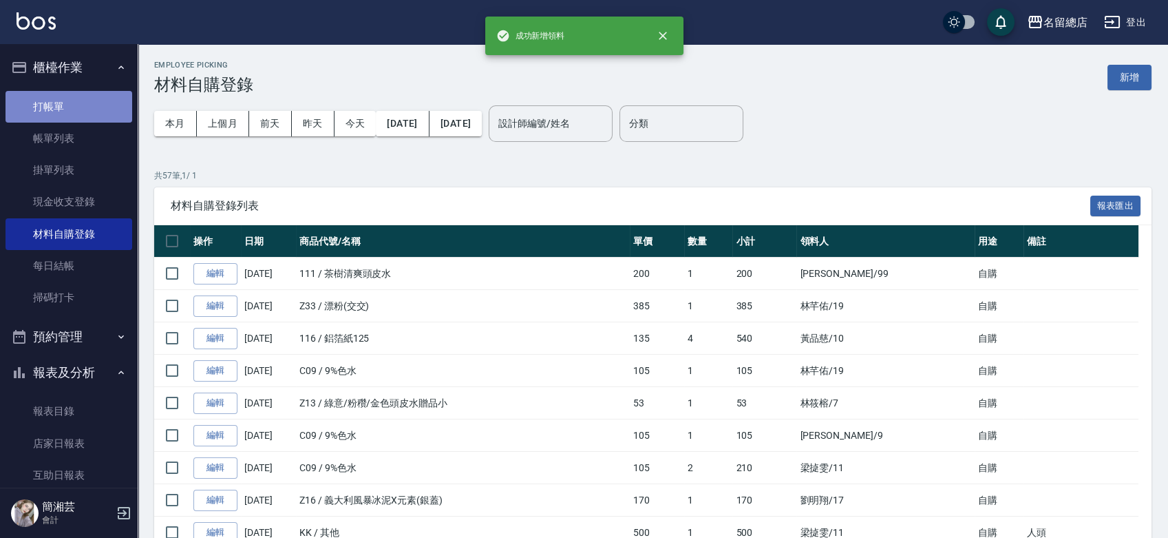
click at [75, 105] on link "打帳單" at bounding box center [69, 107] width 127 height 32
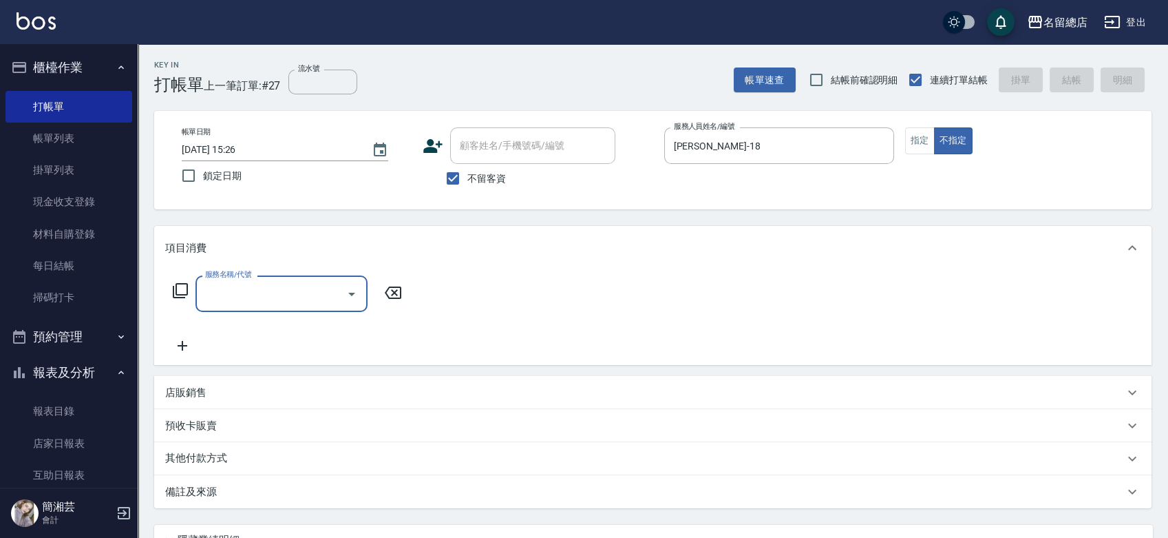
drag, startPoint x: 922, startPoint y: 143, endPoint x: 728, endPoint y: 183, distance: 198.2
click at [923, 143] on button "指定" at bounding box center [920, 140] width 30 height 27
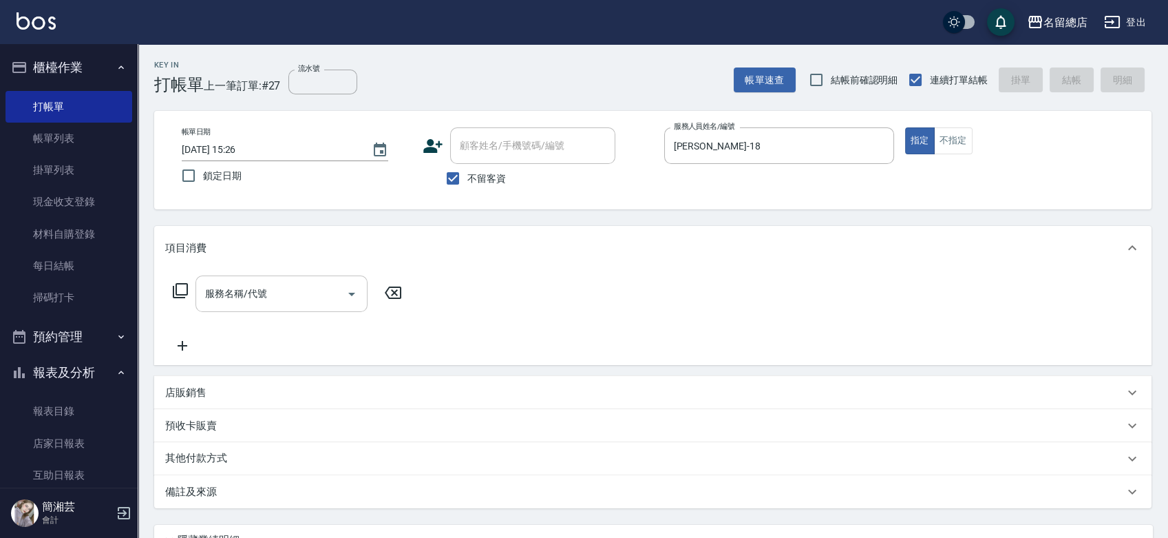
click at [248, 285] on div "服務名稱/代號 服務名稱/代號" at bounding box center [282, 293] width 172 height 36
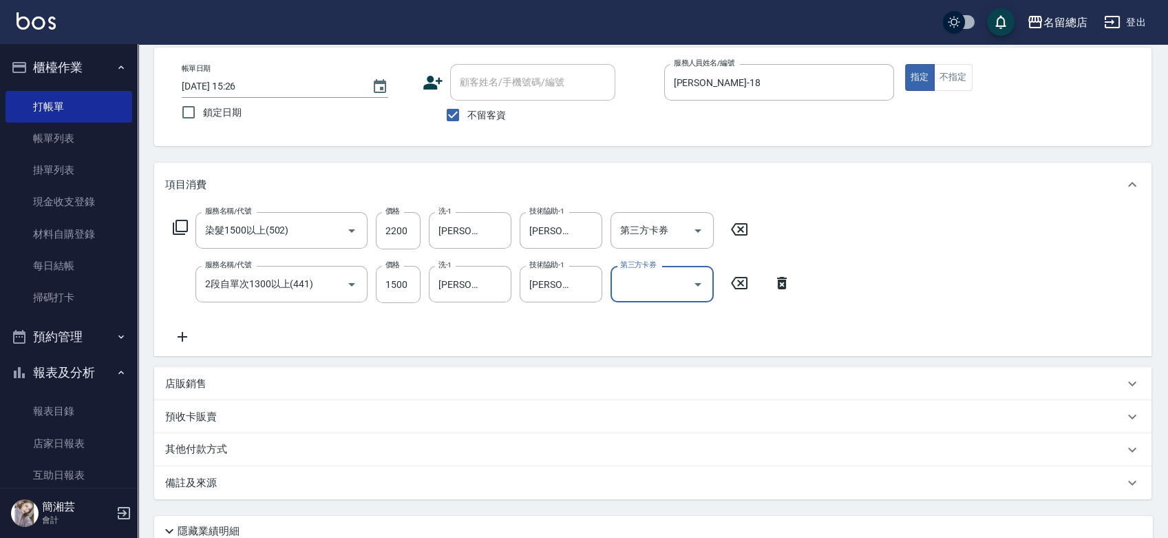
scroll to position [153, 0]
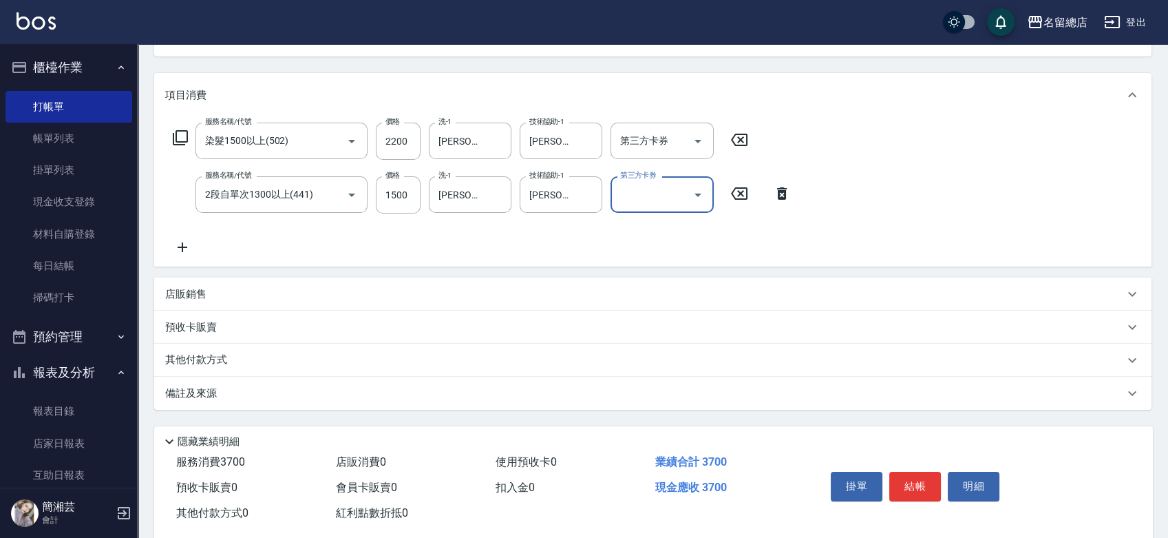
click at [196, 357] on p "其他付款方式" at bounding box center [199, 359] width 69 height 15
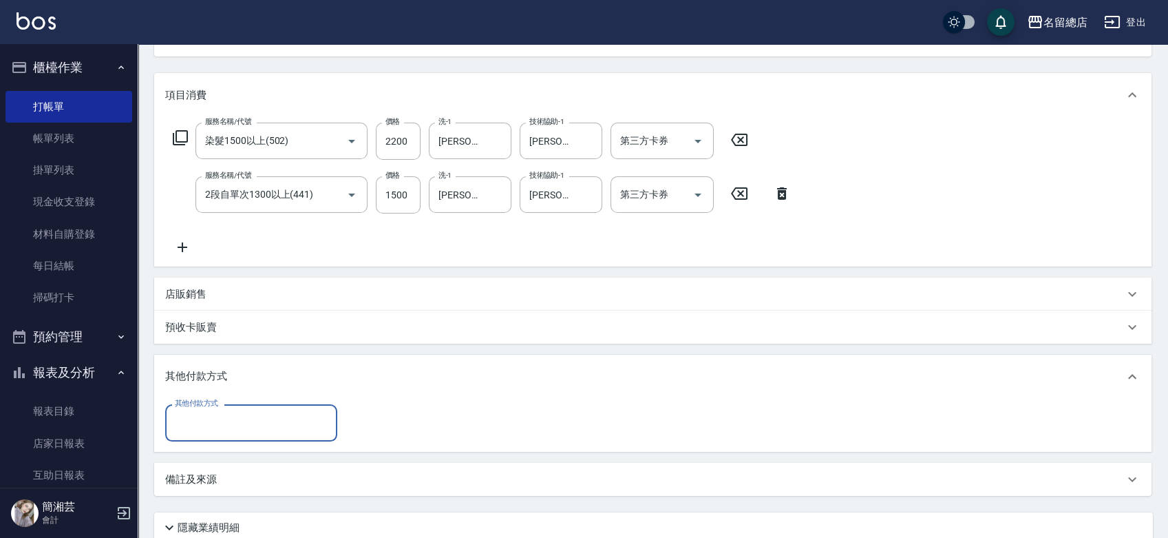
scroll to position [0, 0]
click at [215, 335] on div "預收卡販賣" at bounding box center [653, 326] width 998 height 33
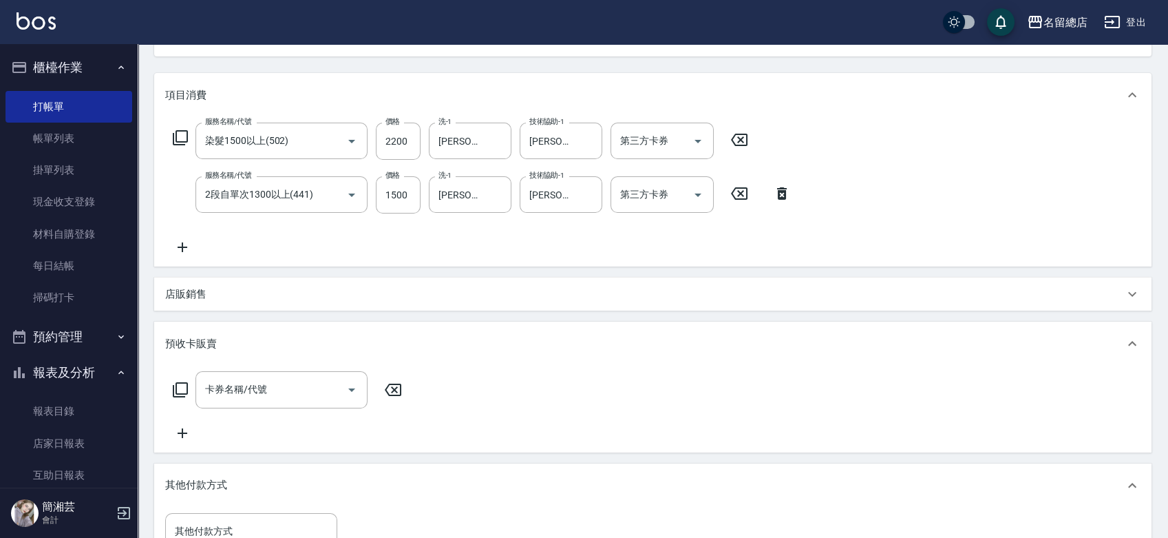
click at [218, 285] on div "店販銷售" at bounding box center [653, 293] width 998 height 33
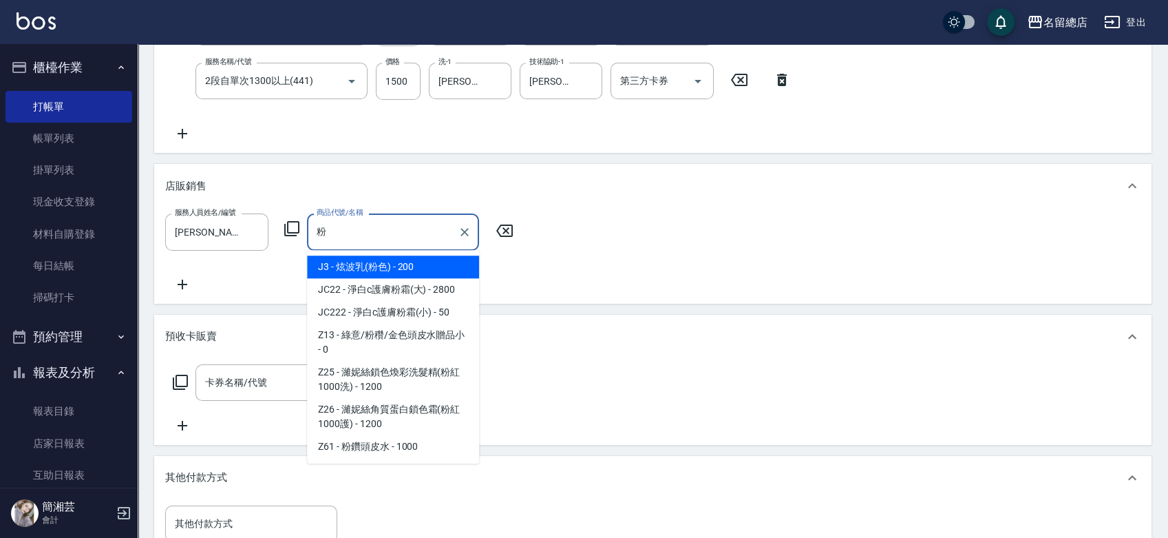
scroll to position [229, 0]
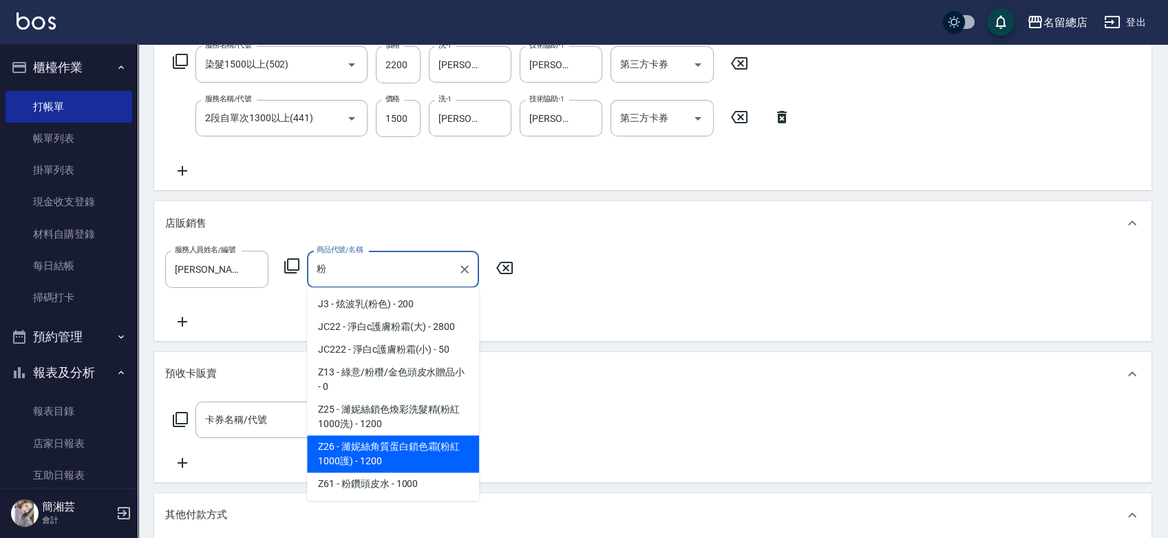
click at [415, 452] on span "Z26 - 濰妮絲角質蛋白鎖色霜(粉紅1000護) - 1200" at bounding box center [393, 453] width 172 height 37
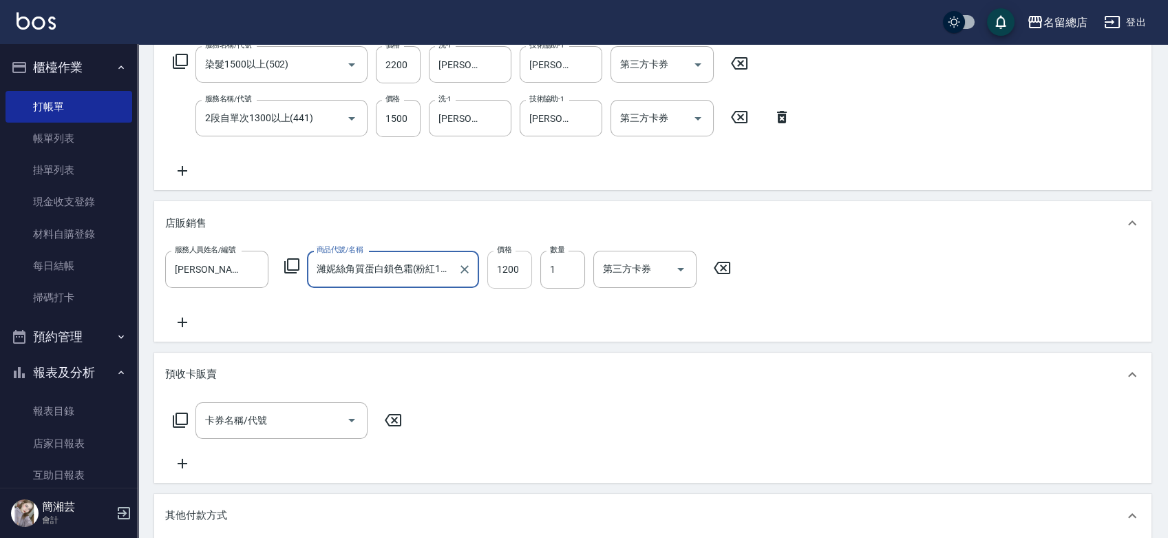
click at [509, 257] on input "1200" at bounding box center [509, 269] width 45 height 37
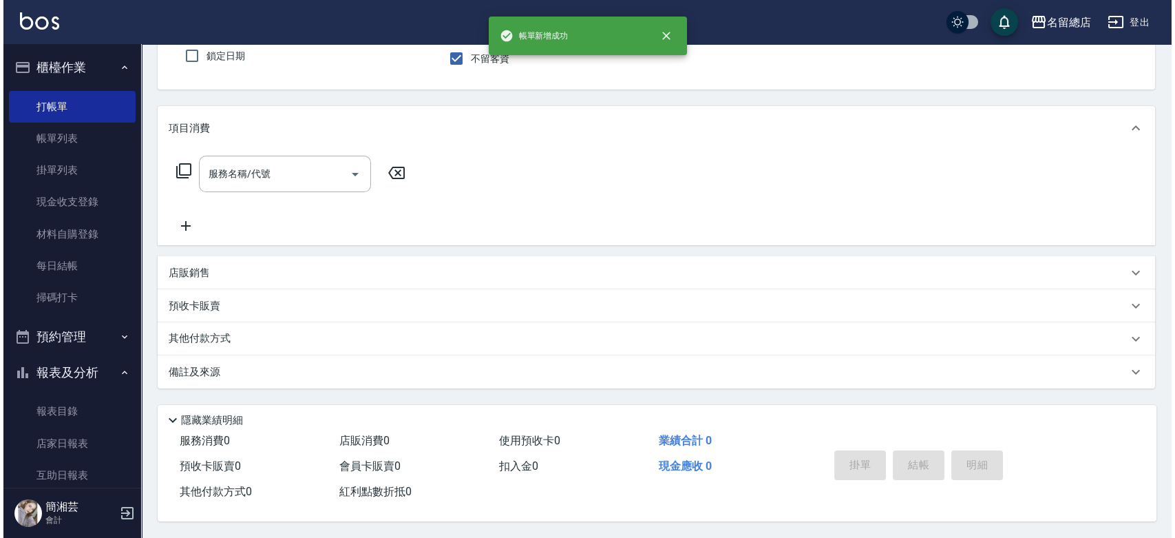
scroll to position [0, 0]
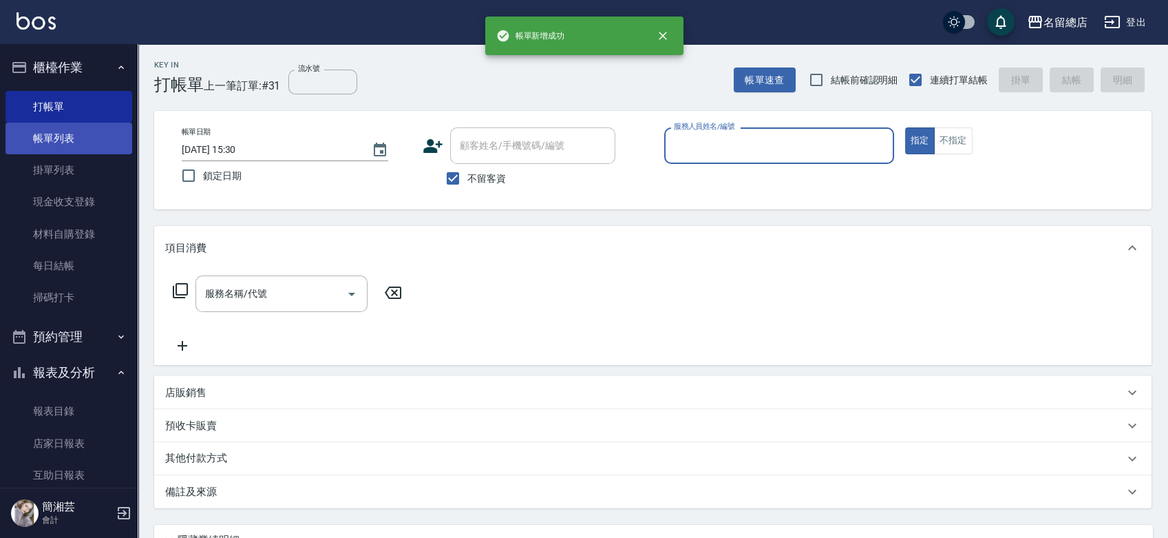
click at [45, 140] on link "帳單列表" at bounding box center [69, 139] width 127 height 32
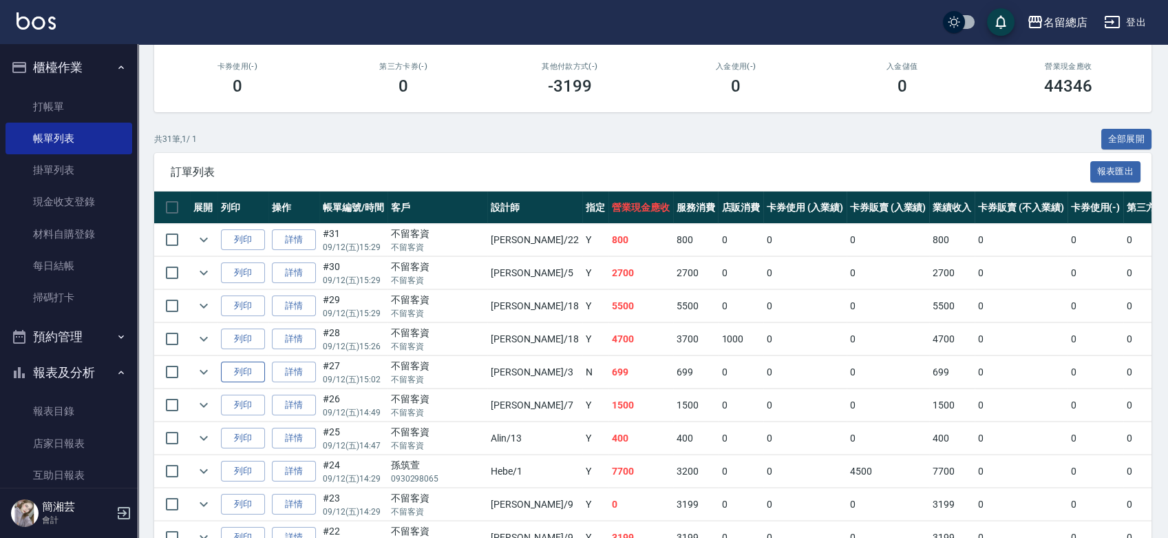
scroll to position [229, 0]
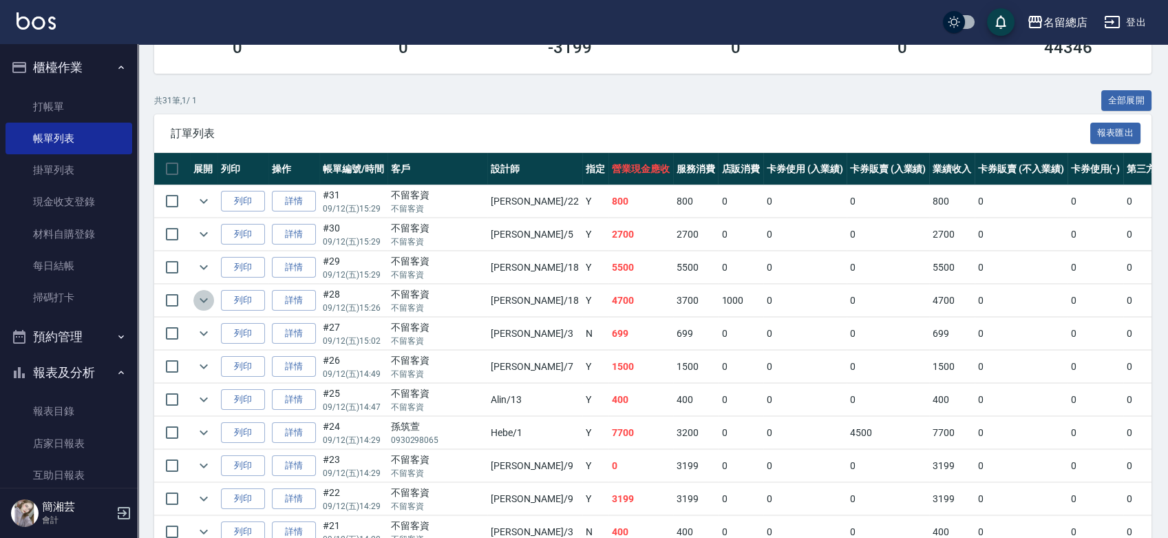
click at [197, 299] on icon "expand row" at bounding box center [204, 300] width 17 height 17
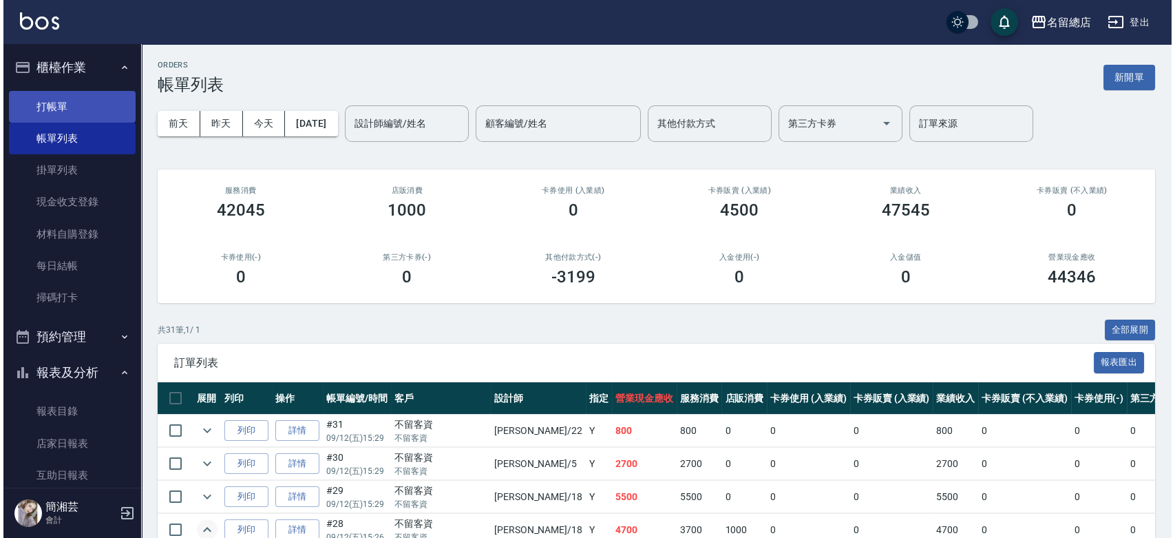
scroll to position [0, 0]
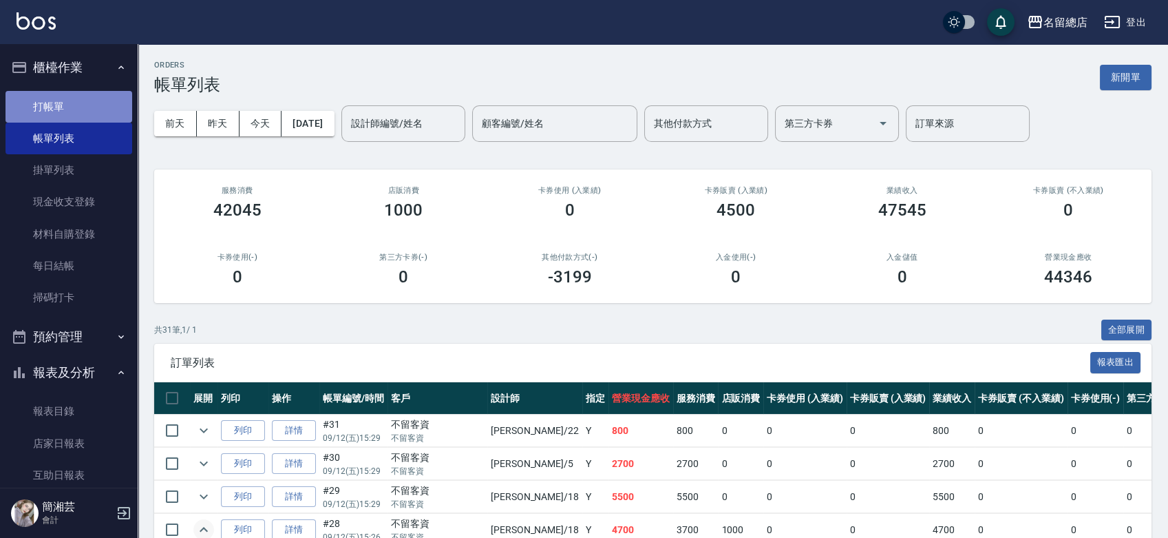
click at [121, 93] on link "打帳單" at bounding box center [69, 107] width 127 height 32
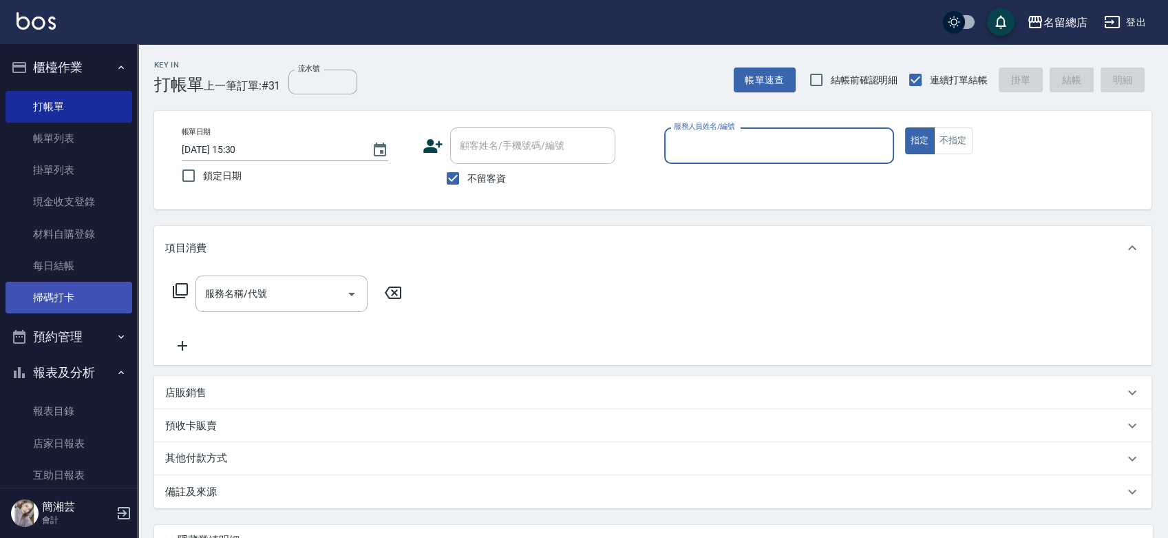
click at [91, 291] on link "掃碼打卡" at bounding box center [69, 298] width 127 height 32
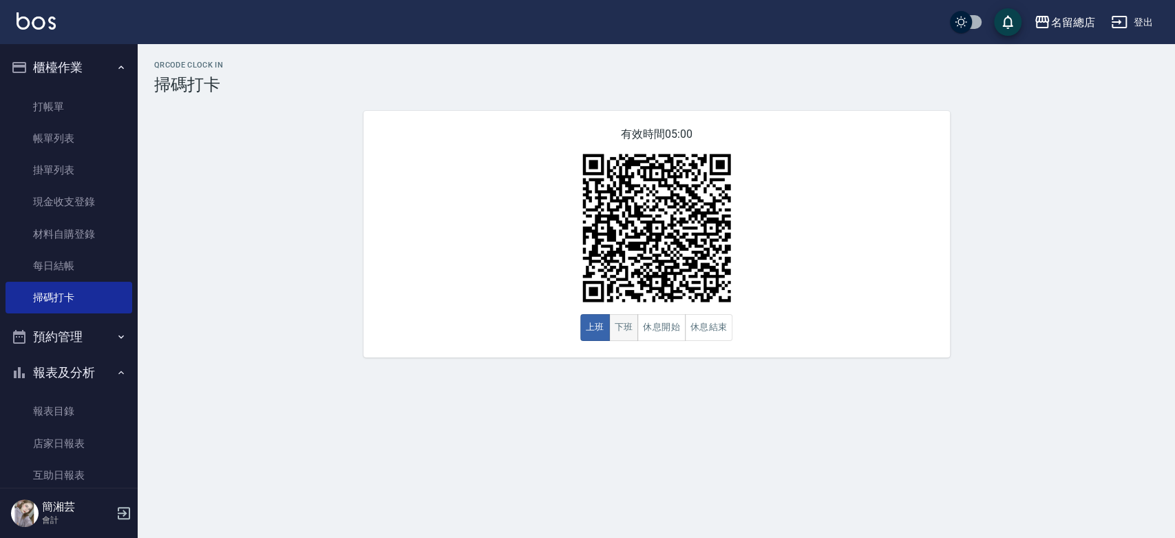
click at [618, 322] on button "下班" at bounding box center [624, 327] width 30 height 27
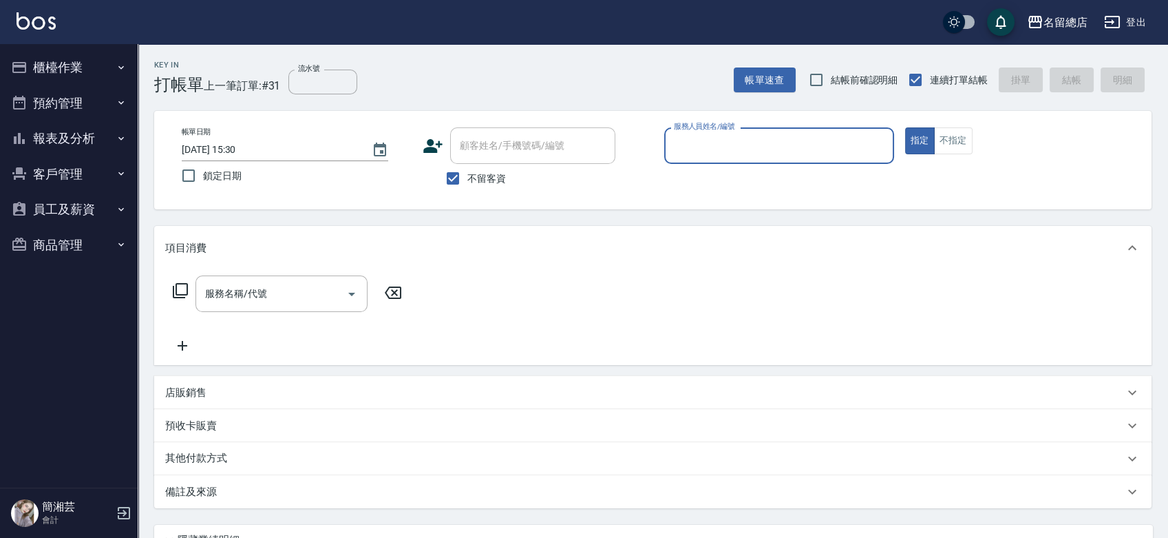
click at [128, 505] on icon "button" at bounding box center [124, 513] width 17 height 17
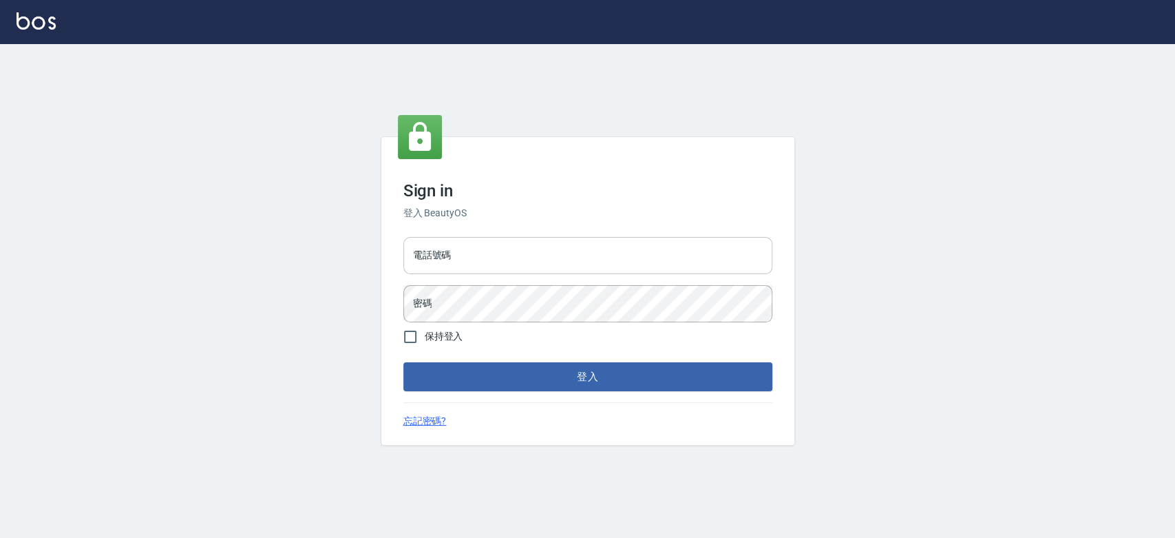
click at [520, 251] on input "電話號碼" at bounding box center [587, 255] width 369 height 37
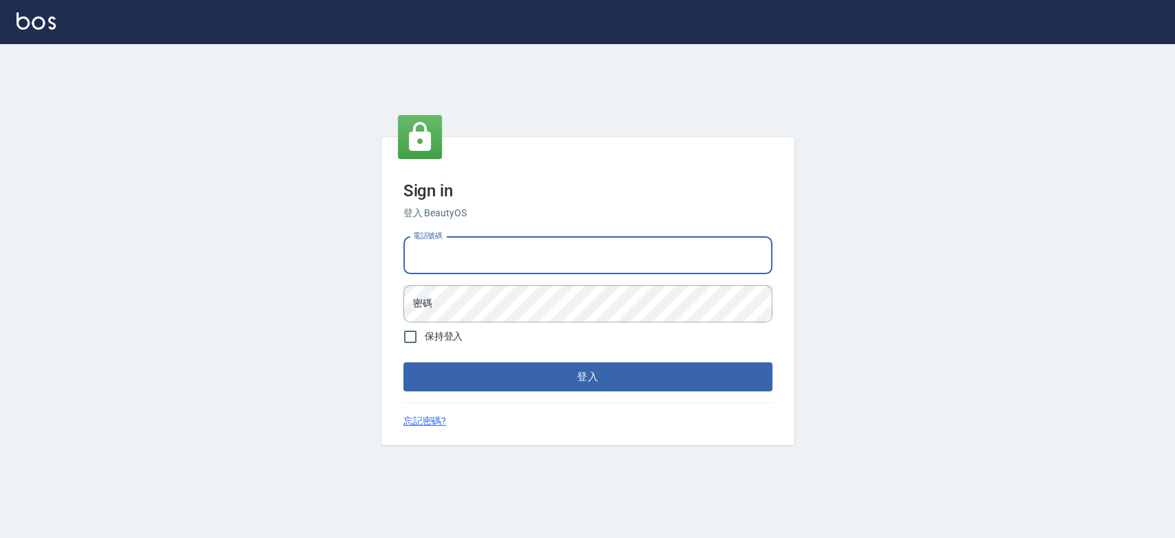
type input "0900000991"
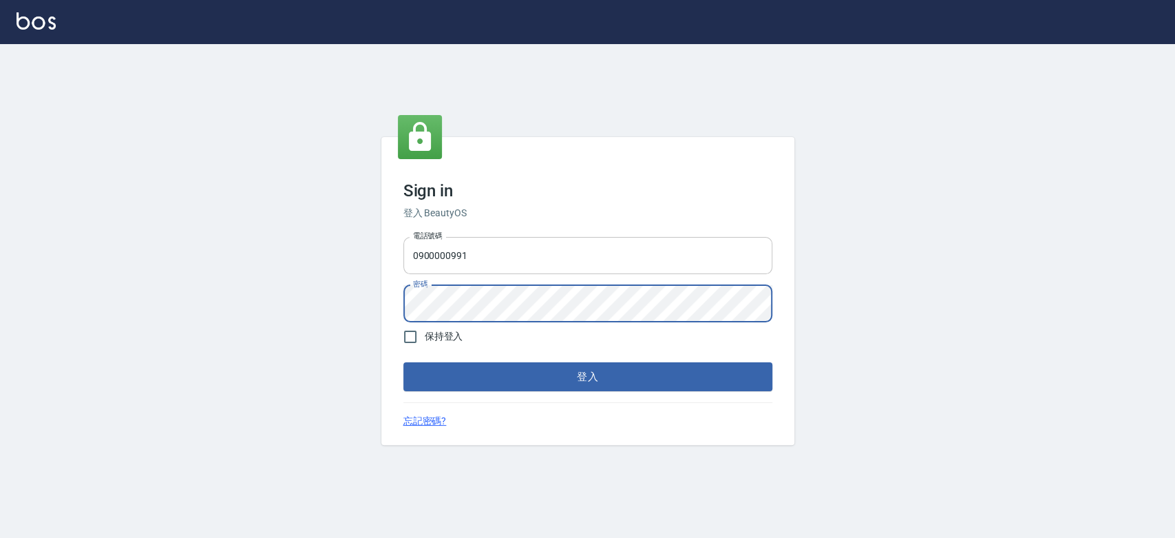
click at [403, 362] on button "登入" at bounding box center [587, 376] width 369 height 29
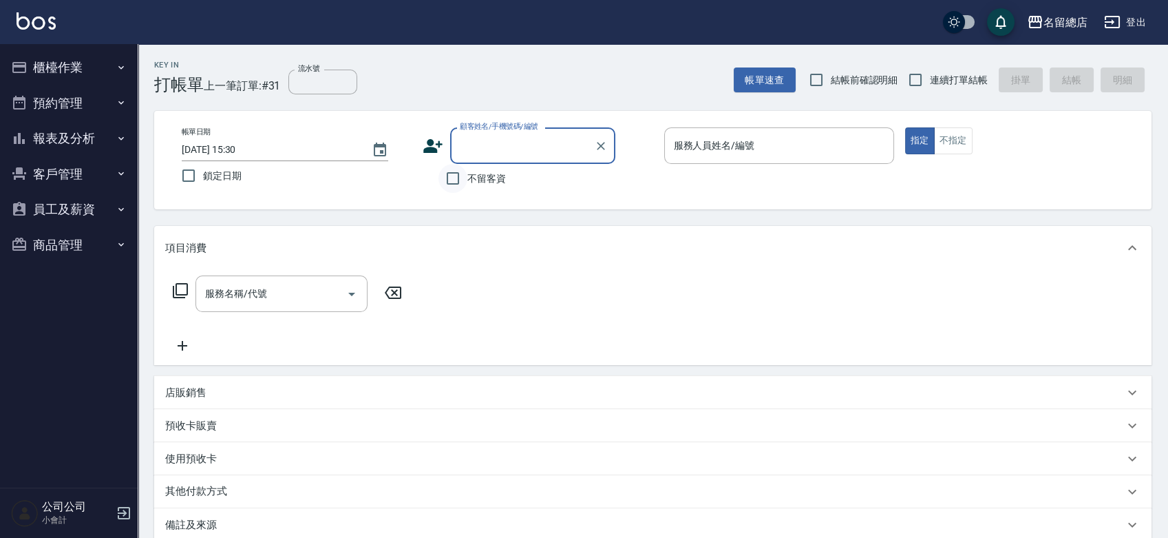
click at [450, 186] on input "不留客資" at bounding box center [453, 178] width 29 height 29
checkbox input "true"
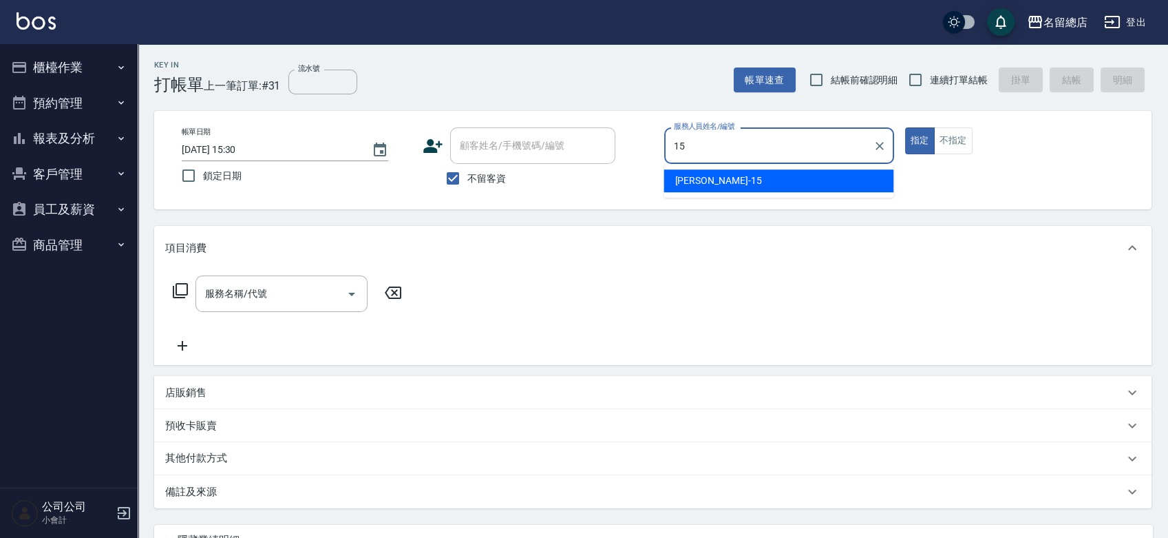
type input "[PERSON_NAME]-15"
type button "true"
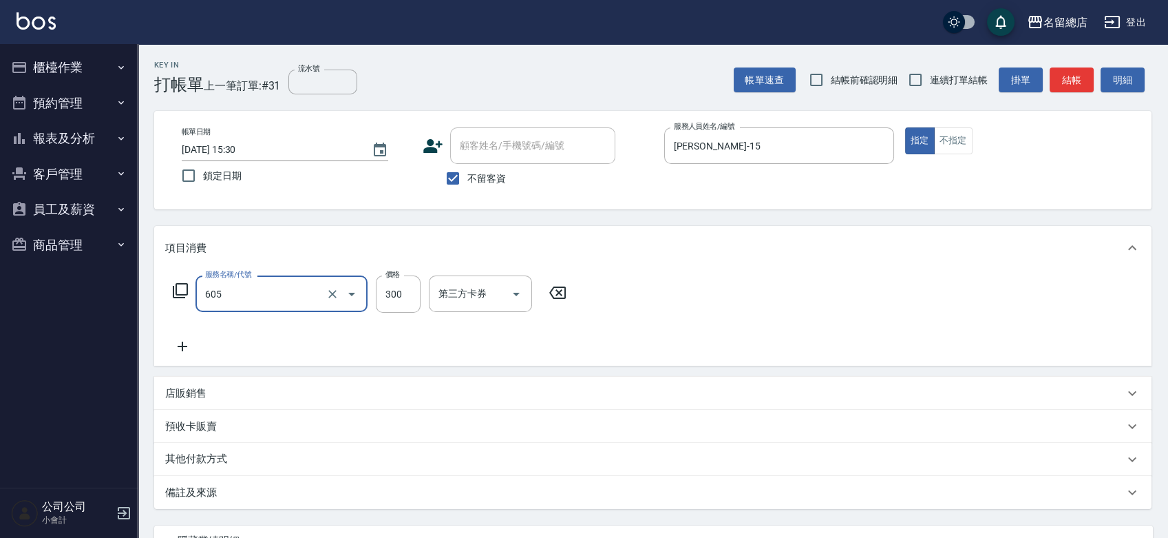
type input "洗髮 (女)(605)"
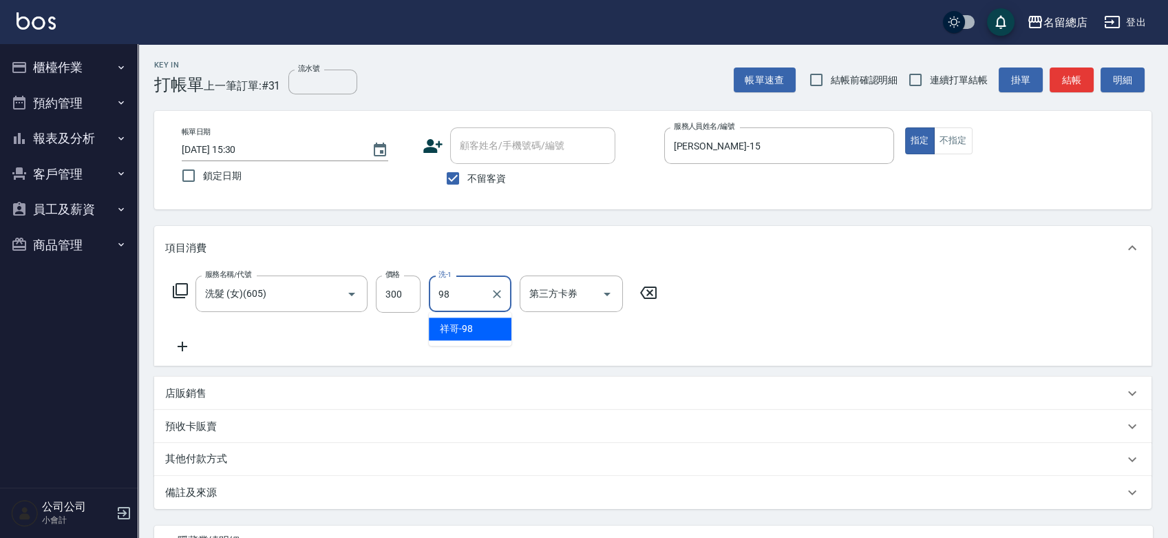
type input "祥哥-98"
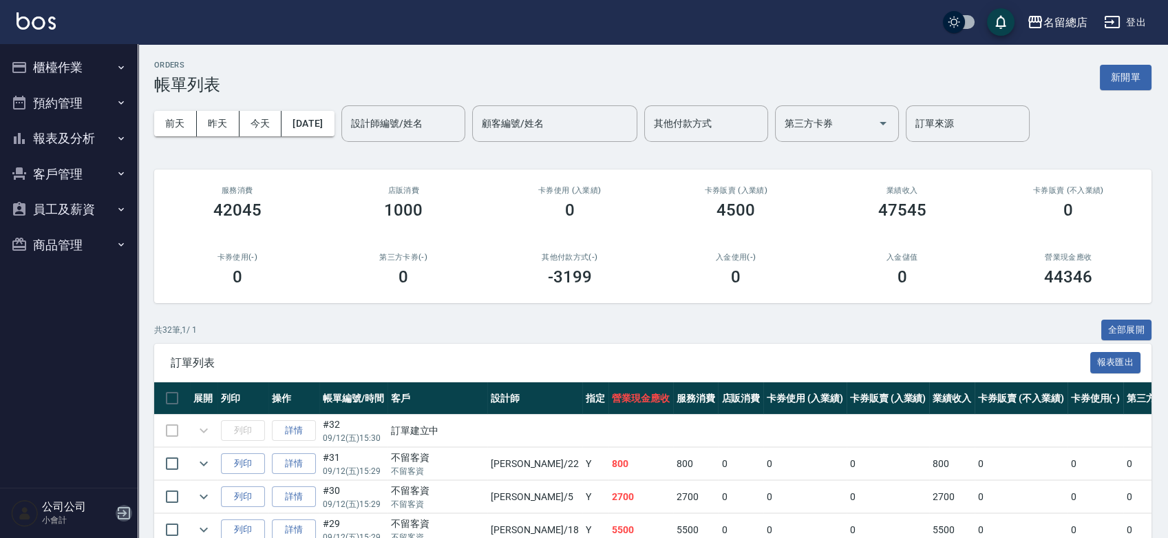
click at [122, 511] on icon "button" at bounding box center [124, 513] width 17 height 17
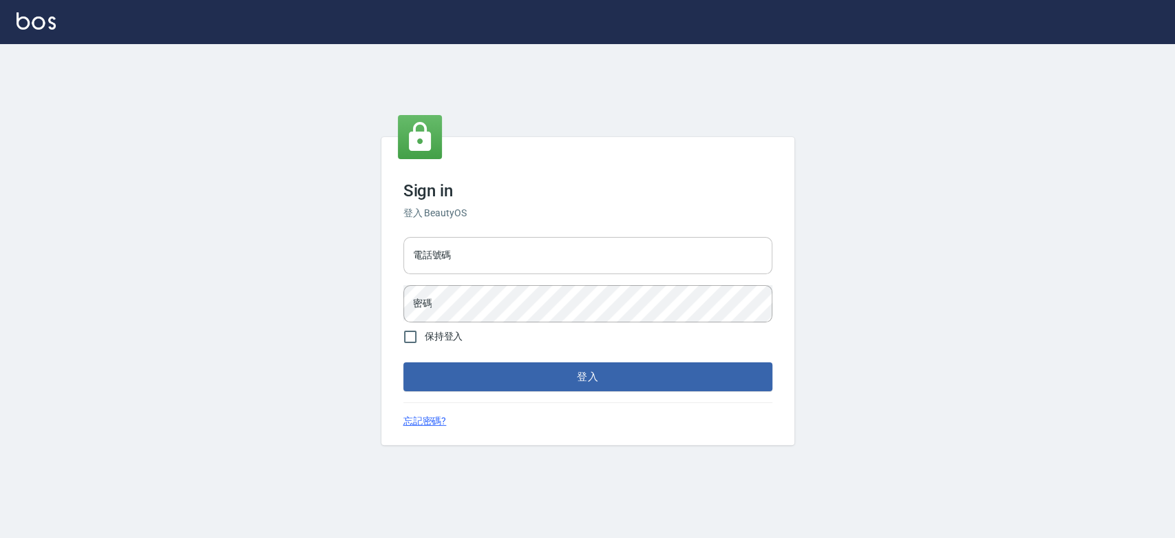
click at [451, 246] on input "電話號碼" at bounding box center [587, 255] width 369 height 37
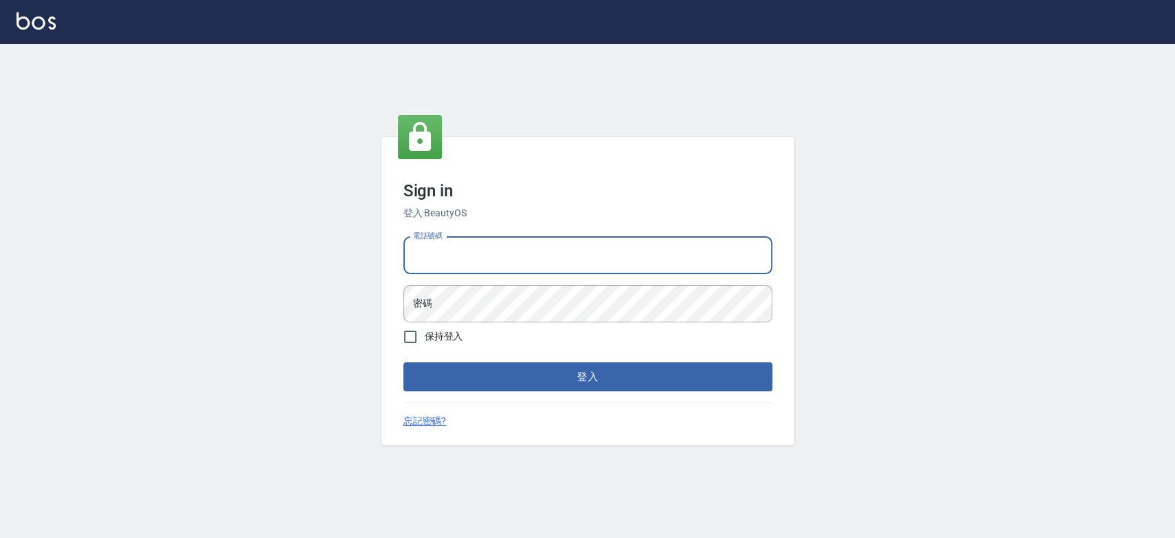
type input "0989886729"
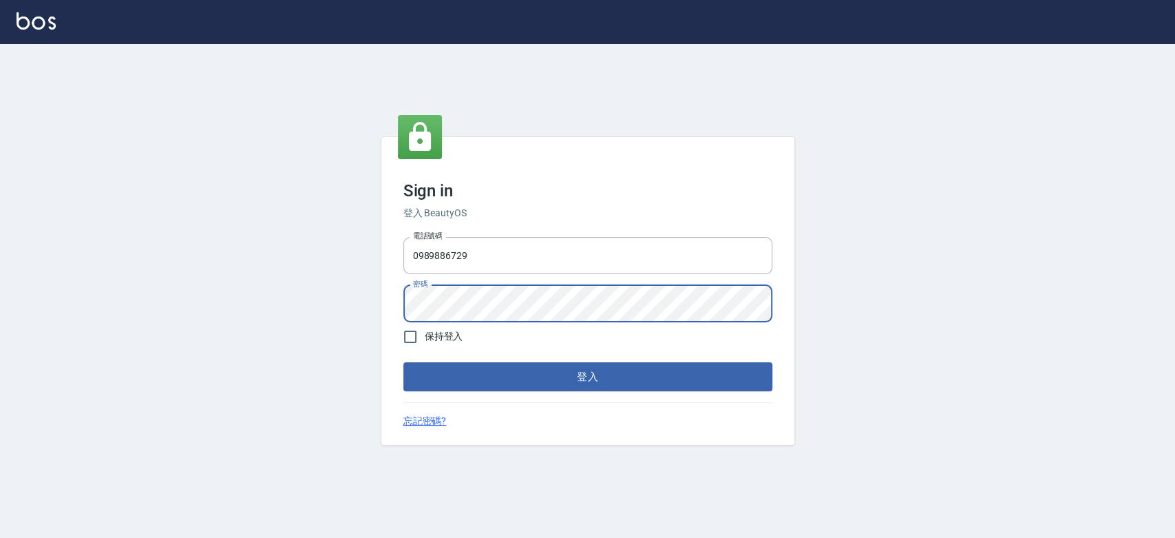
click at [403, 362] on button "登入" at bounding box center [587, 376] width 369 height 29
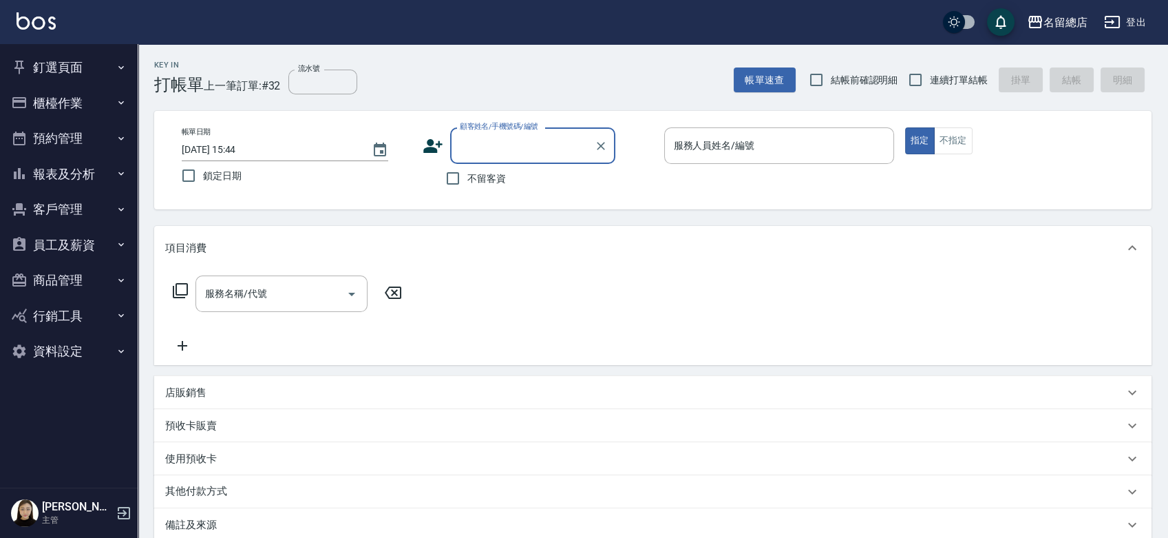
click at [67, 62] on button "釘選頁面" at bounding box center [69, 68] width 127 height 36
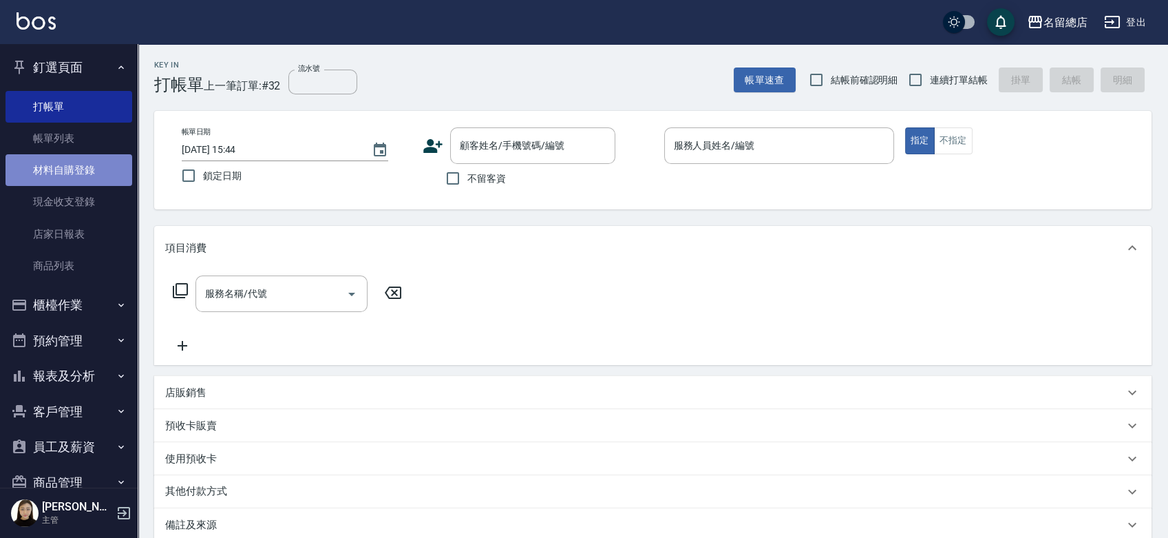
click at [74, 176] on link "材料自購登錄" at bounding box center [69, 170] width 127 height 32
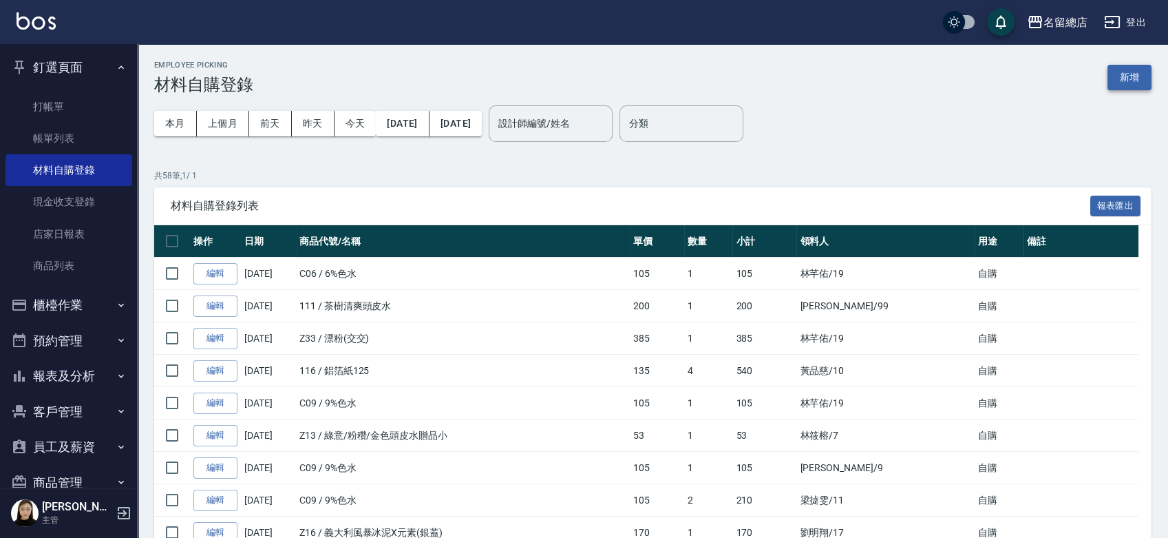
click at [1137, 75] on button "新增" at bounding box center [1130, 77] width 44 height 25
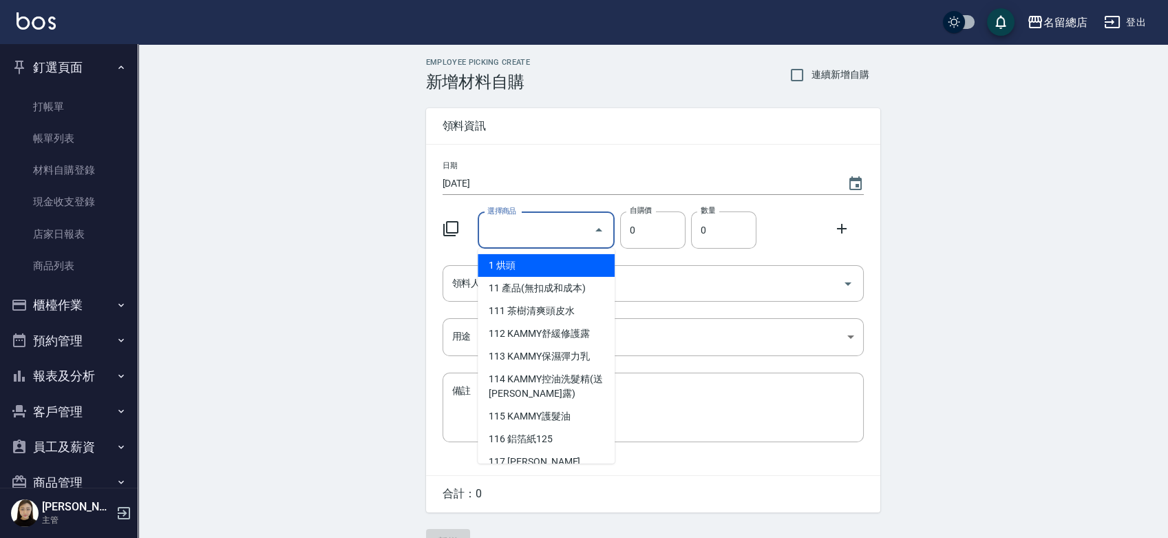
click at [520, 230] on div "選擇商品 選擇商品" at bounding box center [546, 230] width 137 height 36
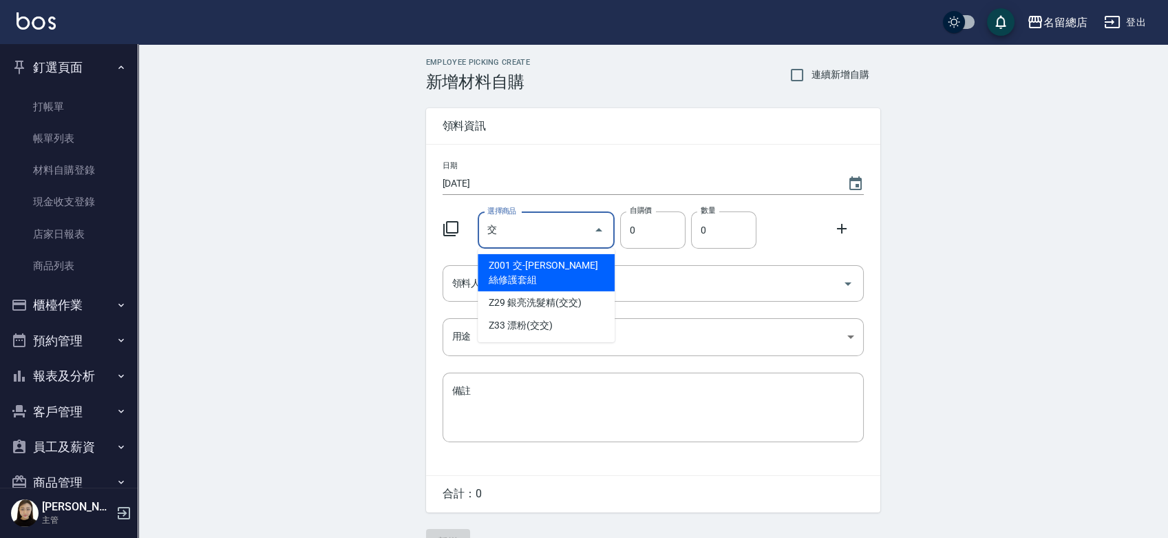
click at [551, 314] on li "Z33 漂粉(交交)" at bounding box center [546, 325] width 137 height 23
type input "漂粉(交交)"
type input "385"
type input "1"
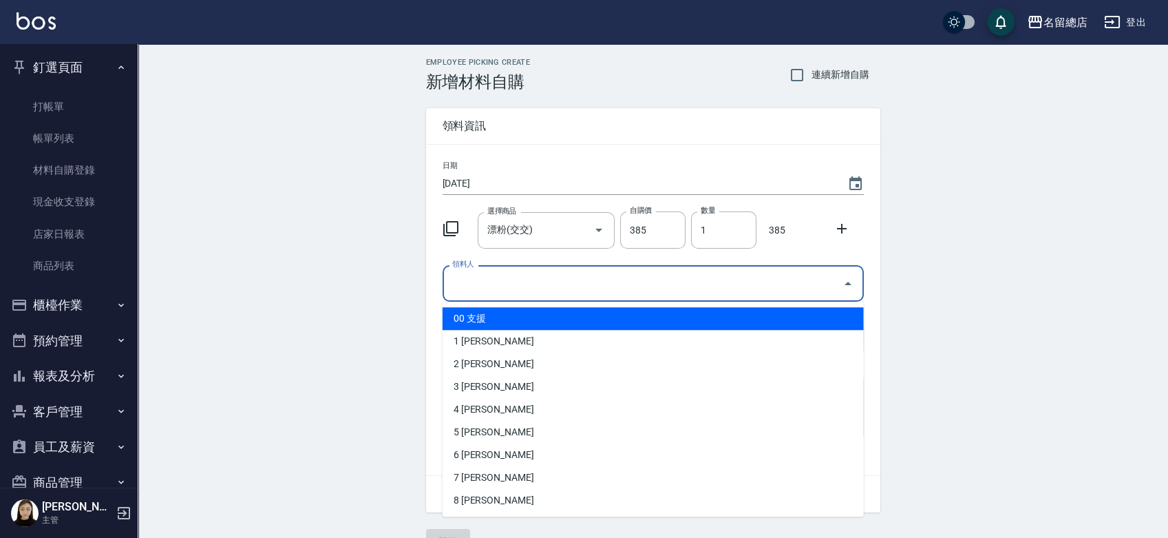
click at [560, 292] on input "領料人" at bounding box center [643, 283] width 388 height 24
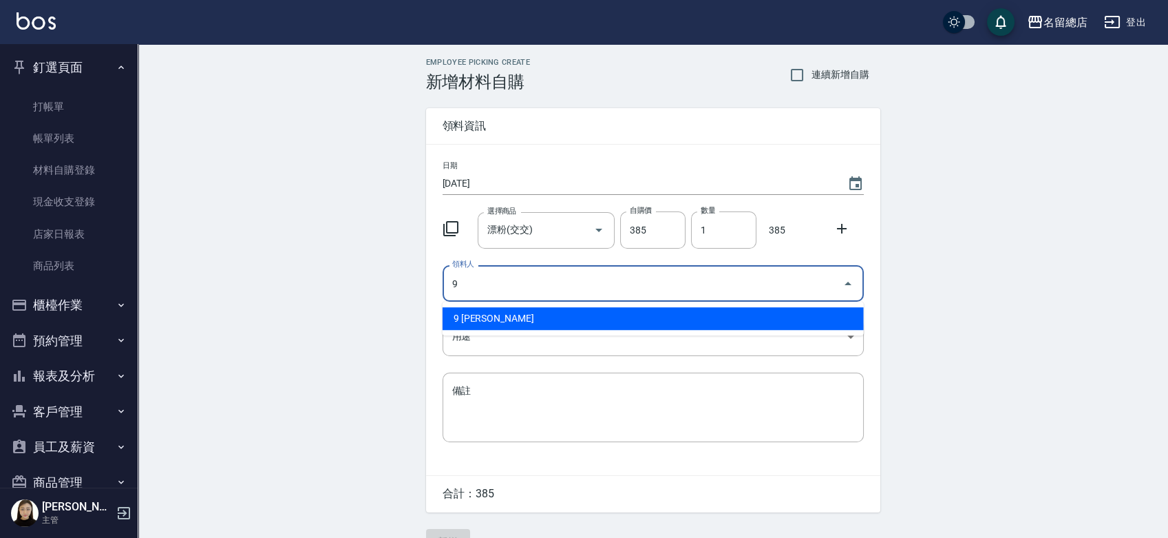
type input "9 [PERSON_NAME]"
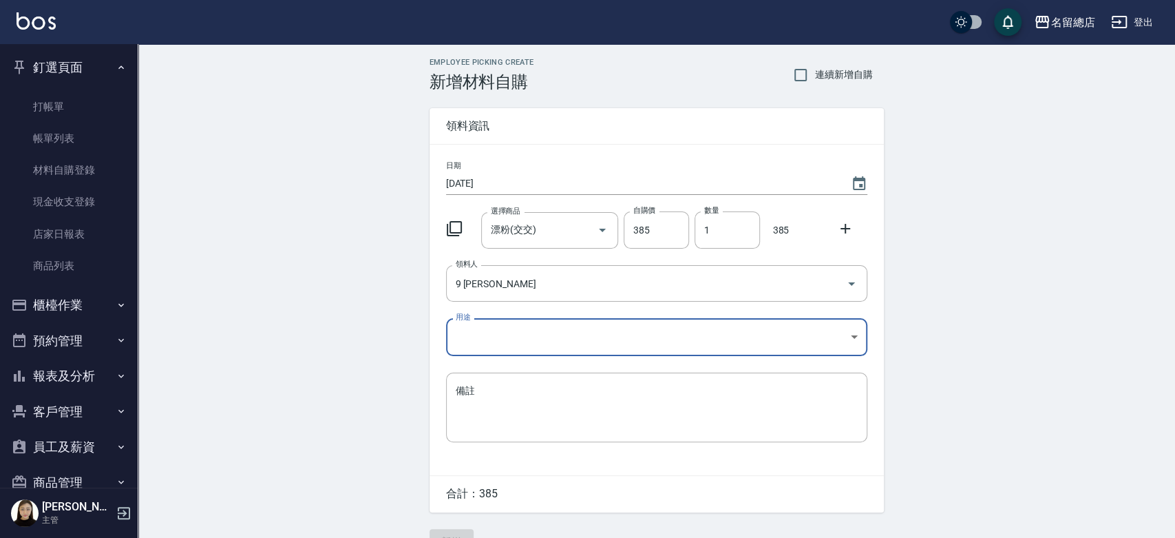
click at [549, 330] on body "名留總店 登出 釘選頁面 打帳單 帳單列表 材料自購登錄 現金收支登錄 店家日報表 商品列表 櫃檯作業 打帳單 帳單列表 掛單列表 營業儀表板 現金收支登錄 …" at bounding box center [587, 283] width 1175 height 567
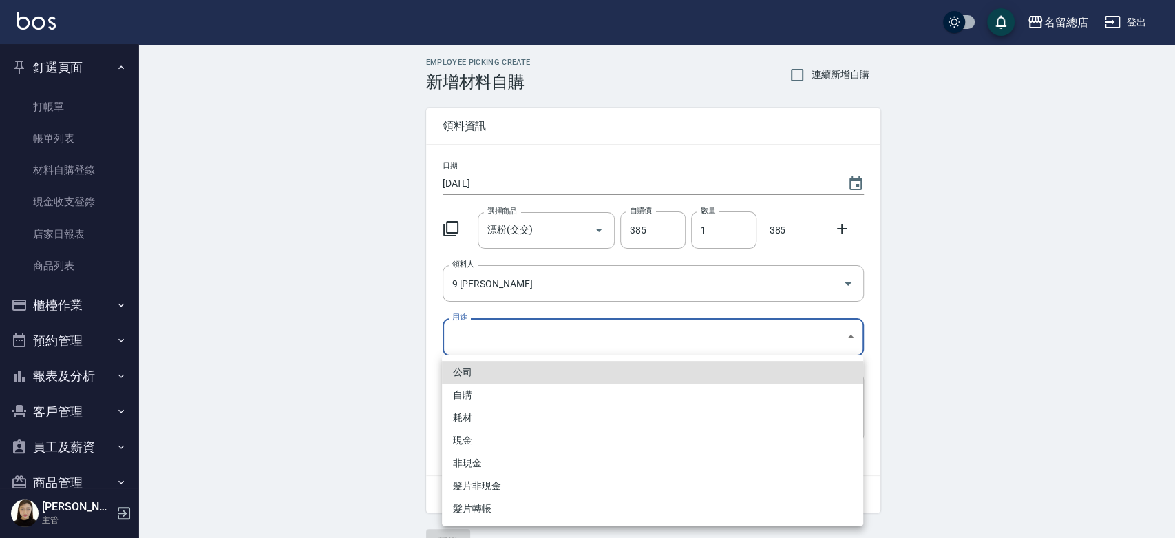
click at [475, 398] on li "自購" at bounding box center [652, 394] width 421 height 23
type input "自購"
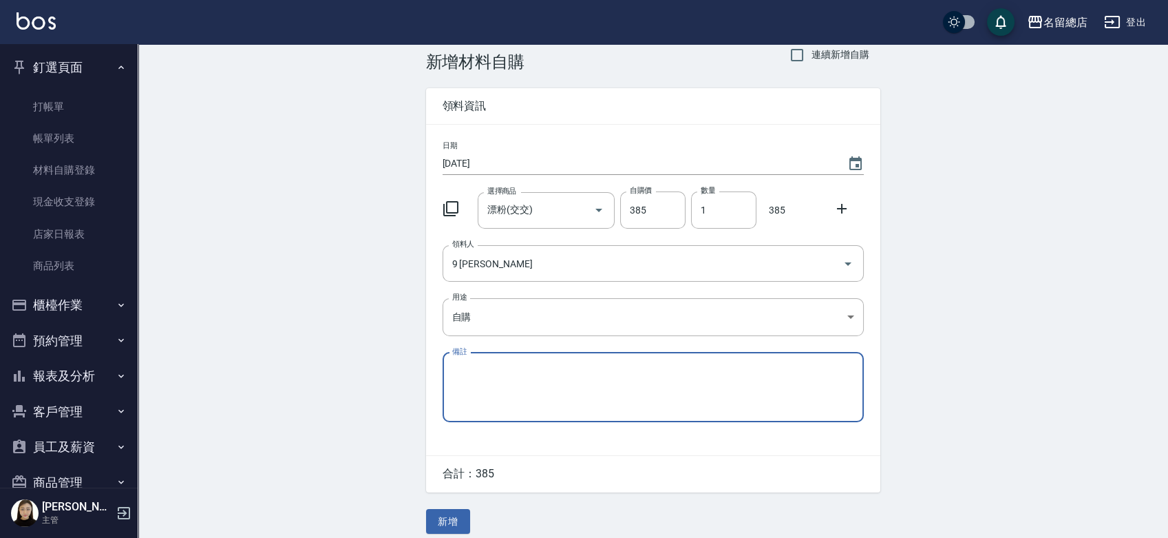
scroll to position [30, 0]
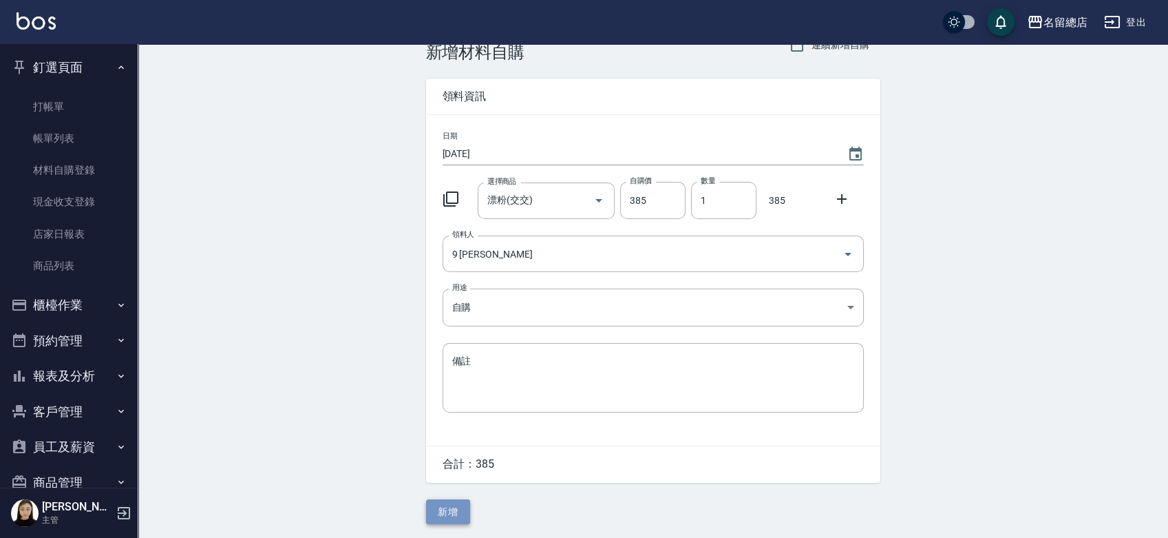
click at [449, 512] on button "新增" at bounding box center [448, 511] width 44 height 25
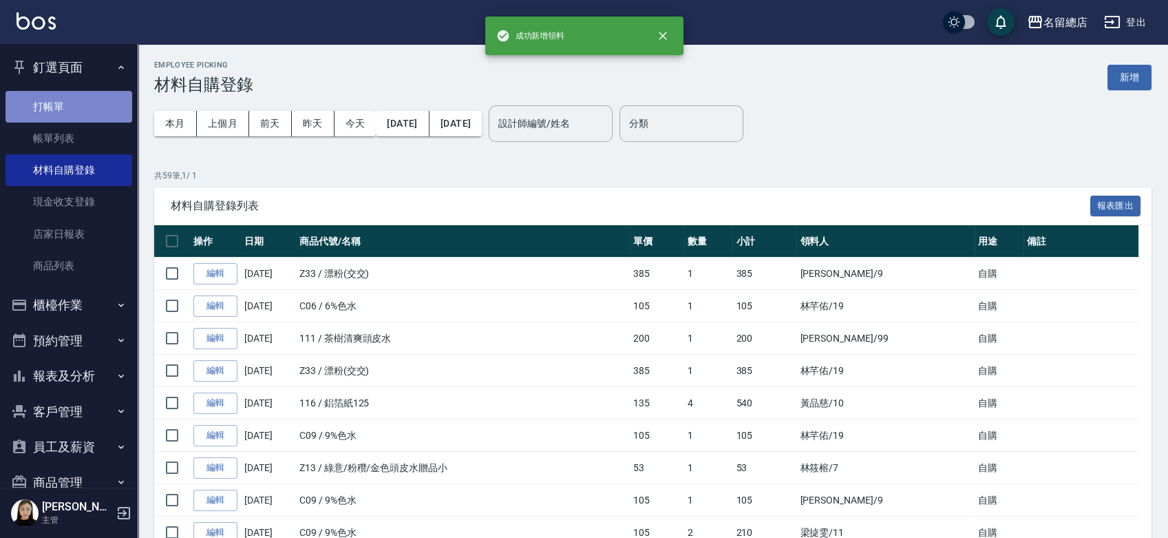
click at [75, 112] on link "打帳單" at bounding box center [69, 107] width 127 height 32
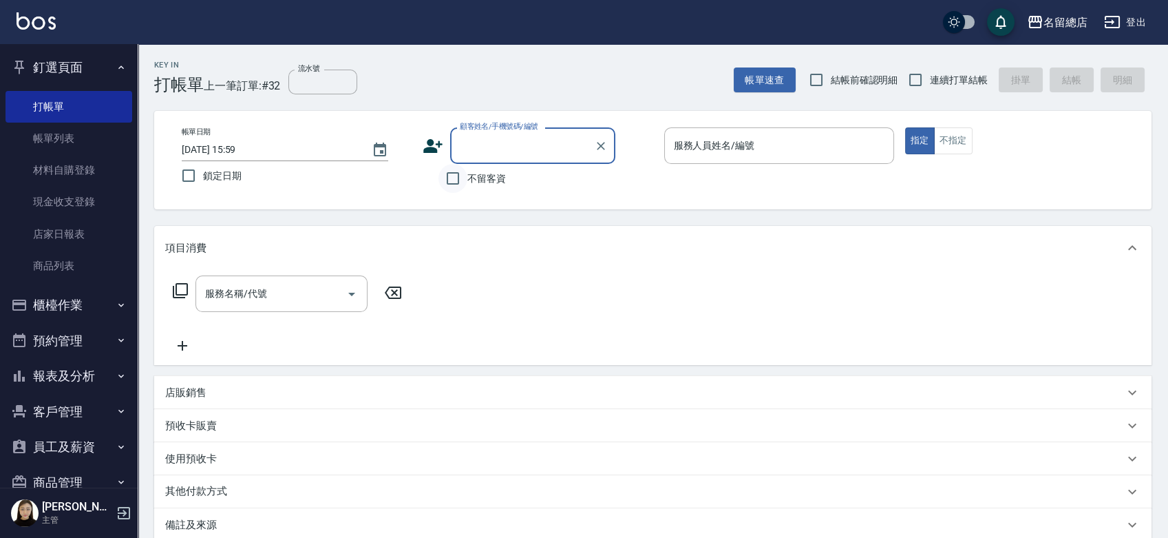
click at [455, 181] on input "不留客資" at bounding box center [453, 178] width 29 height 29
checkbox input "true"
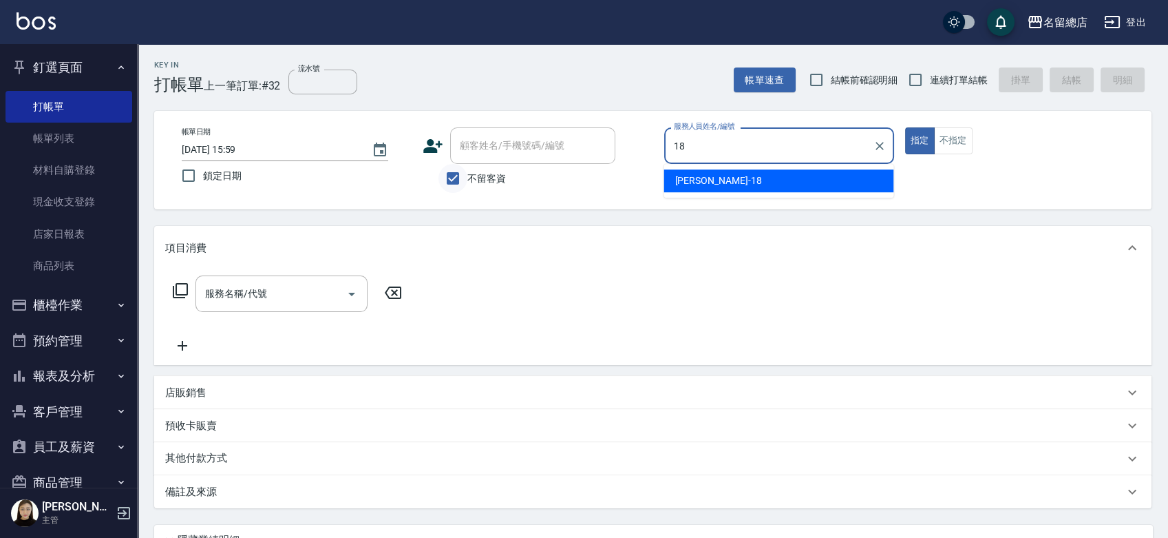
type input "[PERSON_NAME]-18"
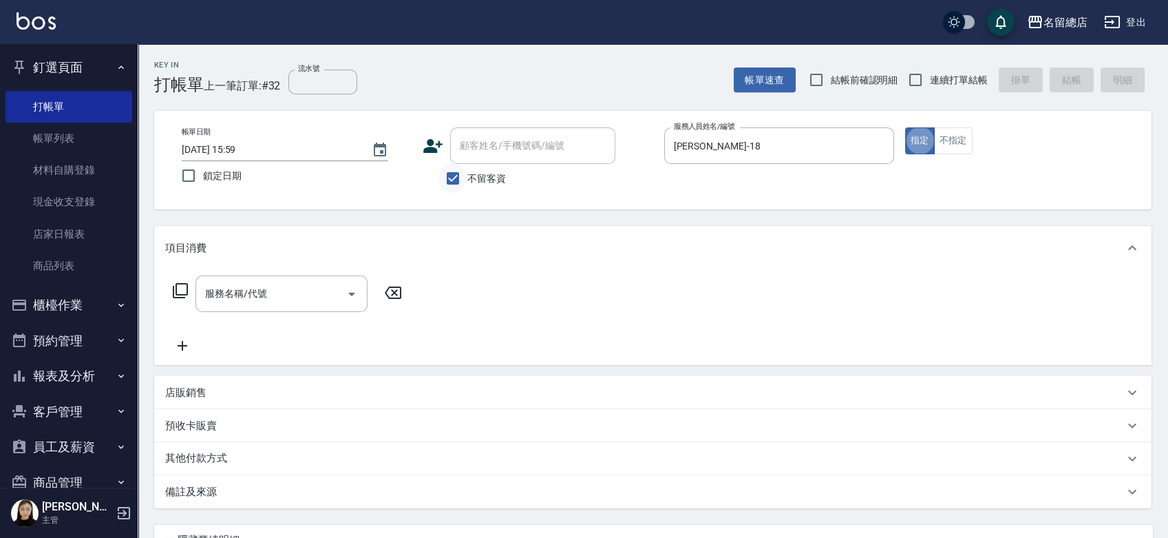
type button "true"
click at [911, 72] on input "連續打單結帳" at bounding box center [915, 79] width 29 height 29
checkbox input "true"
click at [282, 285] on div "服務名稱/代號" at bounding box center [282, 293] width 172 height 36
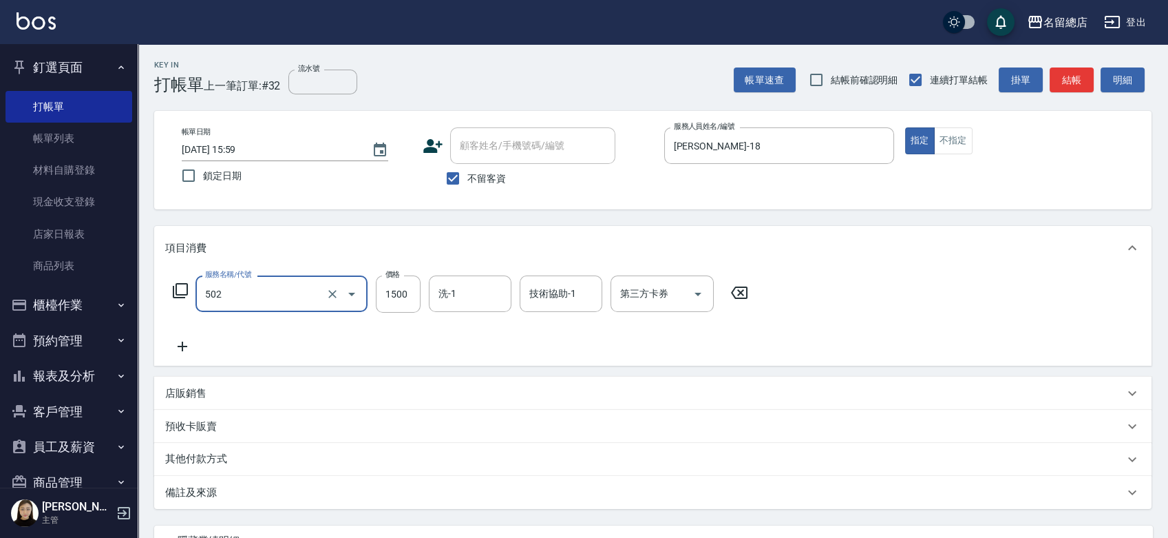
type input "染髮1500以上(502)"
type input "2500"
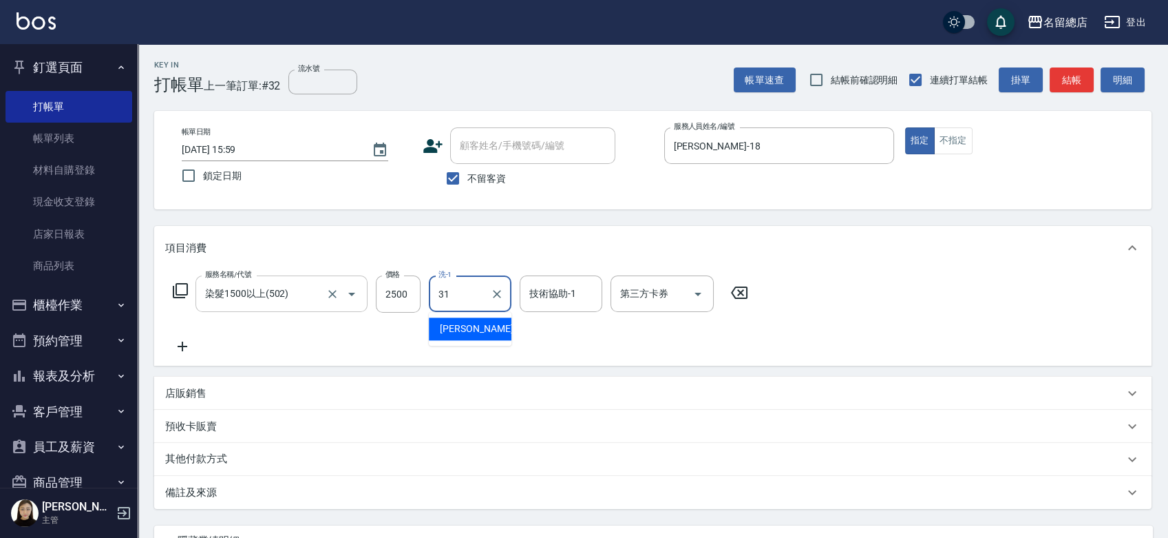
type input "[PERSON_NAME]-31"
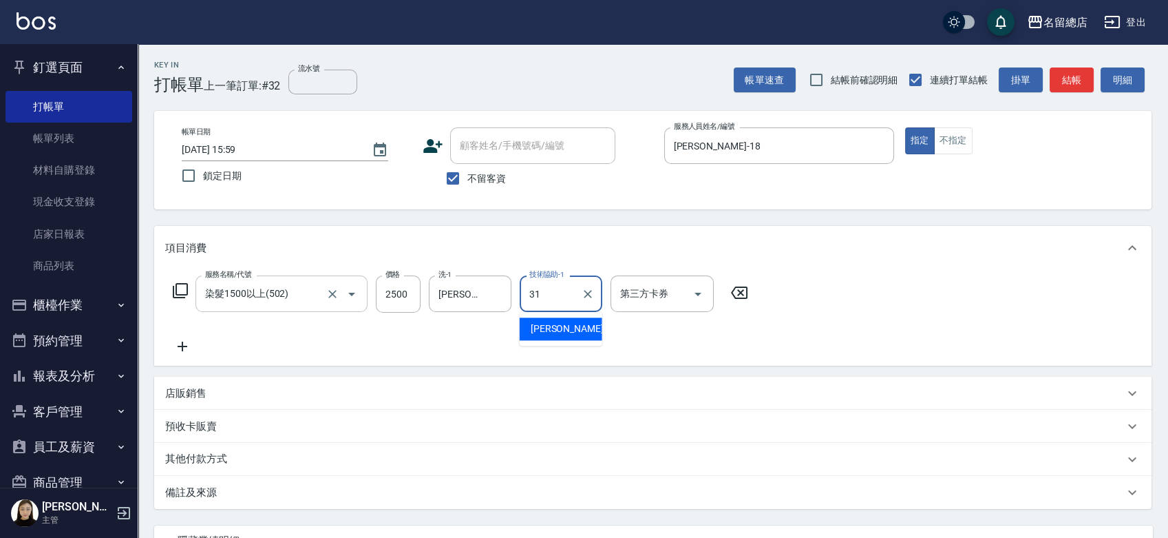
type input "[PERSON_NAME]-31"
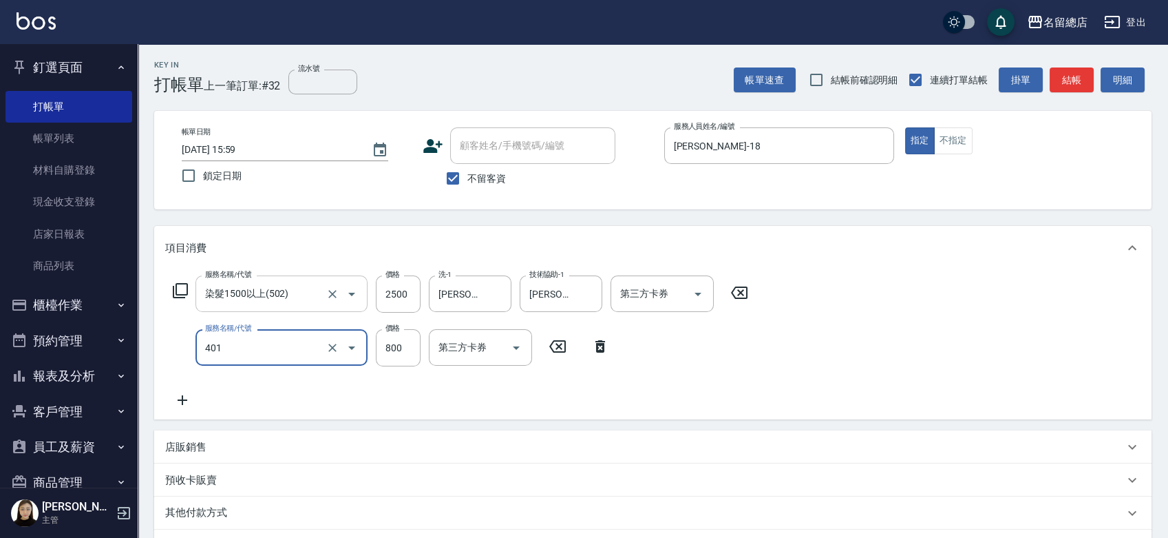
type input "自備護髮(401)"
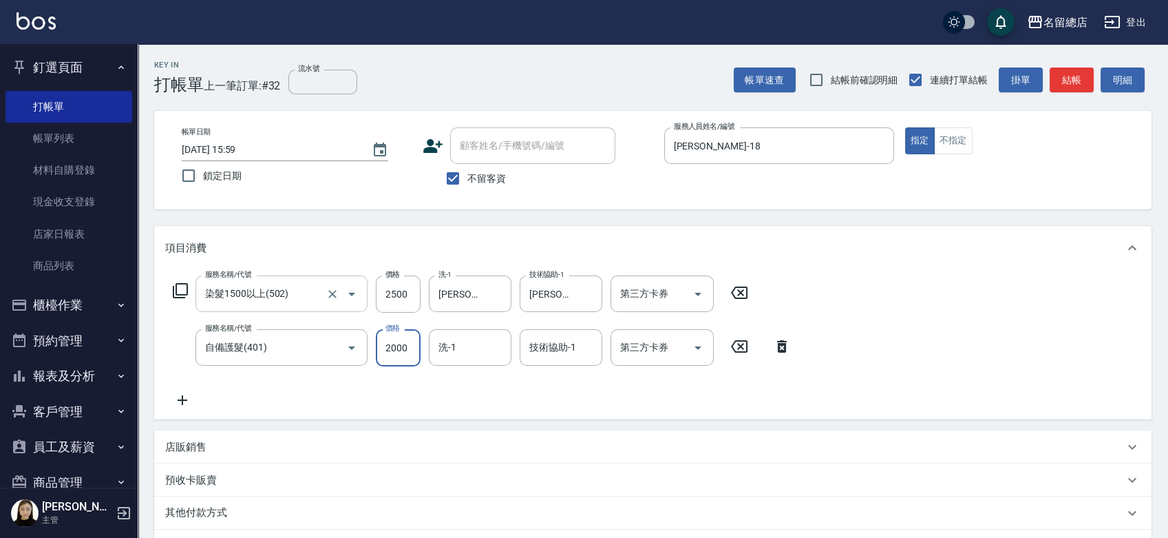
type input "2000"
type input "[PERSON_NAME]-31"
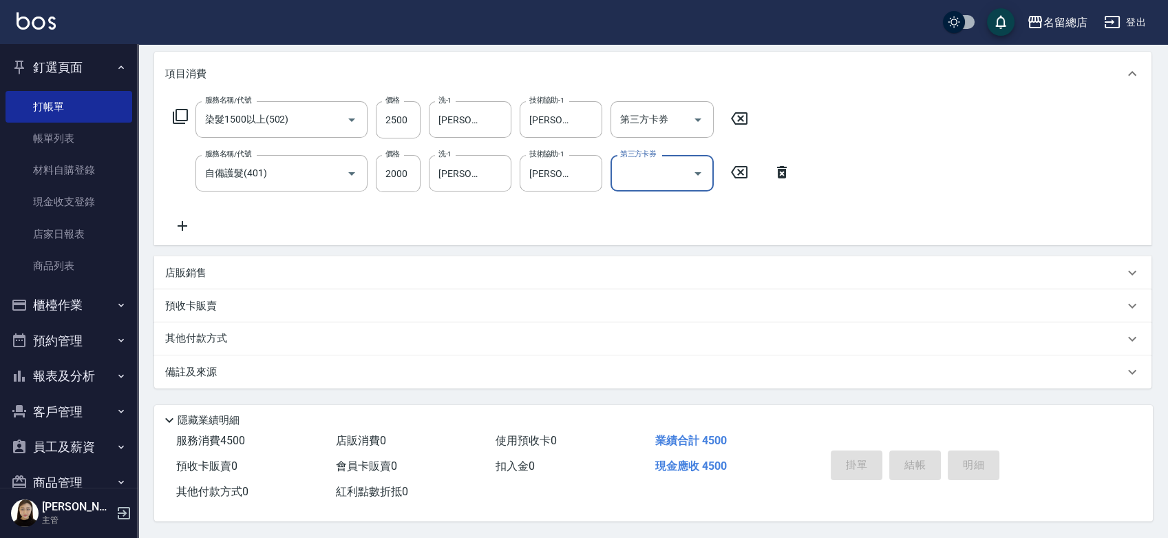
type input "[DATE] 16:03"
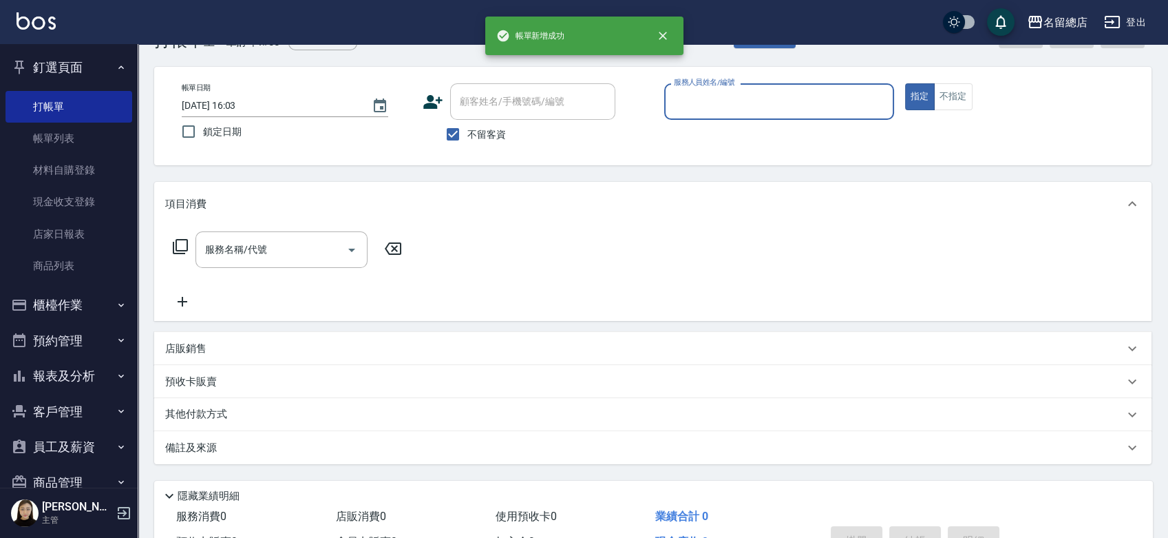
scroll to position [0, 0]
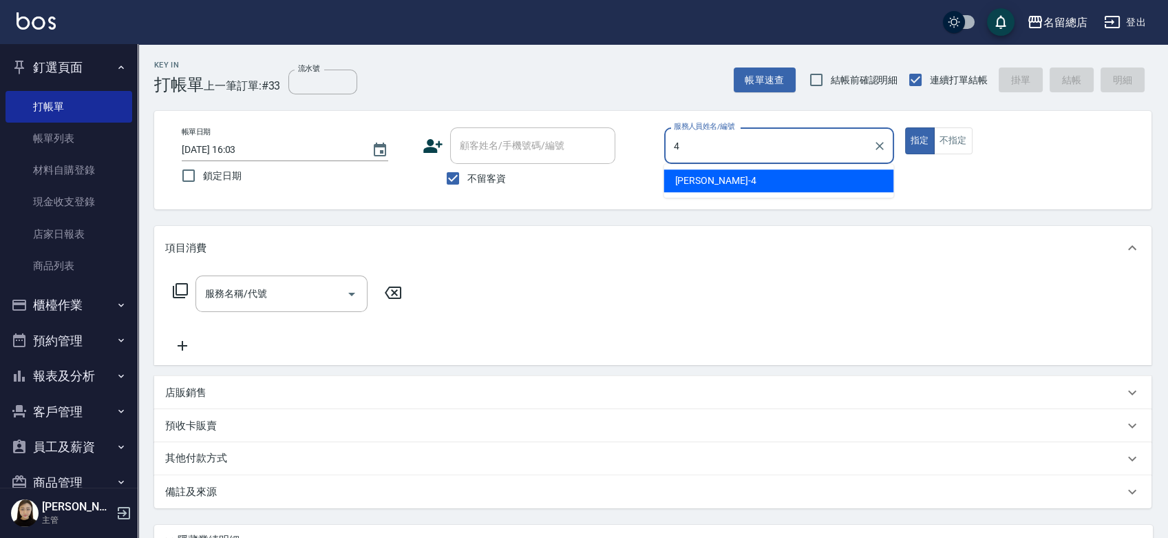
type input "[PERSON_NAME]-4"
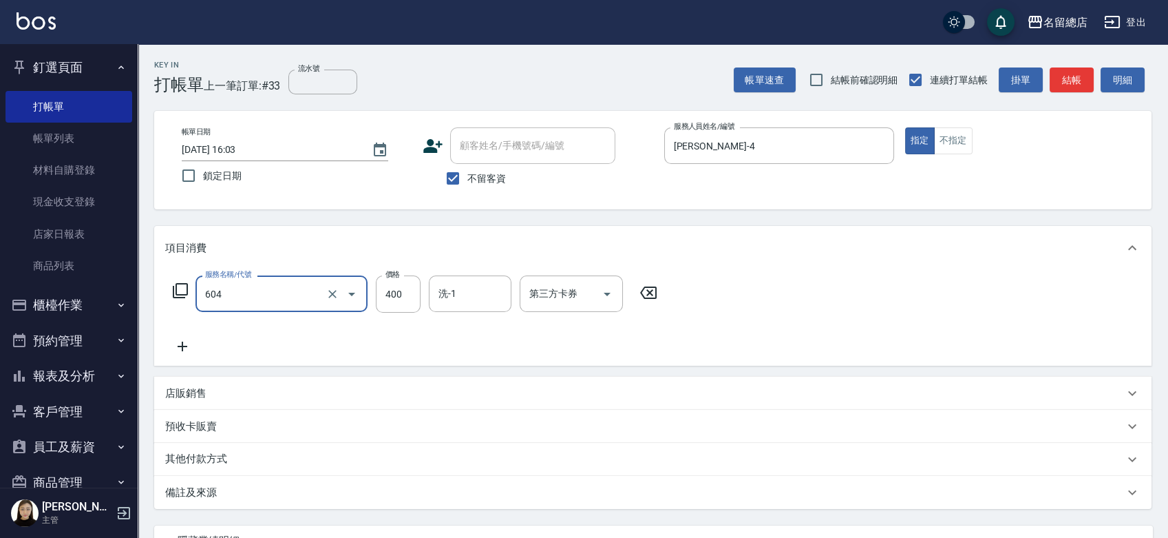
type input "健康洗髮(604)"
type input "300"
type input "37"
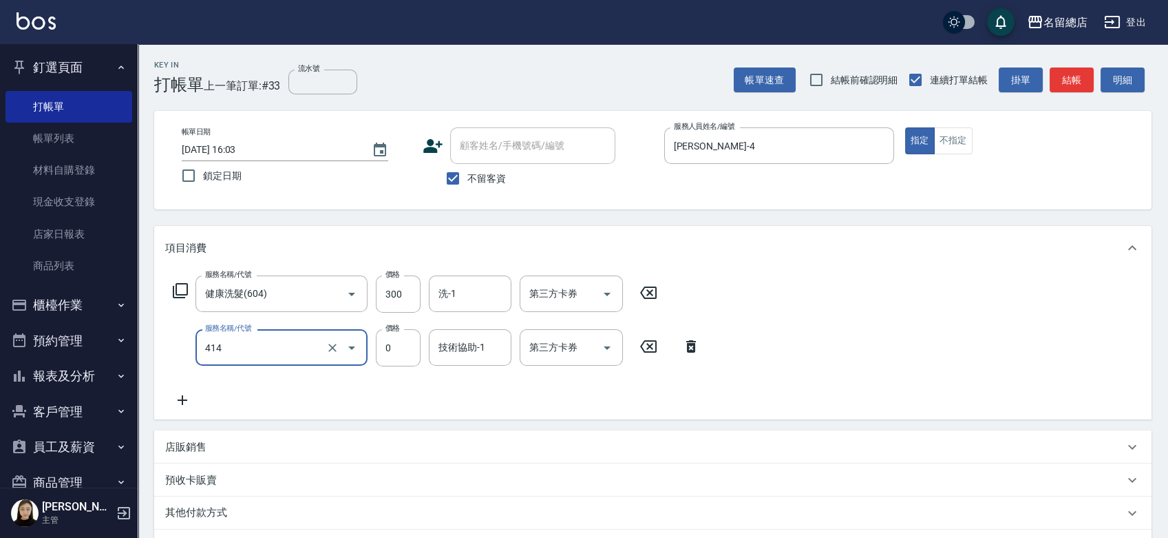
type input "護染蓋卡1000~1499(414)"
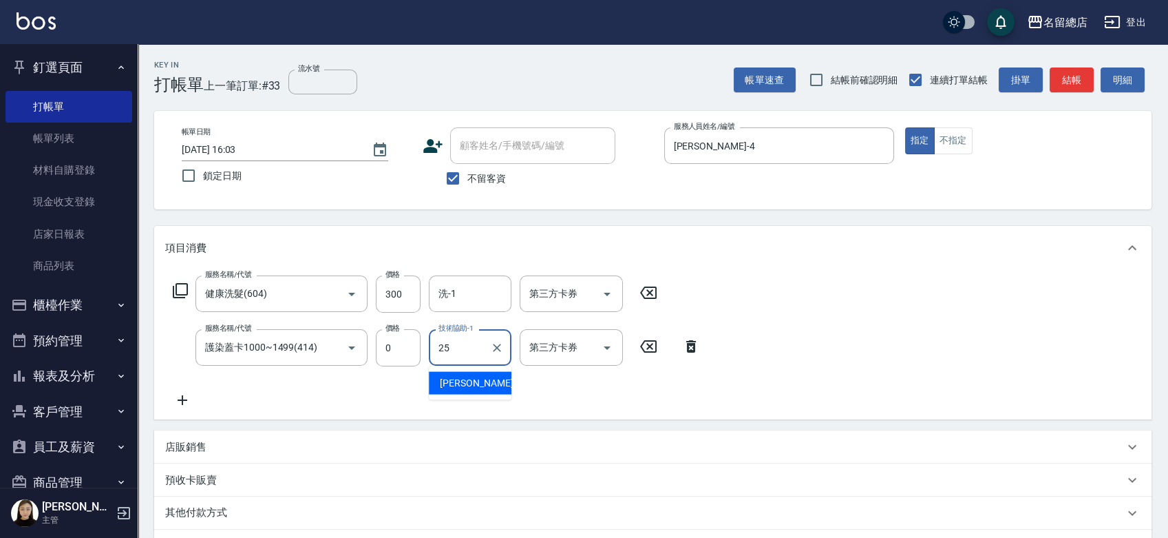
type input "[PERSON_NAME]-25"
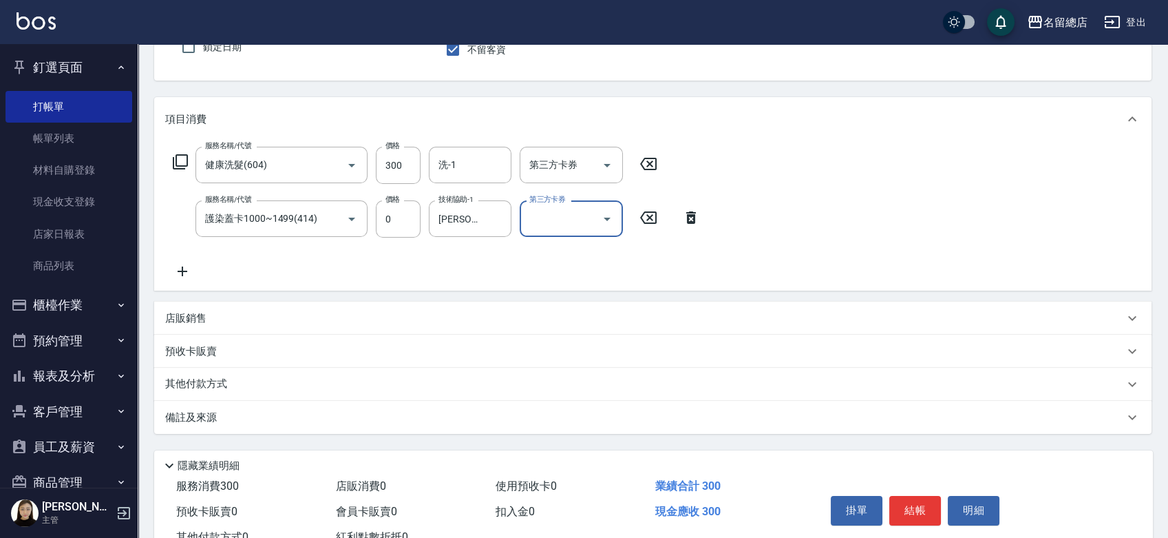
scroll to position [153, 0]
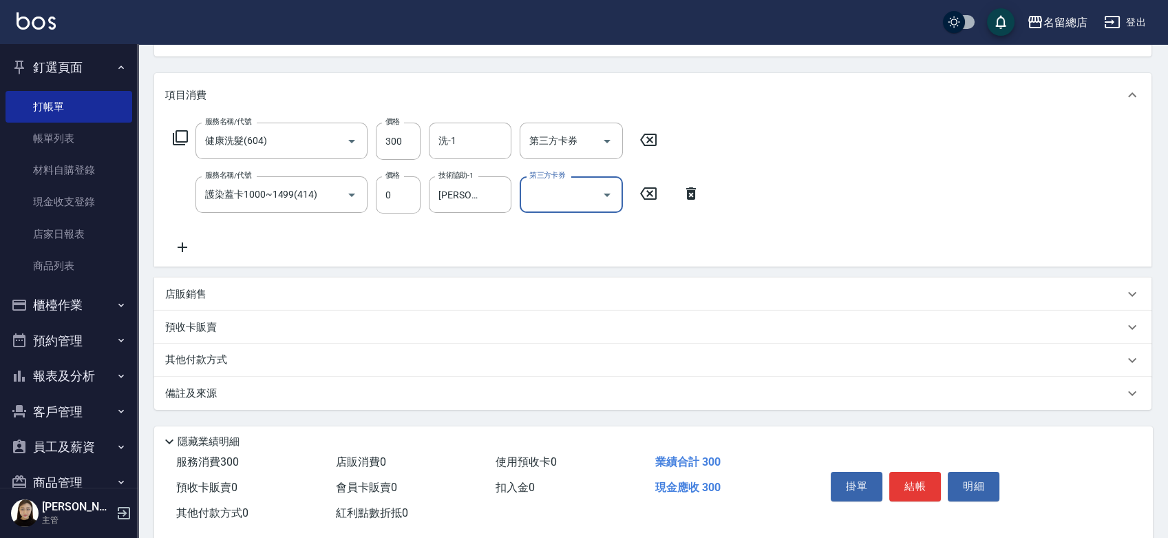
click at [215, 355] on p "其他付款方式" at bounding box center [199, 359] width 69 height 15
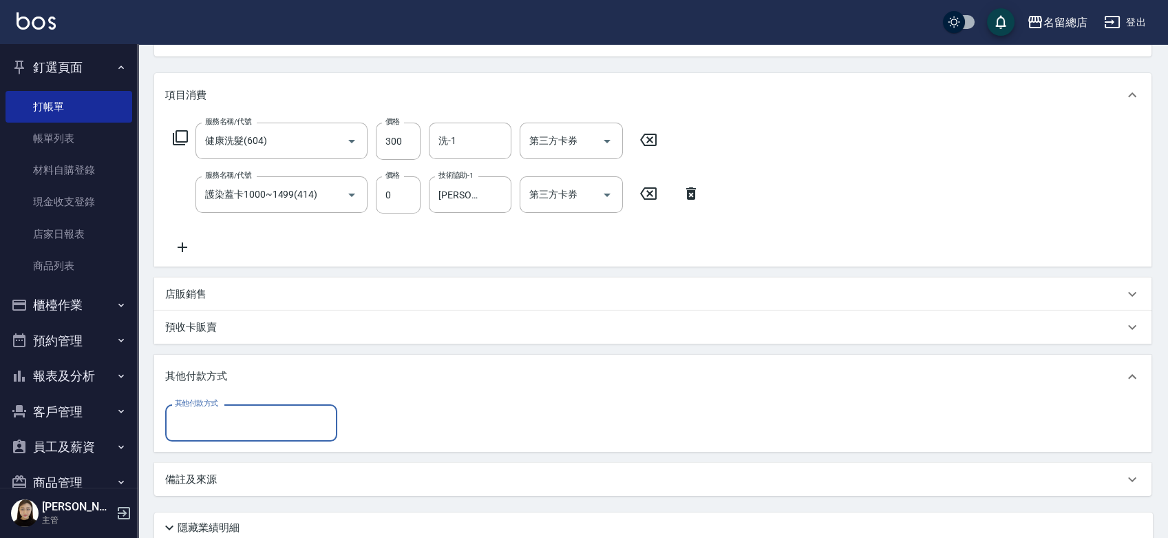
scroll to position [0, 0]
click at [246, 430] on input "其他付款方式" at bounding box center [251, 422] width 160 height 24
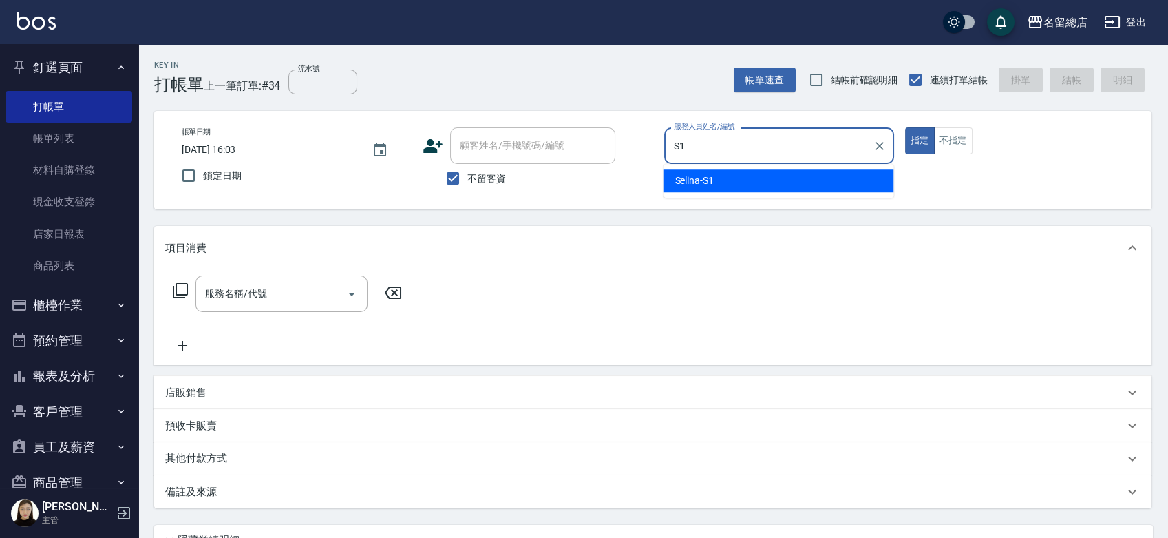
type input "Selina-S1"
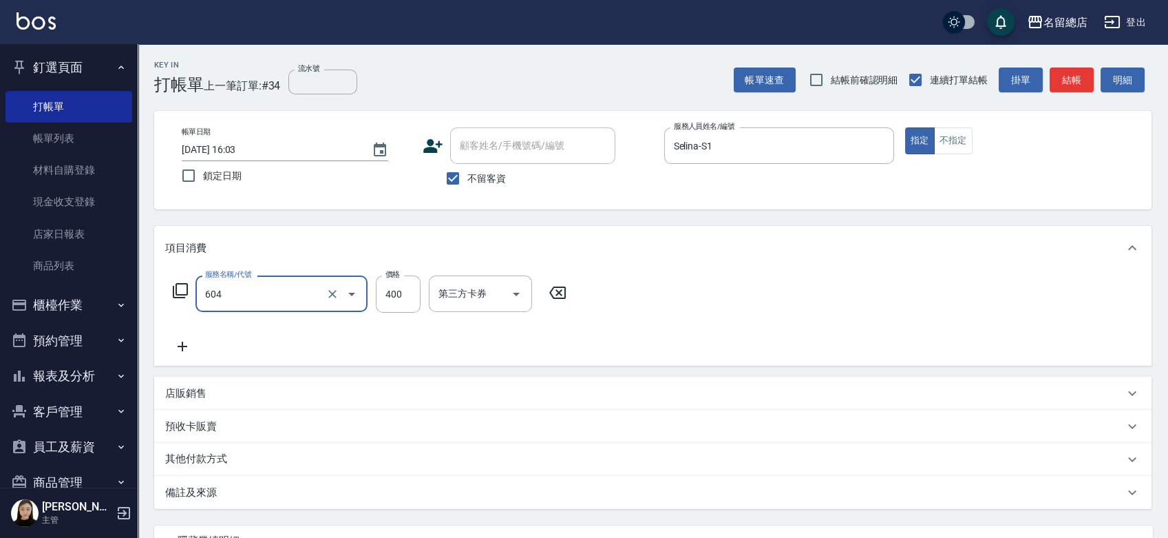
type input "健康洗髮(604)"
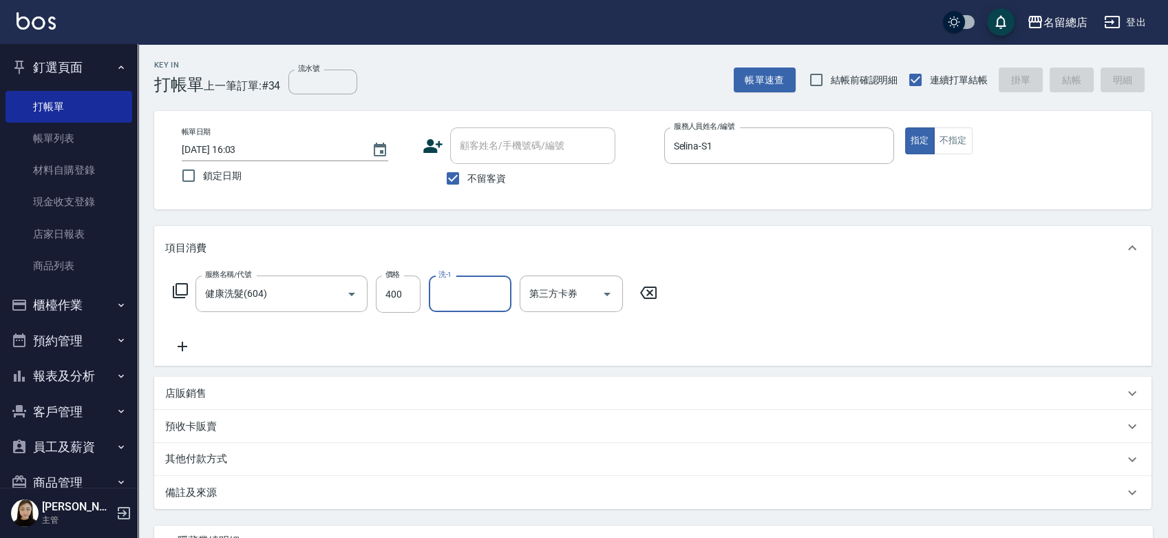
type input "[DATE] 16:04"
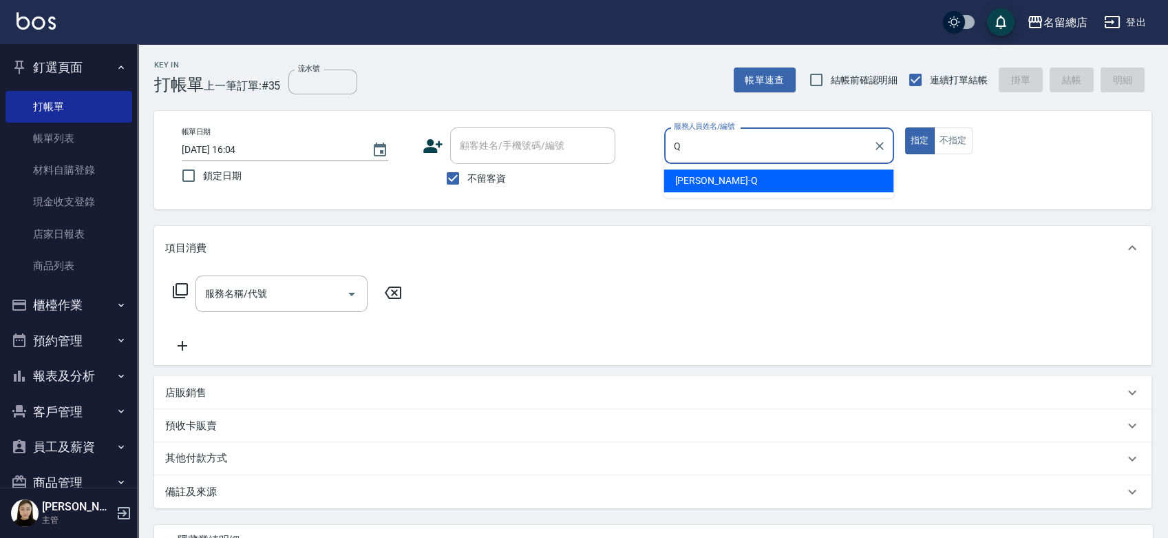
type input "[PERSON_NAME]"
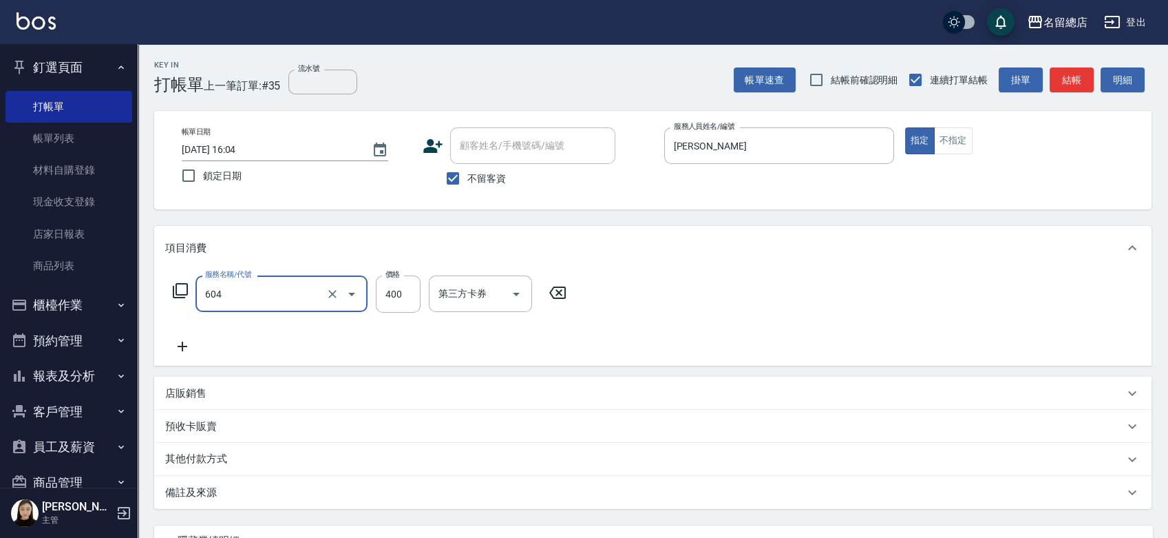
type input "健康洗髮(604)"
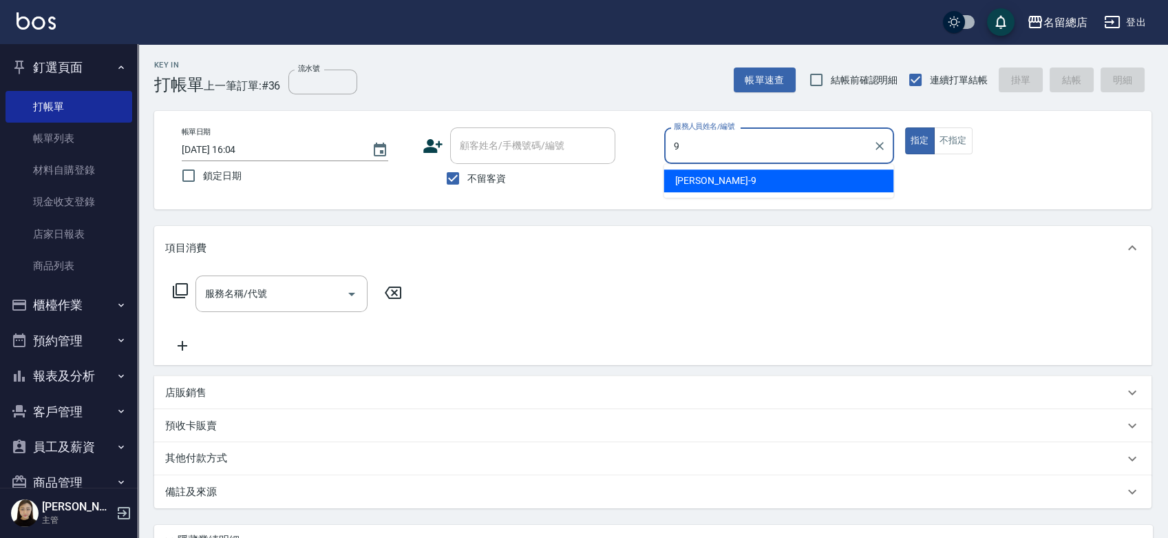
type input "[PERSON_NAME]-9"
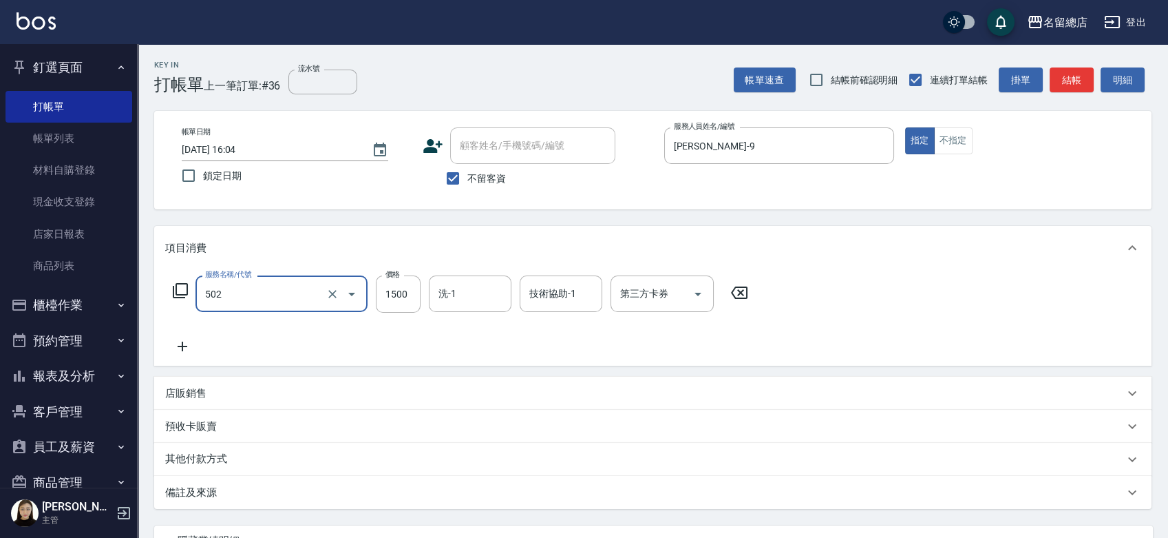
type input "染髮1500以上(502)"
type input "2799"
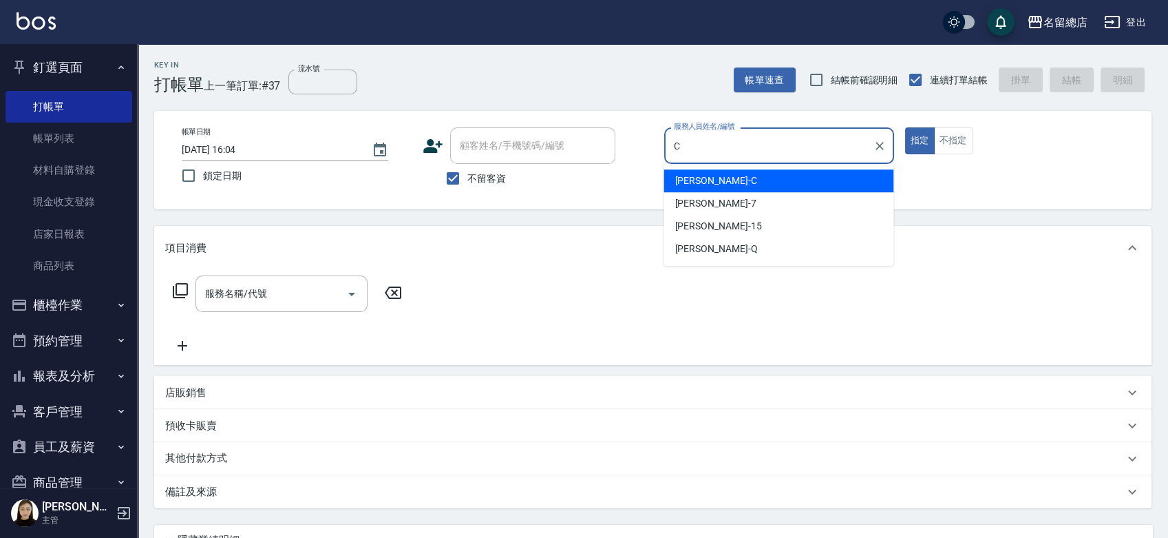
type input "麗花[PERSON_NAME]"
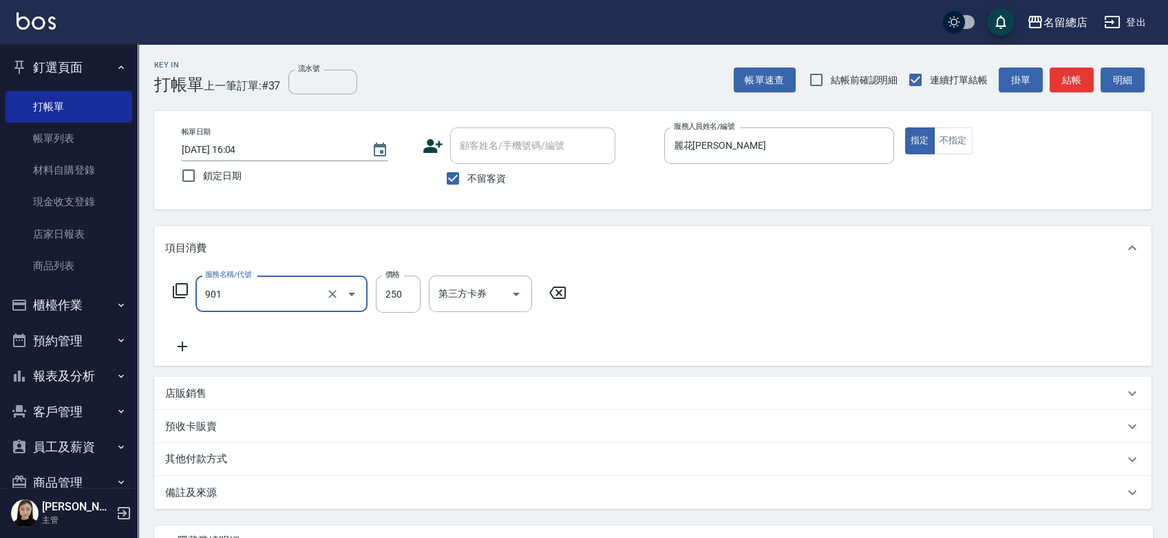
type input "手指甲女(901)"
type input "500"
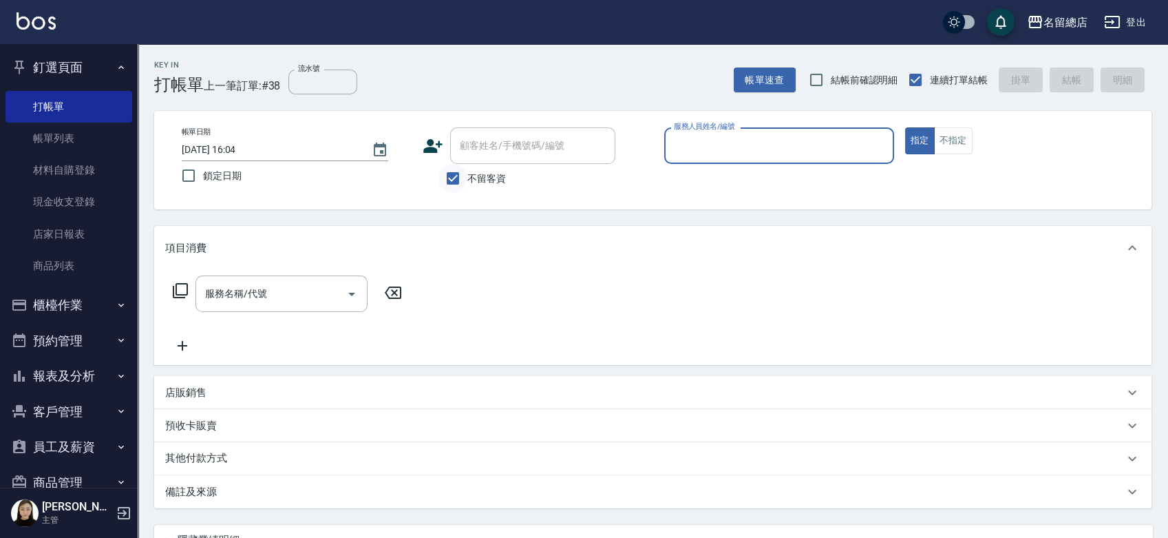
click at [447, 182] on input "不留客資" at bounding box center [453, 178] width 29 height 29
checkbox input "false"
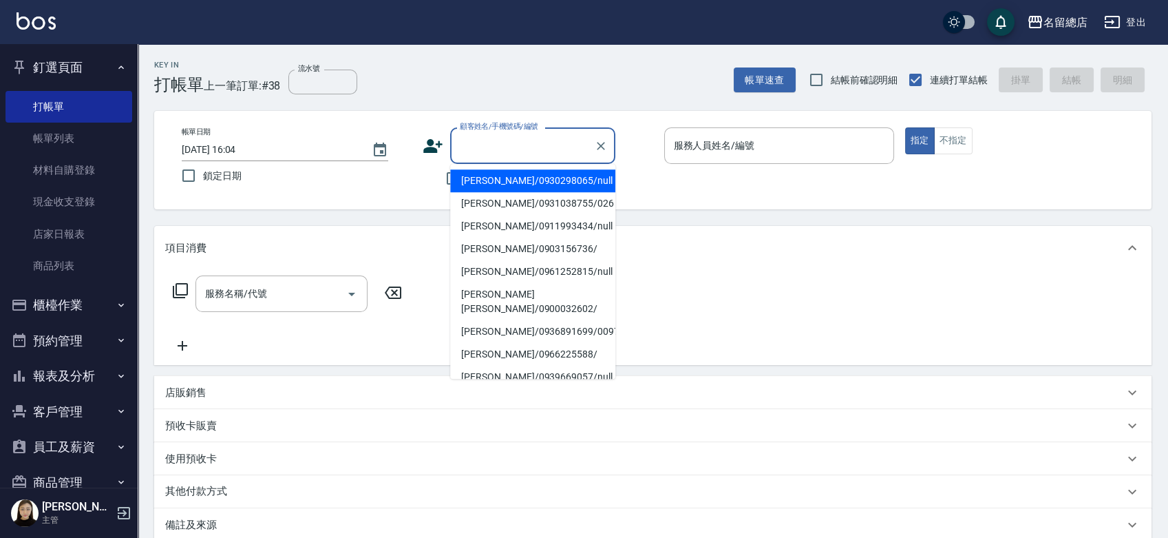
click at [479, 148] on input "顧客姓名/手機號碼/編號" at bounding box center [522, 146] width 132 height 24
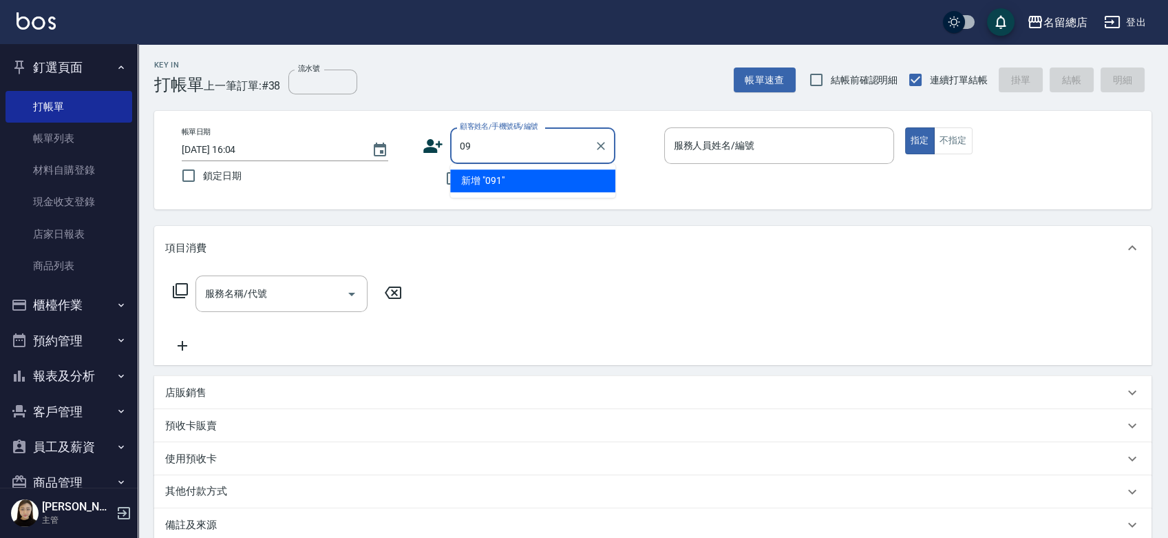
type input "0"
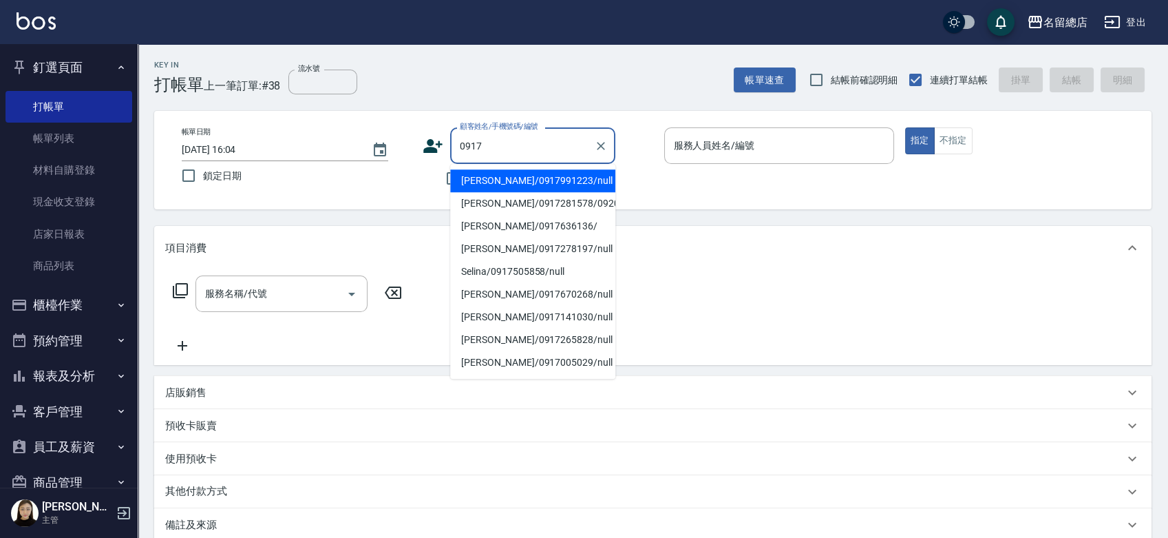
click at [545, 180] on li "[PERSON_NAME]/0917991223/null" at bounding box center [532, 180] width 165 height 23
type input "[PERSON_NAME]/0917991223/null"
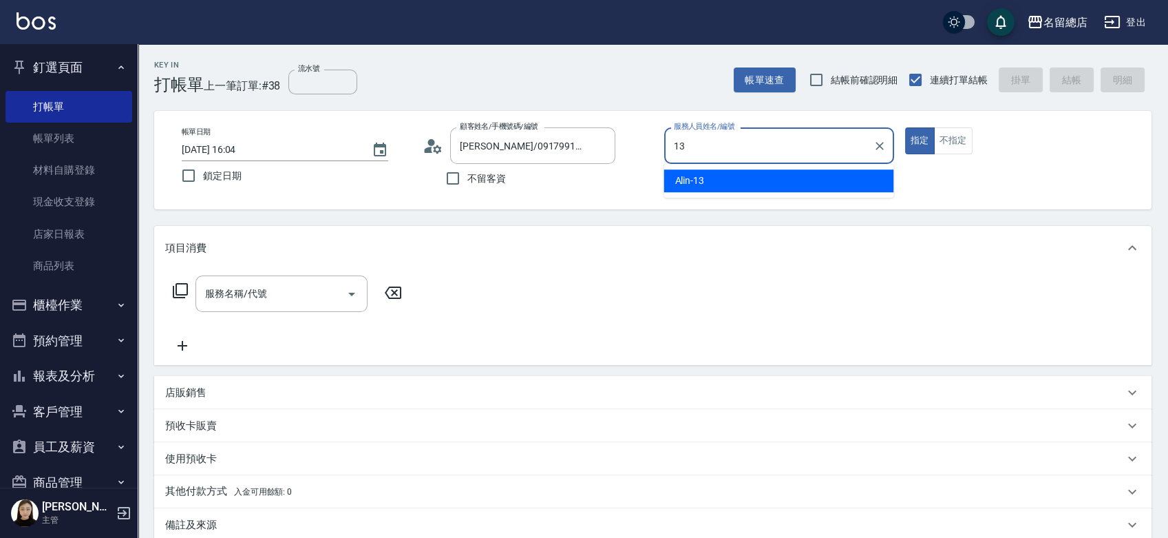
type input "Alin-13"
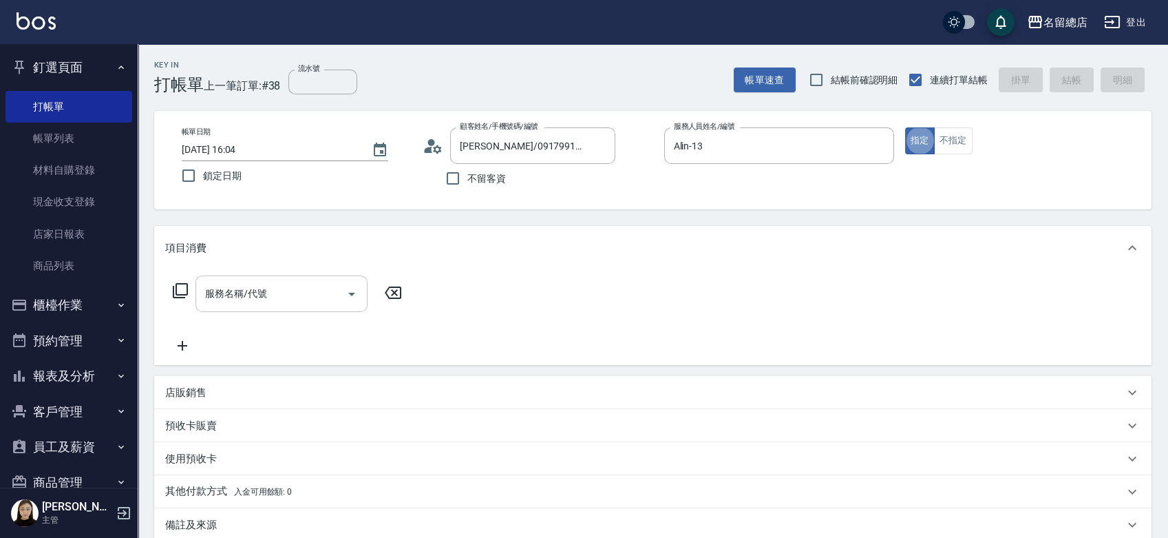
click at [260, 291] on input "服務名稱/代號" at bounding box center [271, 294] width 139 height 24
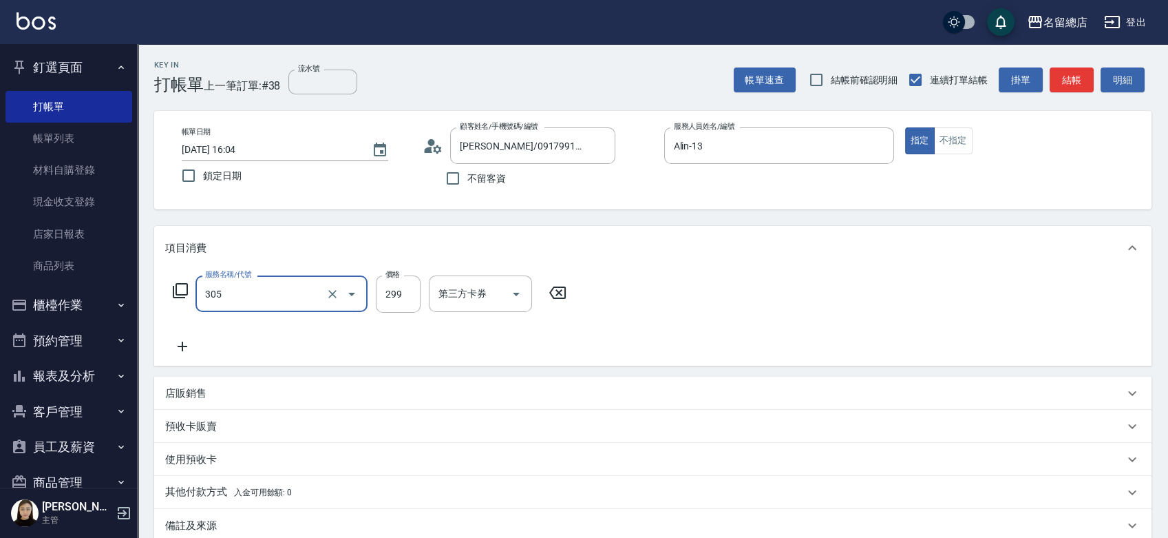
type input "剪髮(305)"
type input "400"
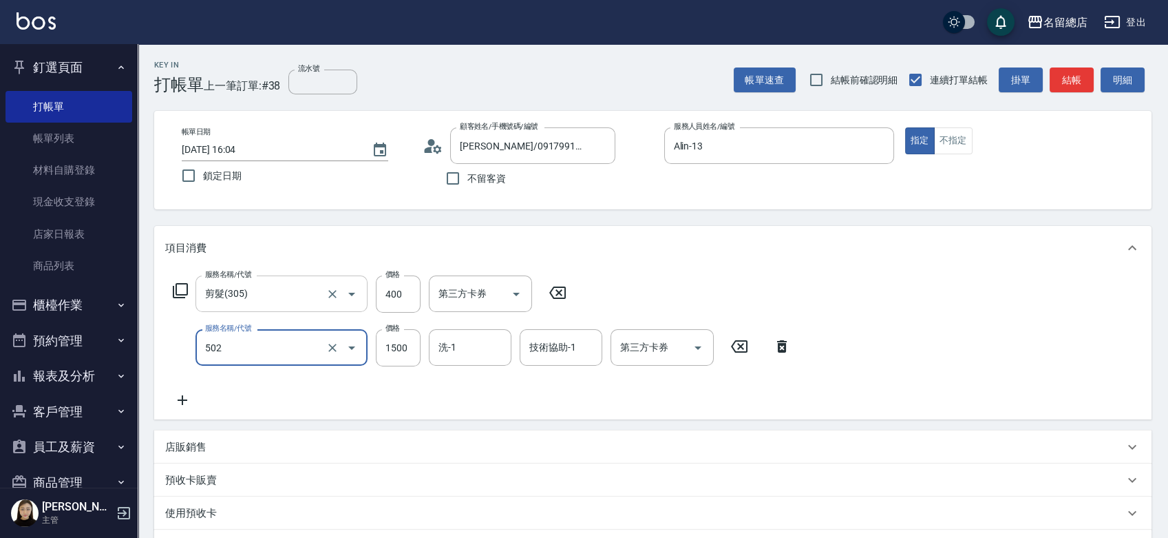
type input "染髮1500以上(502)"
type input "2500"
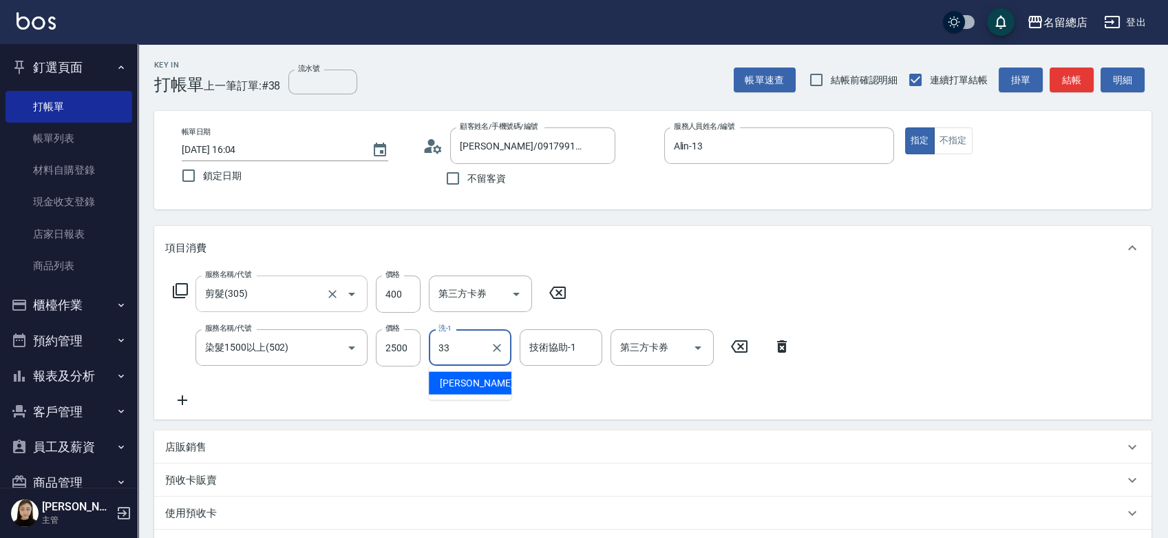
type input "[PERSON_NAME]-33"
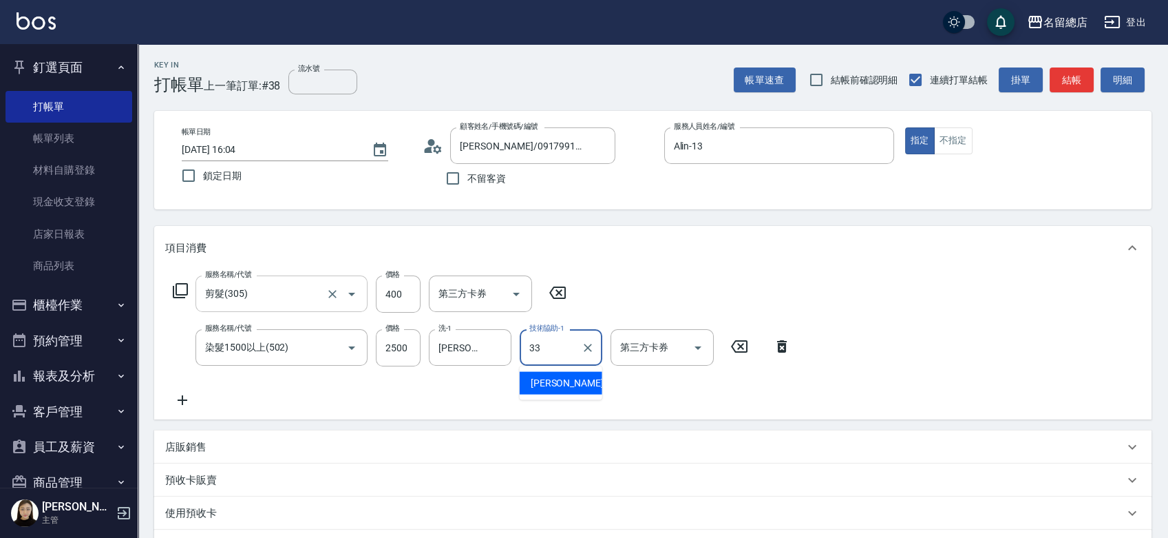
type input "[PERSON_NAME]-33"
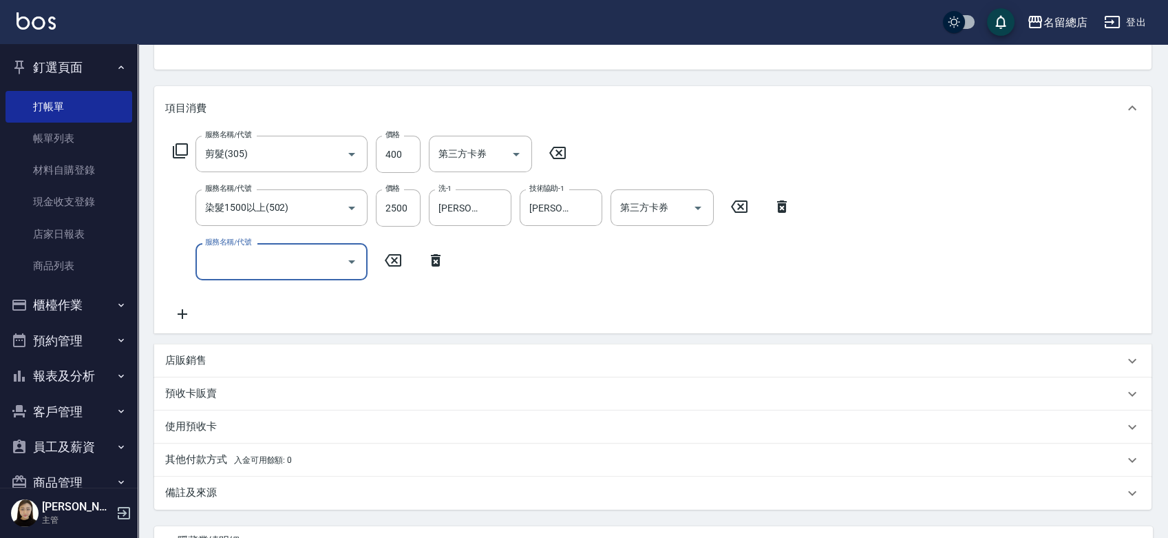
scroll to position [264, 0]
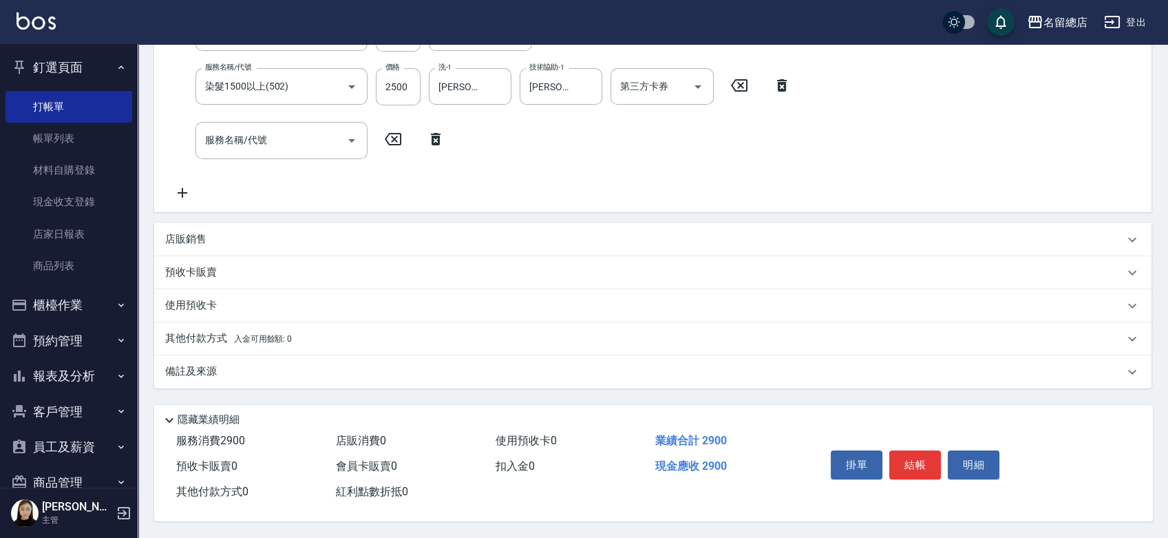
click at [204, 267] on p "預收卡販賣" at bounding box center [191, 272] width 52 height 14
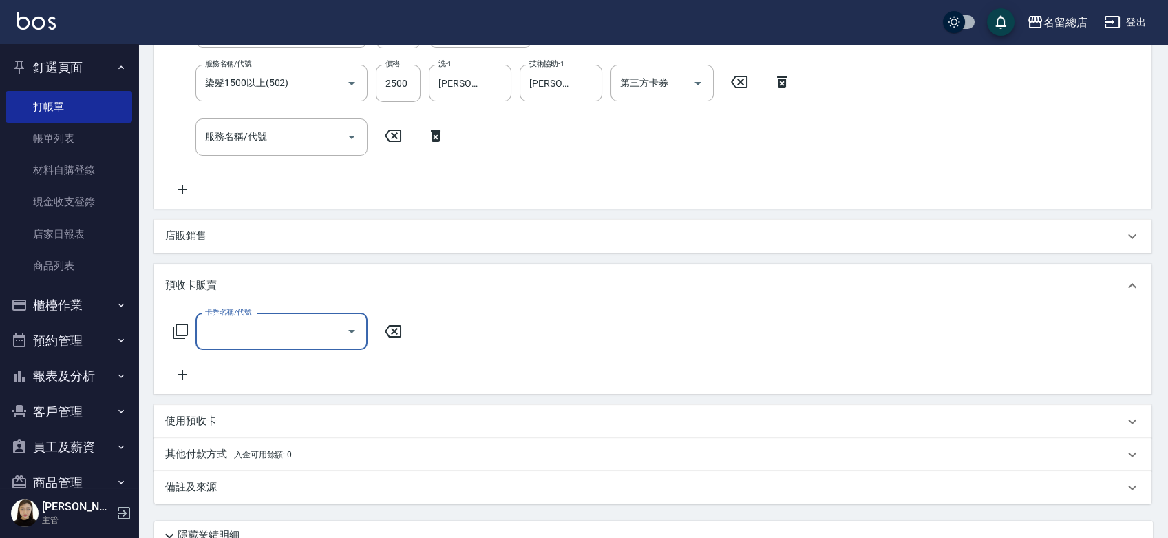
scroll to position [0, 0]
click at [218, 333] on input "卡券名稱/代號" at bounding box center [271, 331] width 139 height 24
type input "二段自備卡(407)"
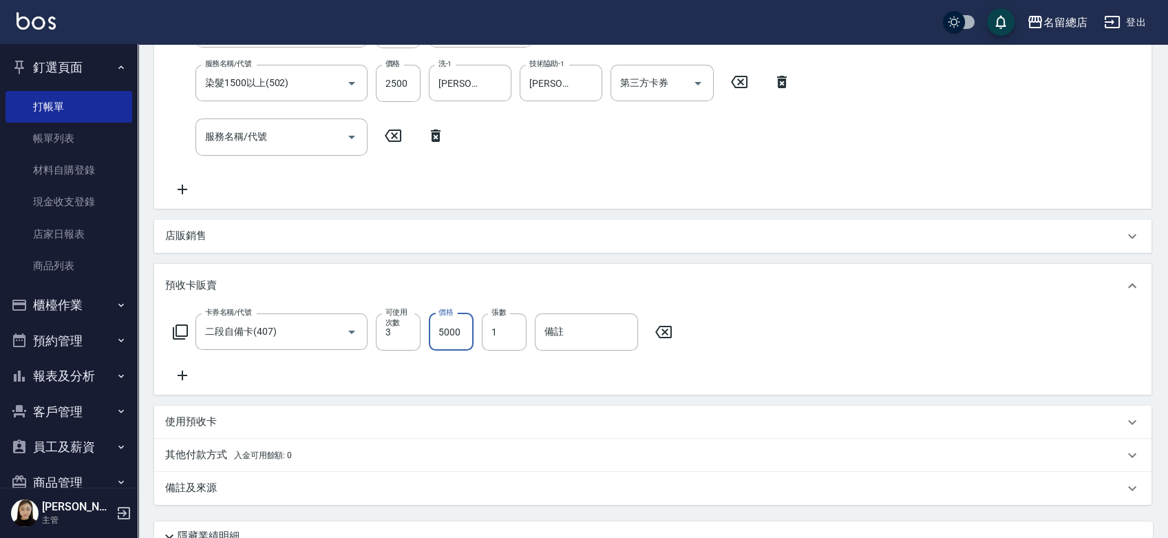
type input "5000"
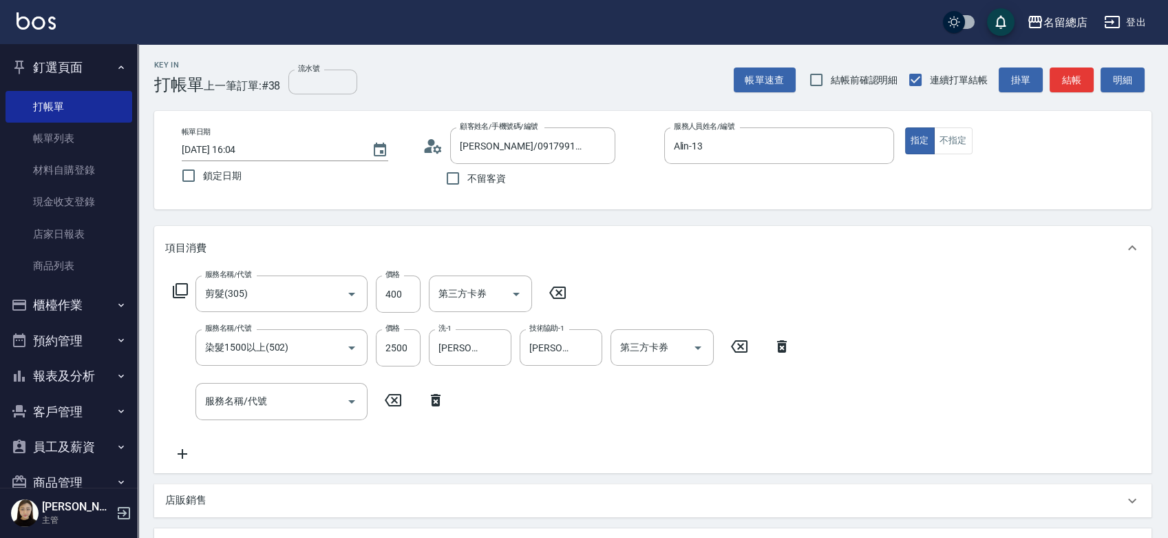
type input "9222"
click at [308, 87] on input "流水號" at bounding box center [322, 82] width 69 height 25
type input "9222"
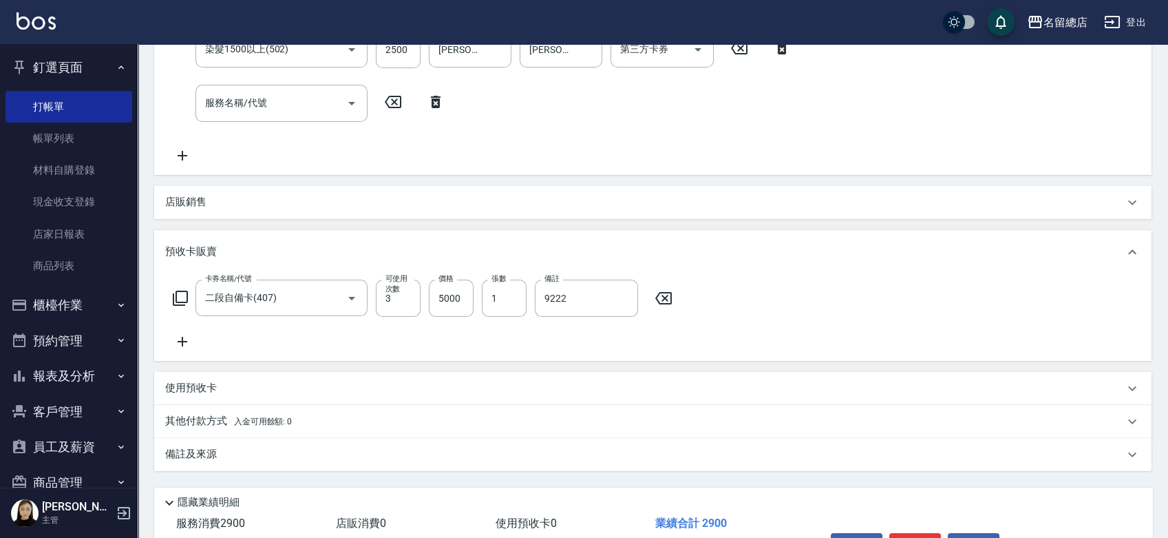
scroll to position [384, 0]
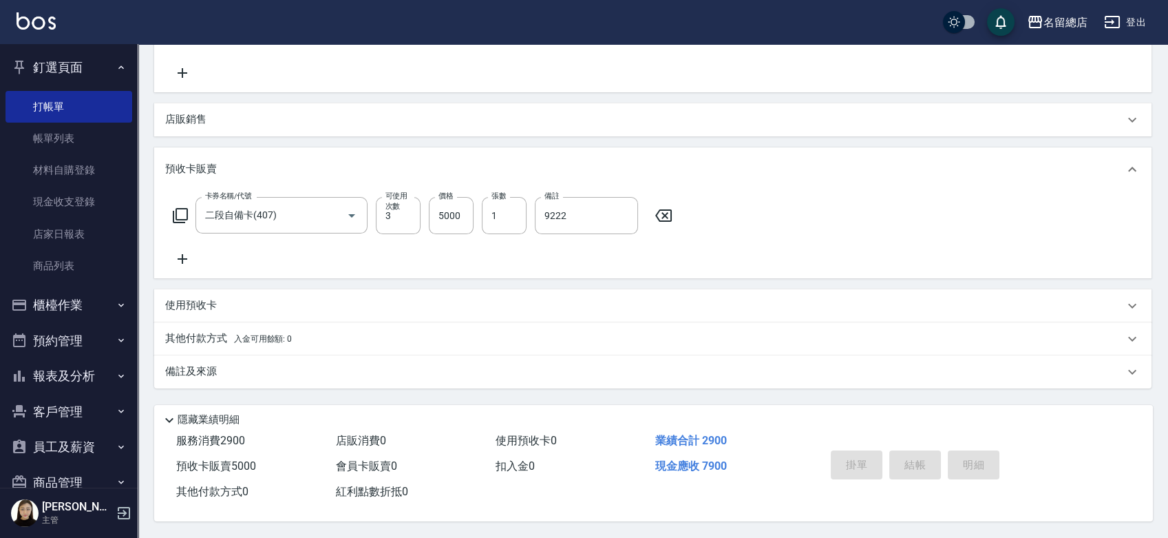
type input "[DATE] 16:06"
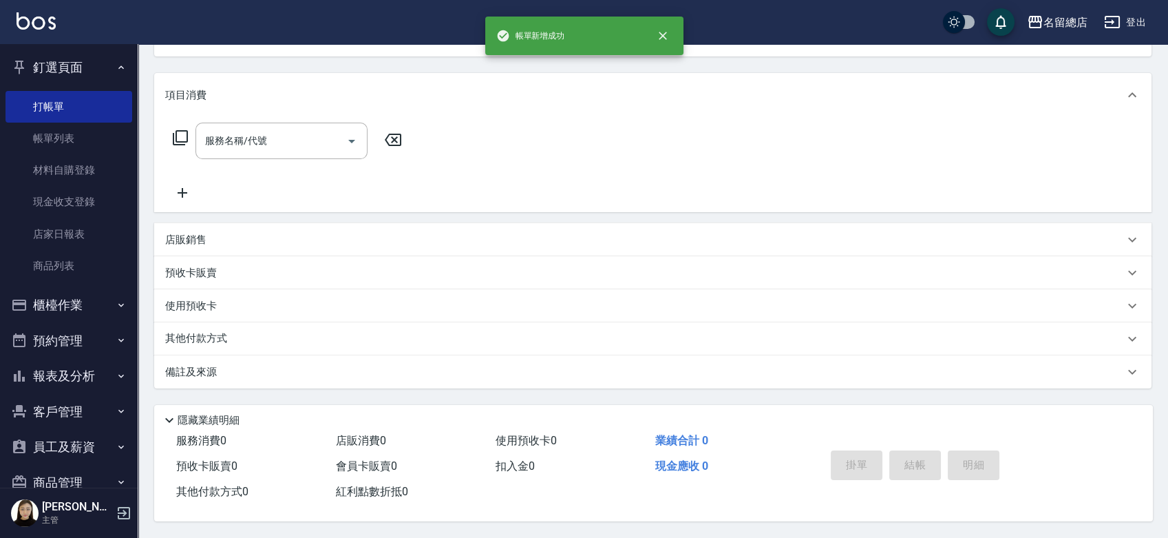
scroll to position [0, 0]
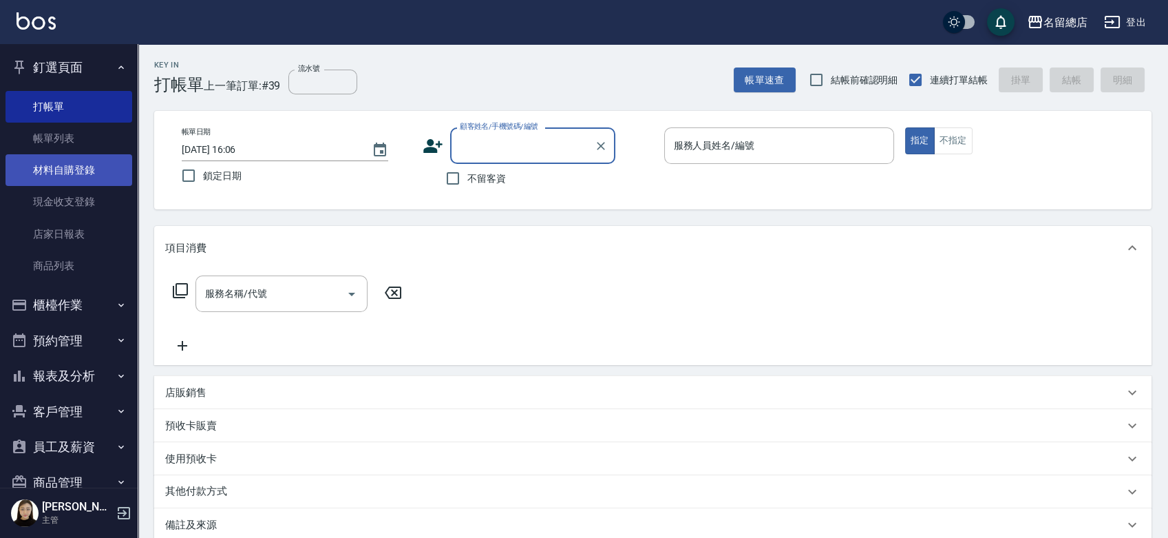
click at [87, 165] on link "材料自購登錄" at bounding box center [69, 170] width 127 height 32
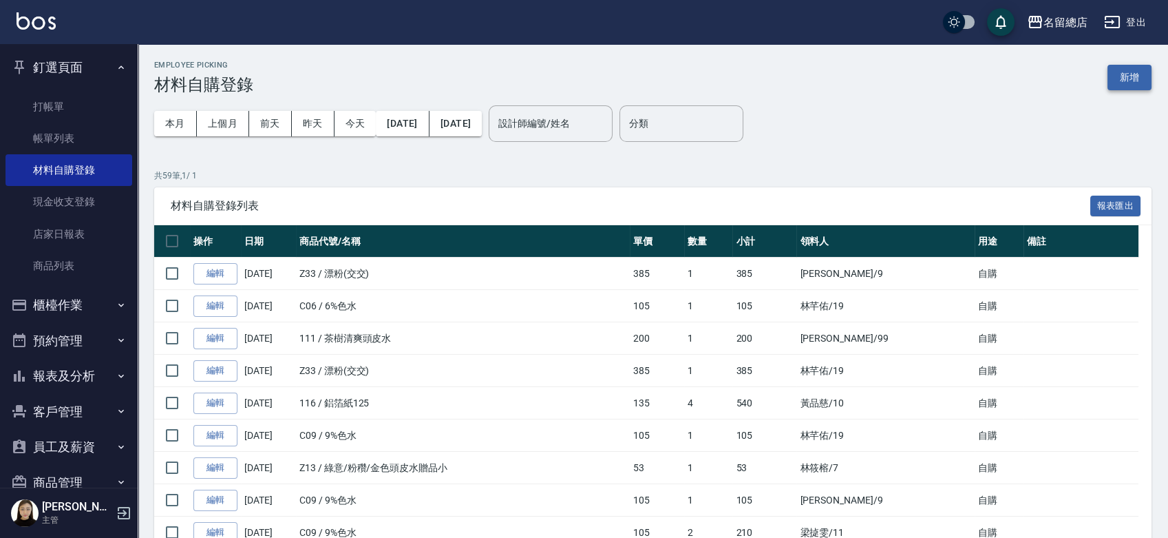
click at [1141, 78] on button "新增" at bounding box center [1130, 77] width 44 height 25
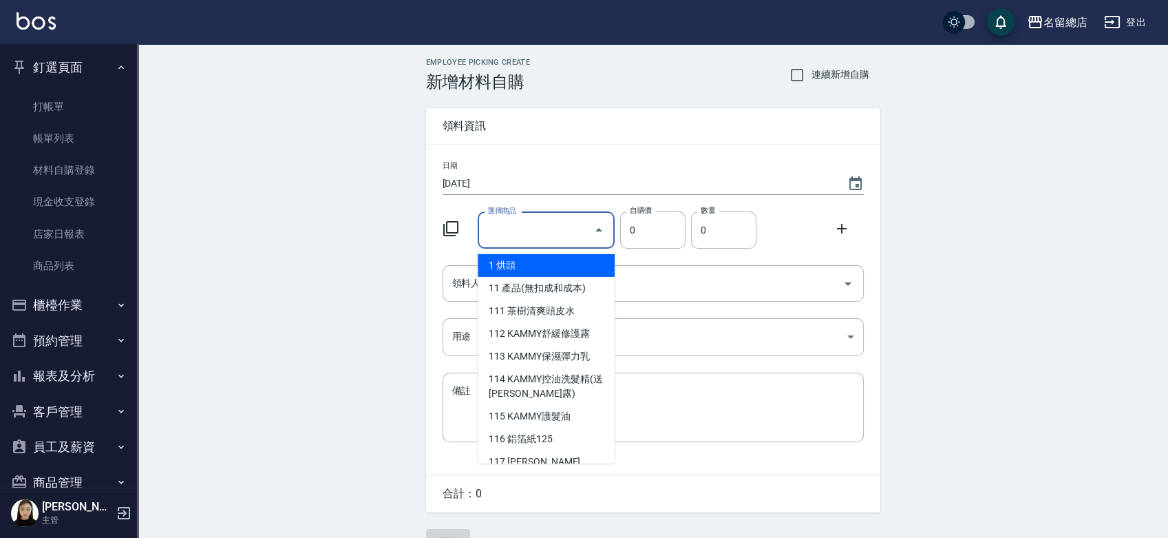
click at [512, 230] on input "選擇商品" at bounding box center [536, 230] width 104 height 24
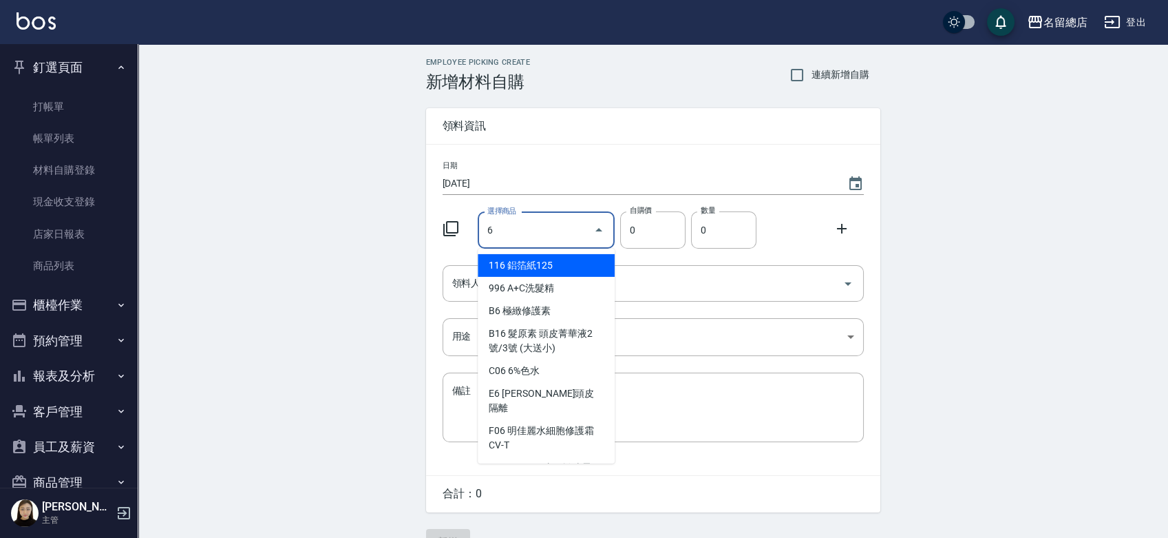
type input "6%色水"
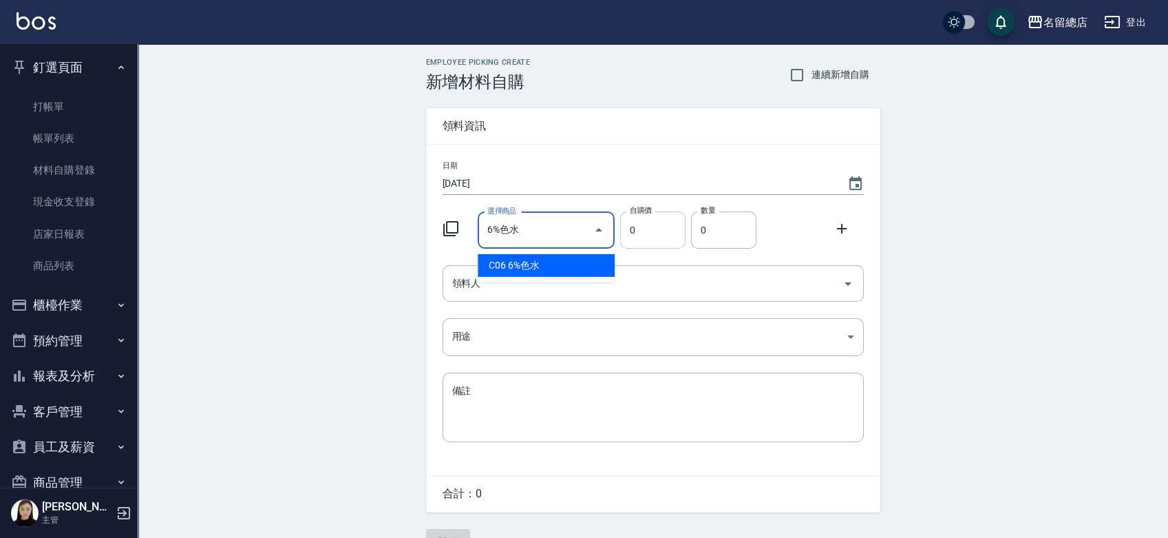
type input "105"
type input "1"
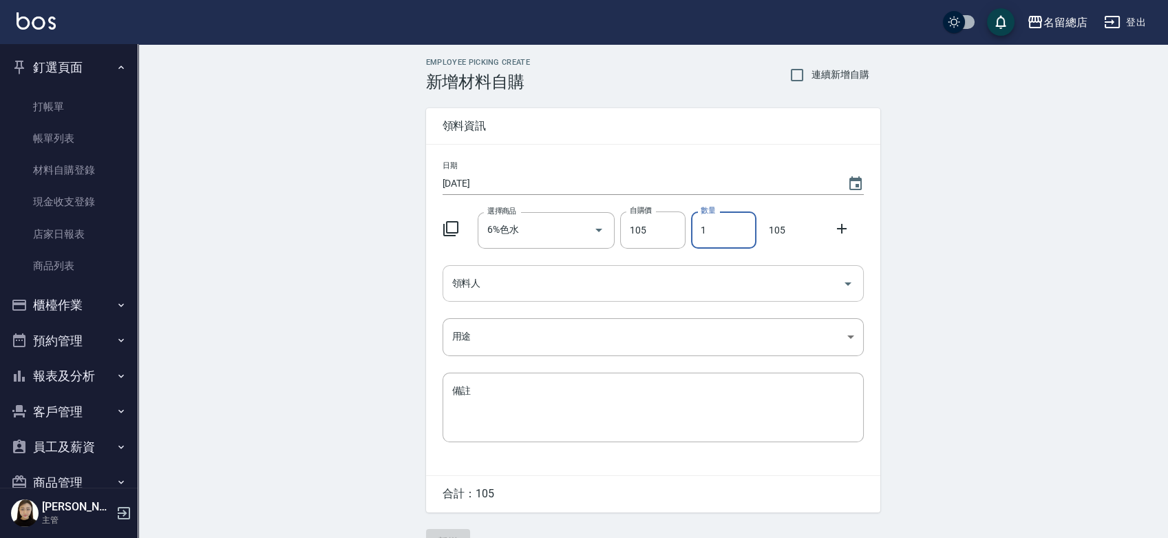
click at [651, 296] on div "領料人" at bounding box center [653, 283] width 421 height 36
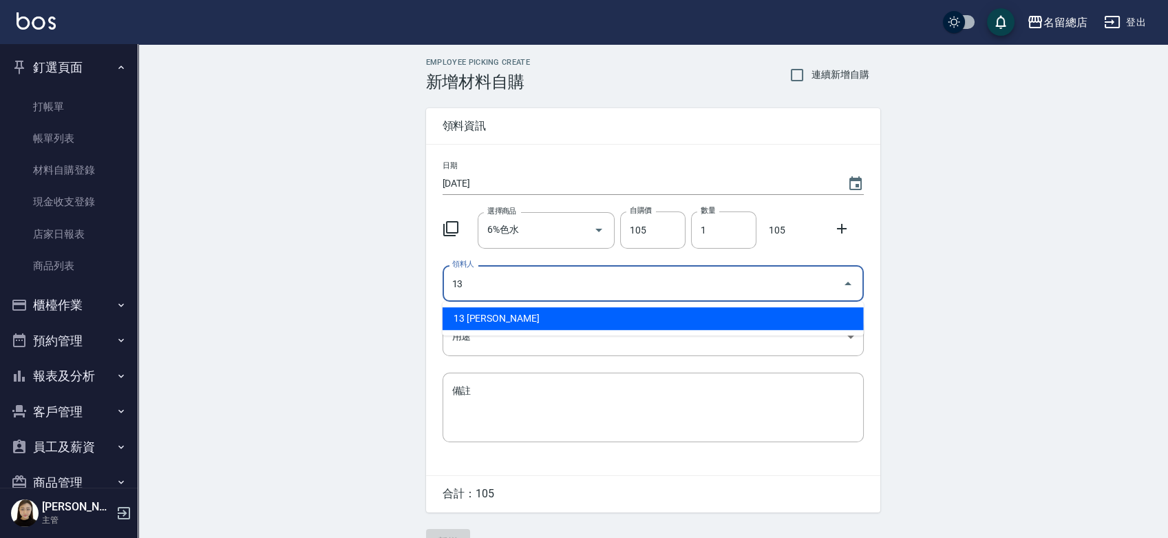
click at [651, 317] on li "13 [PERSON_NAME]" at bounding box center [653, 318] width 421 height 23
type input "13 [PERSON_NAME]"
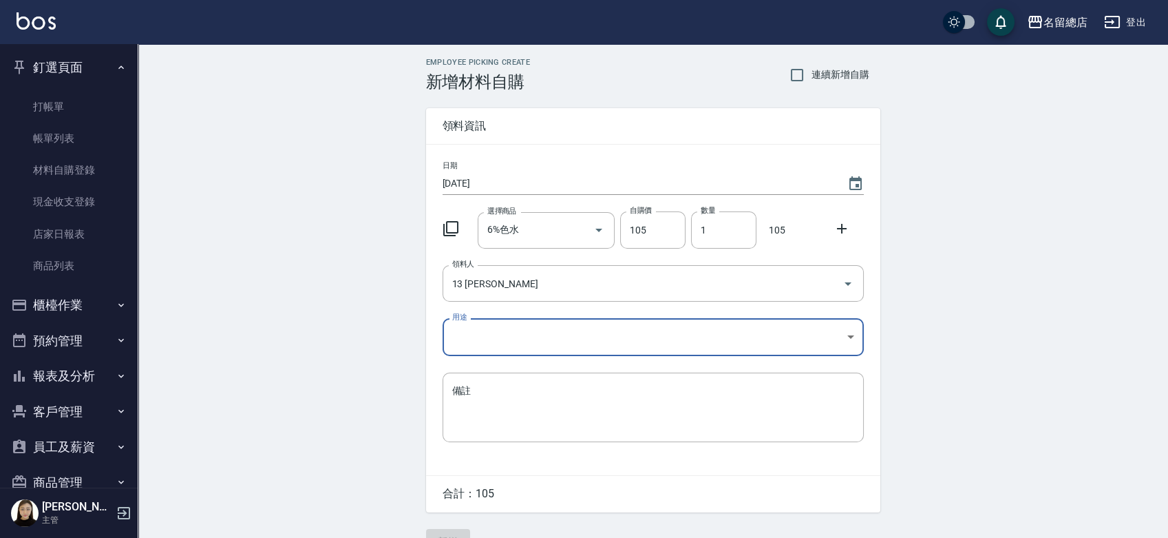
click at [582, 335] on body "名留總店 登出 釘選頁面 打帳單 帳單列表 材料自購登錄 現金收支登錄 店家日報表 商品列表 櫃檯作業 打帳單 帳單列表 掛單列表 營業儀表板 現金收支登錄 …" at bounding box center [584, 283] width 1168 height 567
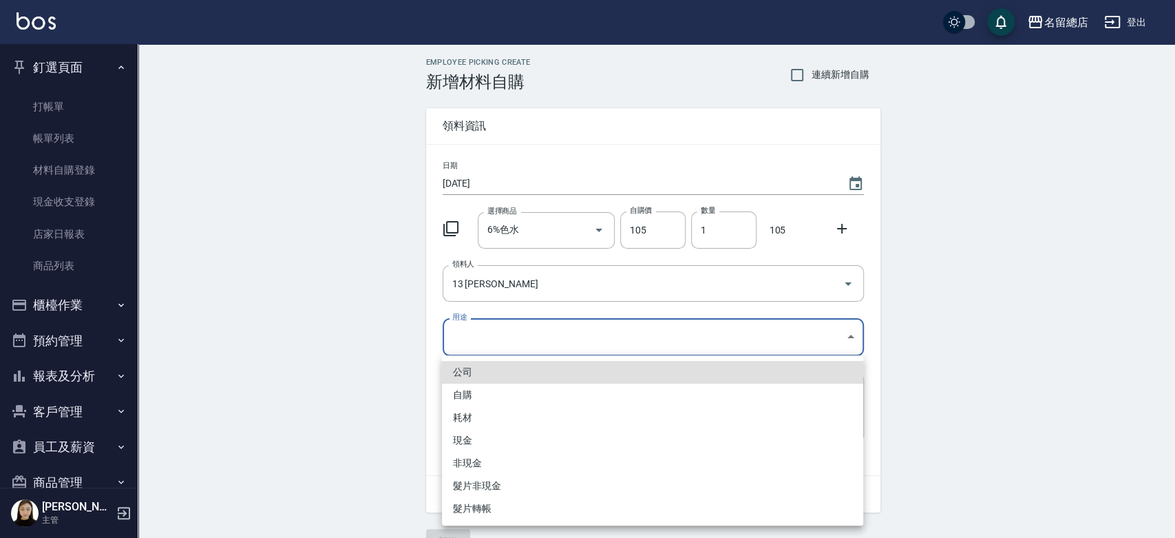
click at [463, 397] on li "自購" at bounding box center [652, 394] width 421 height 23
type input "自購"
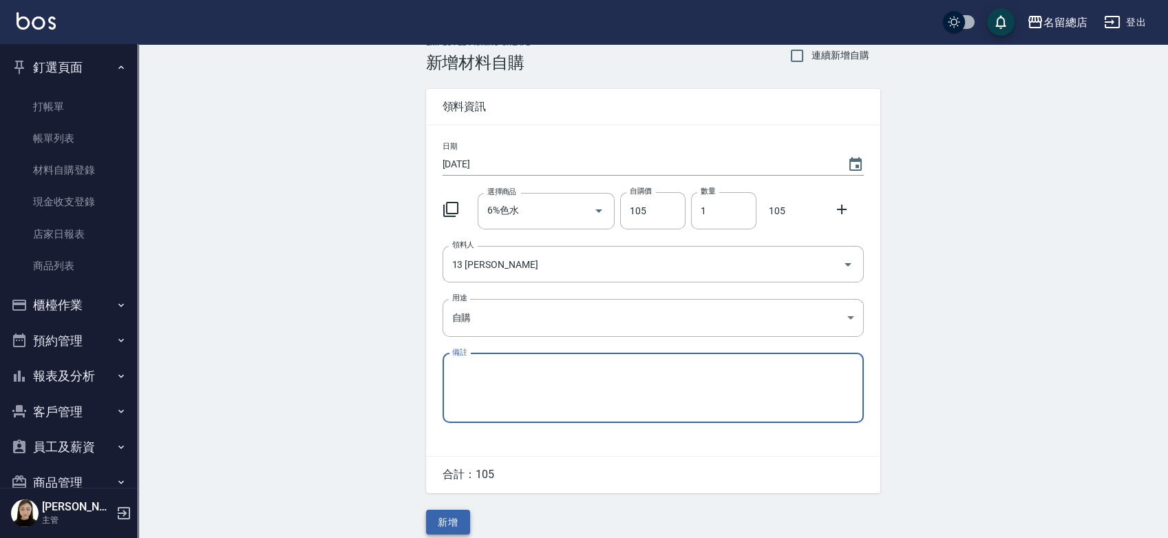
scroll to position [30, 0]
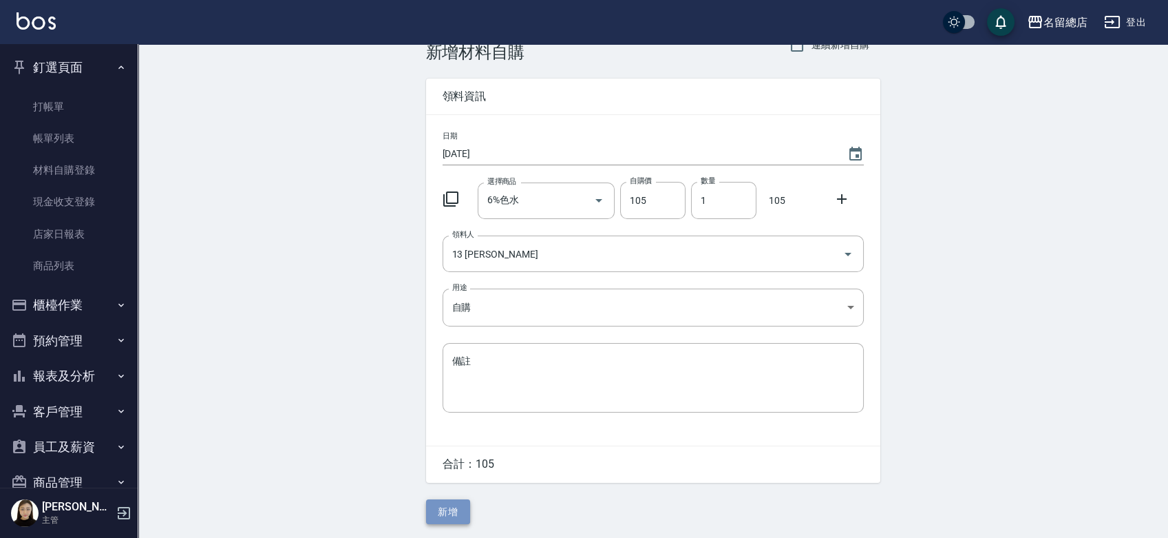
click at [444, 512] on button "新增" at bounding box center [448, 511] width 44 height 25
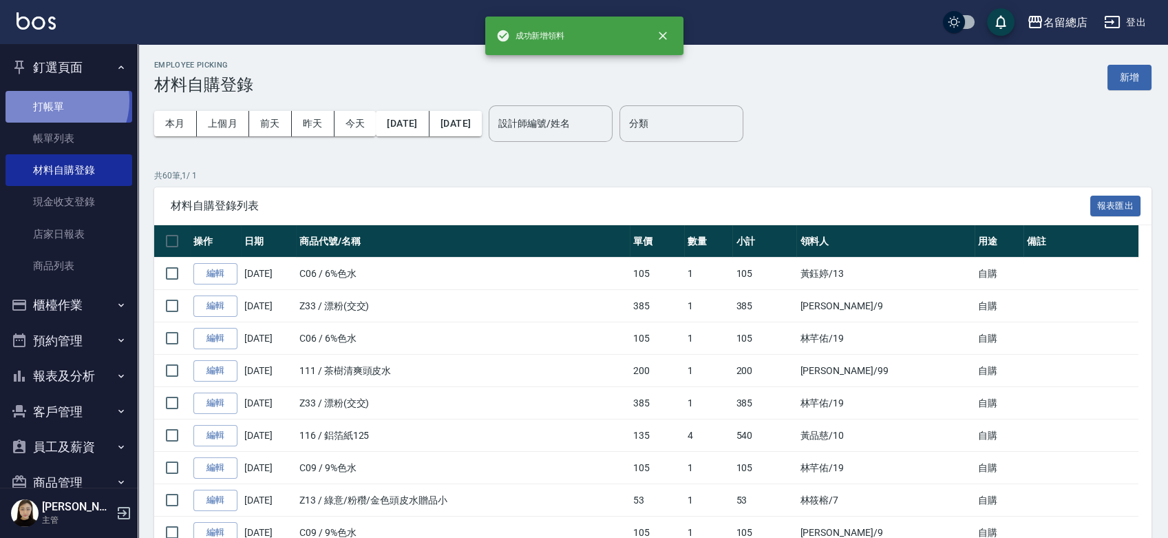
click at [56, 101] on link "打帳單" at bounding box center [69, 107] width 127 height 32
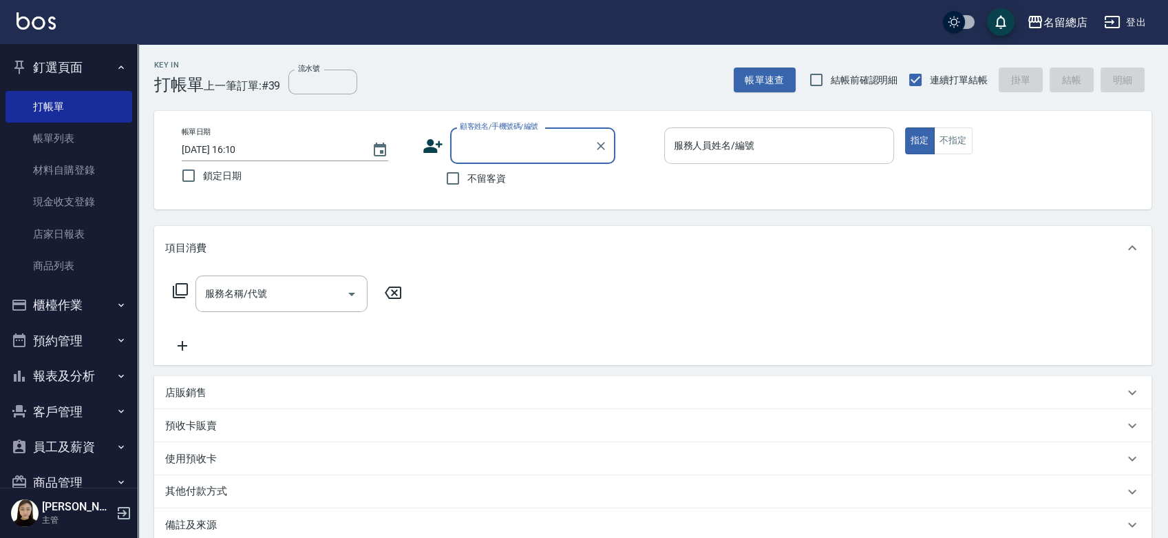
click at [737, 138] on input "服務人員姓名/編號" at bounding box center [780, 146] width 218 height 24
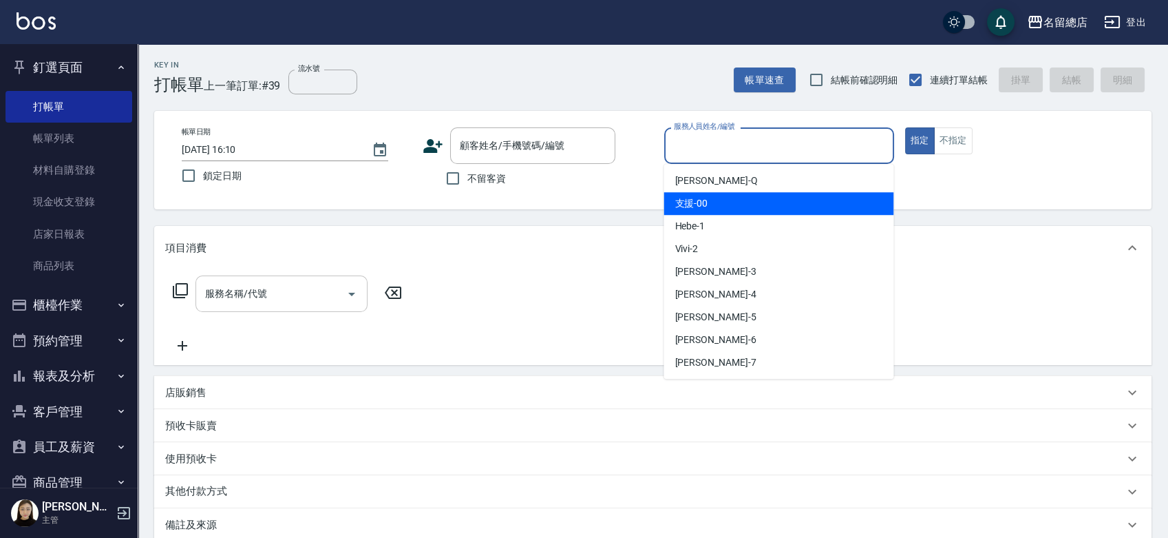
click at [238, 302] on input "服務名稱/代號" at bounding box center [271, 294] width 139 height 24
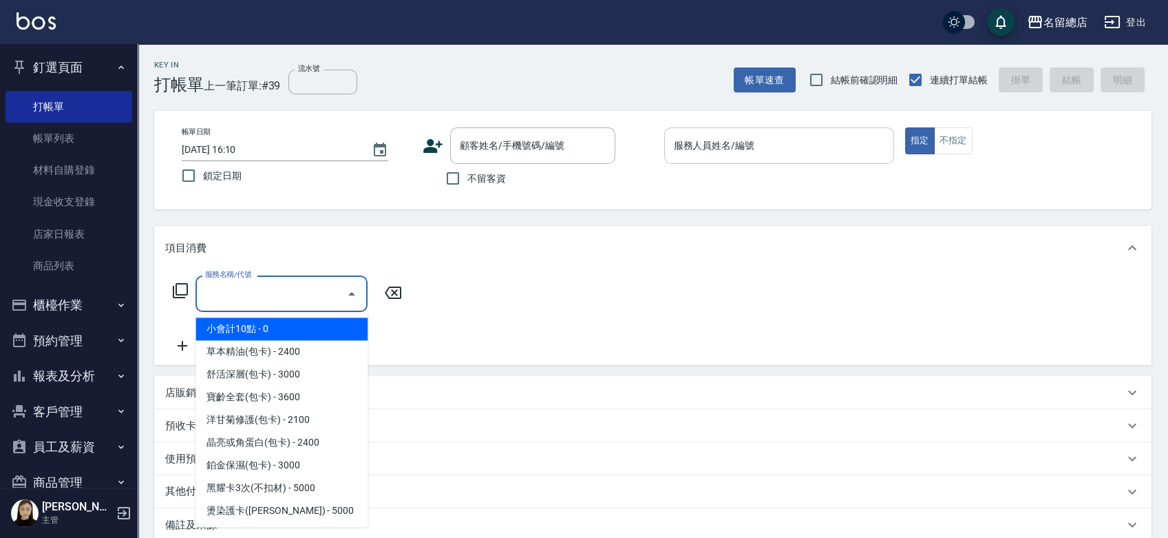
click at [820, 151] on input "服務人員姓名/編號" at bounding box center [780, 146] width 218 height 24
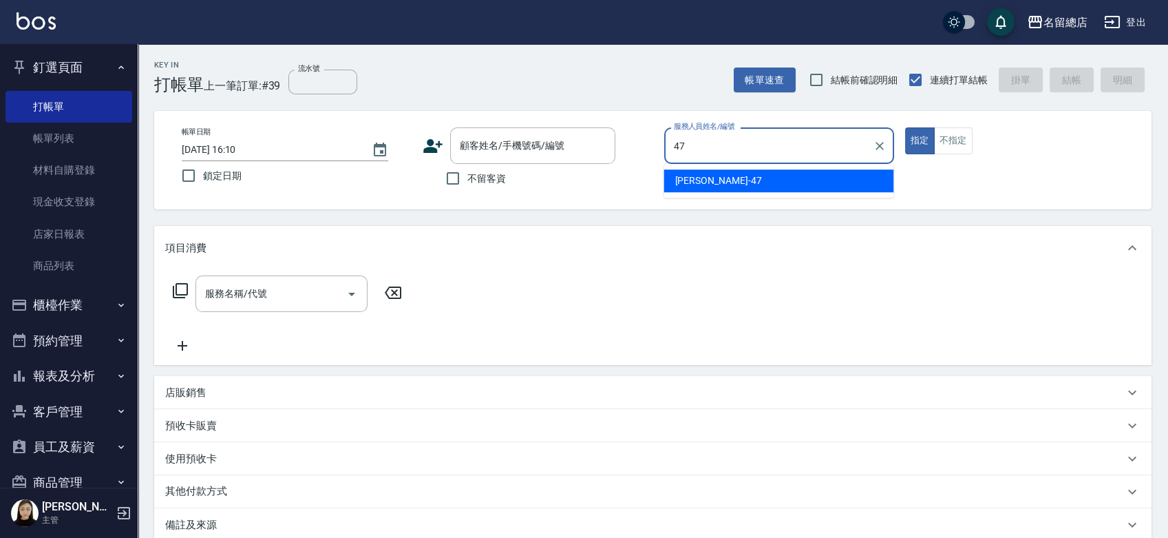
type input "4"
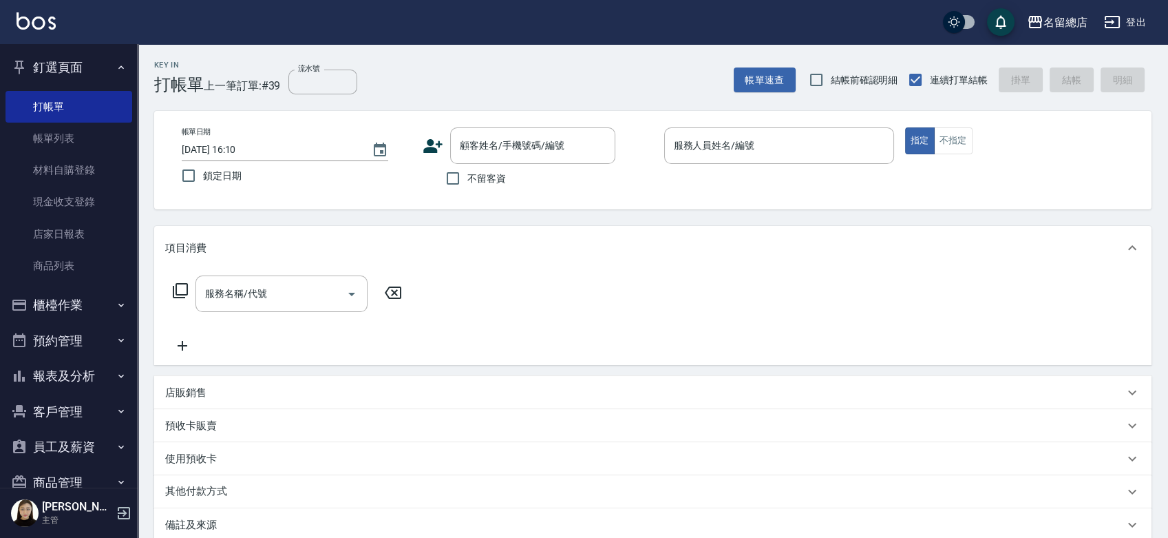
drag, startPoint x: 1046, startPoint y: 229, endPoint x: 1055, endPoint y: 202, distance: 27.6
click at [1048, 229] on div "項目消費" at bounding box center [653, 248] width 998 height 44
